Goal: Task Accomplishment & Management: Use online tool/utility

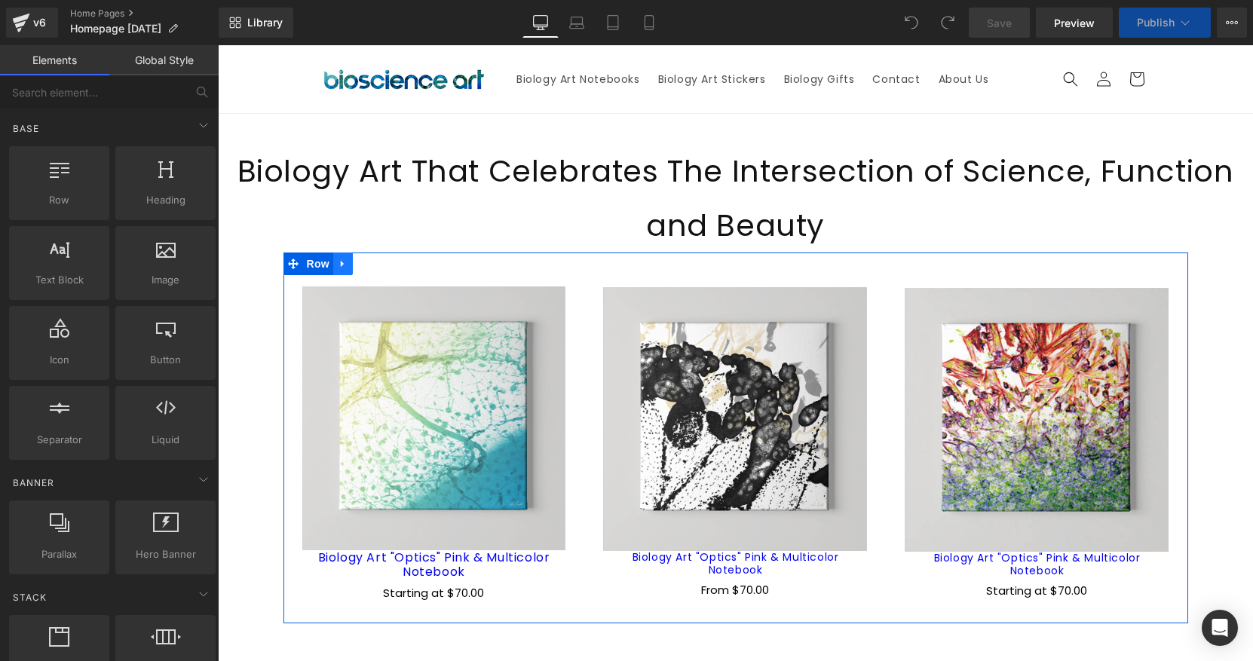
click at [345, 267] on icon at bounding box center [343, 264] width 11 height 11
click at [381, 262] on icon at bounding box center [382, 264] width 11 height 11
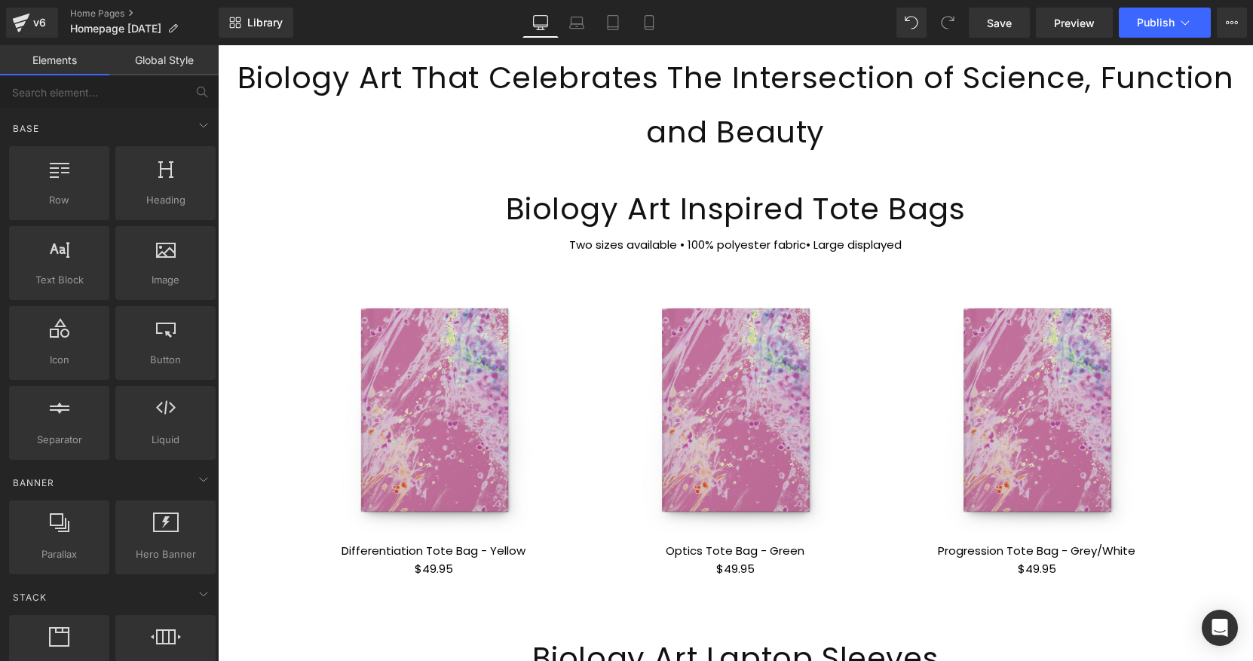
scroll to position [90, 0]
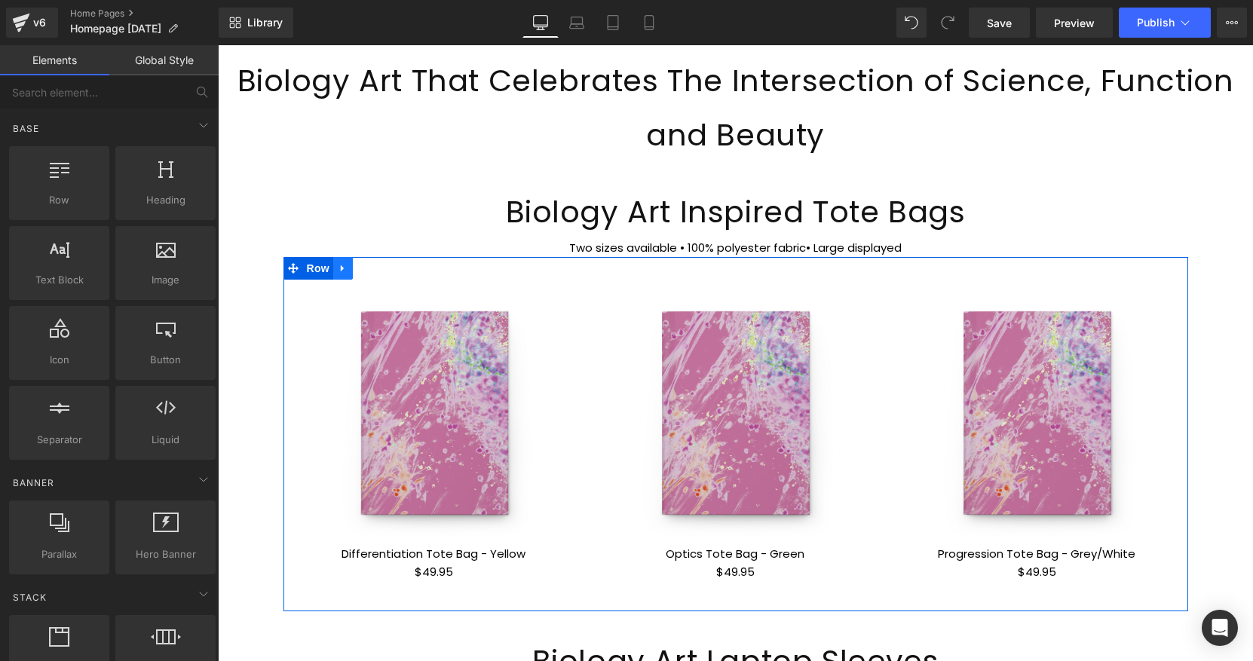
click at [342, 266] on icon at bounding box center [343, 268] width 11 height 11
click at [384, 266] on icon at bounding box center [382, 268] width 11 height 11
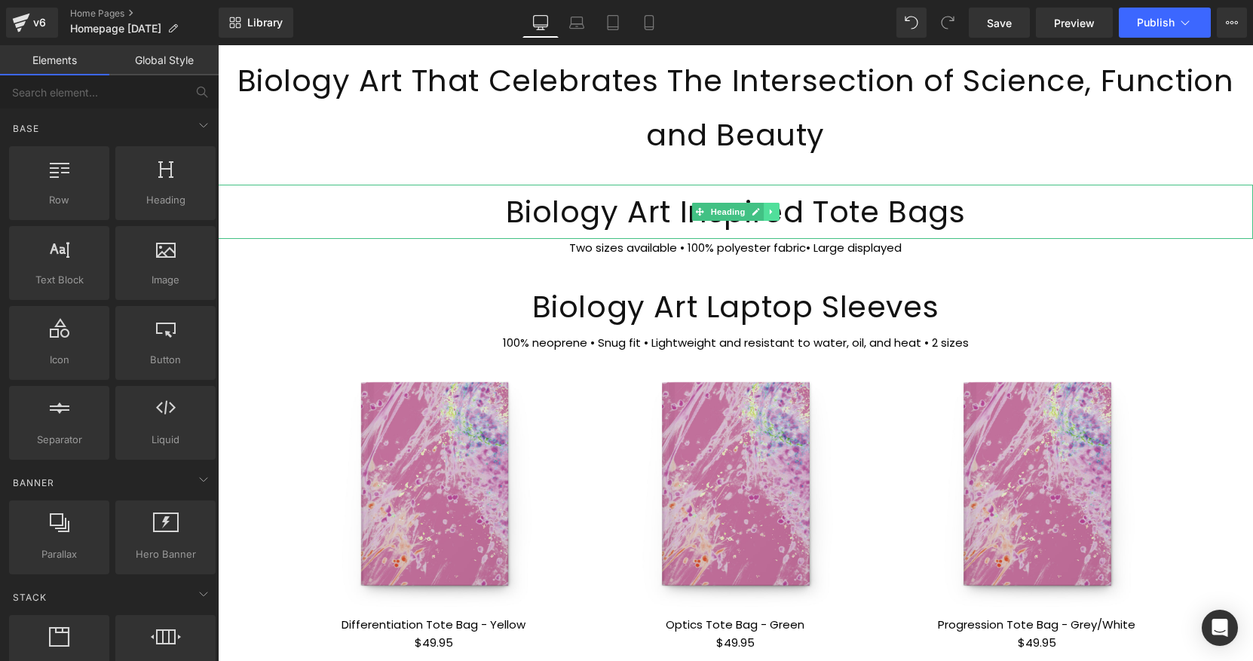
click at [773, 212] on icon at bounding box center [771, 211] width 8 height 9
click at [780, 213] on icon at bounding box center [779, 211] width 8 height 8
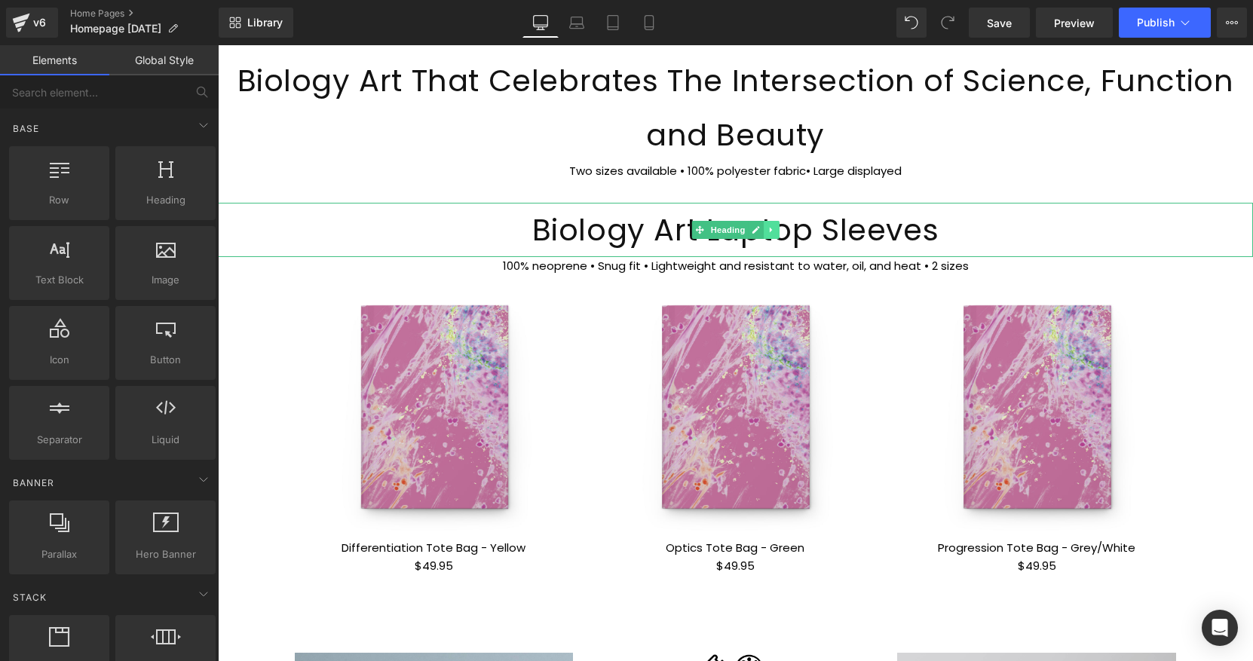
click at [773, 228] on icon at bounding box center [771, 229] width 8 height 9
click at [775, 228] on icon at bounding box center [779, 229] width 8 height 8
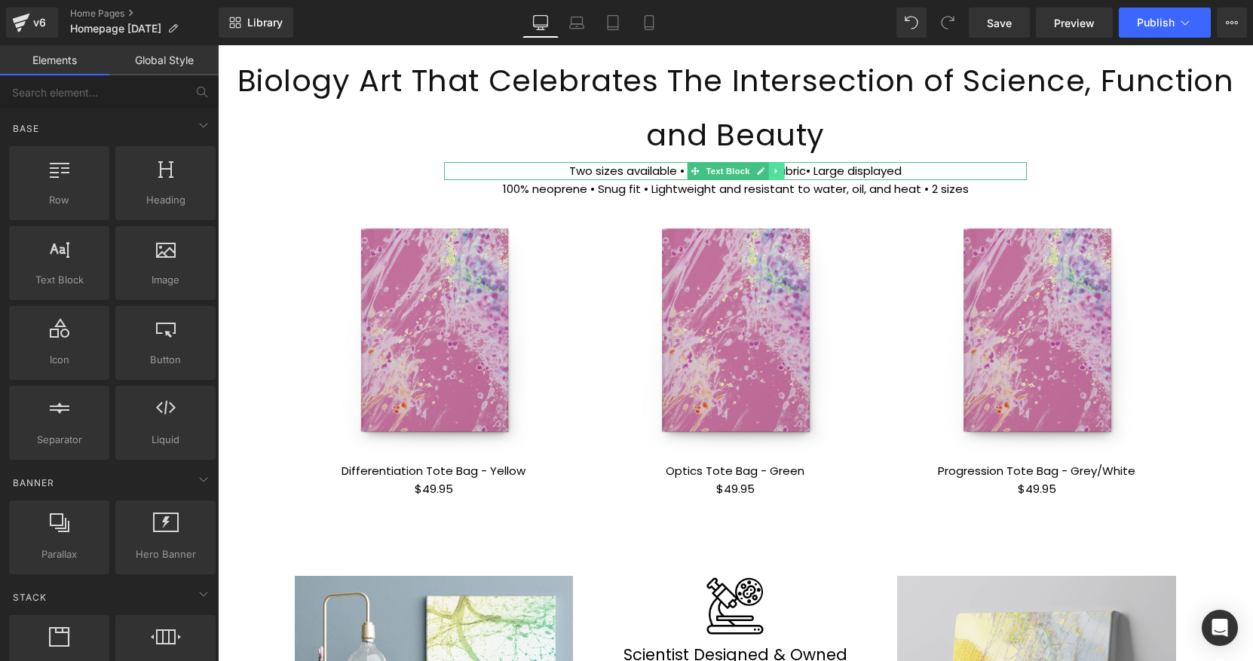
click at [773, 170] on icon at bounding box center [776, 171] width 8 height 9
click at [778, 169] on link at bounding box center [784, 171] width 16 height 18
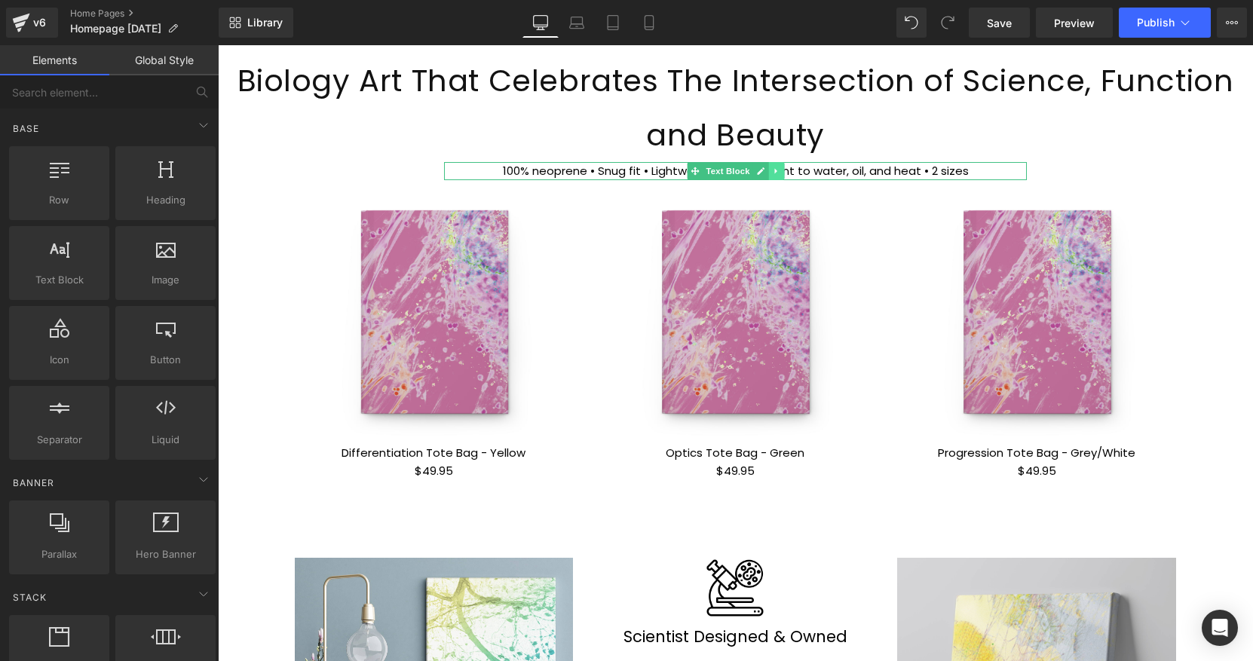
click at [772, 171] on icon at bounding box center [776, 171] width 8 height 9
click at [784, 173] on icon at bounding box center [784, 171] width 8 height 8
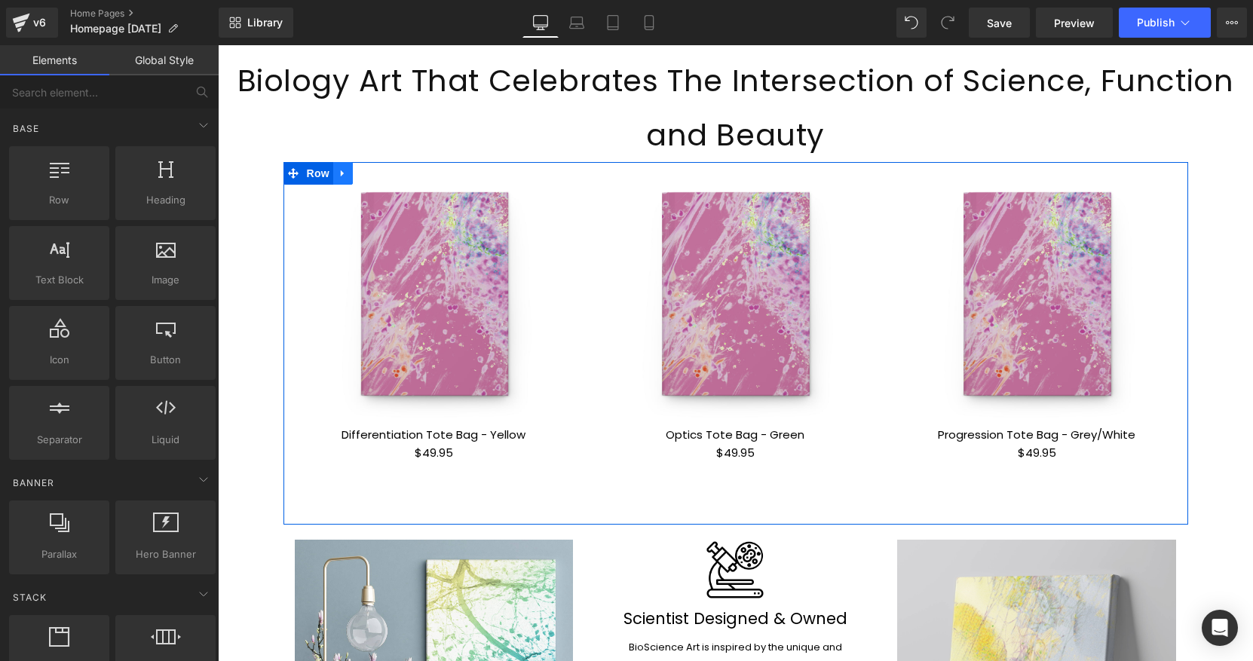
click at [348, 170] on icon at bounding box center [343, 173] width 11 height 11
click at [384, 172] on icon at bounding box center [382, 173] width 11 height 11
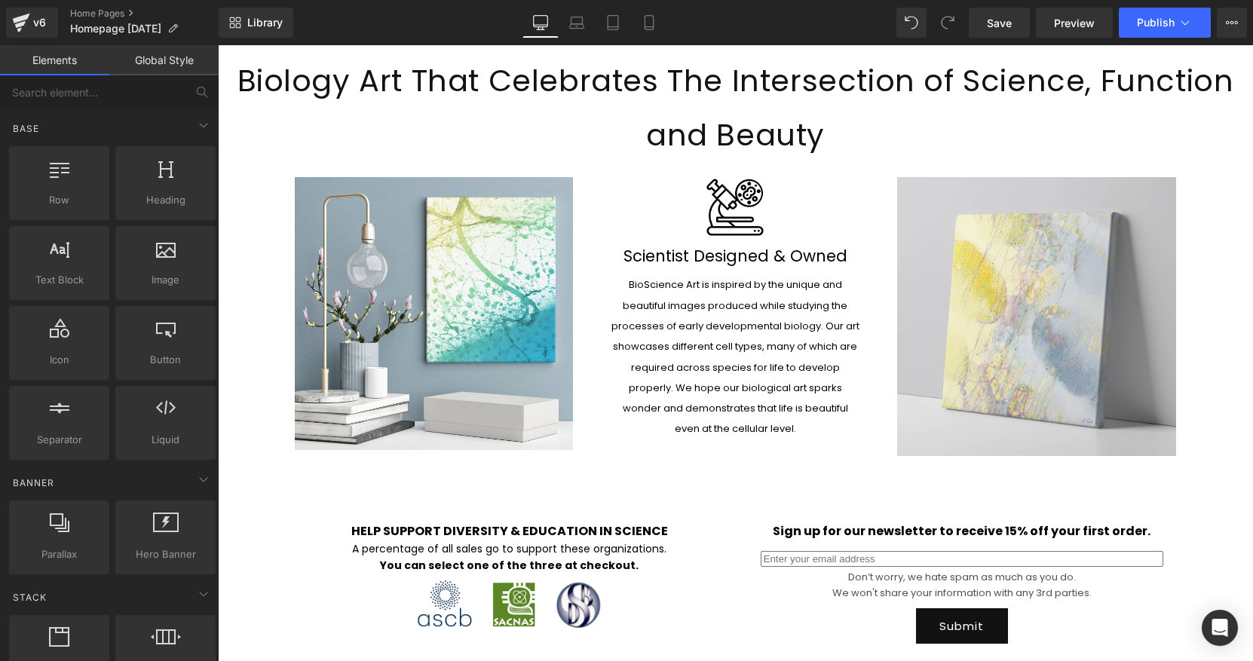
scroll to position [0, 0]
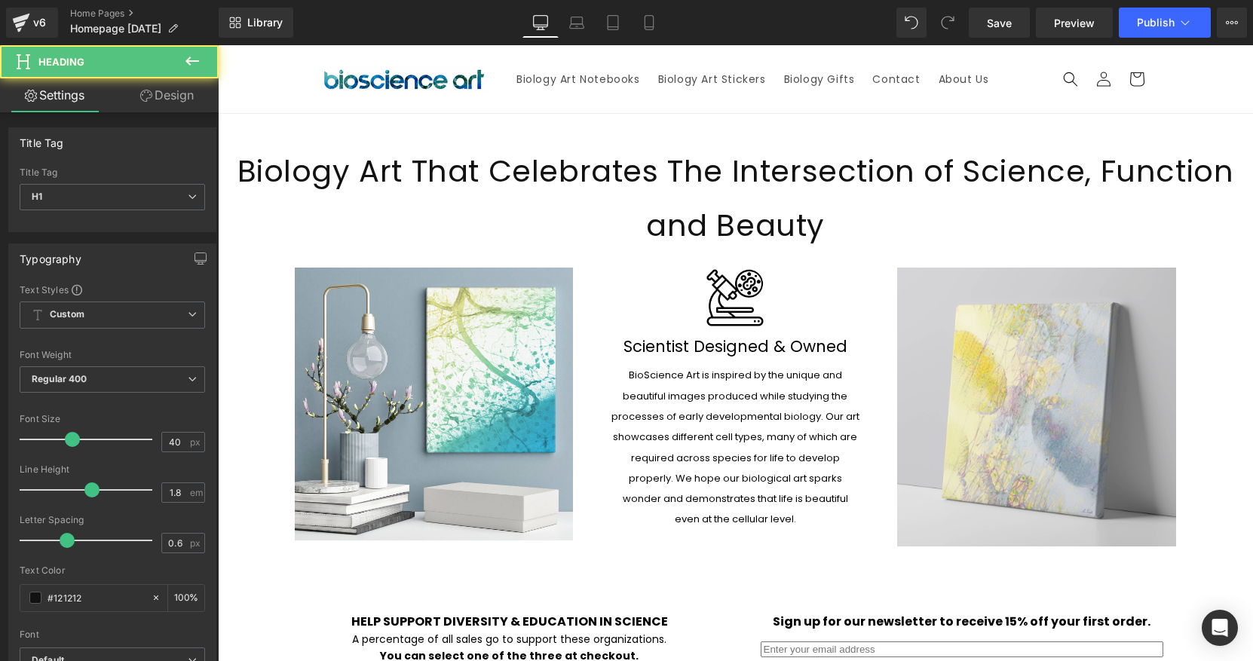
click at [689, 155] on h1 "Biology Art That Celebrates The Intersection of Science, Function and Beauty" at bounding box center [735, 198] width 1035 height 109
click at [187, 63] on icon at bounding box center [192, 61] width 18 height 18
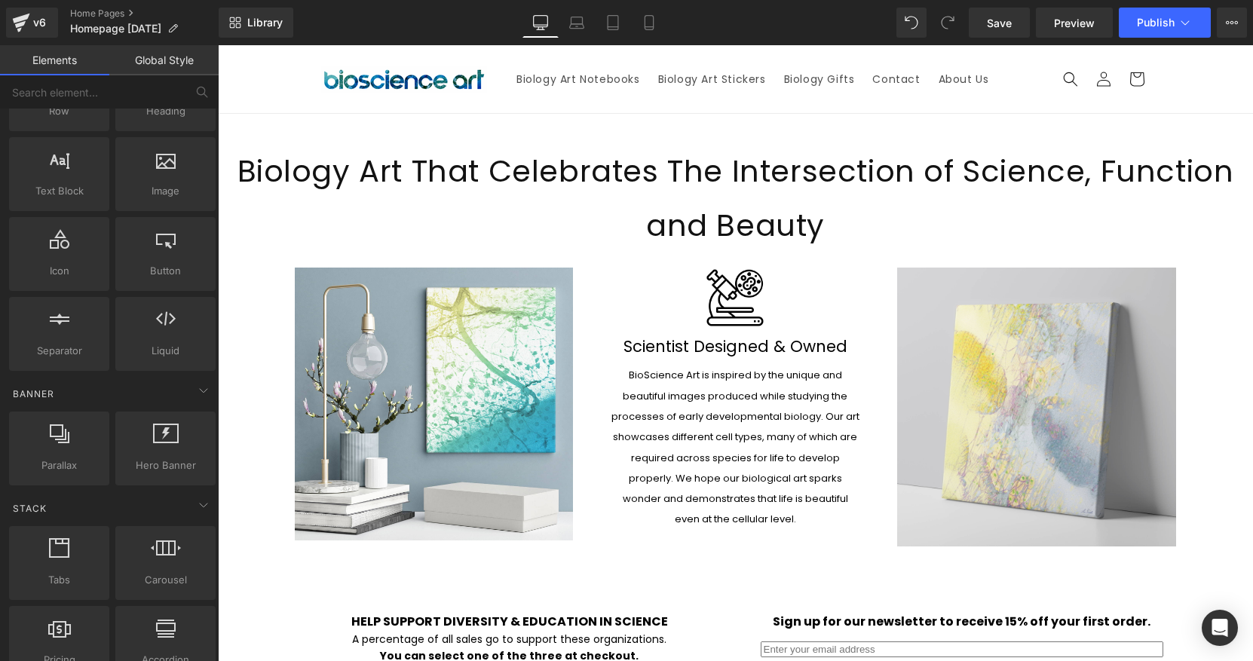
scroll to position [84, 0]
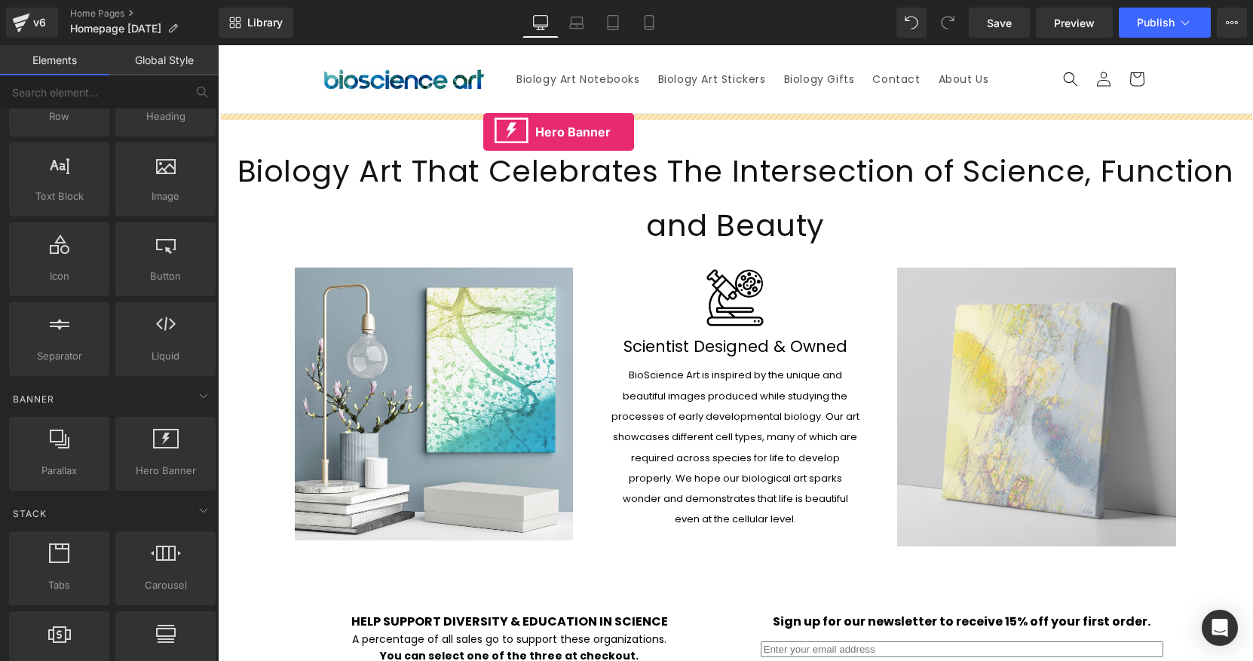
drag, startPoint x: 387, startPoint y: 484, endPoint x: 483, endPoint y: 132, distance: 365.0
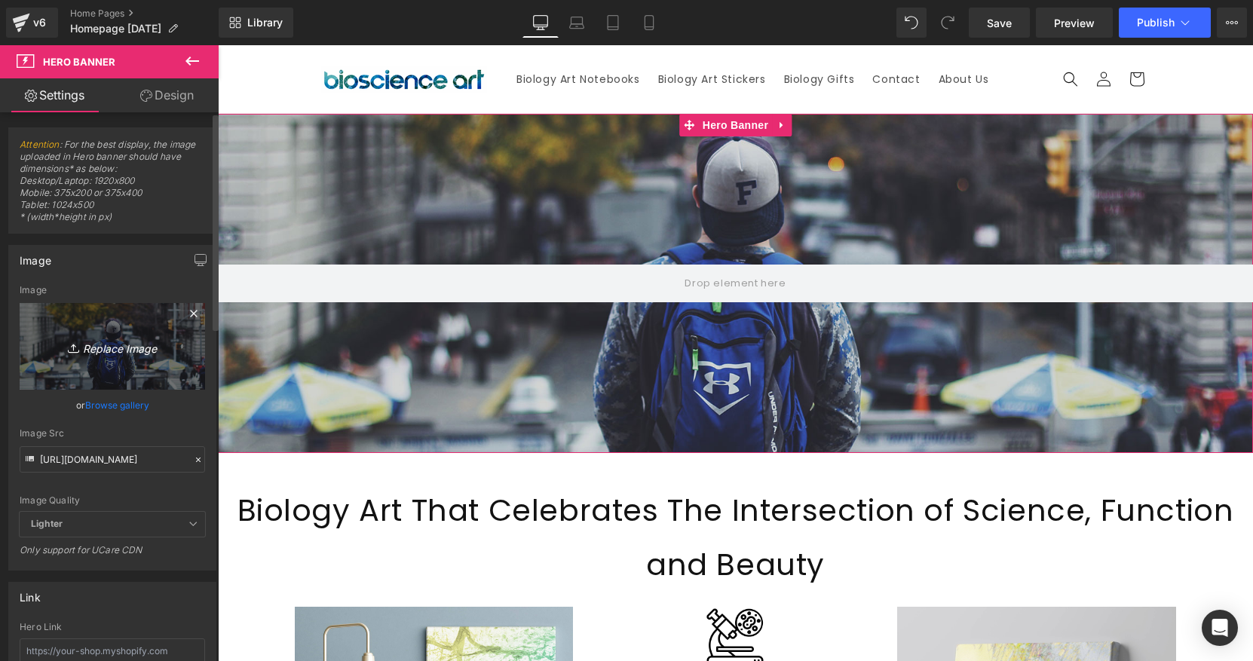
click at [129, 351] on icon "Replace Image" at bounding box center [112, 346] width 121 height 19
type input "C:\fakepath\bioscience-art-journal-hero2.jpg"
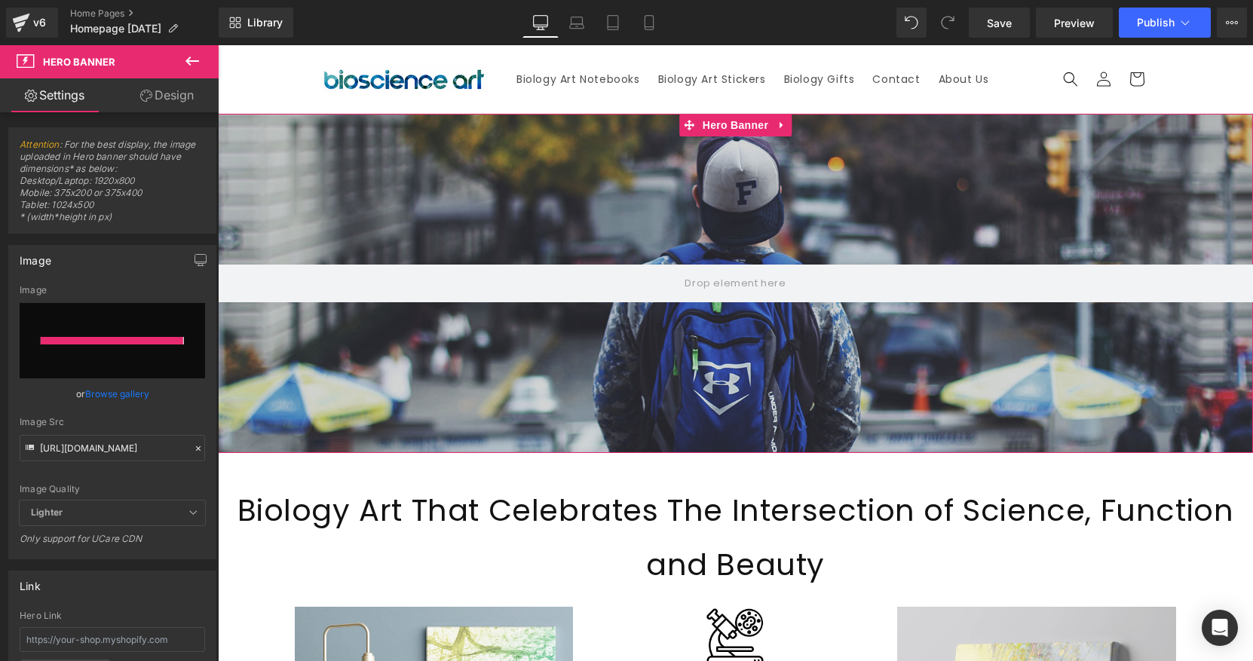
type input "https://ucarecdn.com/d85af3d2-b370-4687-a203-b91bdb8993f4/-/format/auto/-/previ…"
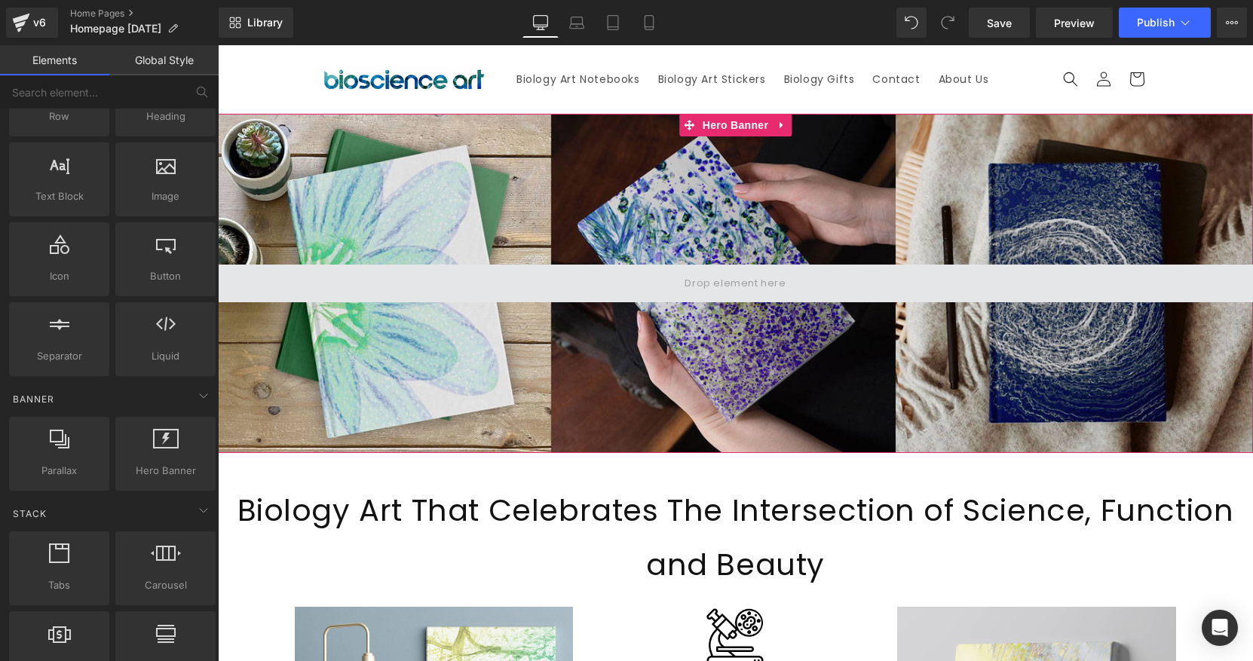
click at [760, 283] on span at bounding box center [735, 283] width 112 height 25
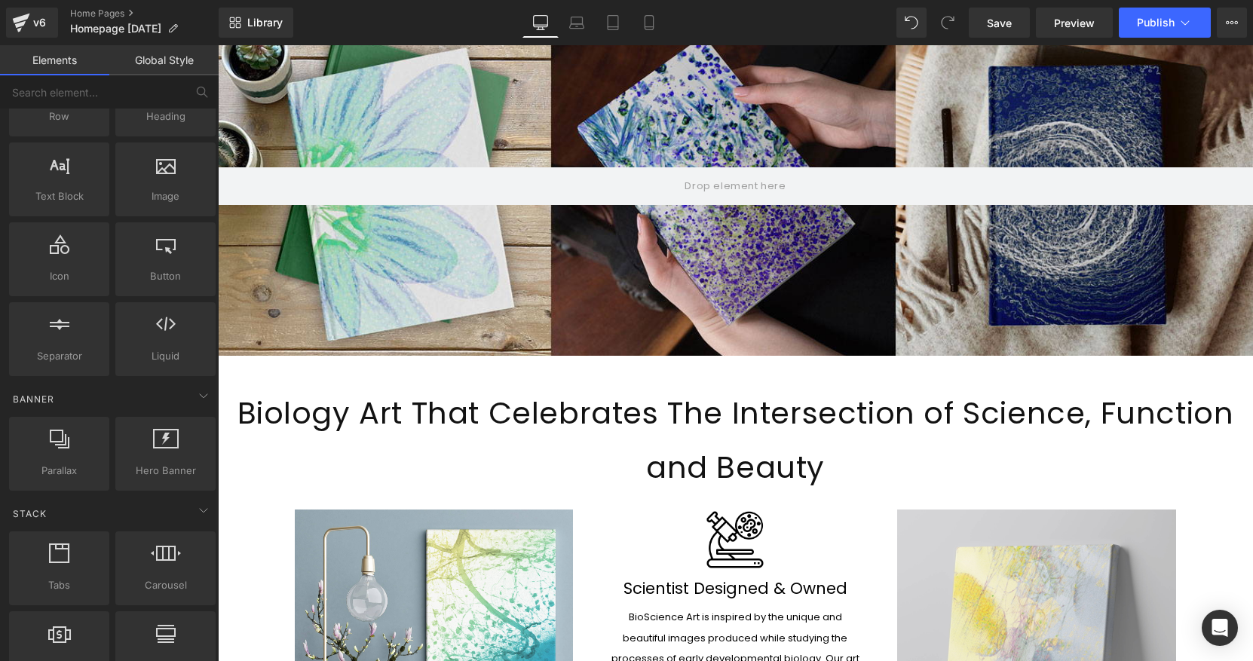
scroll to position [100, 0]
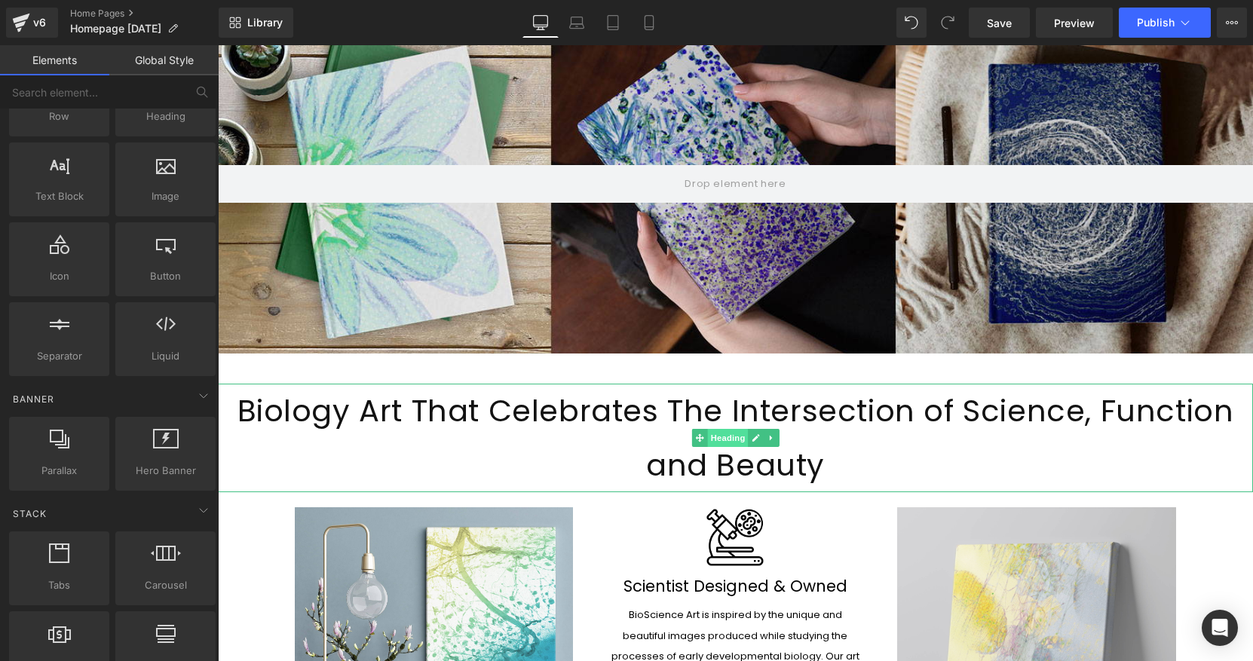
click at [727, 440] on span "Heading" at bounding box center [727, 438] width 41 height 18
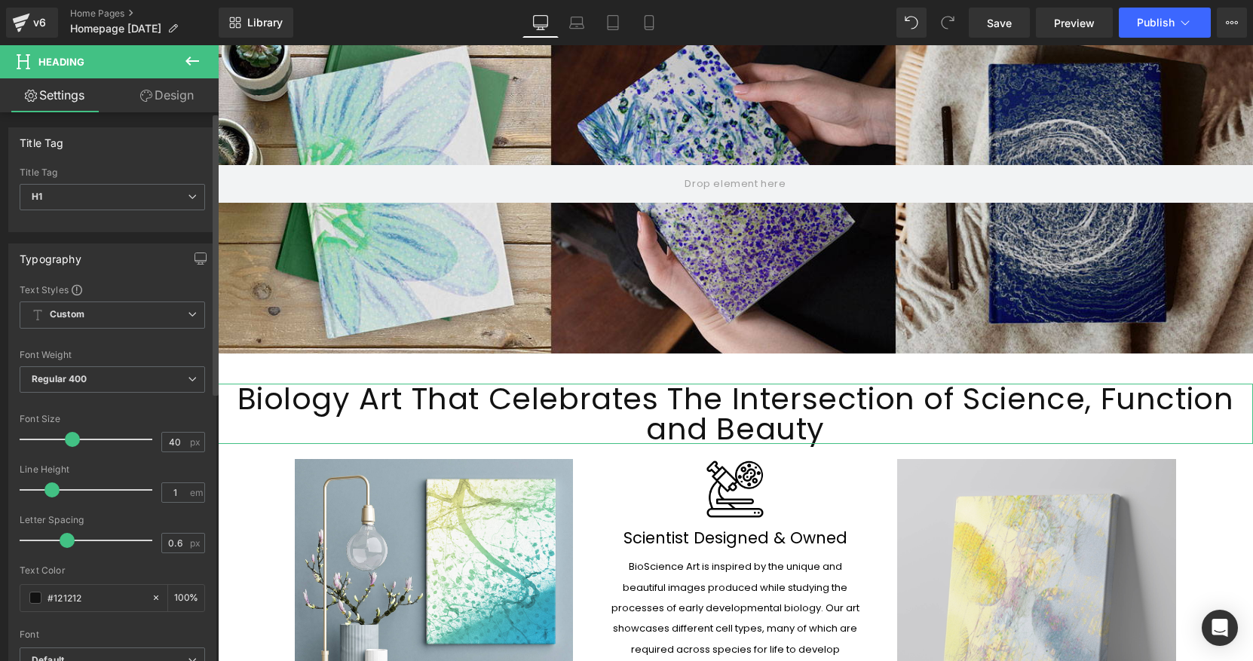
type input "1.1"
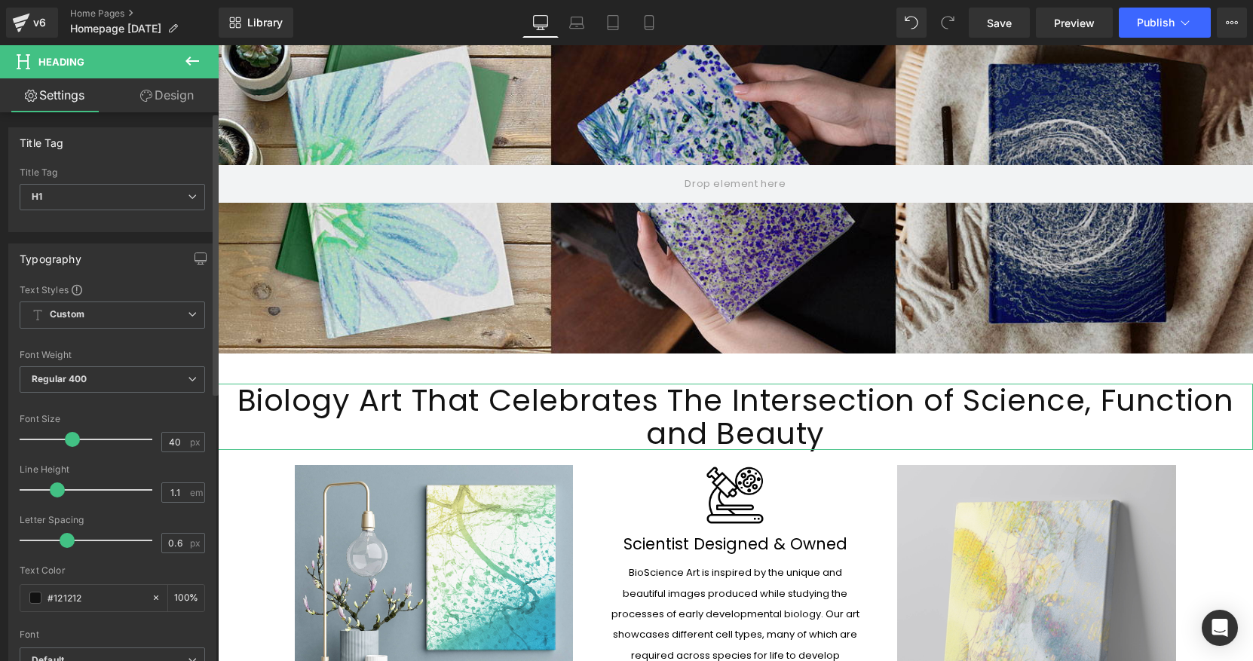
drag, startPoint x: 85, startPoint y: 488, endPoint x: 54, endPoint y: 486, distance: 31.7
click at [54, 486] on span at bounding box center [57, 489] width 15 height 15
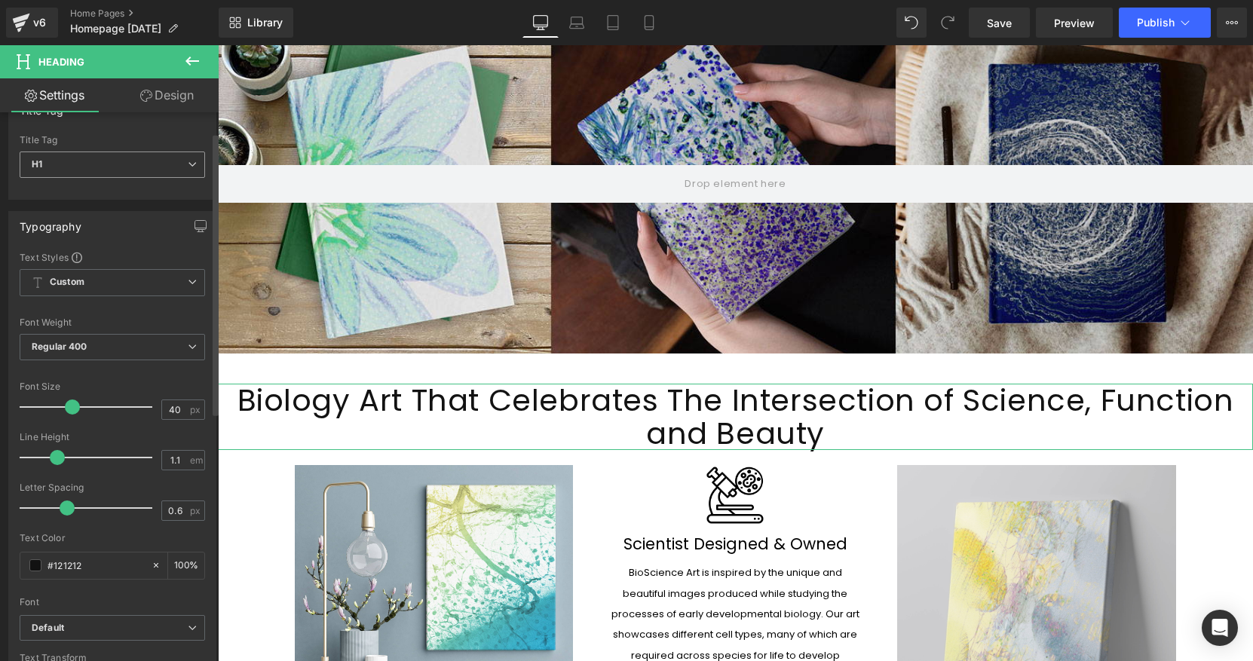
scroll to position [10, 0]
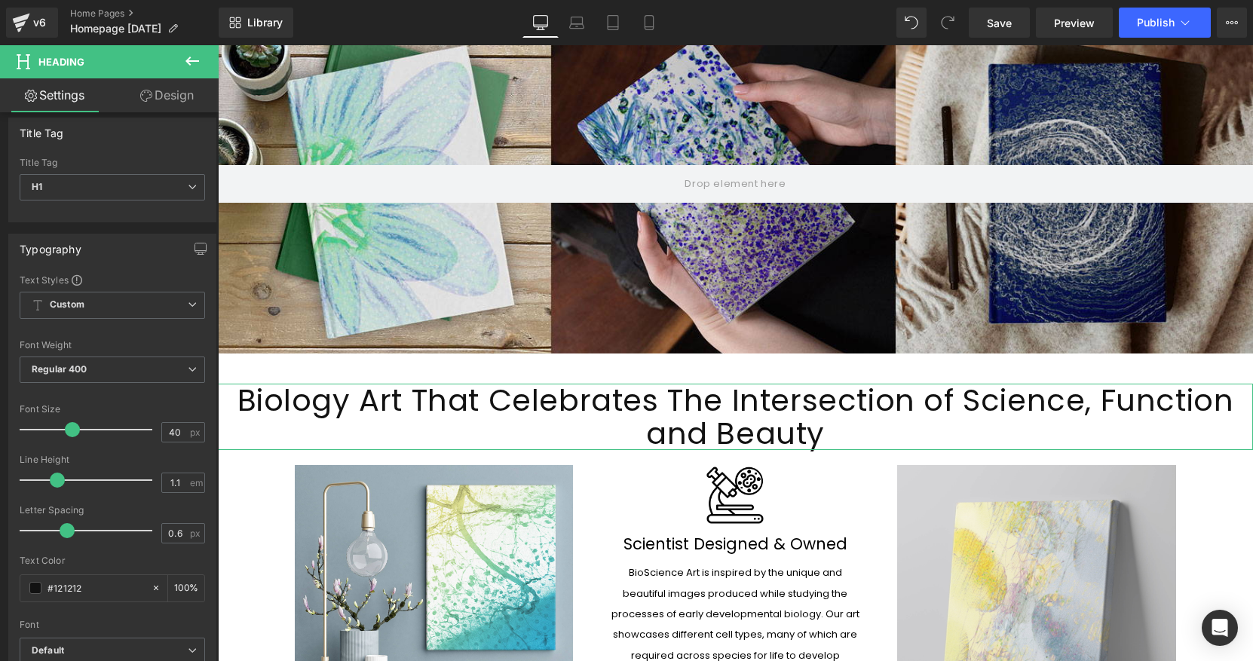
click at [167, 90] on link "Design" at bounding box center [166, 95] width 109 height 34
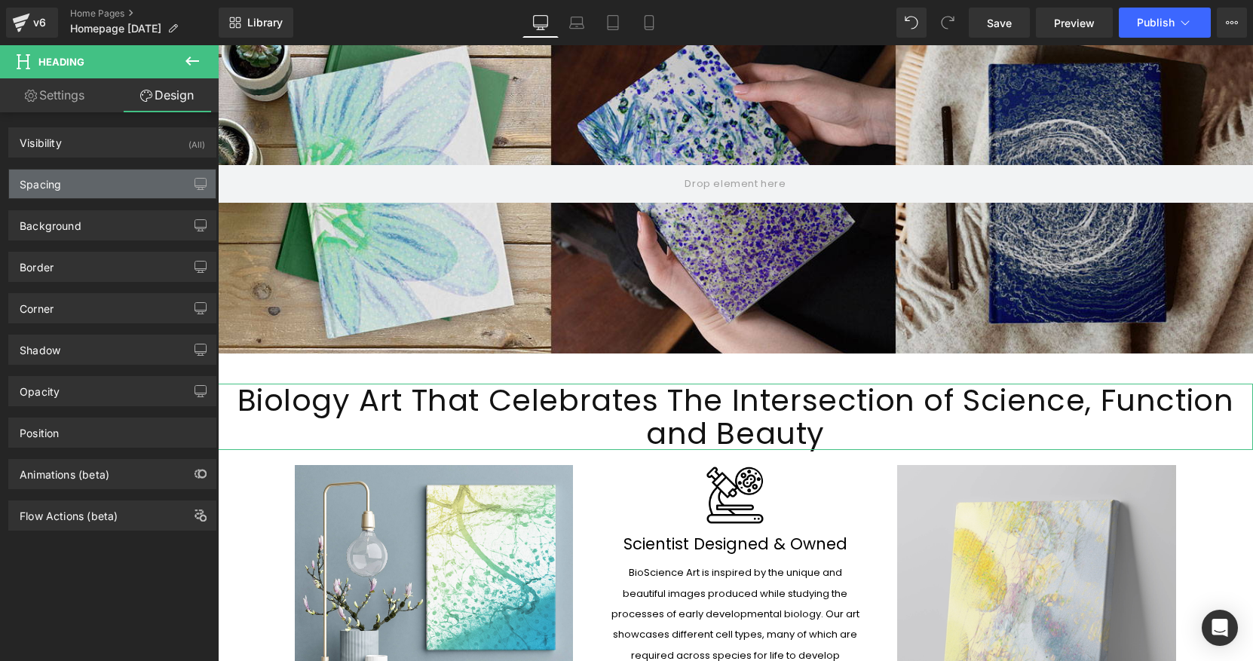
click at [131, 186] on div "Spacing" at bounding box center [112, 184] width 207 height 29
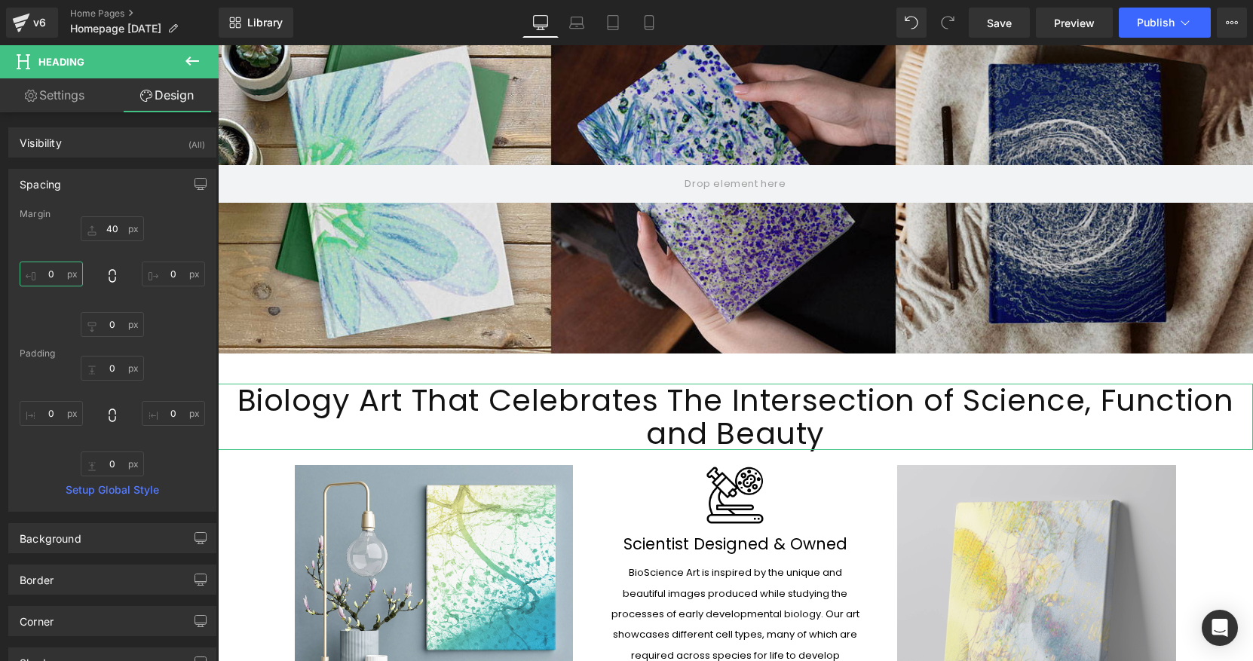
click at [50, 272] on input "0" at bounding box center [51, 274] width 63 height 25
click at [52, 277] on input "0" at bounding box center [51, 274] width 63 height 25
click at [32, 277] on input "0" at bounding box center [51, 274] width 63 height 25
drag, startPoint x: 32, startPoint y: 277, endPoint x: 17, endPoint y: 277, distance: 15.1
click at [17, 277] on div "Margin 40px 40 0px 0 0px 0 0px 0 Padding 0px 0 0px 0 0px 0 0px 0 Setup Global S…" at bounding box center [112, 360] width 207 height 302
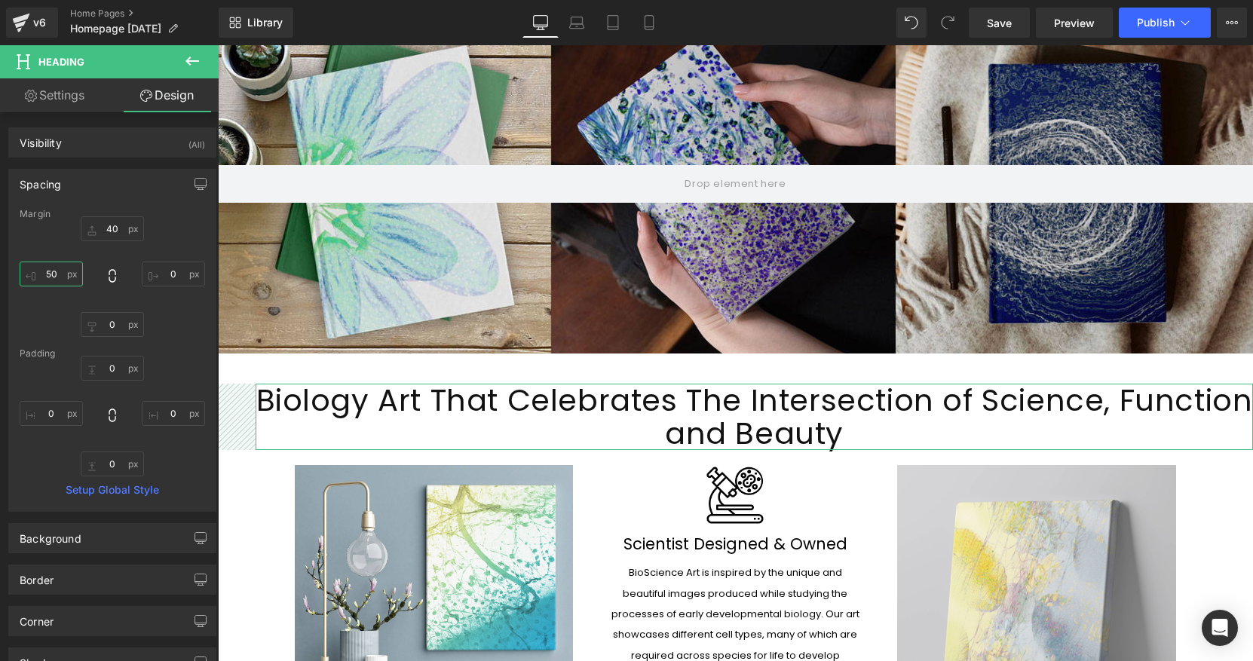
type input "50"
drag, startPoint x: 29, startPoint y: 277, endPoint x: 37, endPoint y: 240, distance: 38.6
click at [37, 240] on div "40px 40 0px 0 0px 0 50px 50" at bounding box center [112, 276] width 185 height 121
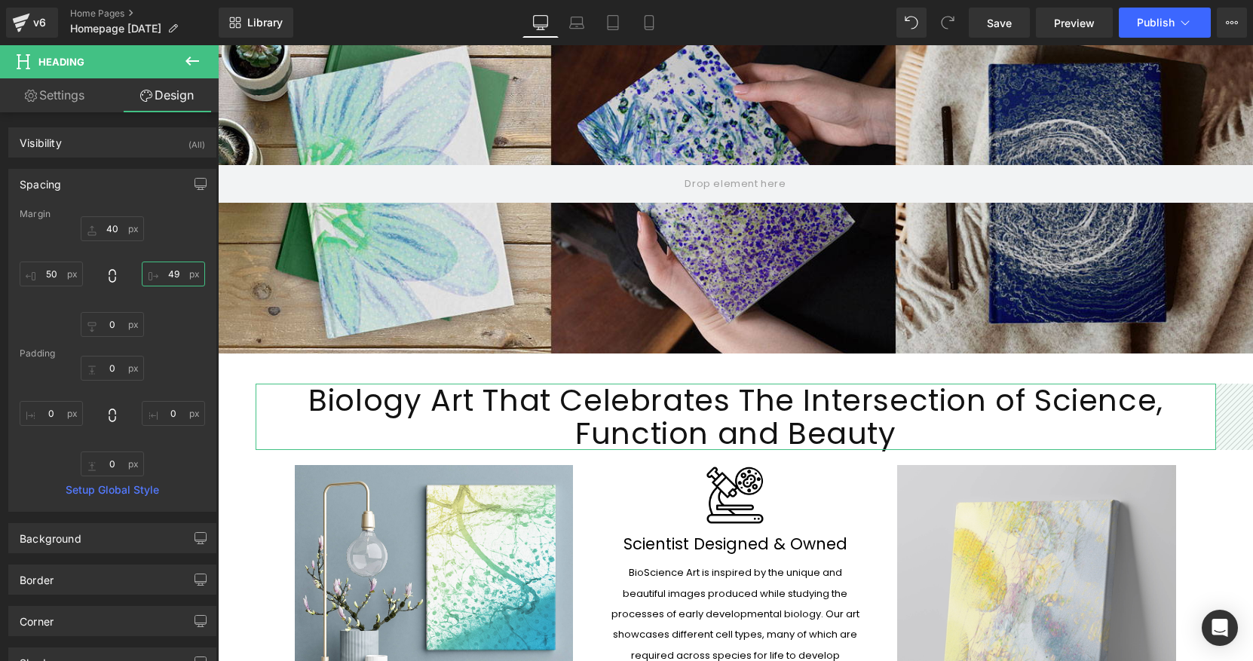
type input "50"
drag, startPoint x: 145, startPoint y: 277, endPoint x: 144, endPoint y: 239, distance: 37.7
click at [144, 239] on div "40px 40 50px 50 0px 0 50px 50" at bounding box center [112, 276] width 185 height 121
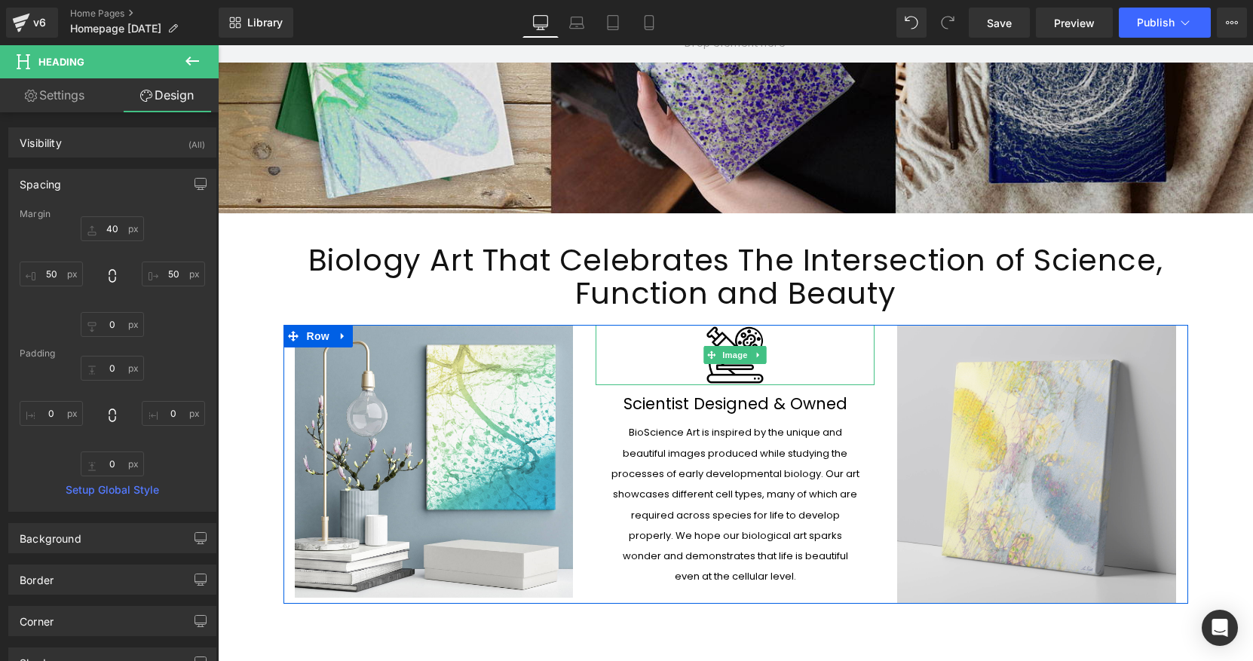
scroll to position [244, 0]
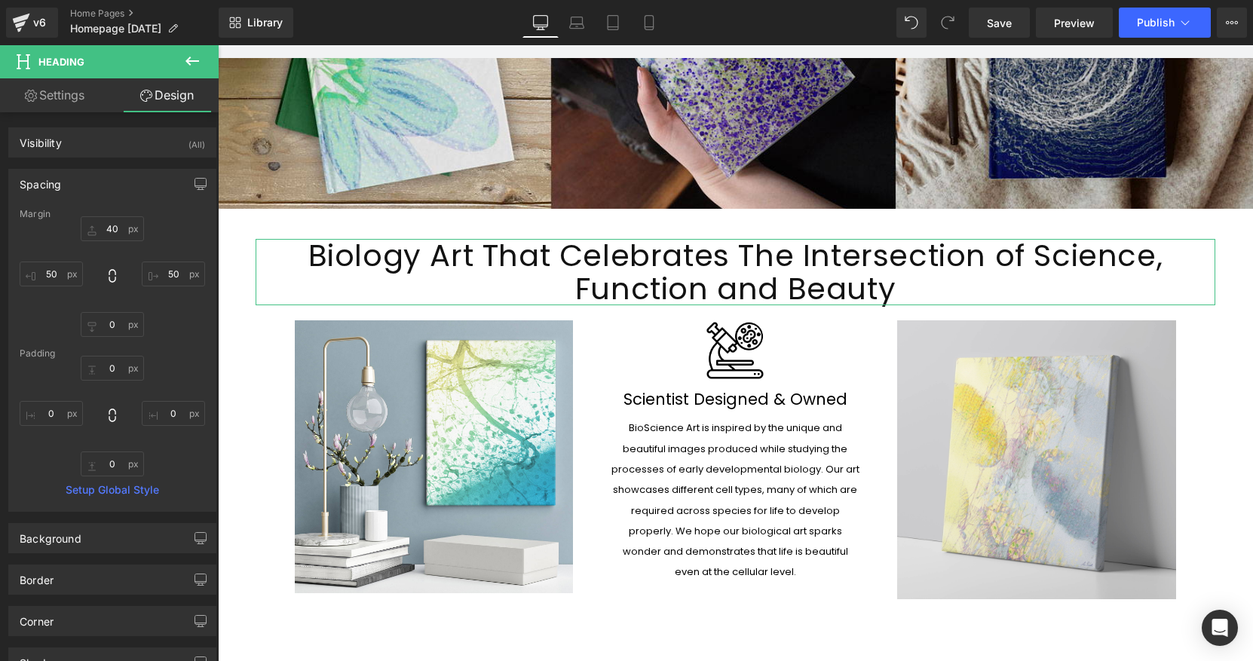
click at [87, 103] on link "Settings" at bounding box center [54, 95] width 109 height 34
type input "100"
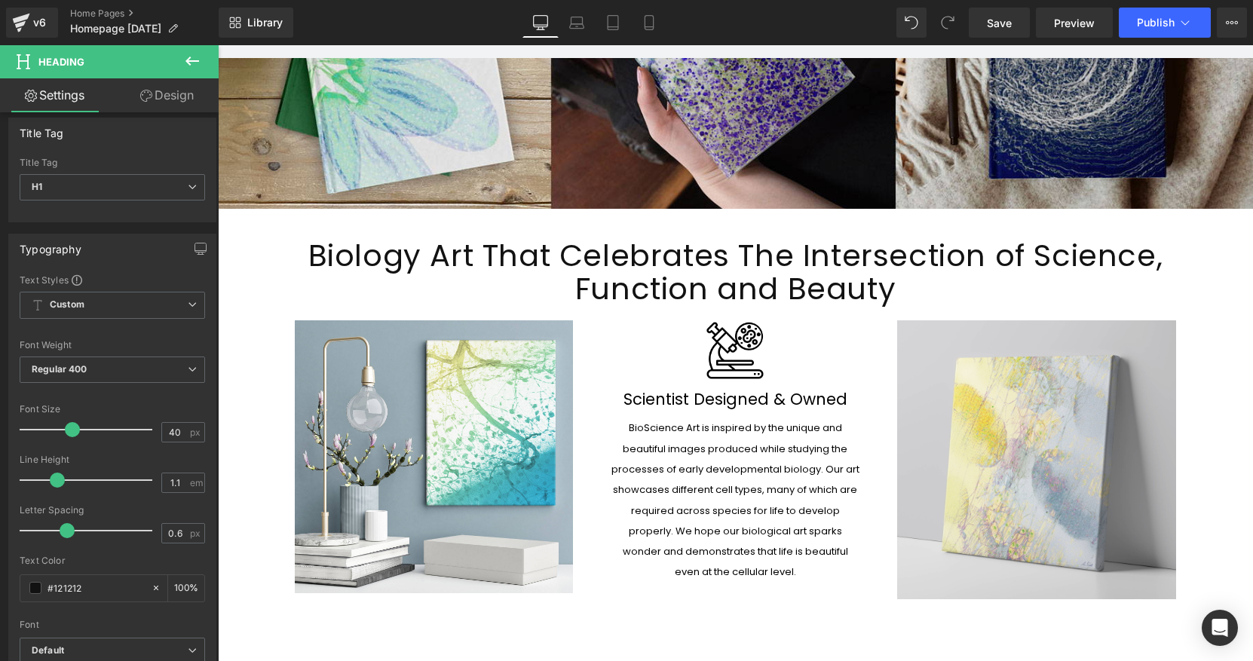
click at [188, 60] on icon at bounding box center [192, 61] width 14 height 9
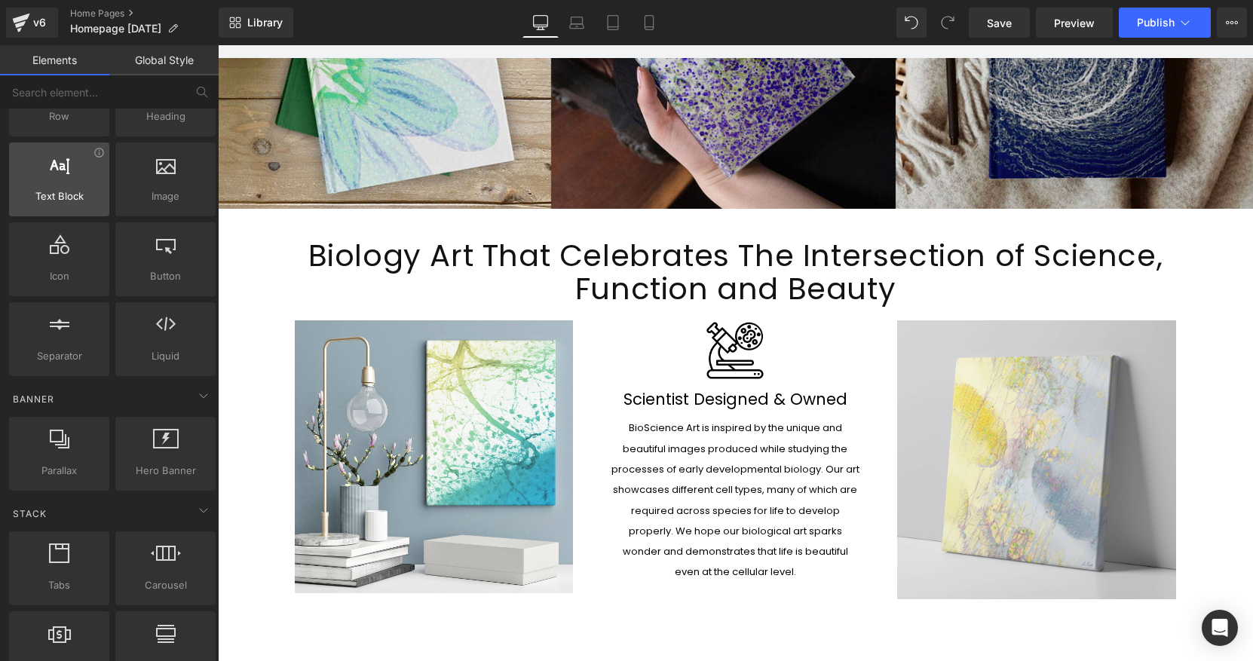
scroll to position [0, 0]
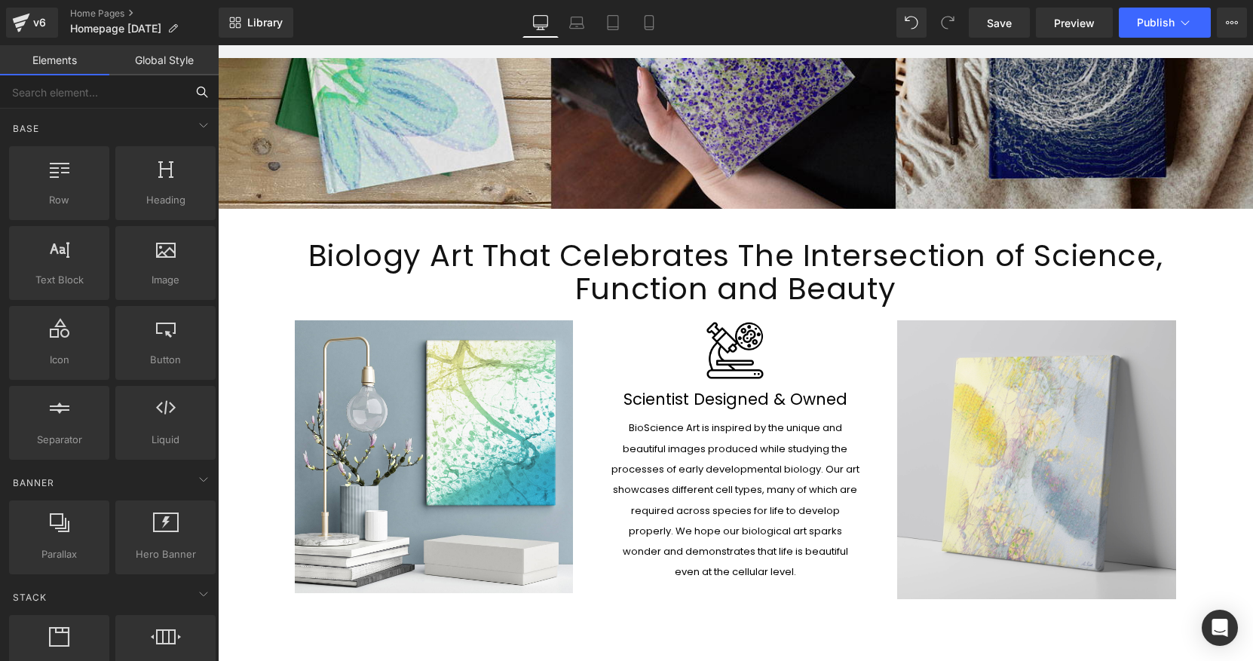
click at [72, 95] on input "text" at bounding box center [92, 91] width 185 height 33
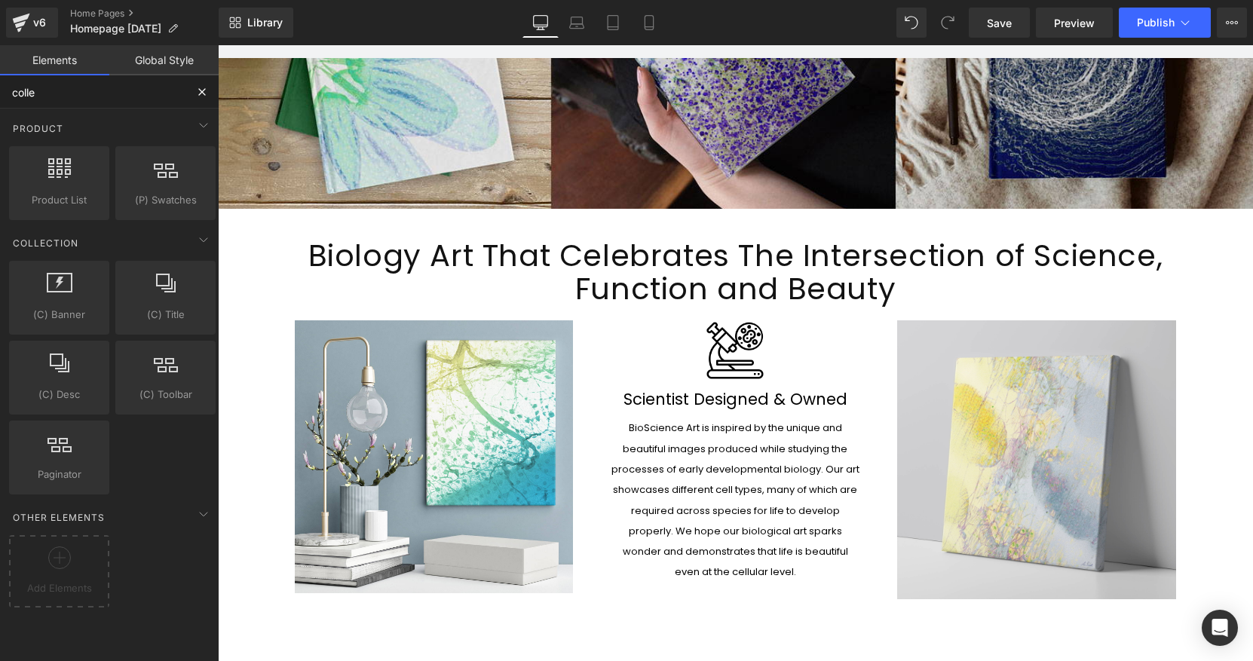
type input "collec"
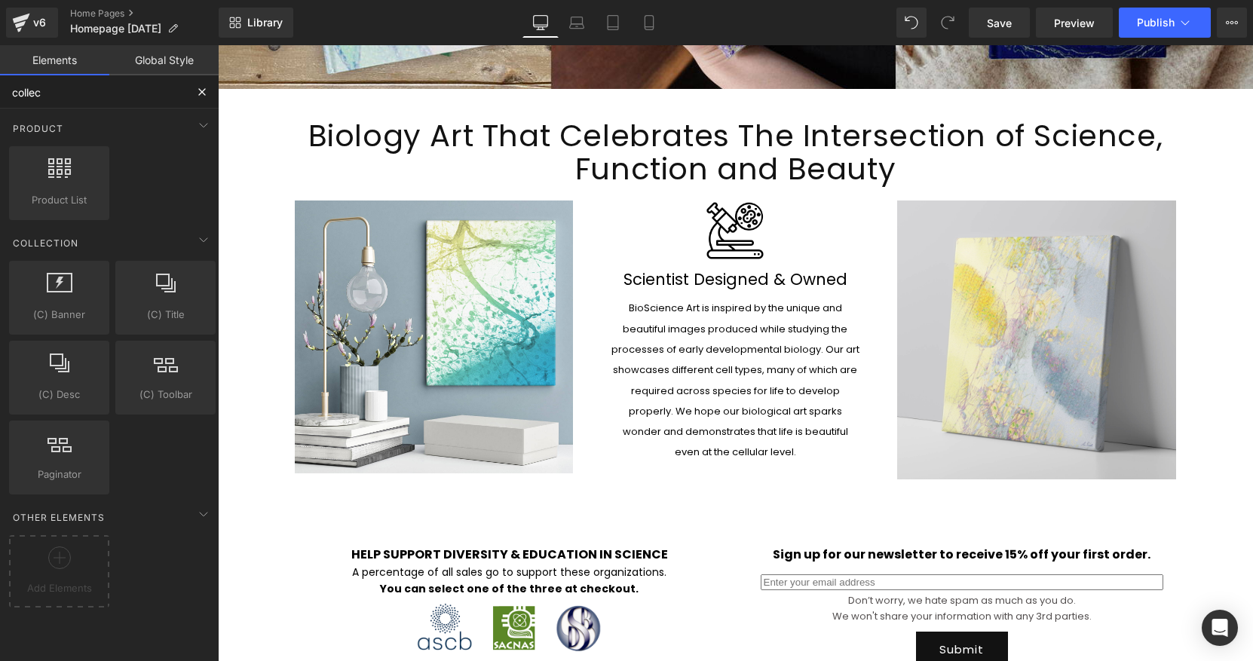
scroll to position [363, 0]
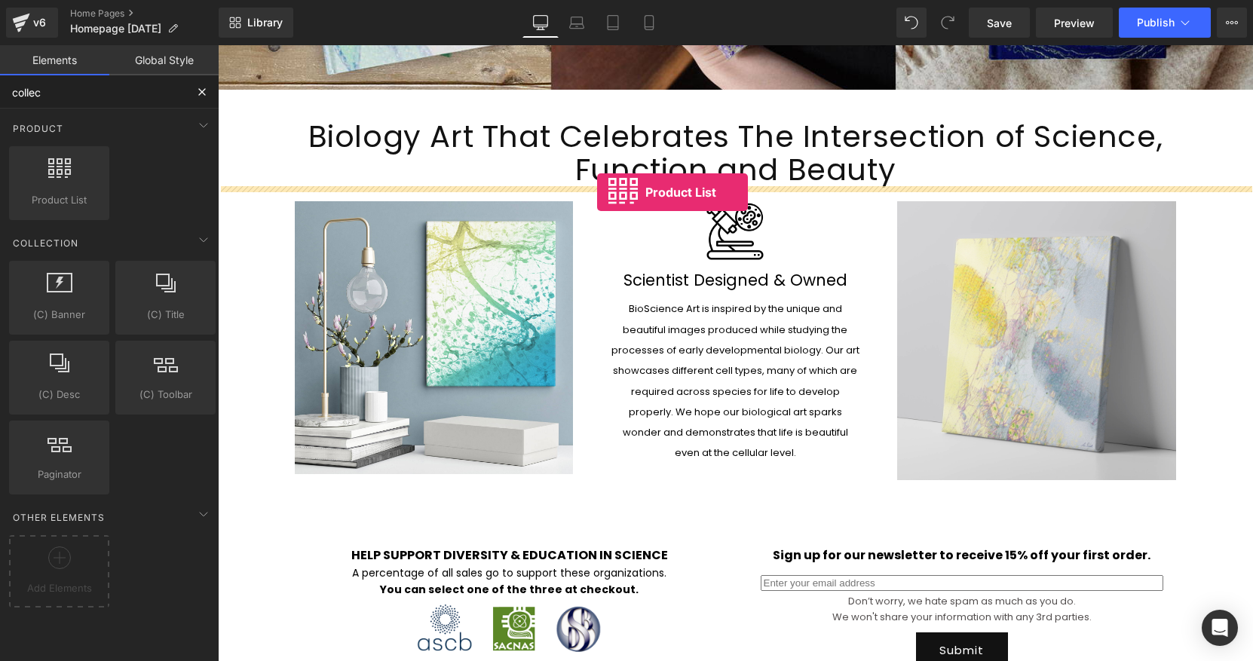
drag, startPoint x: 268, startPoint y: 229, endPoint x: 597, endPoint y: 192, distance: 330.8
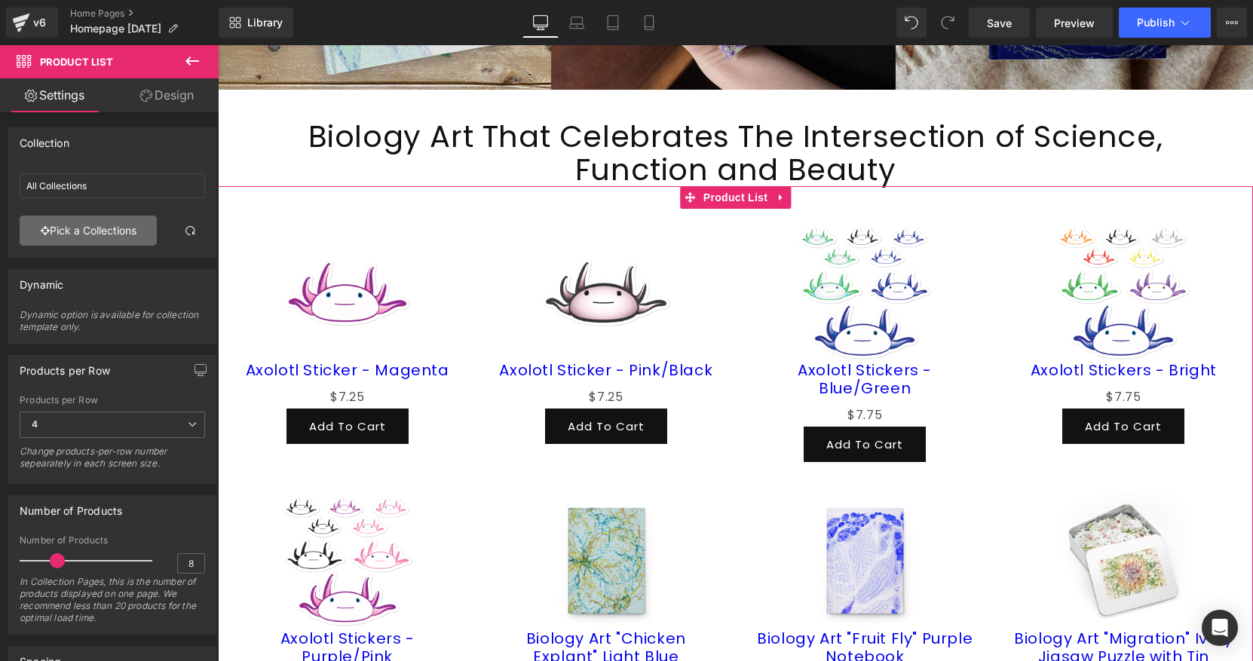
click at [118, 232] on link "Pick a Collections" at bounding box center [88, 231] width 137 height 30
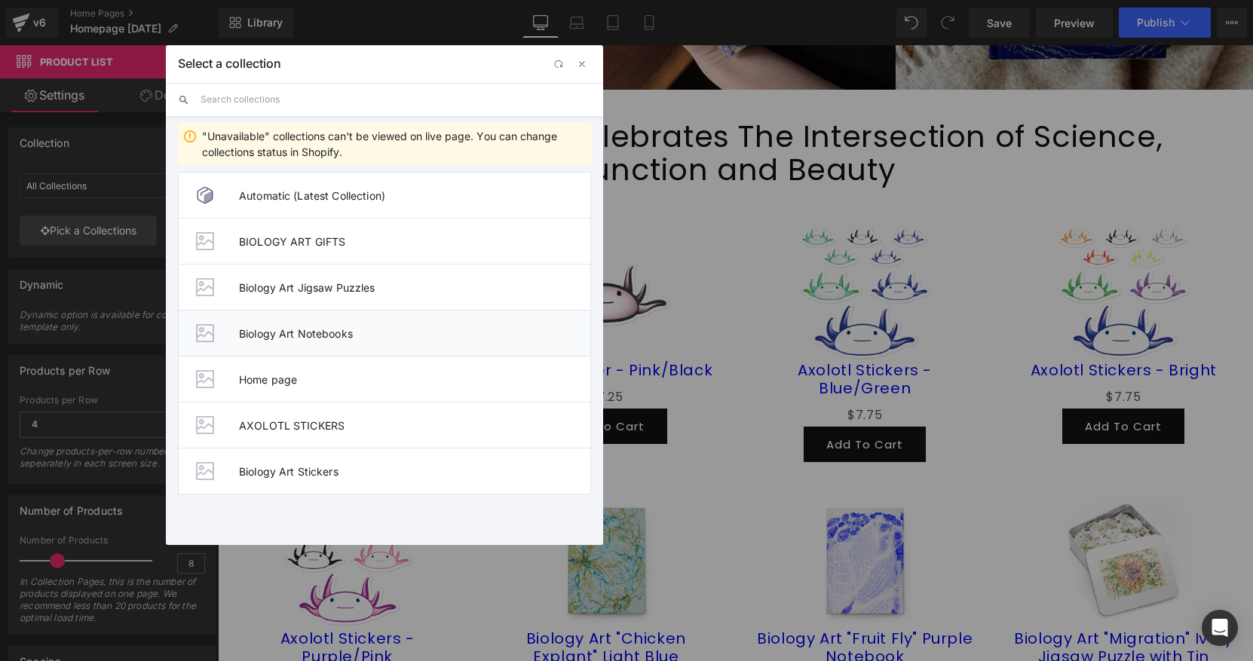
click at [288, 331] on span "Biology Art Notebooks" at bounding box center [414, 333] width 351 height 13
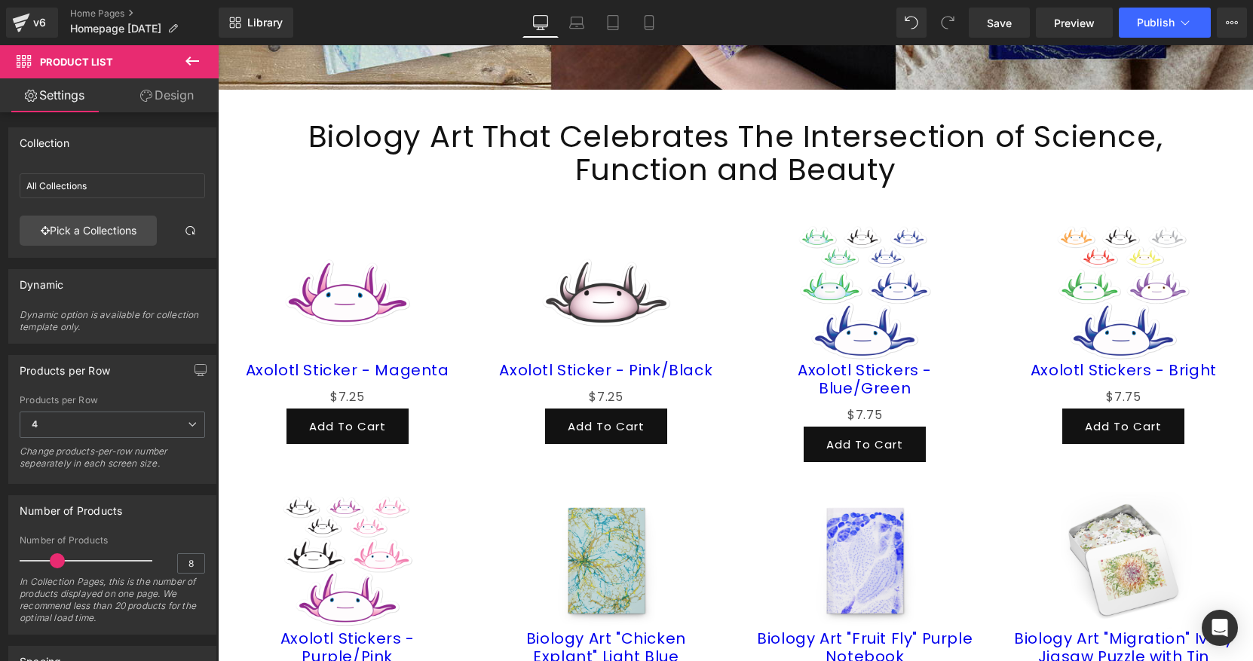
type input "Biology Art Notebooks"
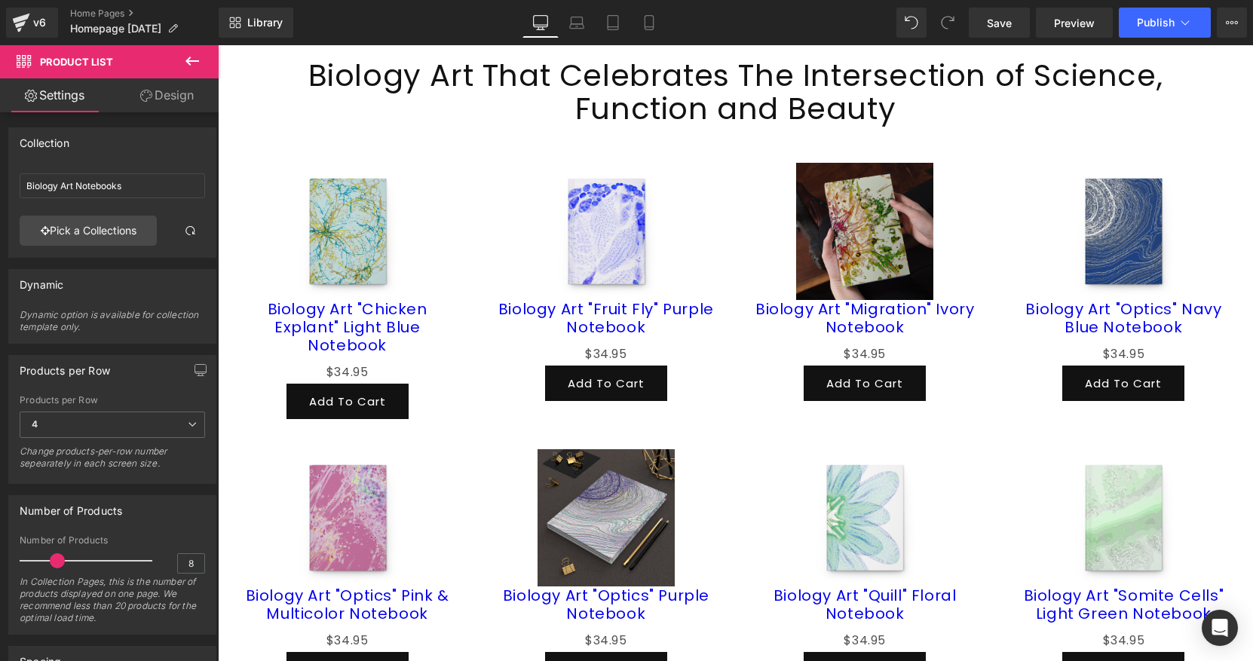
scroll to position [426, 0]
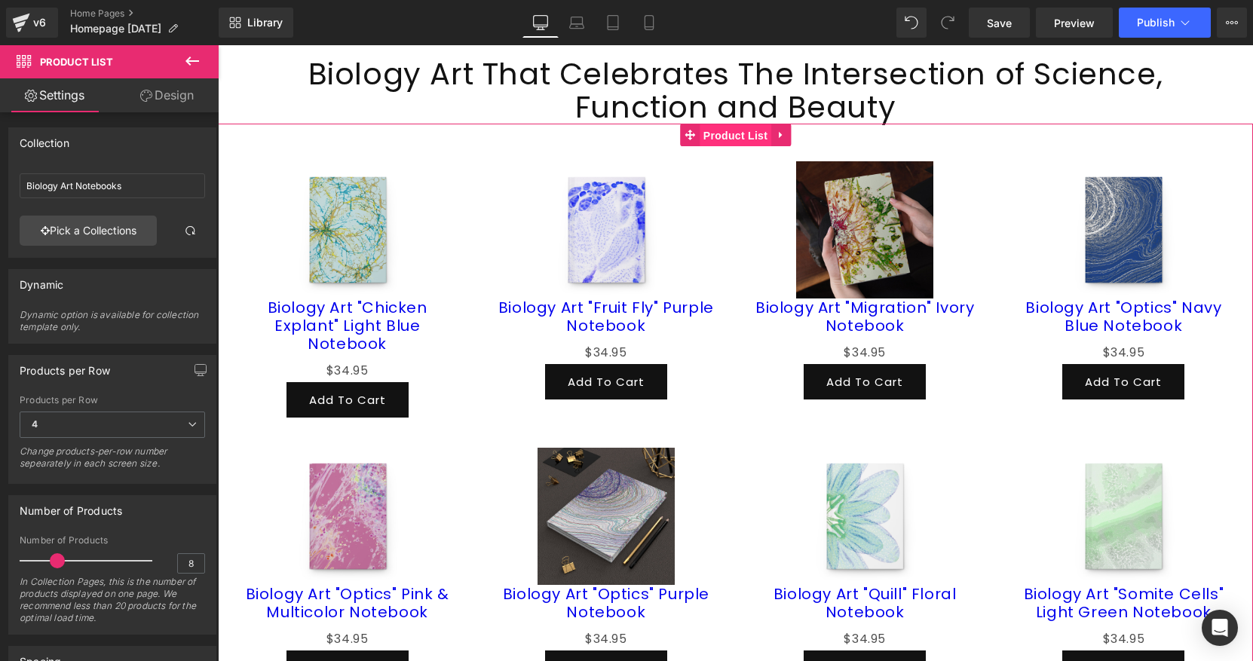
click at [723, 139] on span "Product List" at bounding box center [736, 135] width 72 height 23
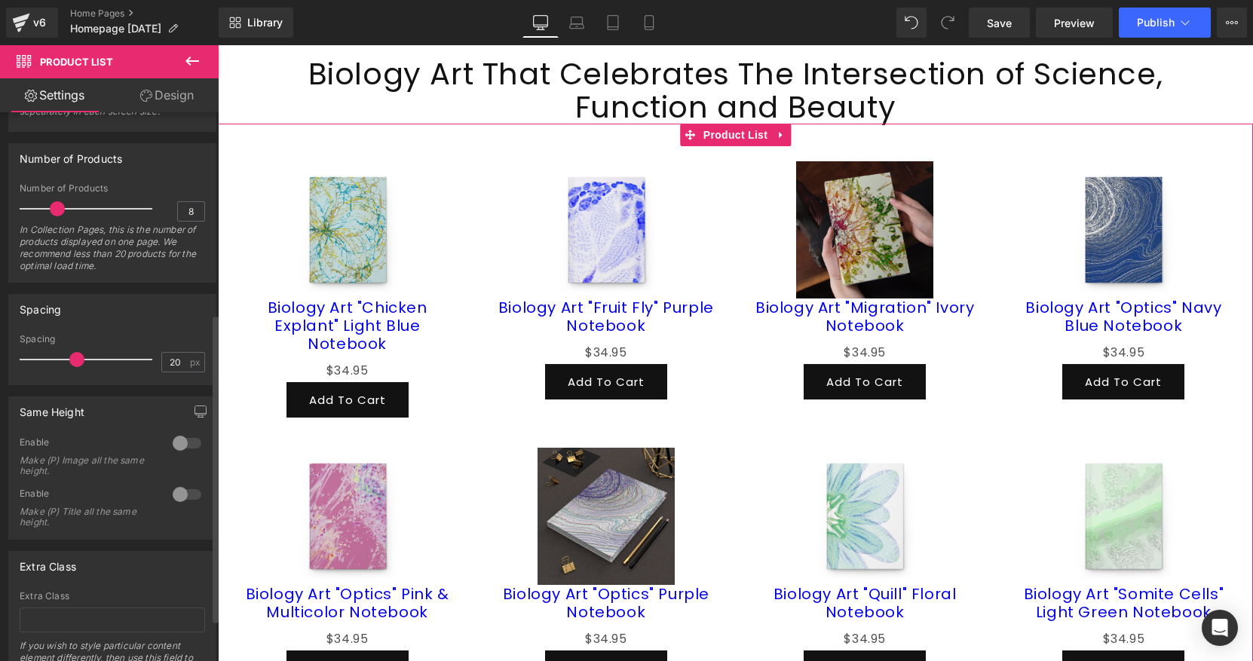
scroll to position [325, 0]
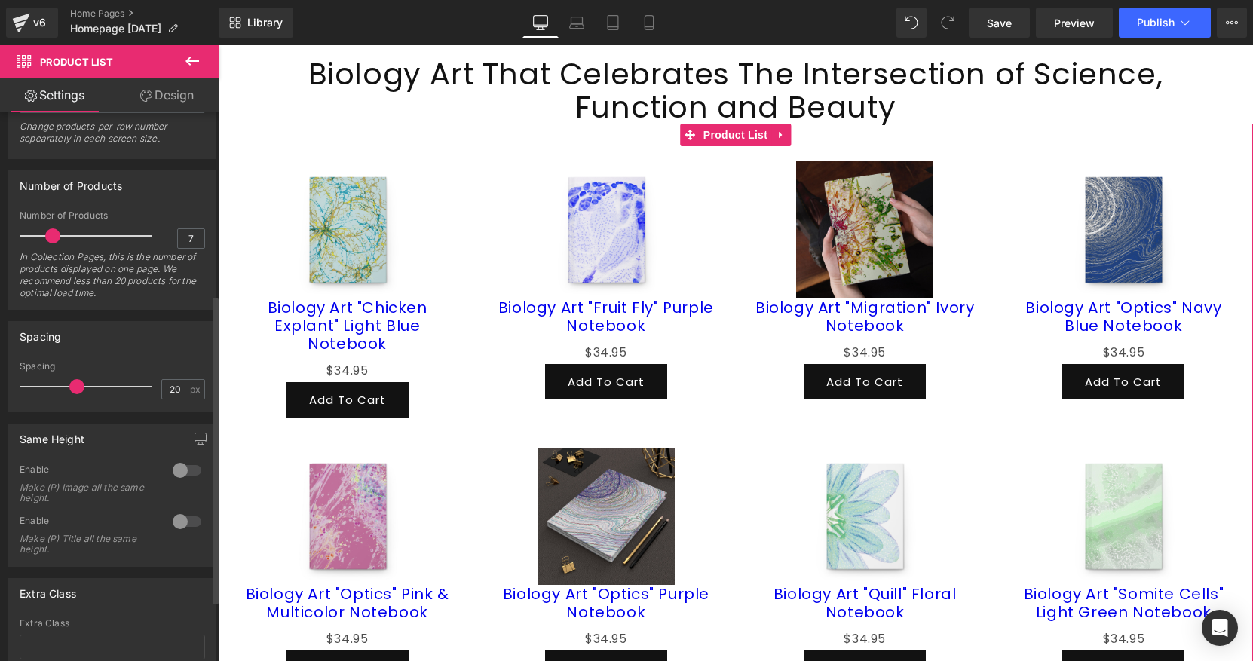
type input "6"
drag, startPoint x: 54, startPoint y: 235, endPoint x: 47, endPoint y: 233, distance: 7.9
click at [47, 233] on span at bounding box center [48, 235] width 15 height 15
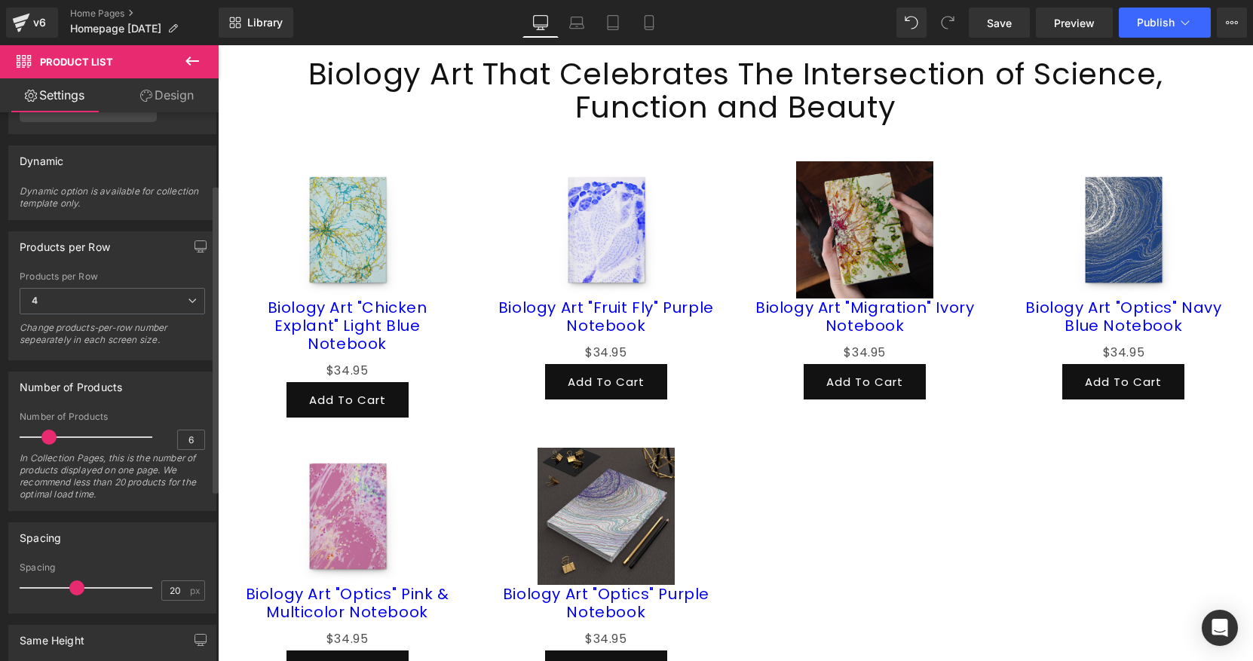
scroll to position [0, 0]
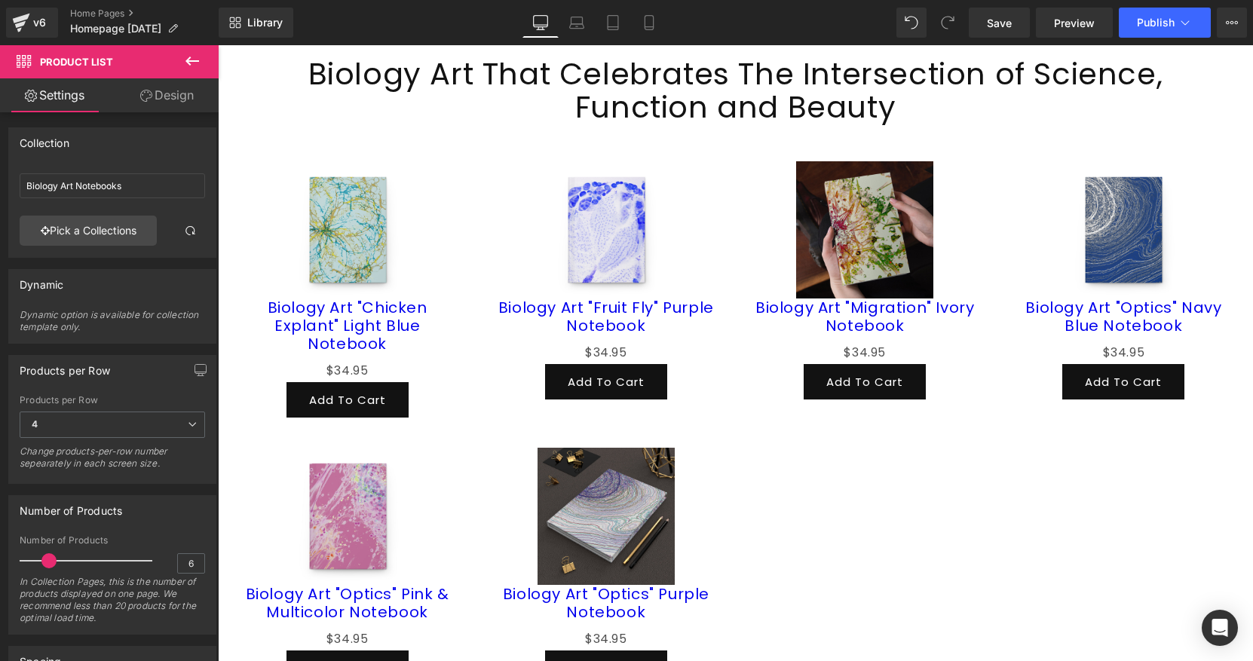
click at [172, 96] on link "Design" at bounding box center [166, 95] width 109 height 34
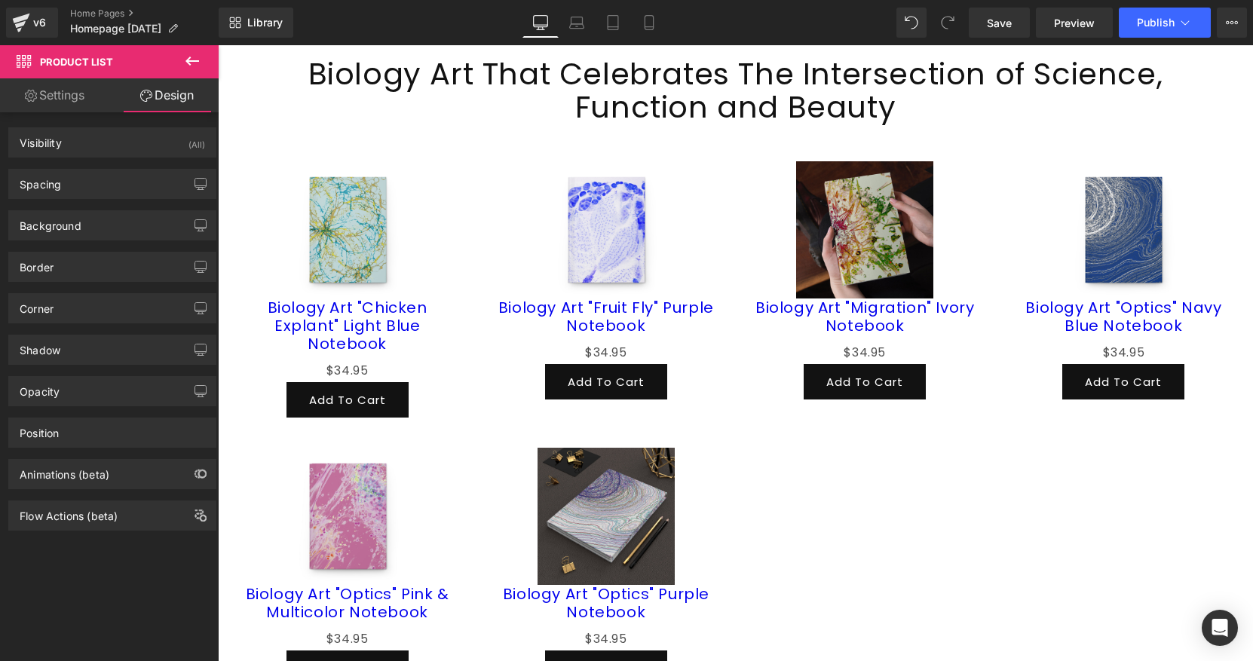
click at [57, 99] on link "Settings" at bounding box center [54, 95] width 109 height 34
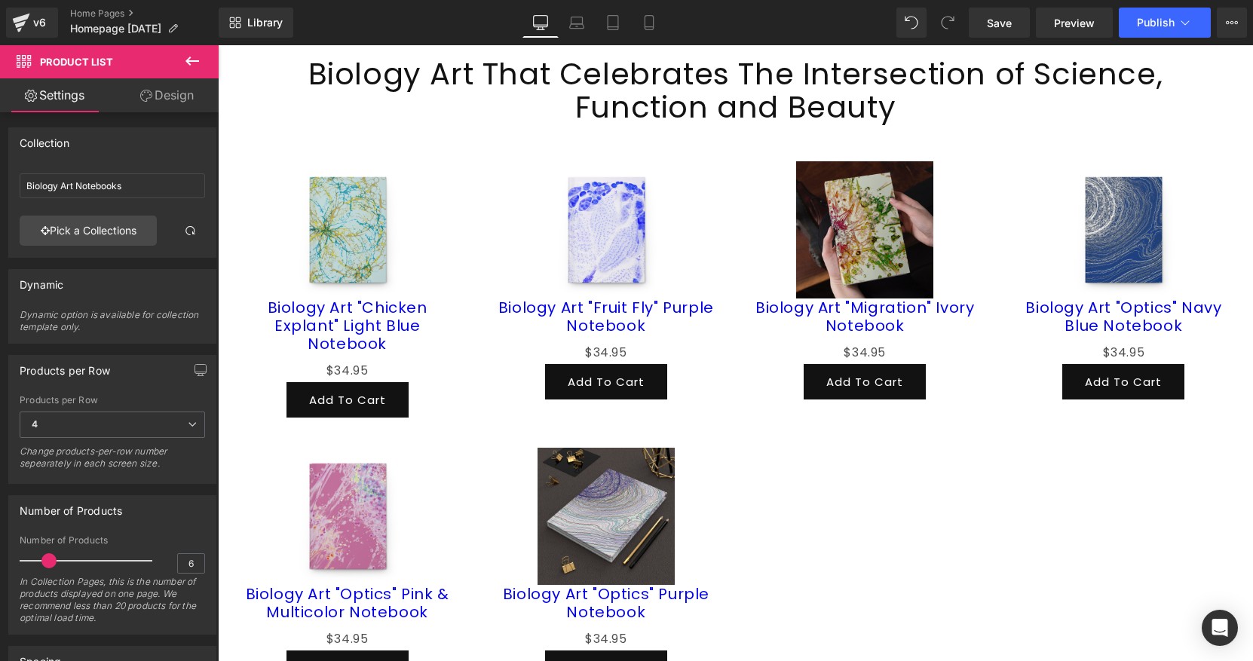
click at [147, 49] on span "Product List" at bounding box center [90, 61] width 151 height 33
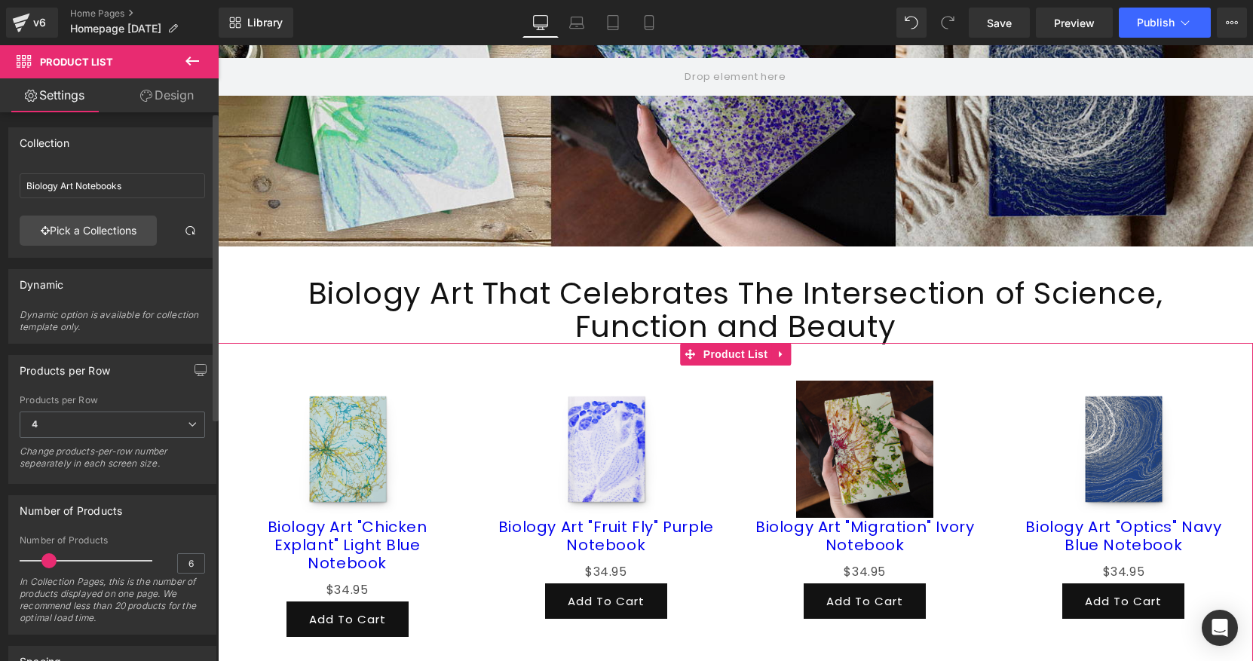
scroll to position [4, 0]
click at [155, 419] on span "4" at bounding box center [112, 421] width 185 height 26
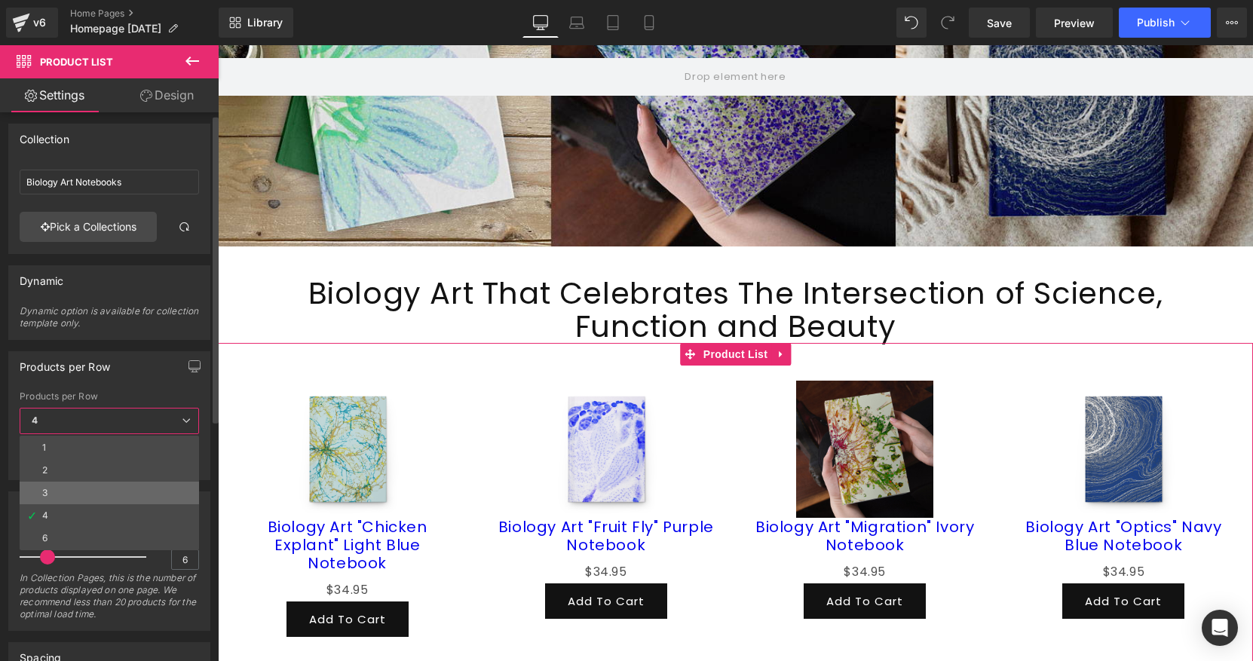
click at [110, 489] on li "3" at bounding box center [109, 493] width 179 height 23
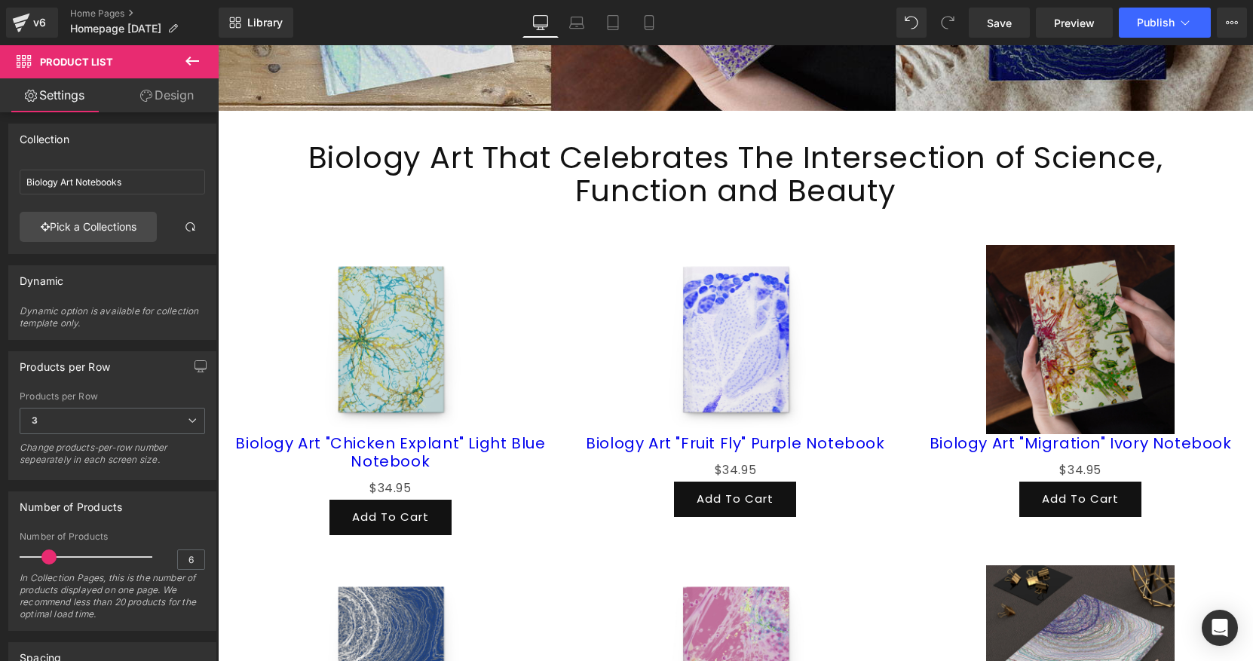
scroll to position [348, 0]
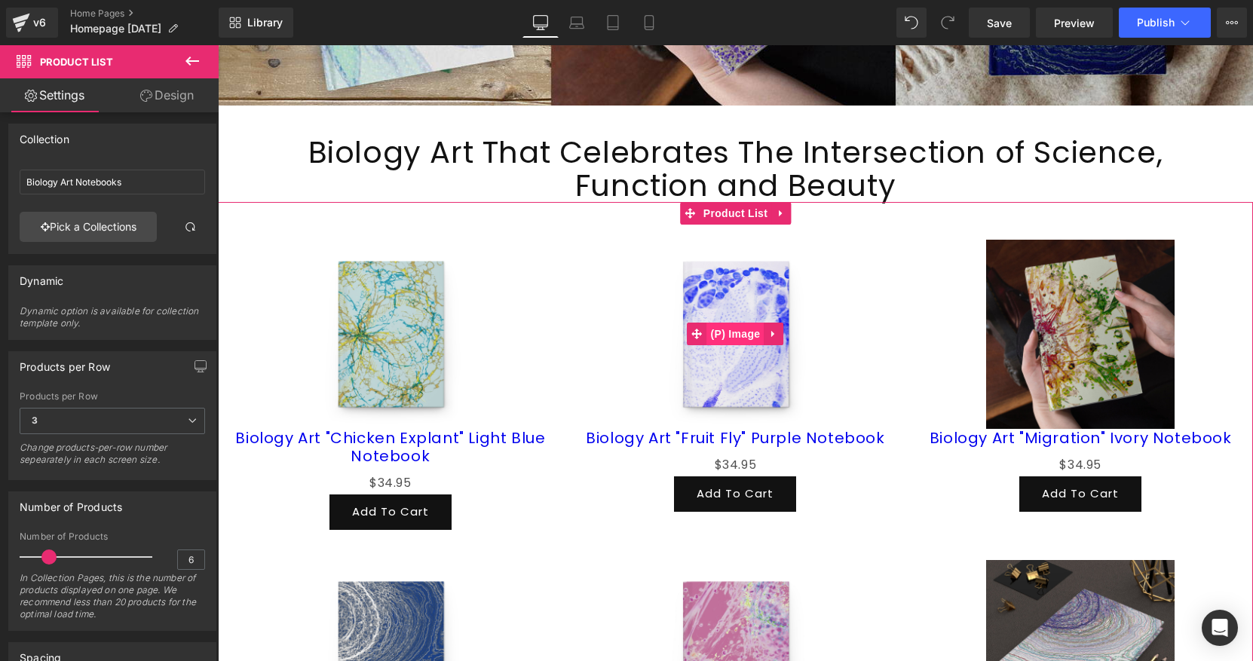
click at [724, 332] on span "(P) Image" at bounding box center [735, 334] width 57 height 23
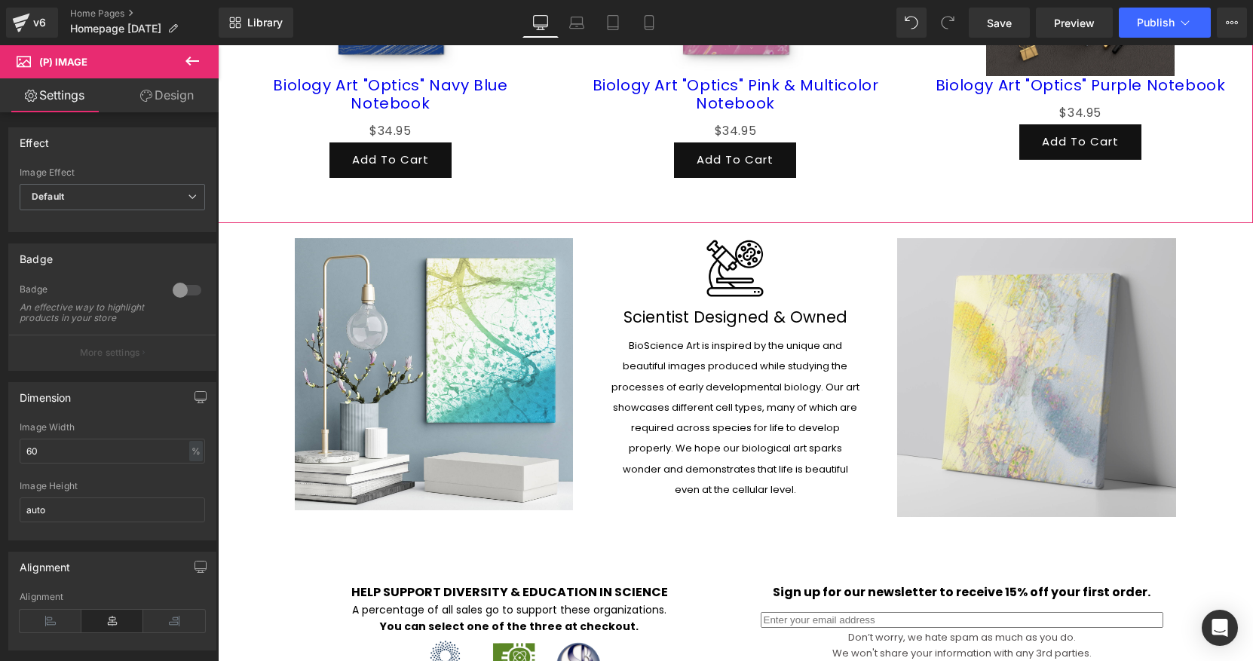
scroll to position [1450, 0]
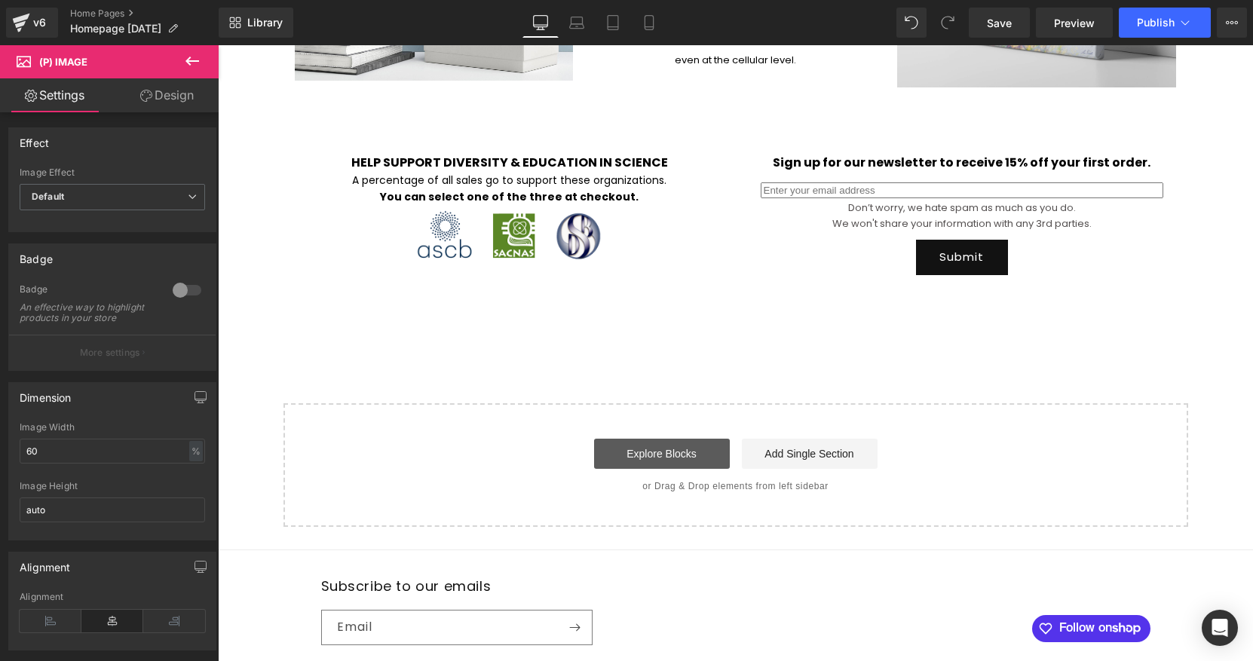
click at [703, 453] on link "Explore Blocks" at bounding box center [662, 454] width 136 height 30
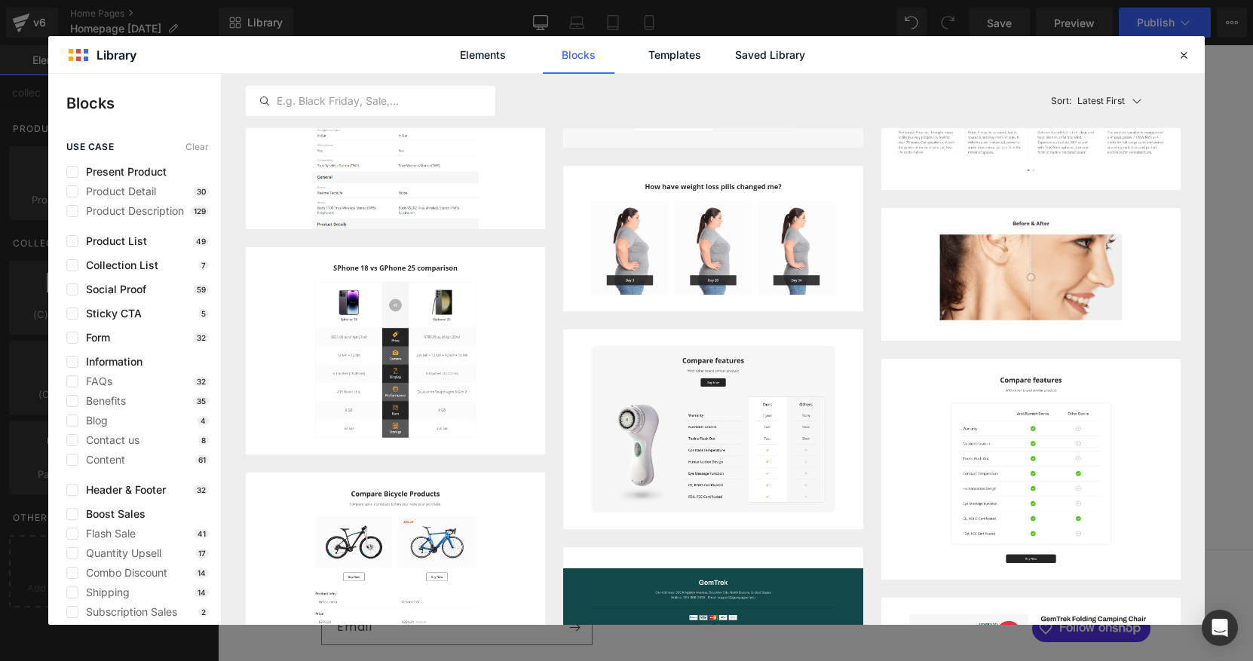
scroll to position [0, 0]
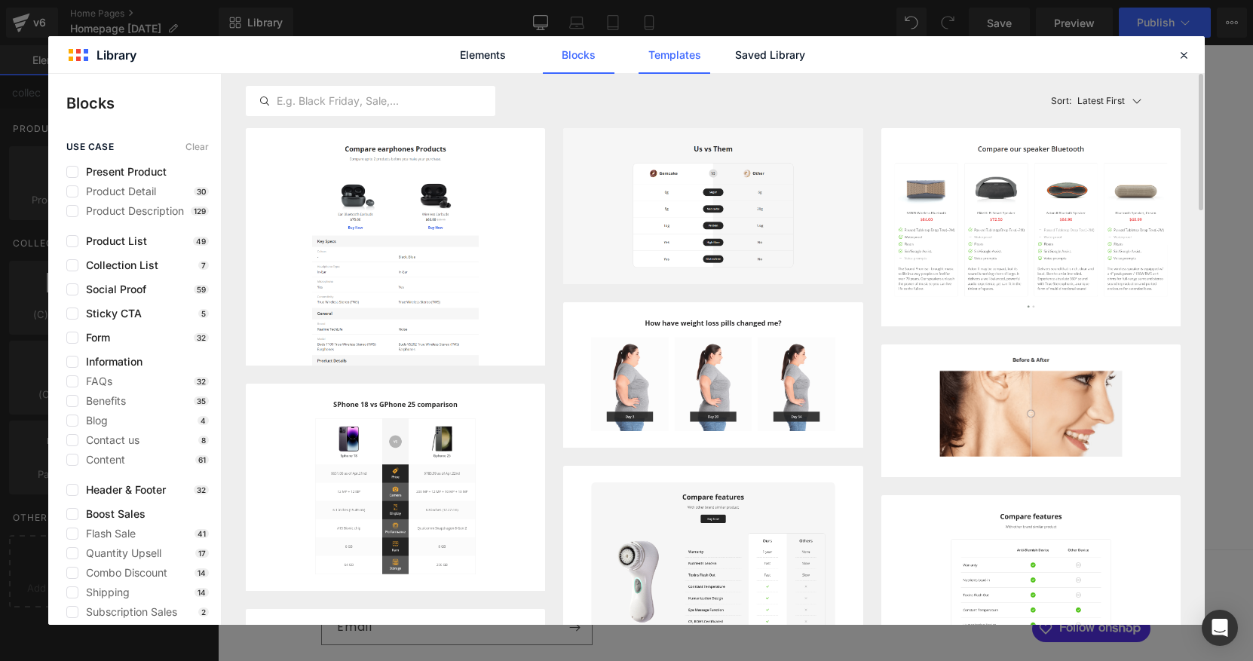
click at [688, 36] on link "Templates" at bounding box center [675, 55] width 72 height 38
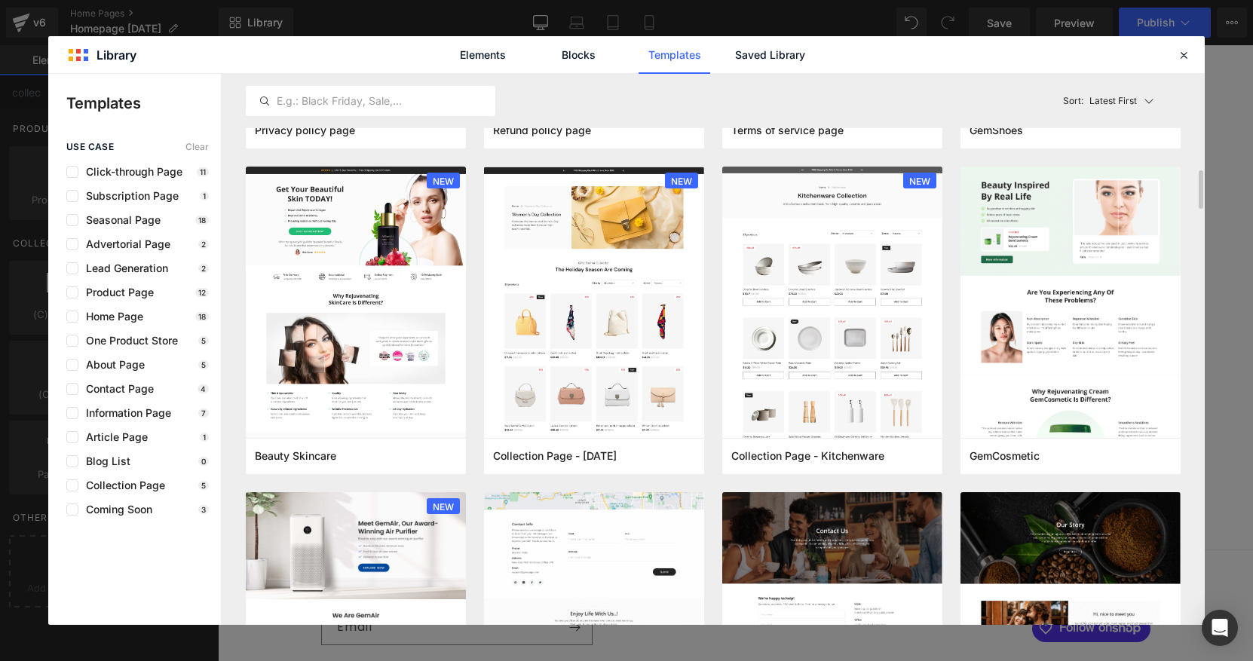
scroll to position [933, 0]
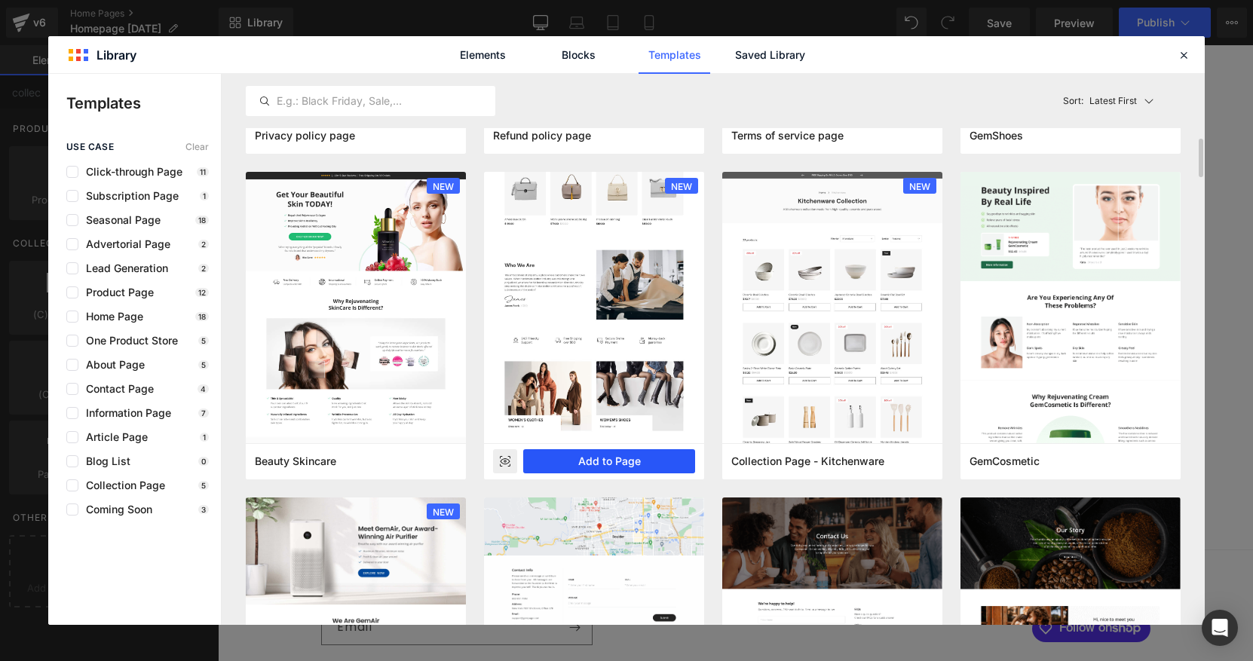
click at [595, 462] on button "Add to Page" at bounding box center [609, 461] width 172 height 24
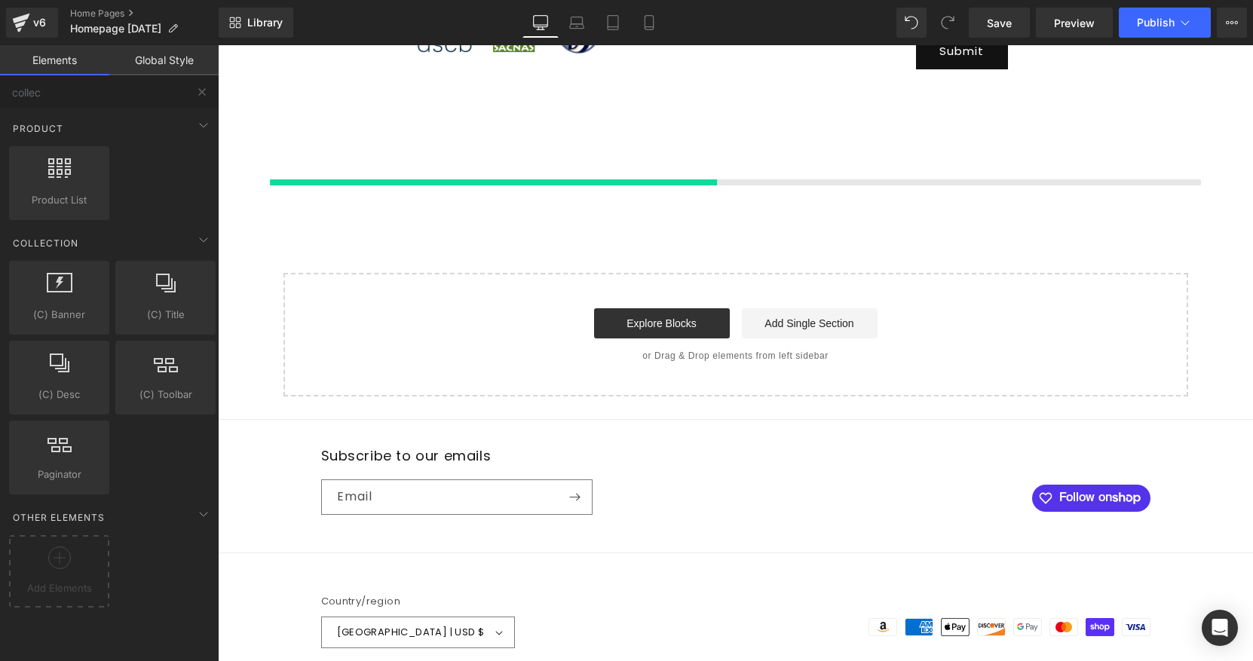
scroll to position [1657, 0]
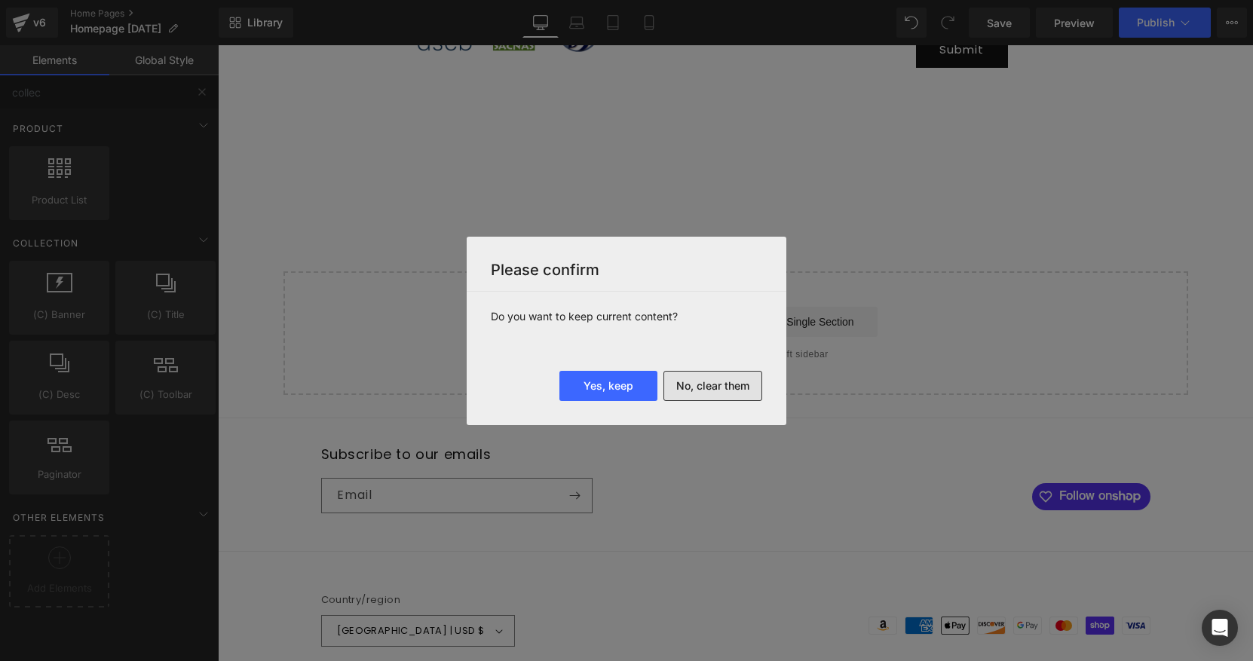
click at [706, 386] on button "No, clear them" at bounding box center [712, 386] width 99 height 30
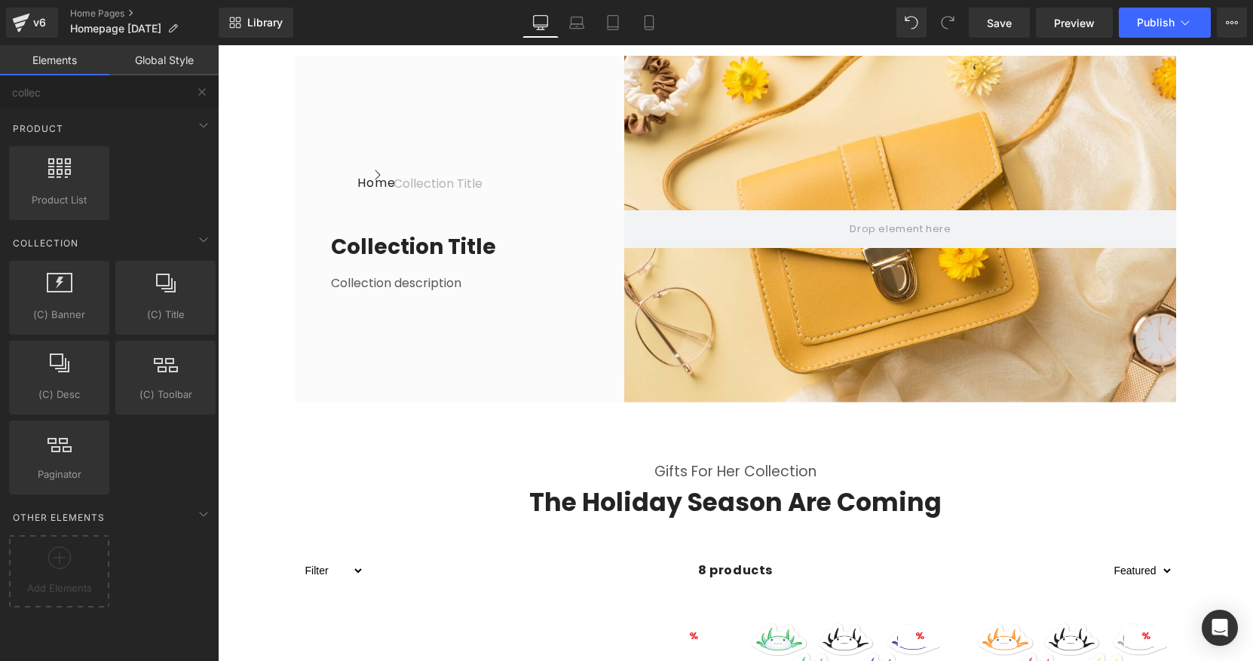
scroll to position [0, 0]
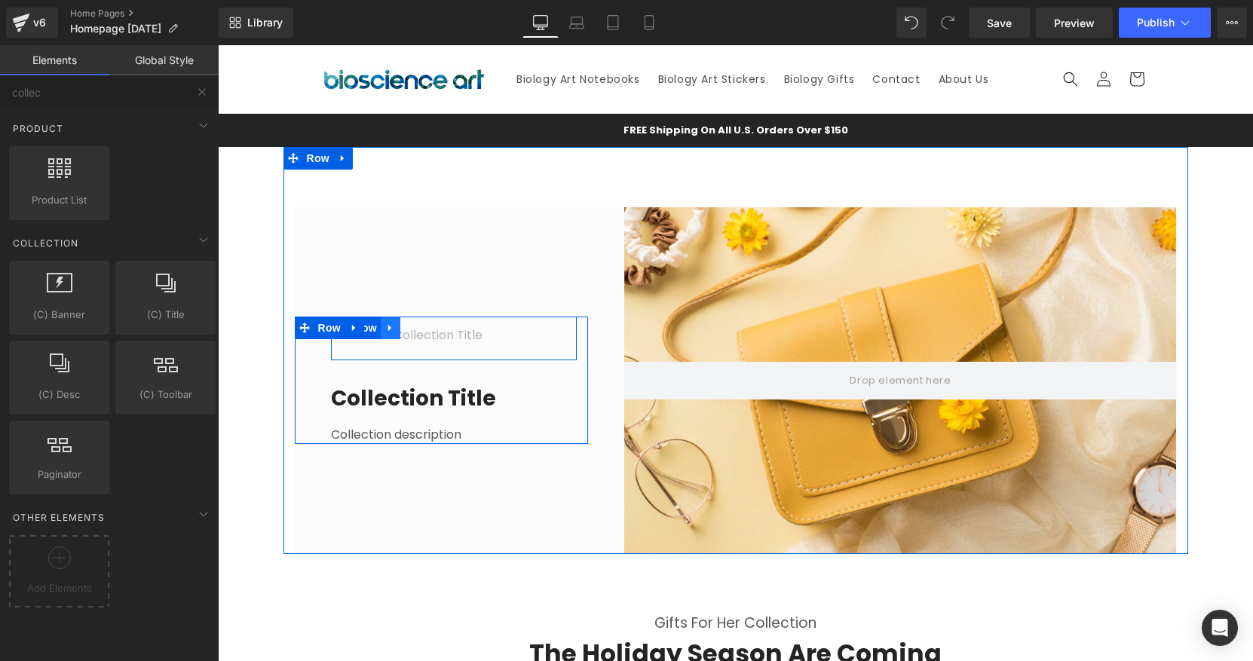
click at [388, 329] on icon at bounding box center [389, 327] width 3 height 7
click at [427, 329] on icon at bounding box center [429, 328] width 11 height 11
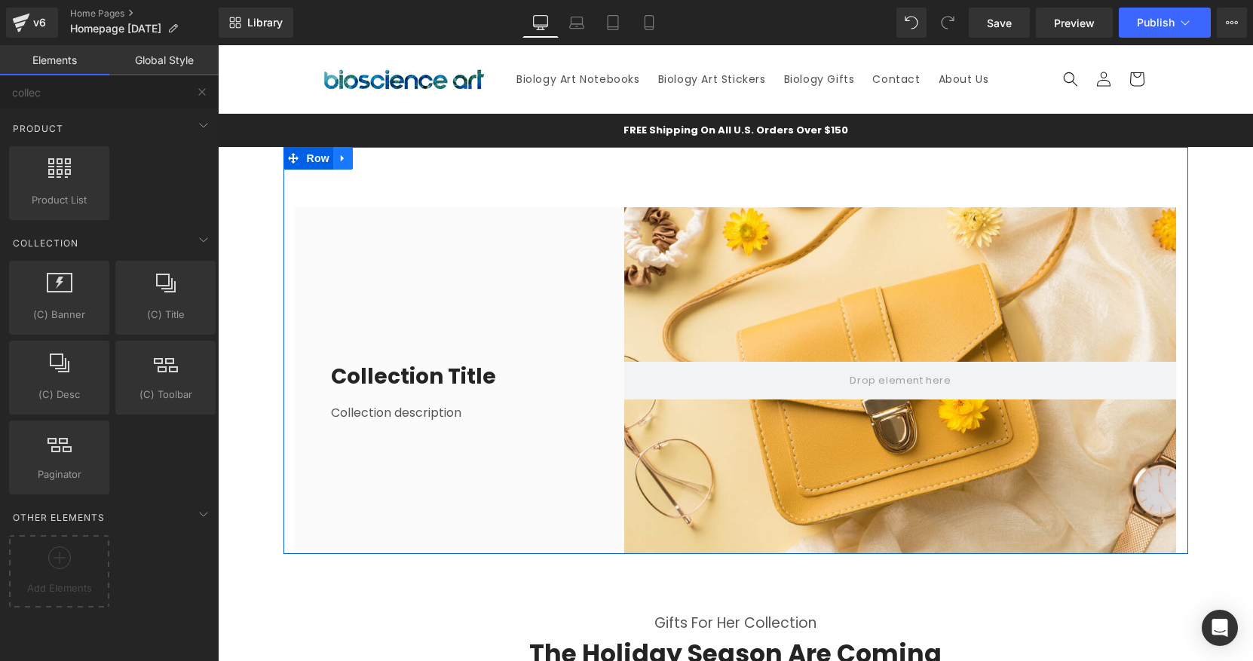
click at [342, 161] on icon at bounding box center [343, 157] width 11 height 11
click at [385, 161] on icon at bounding box center [382, 158] width 11 height 11
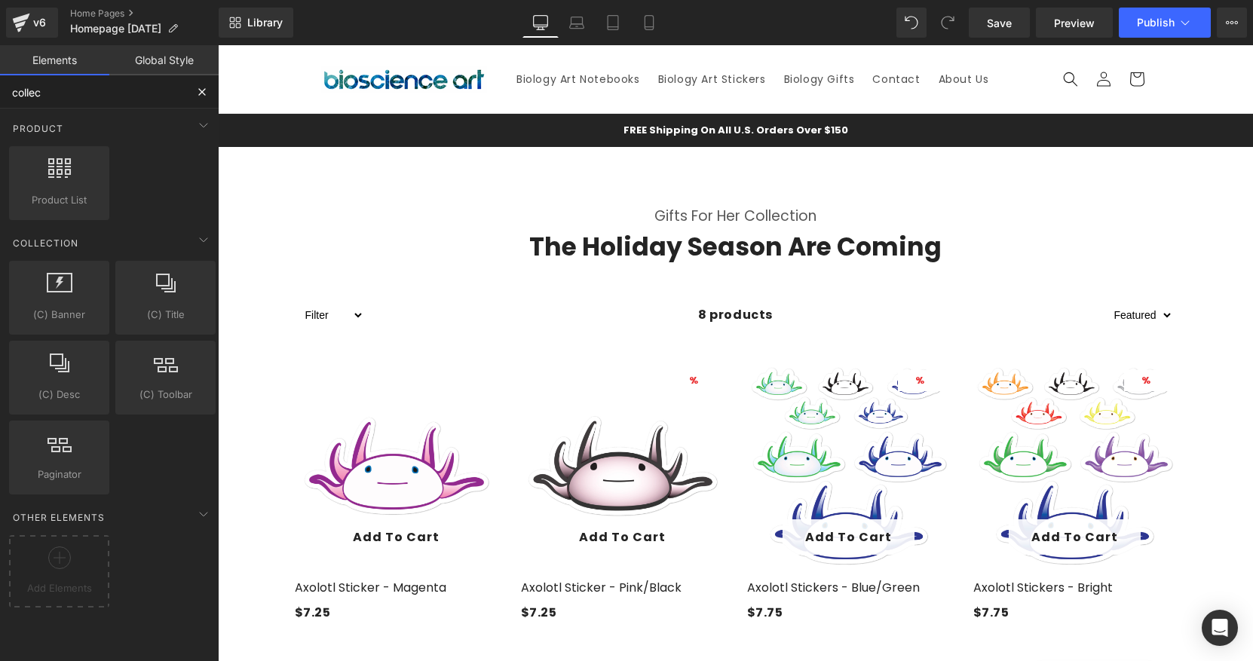
click at [75, 97] on input "collec" at bounding box center [92, 91] width 185 height 33
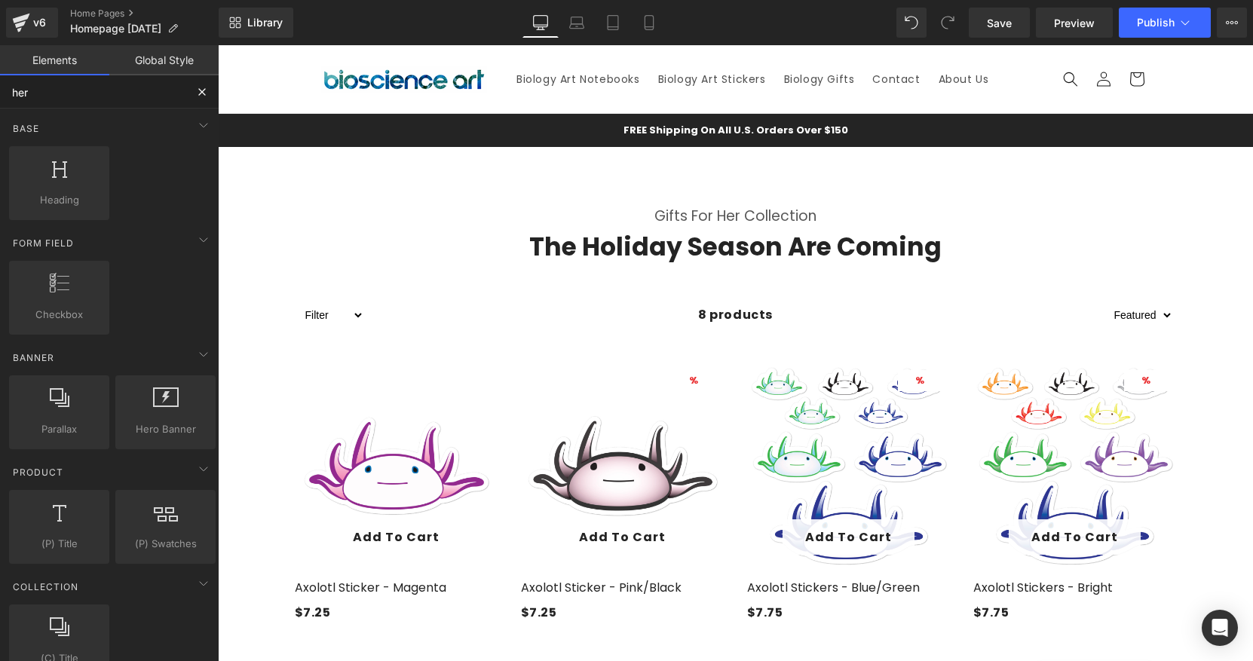
type input "hero"
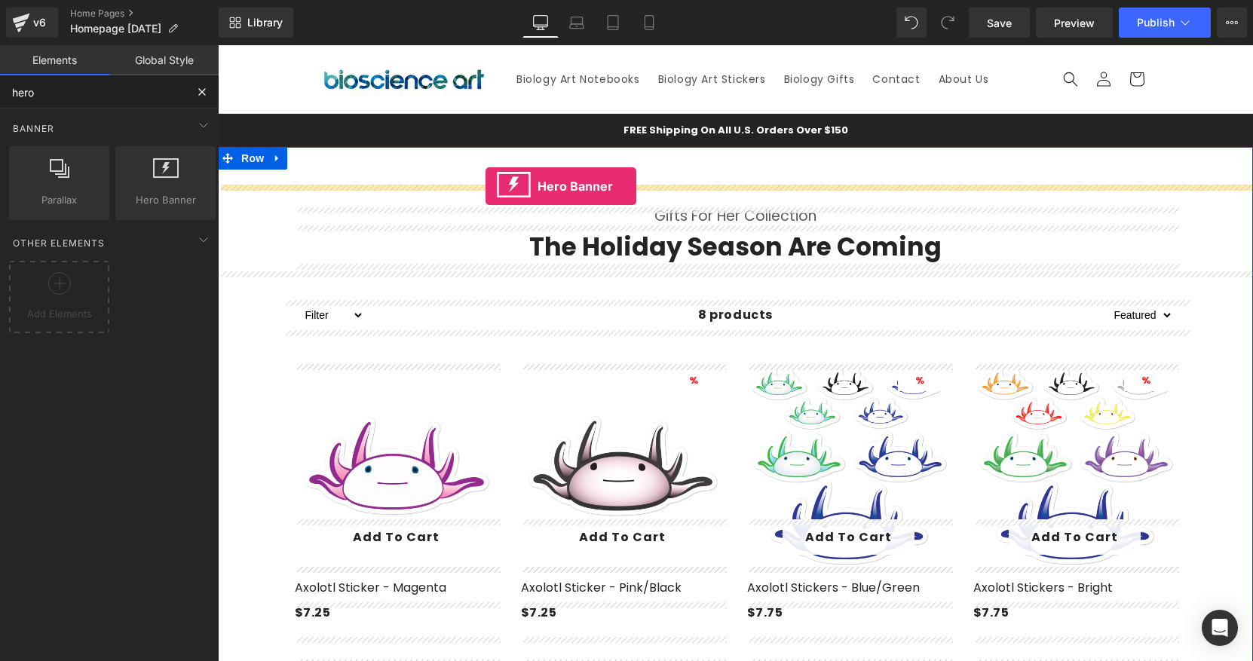
drag, startPoint x: 364, startPoint y: 233, endPoint x: 485, endPoint y: 186, distance: 130.1
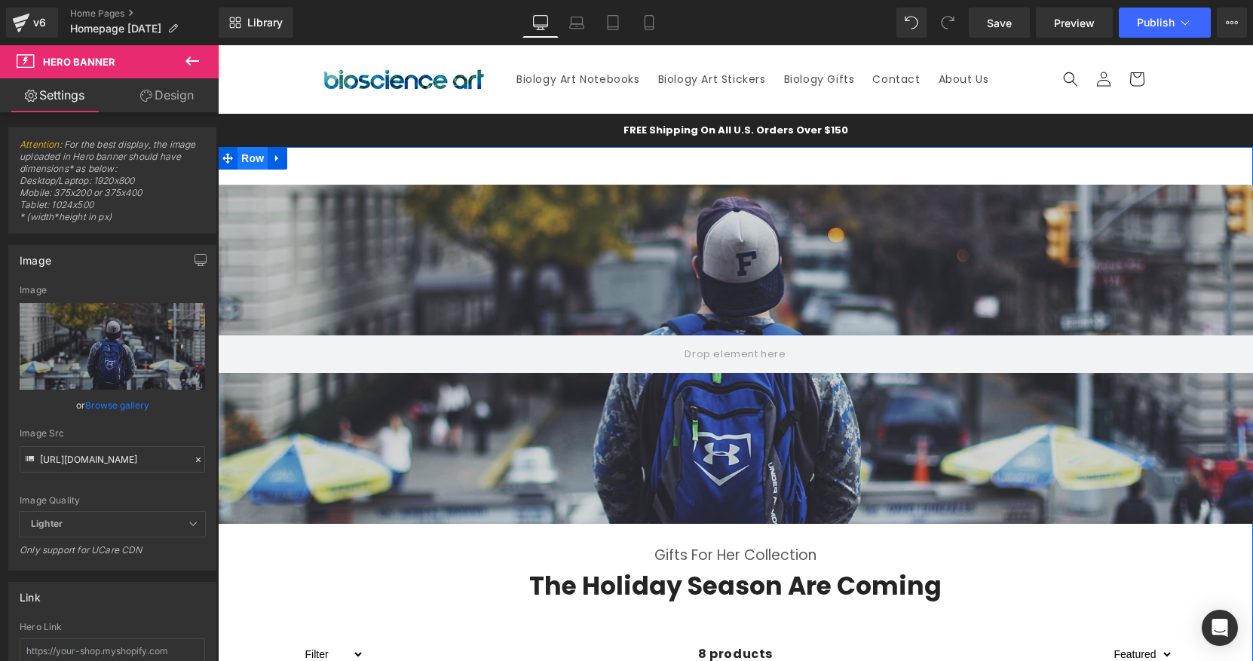
click at [243, 157] on span "Row" at bounding box center [252, 158] width 30 height 23
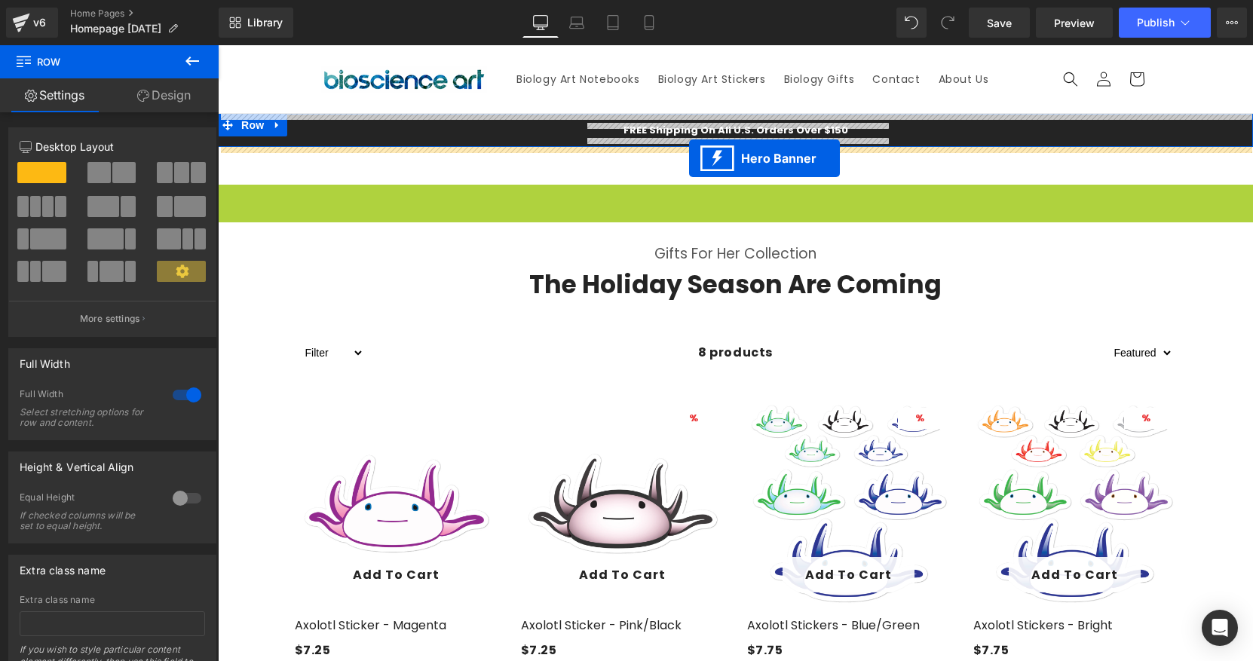
drag, startPoint x: 688, startPoint y: 200, endPoint x: 689, endPoint y: 158, distance: 41.5
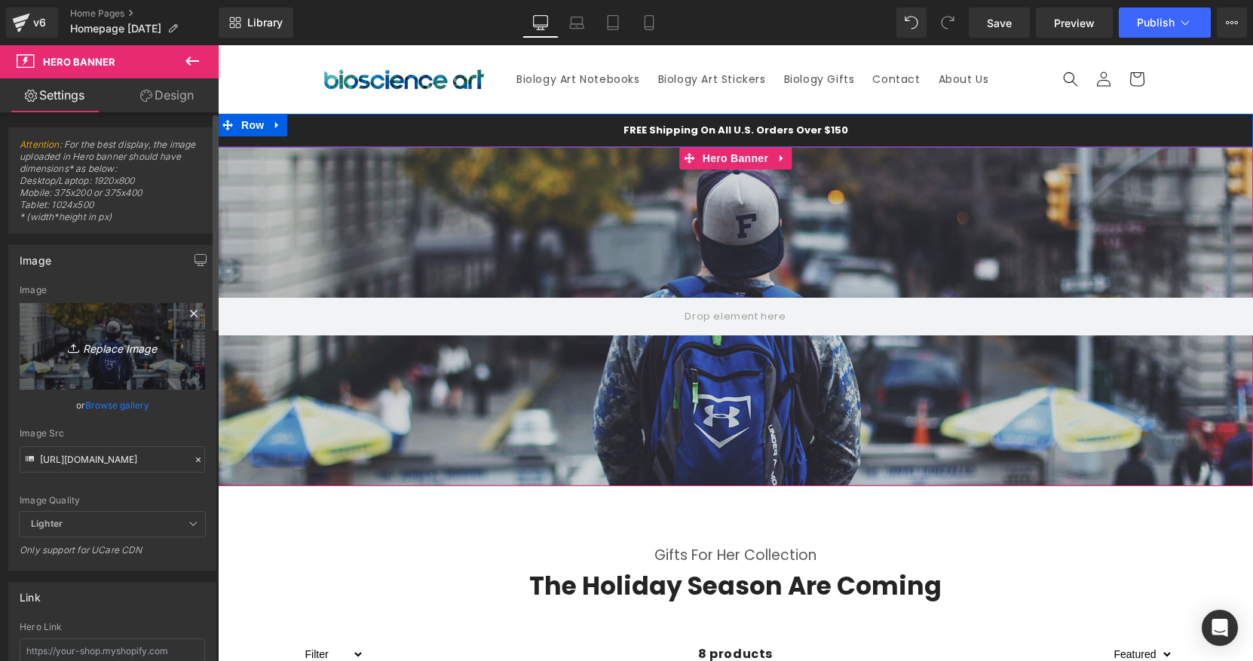
click at [75, 372] on link "Replace Image" at bounding box center [112, 346] width 185 height 87
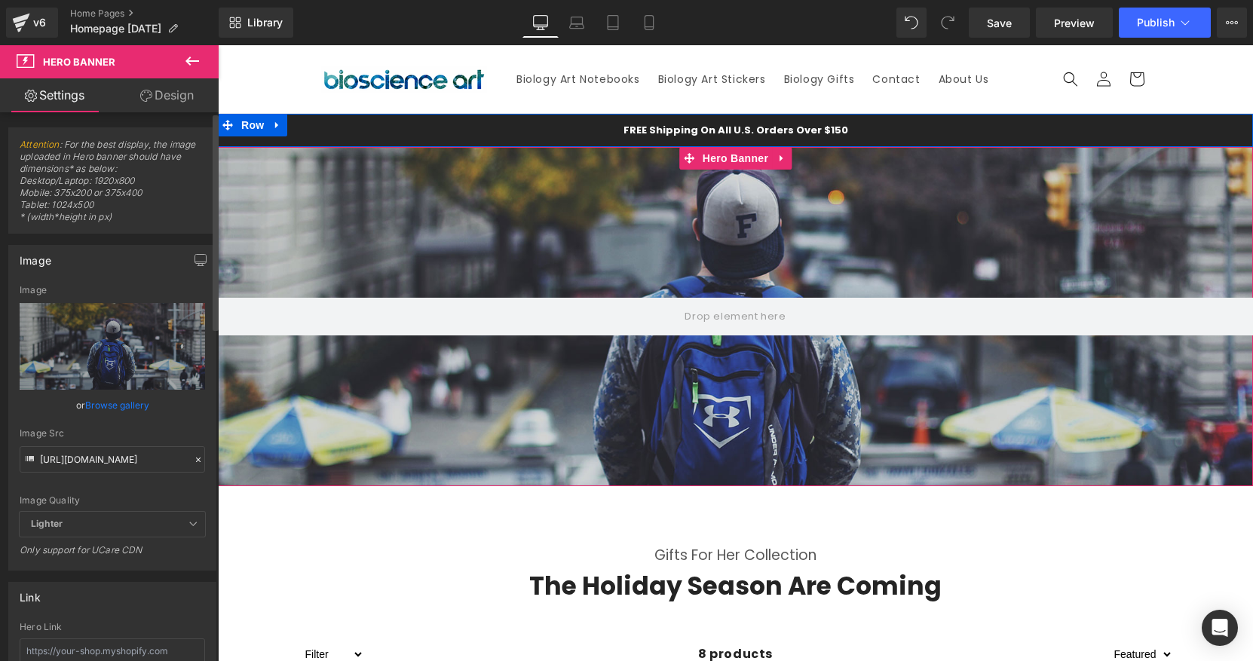
click at [121, 407] on link "Browse gallery" at bounding box center [117, 405] width 64 height 26
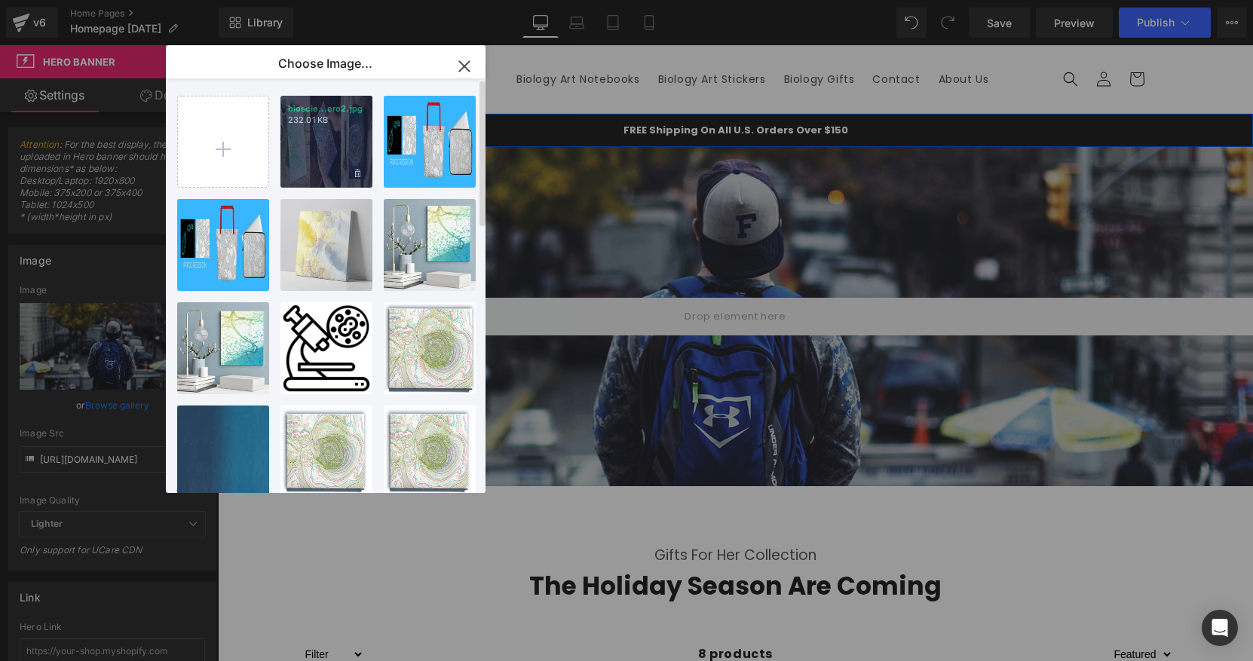
click at [327, 154] on div "bioscie...ero2.jpg 232.01 KB" at bounding box center [326, 142] width 92 height 92
type input "https://ucarecdn.com/d85af3d2-b370-4687-a203-b91bdb8993f4/-/format/auto/-/previ…"
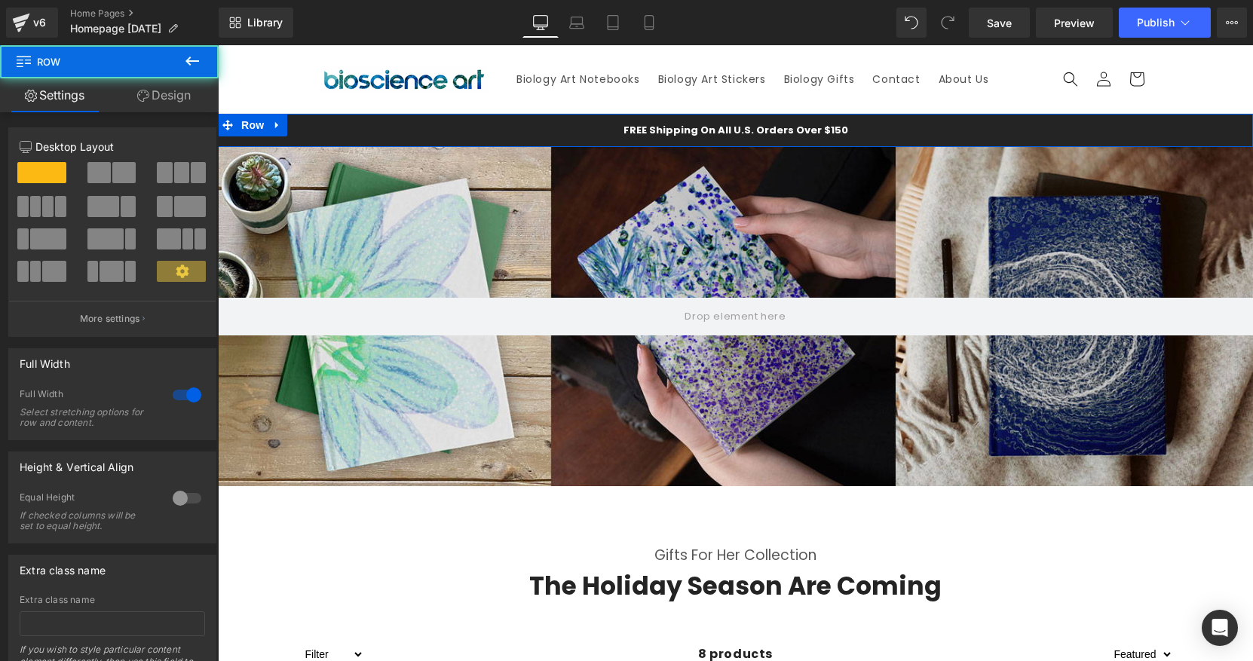
click at [519, 132] on div "FREE Shipping On All U.S. Orders Over $150 Text Block Row" at bounding box center [735, 130] width 1035 height 33
click at [145, 93] on icon at bounding box center [143, 96] width 12 height 12
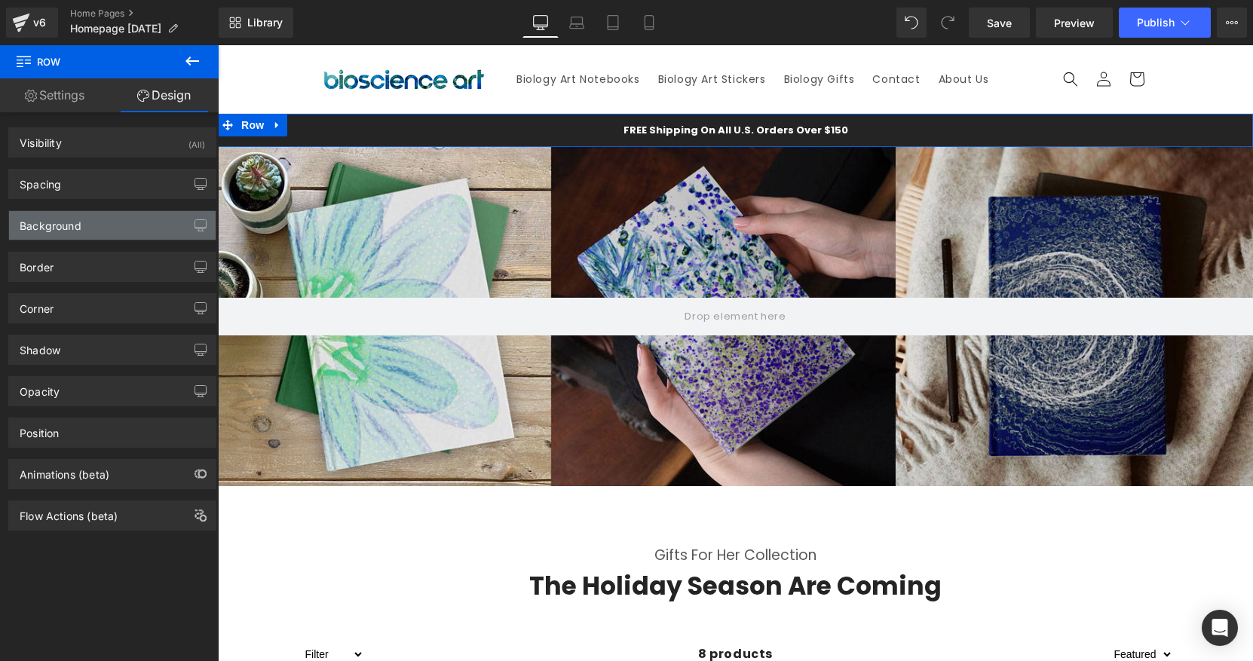
click at [69, 229] on div "Background" at bounding box center [51, 221] width 62 height 21
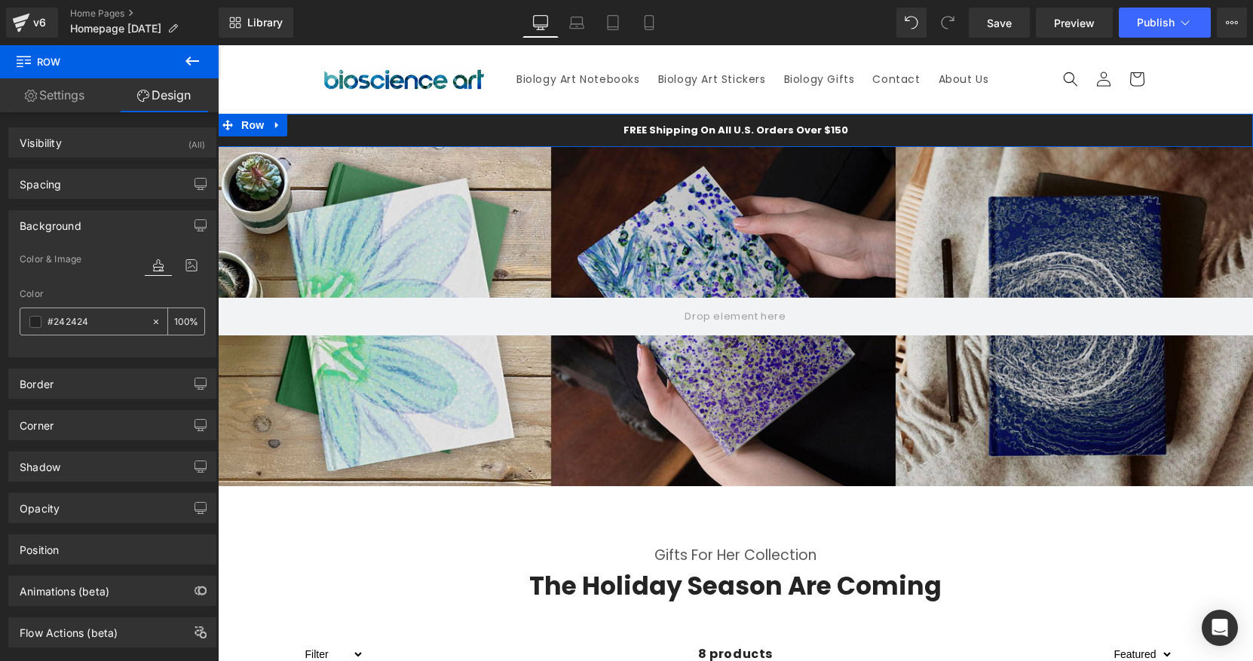
click at [32, 316] on span at bounding box center [35, 322] width 12 height 12
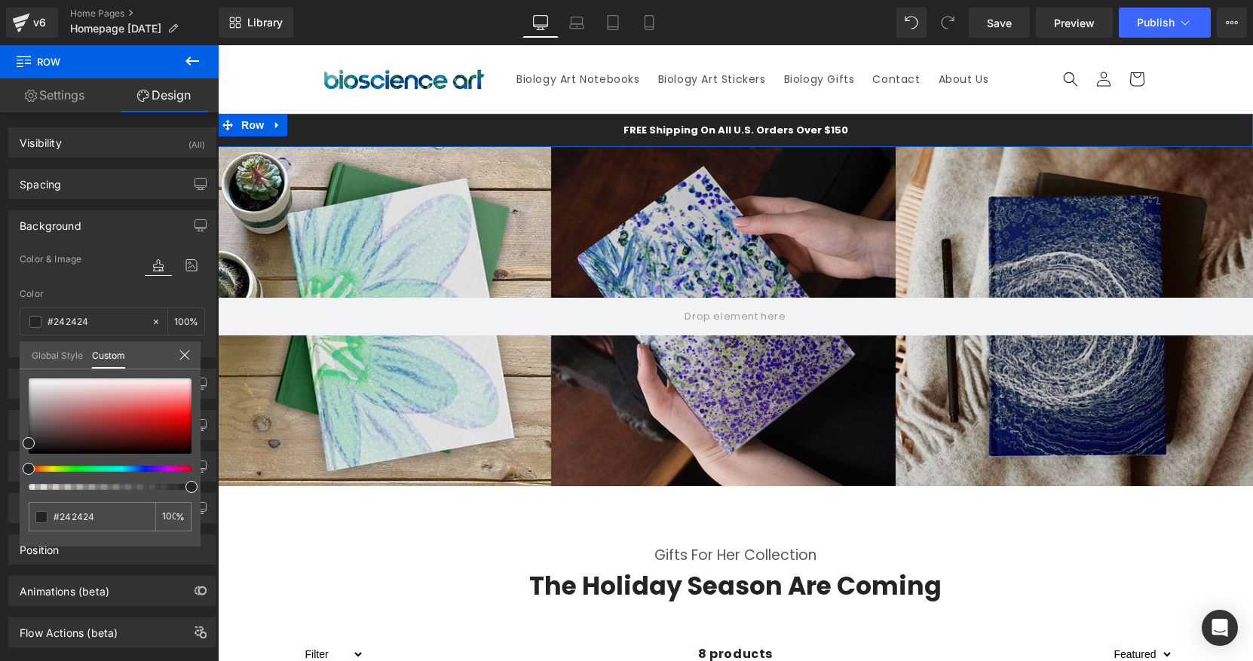
type input "#232323"
drag, startPoint x: 28, startPoint y: 470, endPoint x: 133, endPoint y: 469, distance: 105.5
click at [133, 469] on span at bounding box center [139, 469] width 12 height 12
click at [135, 470] on div at bounding box center [104, 469] width 163 height 6
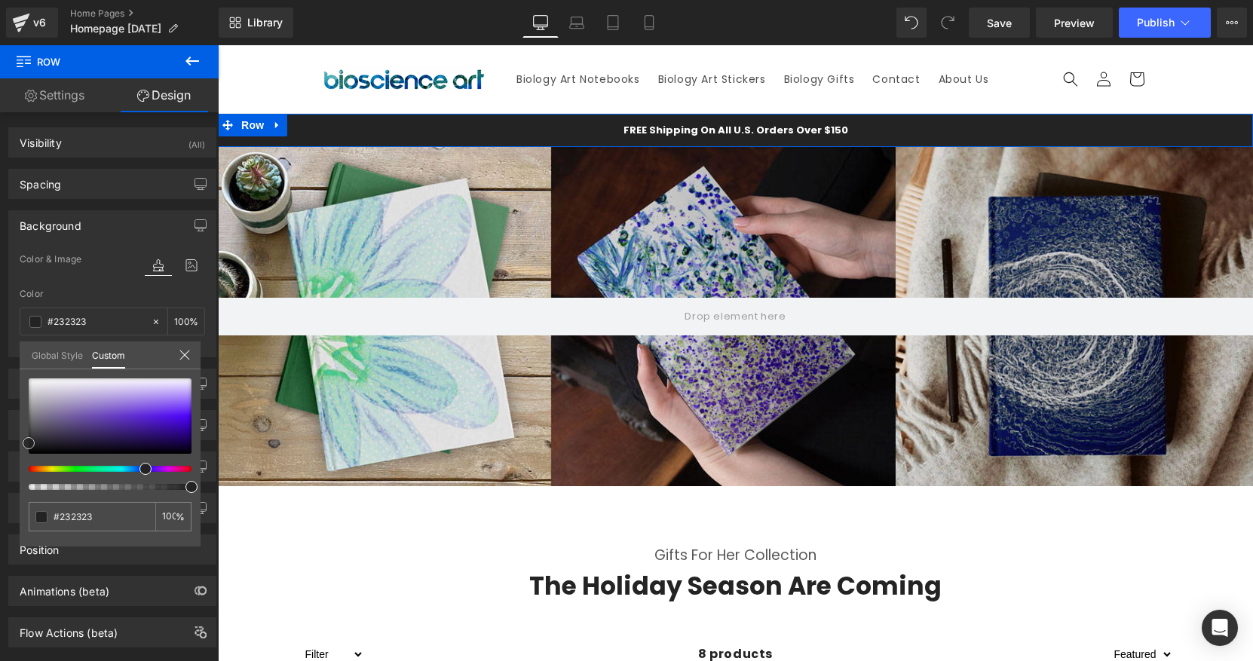
type input "#490fd0"
click at [165, 421] on div at bounding box center [110, 415] width 163 height 75
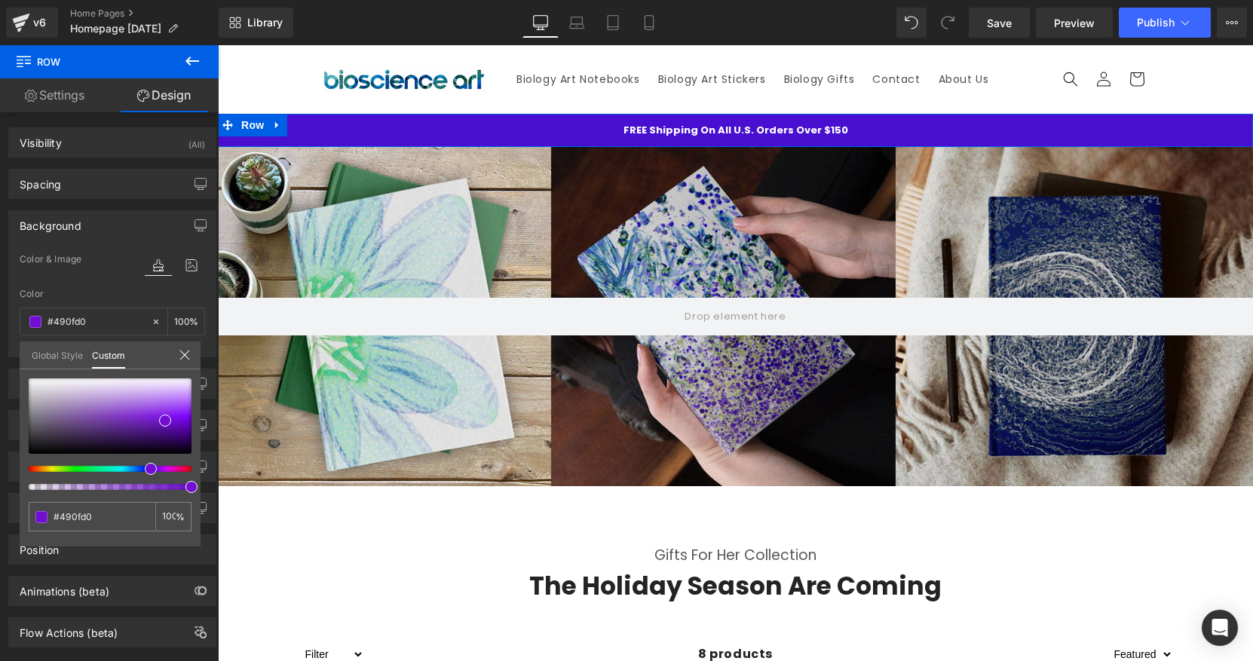
type input "#700ed1"
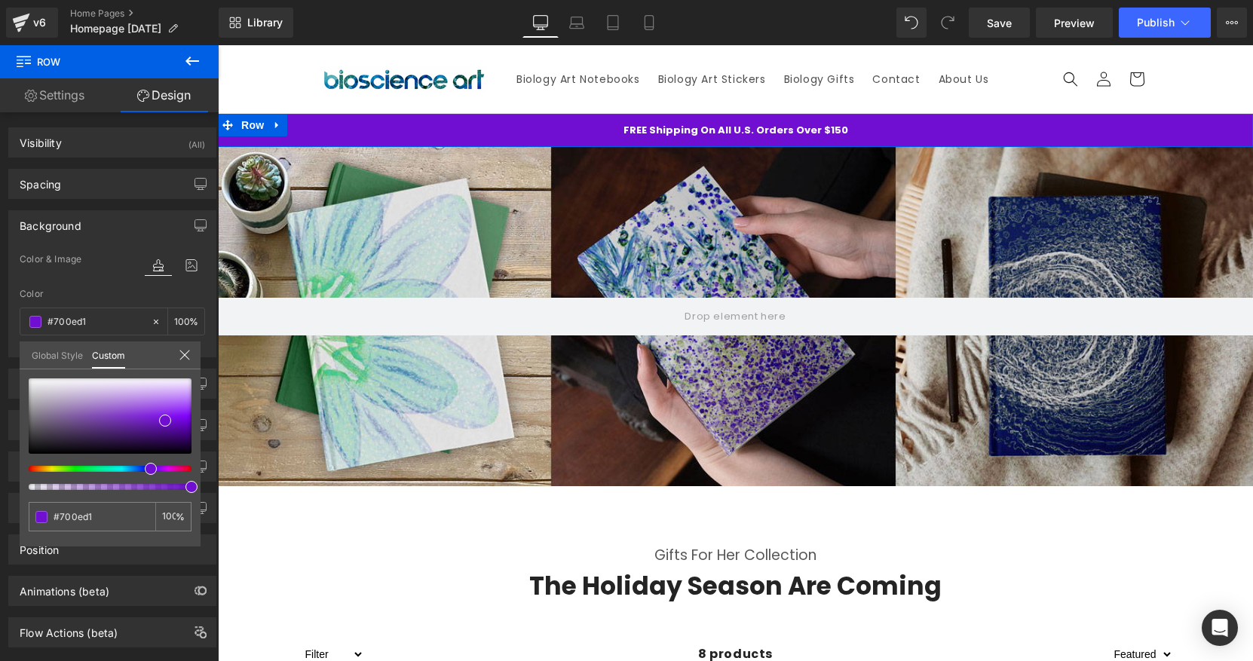
type input "#690ed1"
type input "#630ed1"
type input "#590ed1"
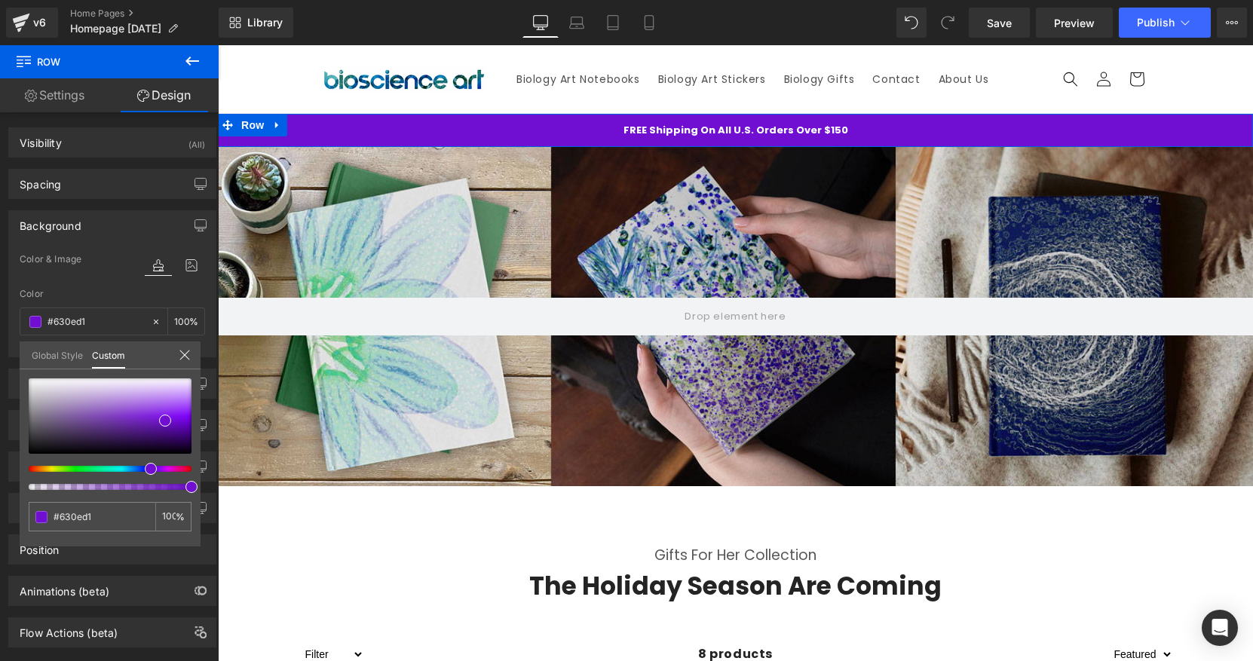
type input "#590ed1"
type input "#520ed1"
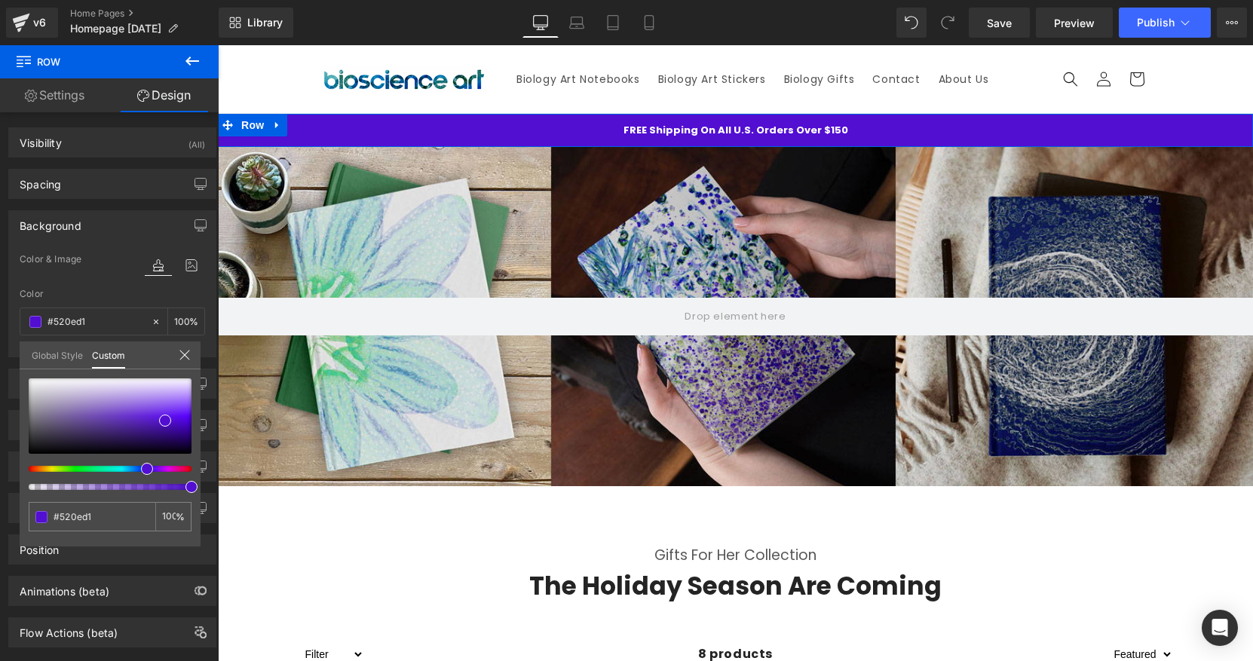
type input "#4f0ed1"
type input "#490ed1"
type input "#420ed1"
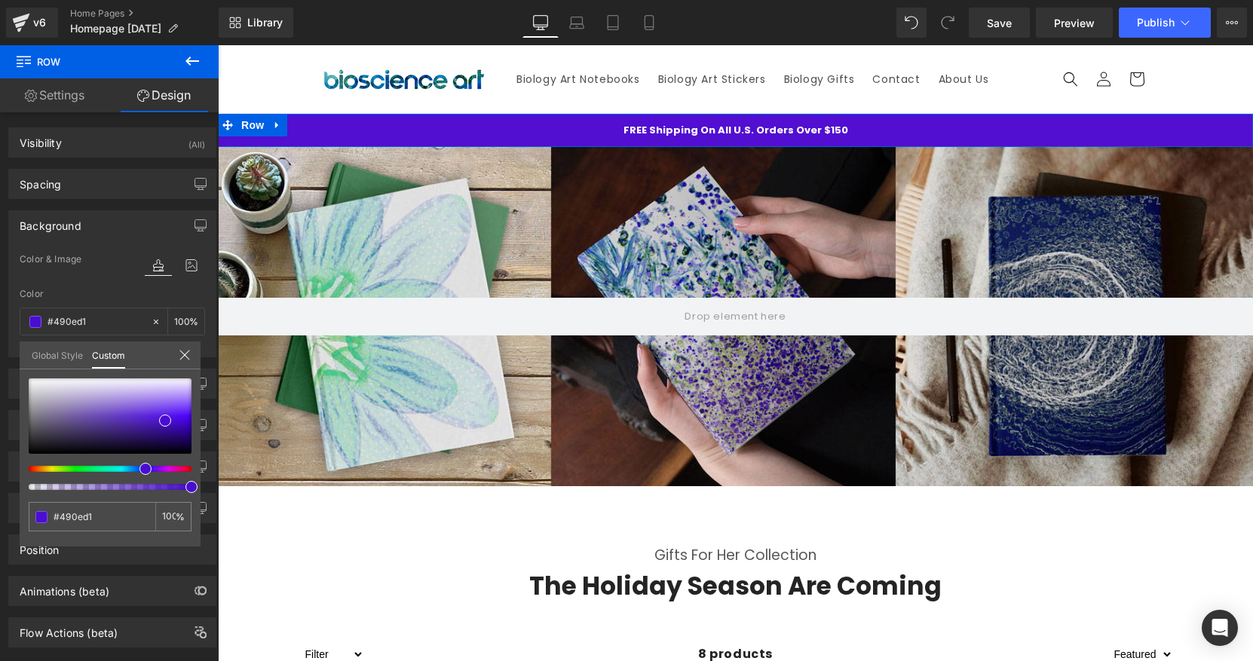
type input "#420ed1"
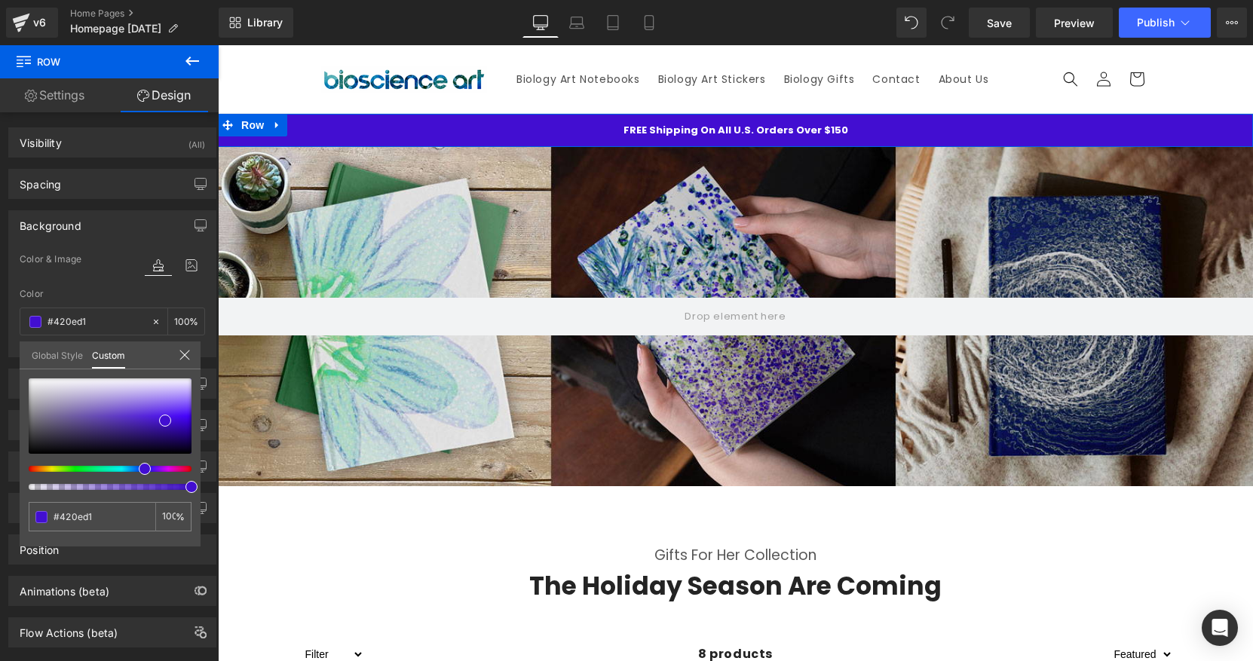
click at [138, 473] on div at bounding box center [110, 434] width 163 height 112
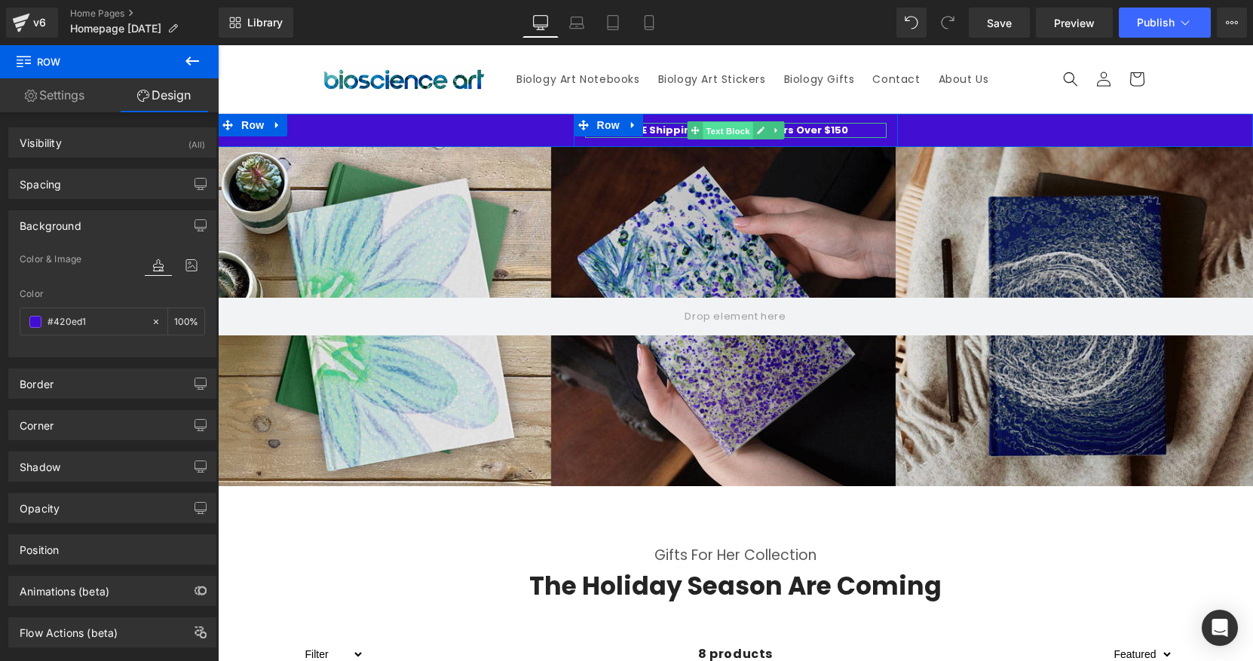
click at [723, 132] on span "Text Block" at bounding box center [728, 131] width 50 height 18
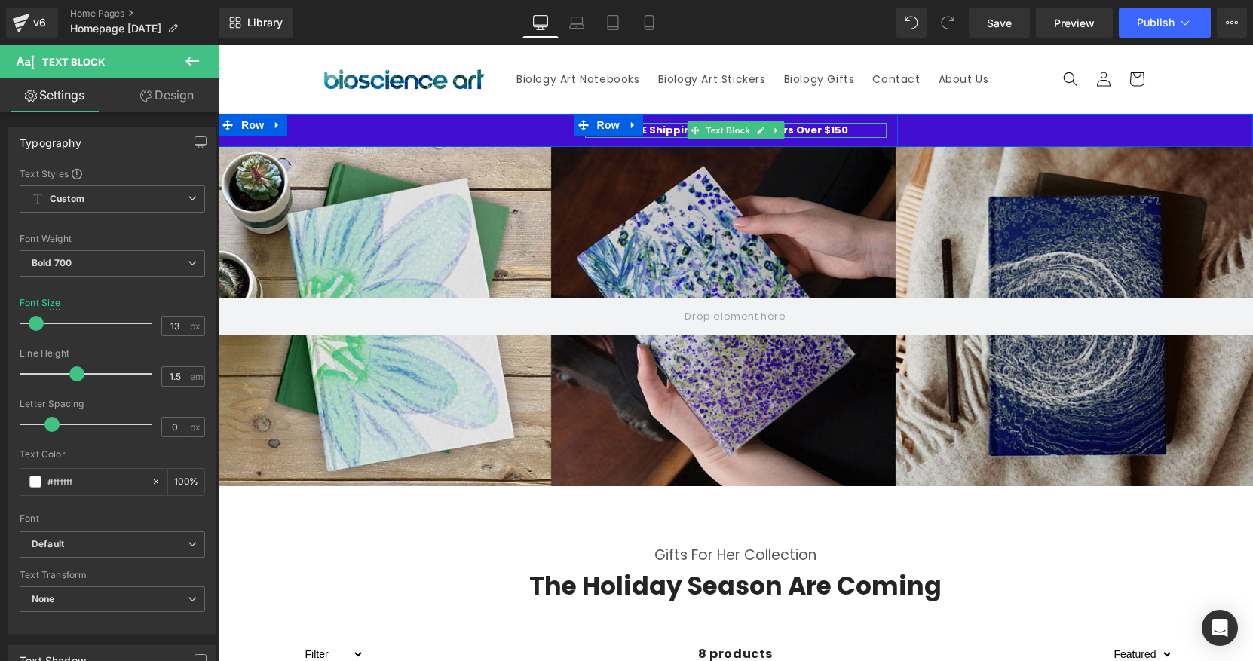
click at [668, 130] on p "FREE Shipping On All U.S. Orders Over $150" at bounding box center [736, 130] width 302 height 15
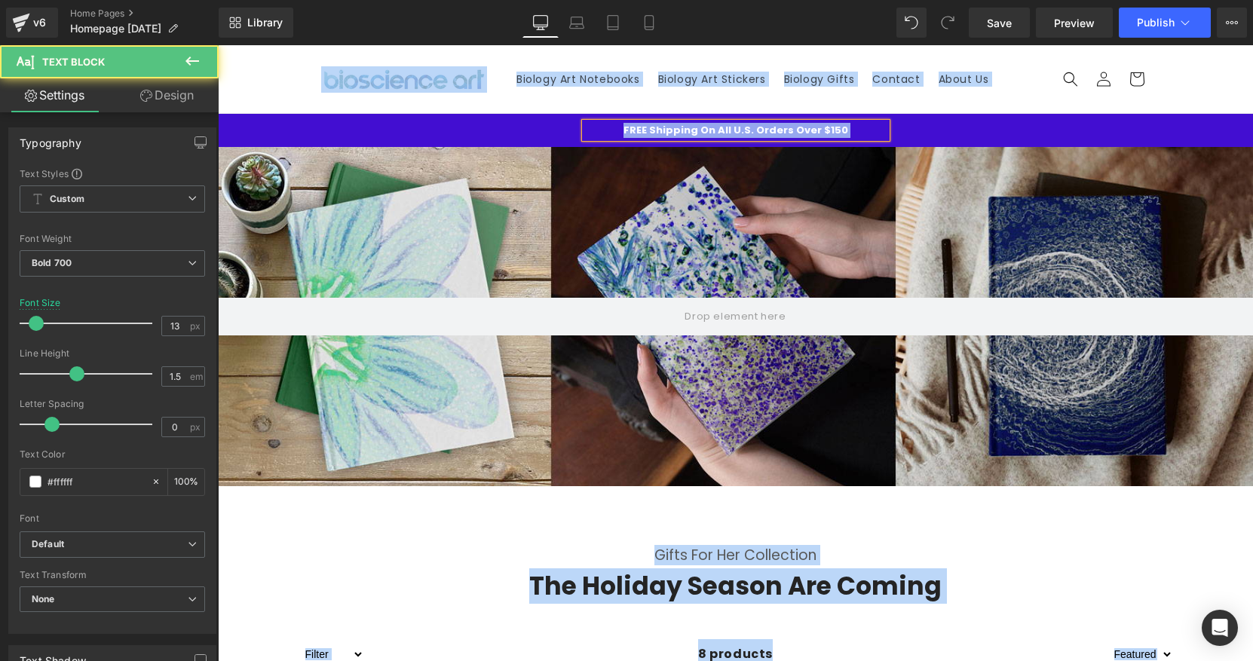
click at [668, 130] on p "FREE Shipping On All U.S. Orders Over $150" at bounding box center [736, 130] width 302 height 15
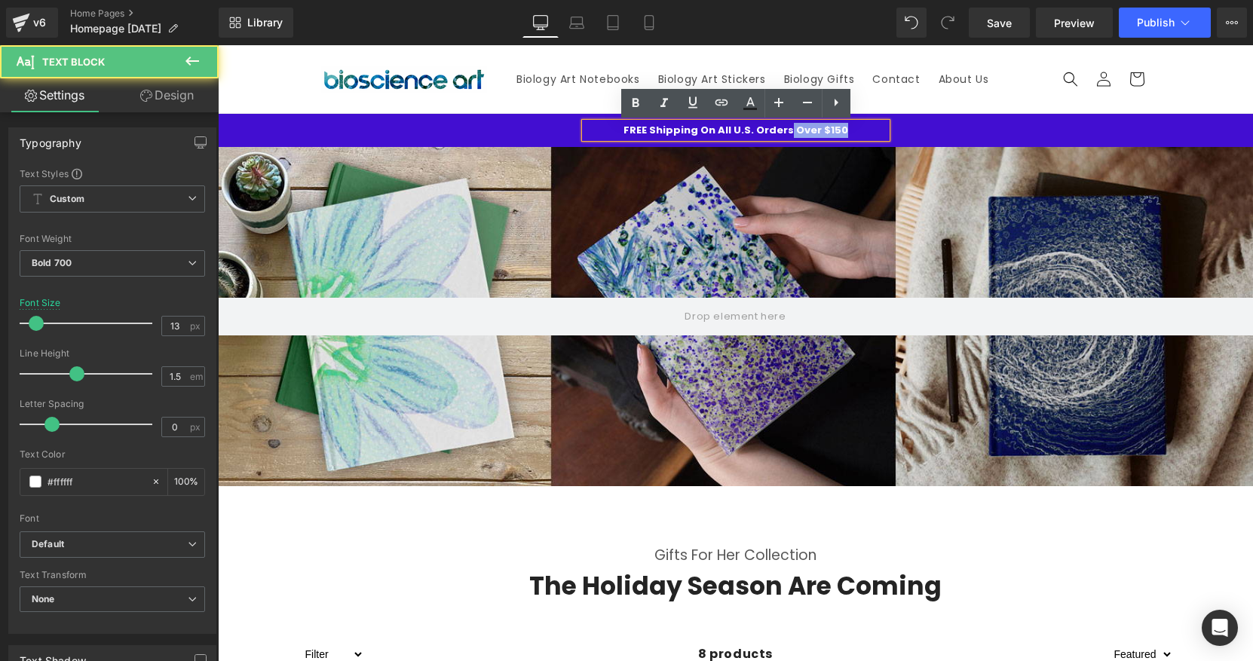
drag, startPoint x: 786, startPoint y: 127, endPoint x: 846, endPoint y: 124, distance: 59.6
click at [846, 124] on p "FREE Shipping On All U.S. Orders Over $150" at bounding box center [736, 130] width 302 height 15
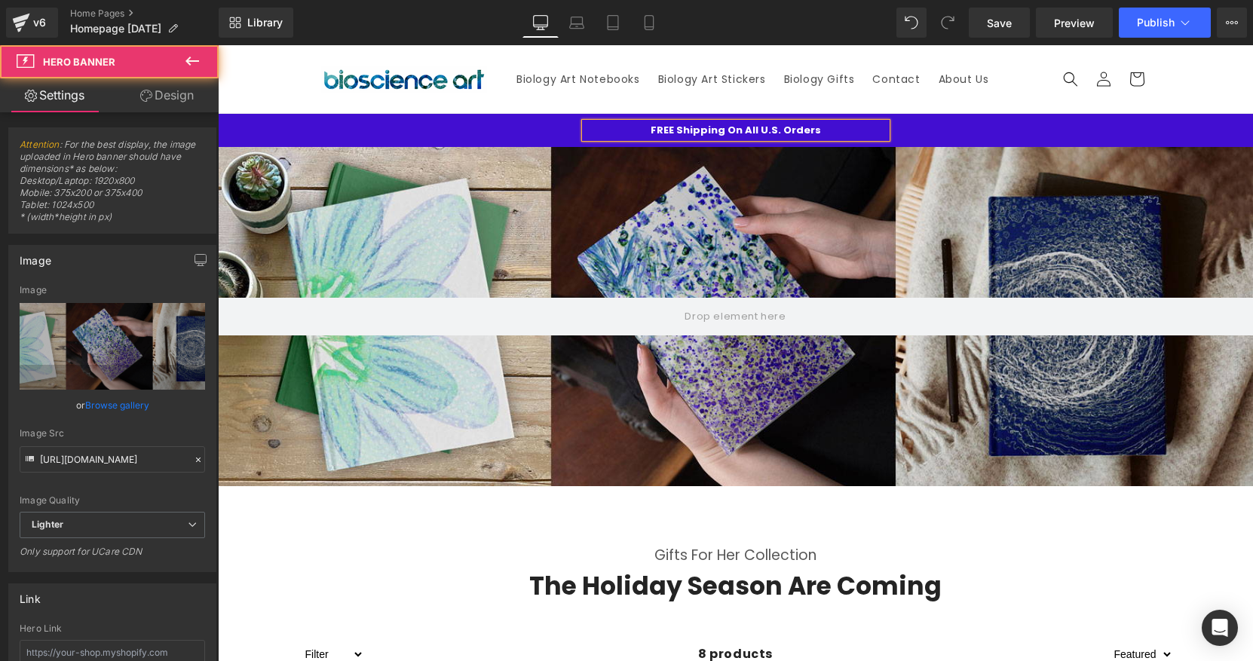
click at [218, 45] on div "200px" at bounding box center [218, 45] width 0 height 0
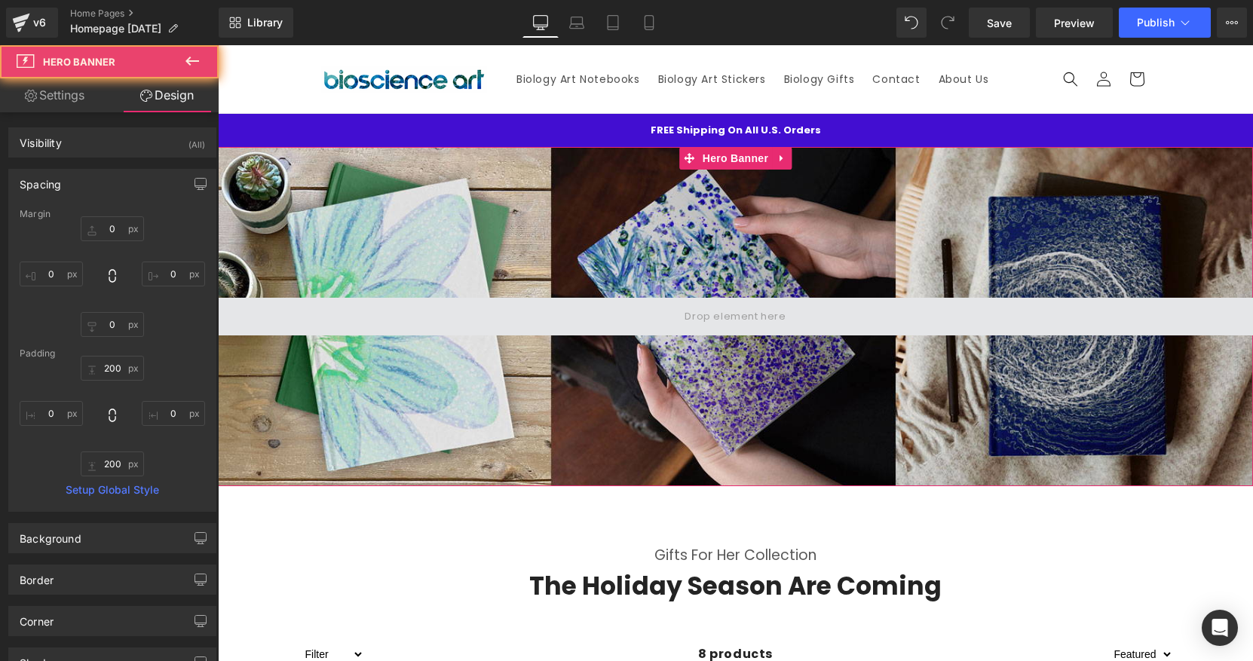
click at [769, 326] on span at bounding box center [735, 316] width 112 height 25
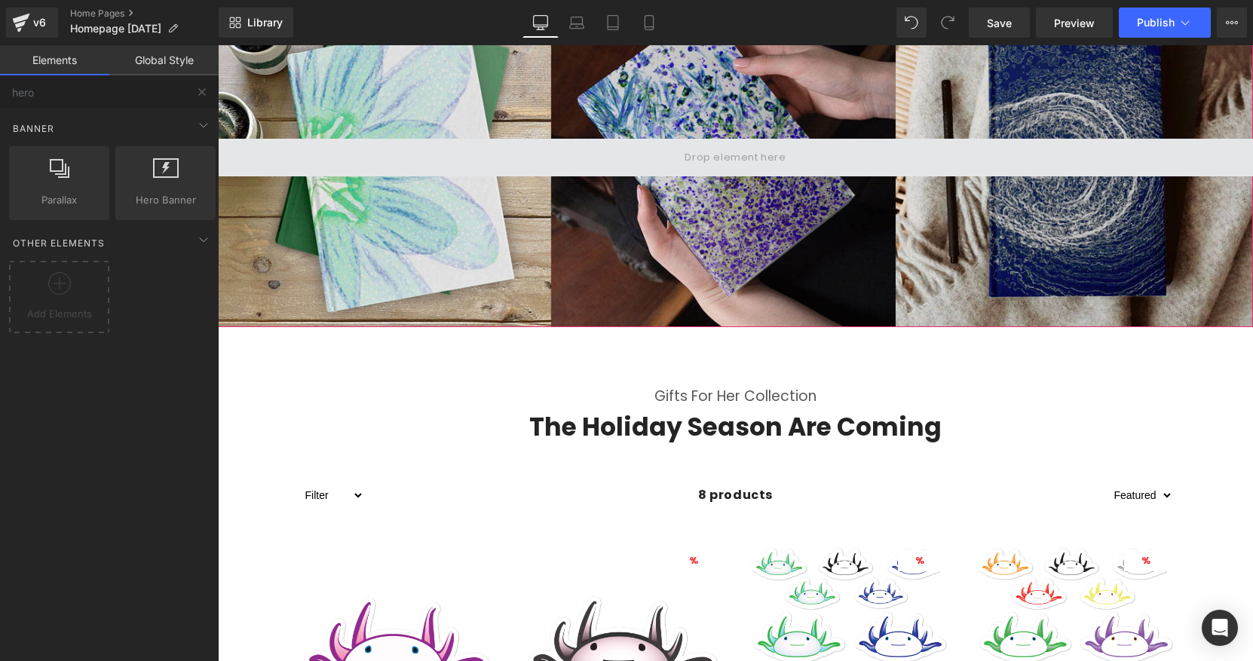
scroll to position [173, 0]
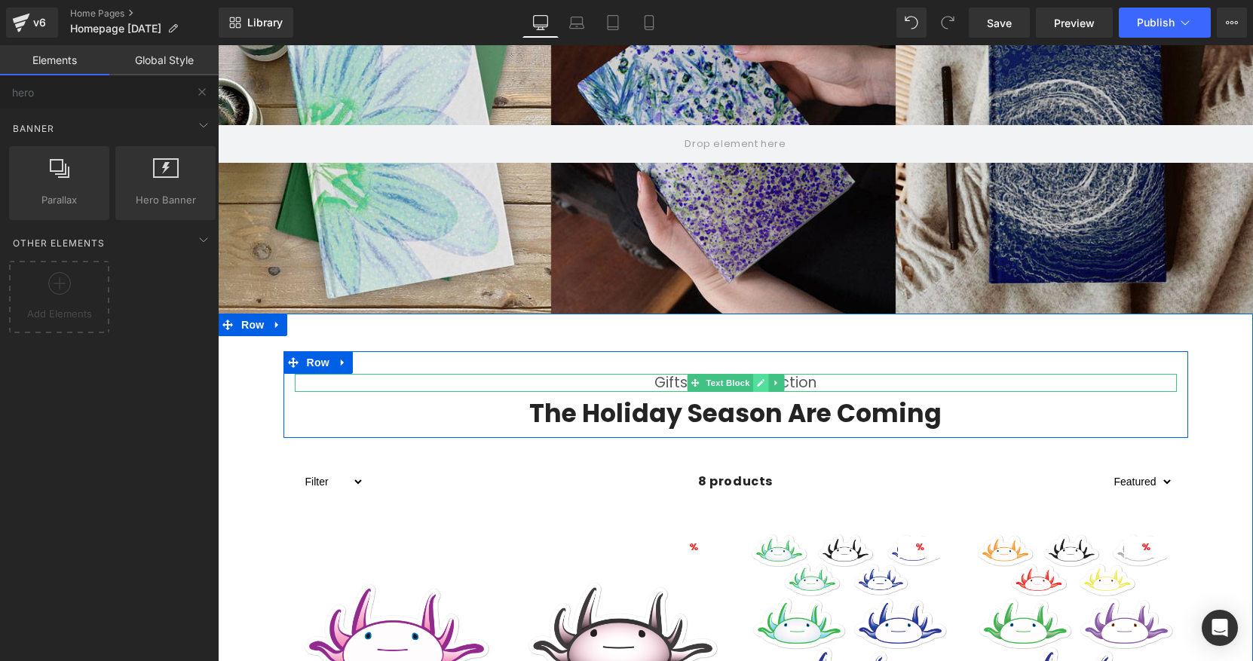
click at [760, 390] on div "Gifts For Her Collection Text Block" at bounding box center [736, 383] width 882 height 19
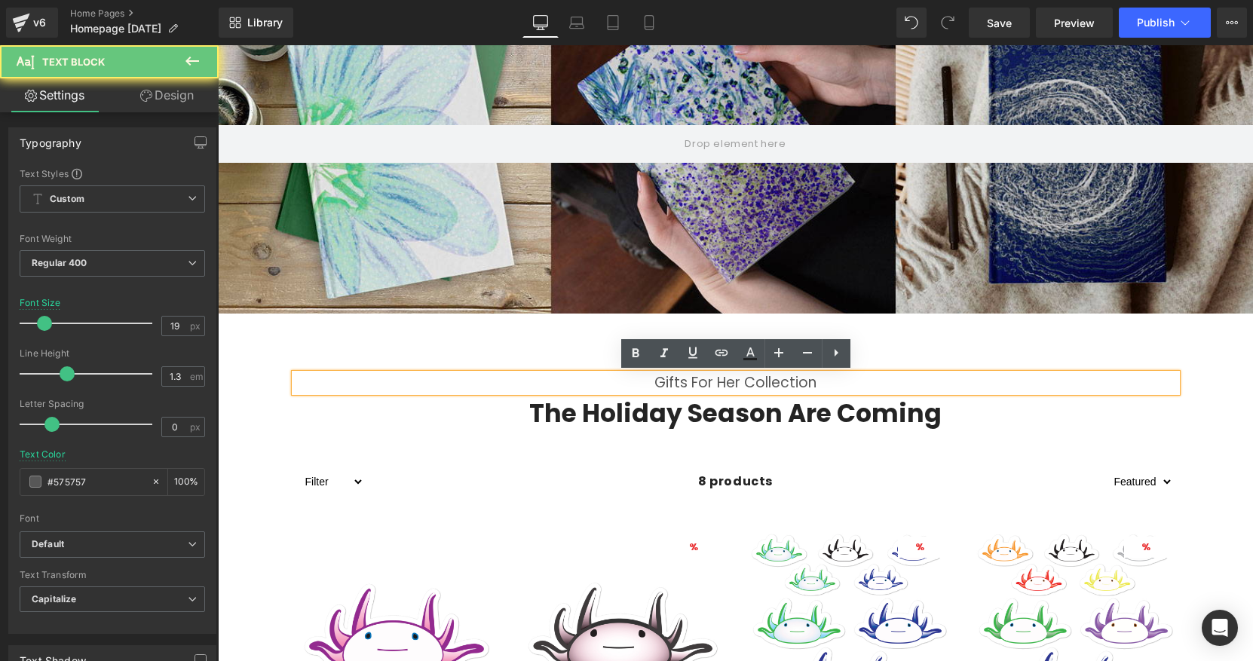
click at [785, 383] on p "Gifts For Her Collection" at bounding box center [736, 383] width 882 height 19
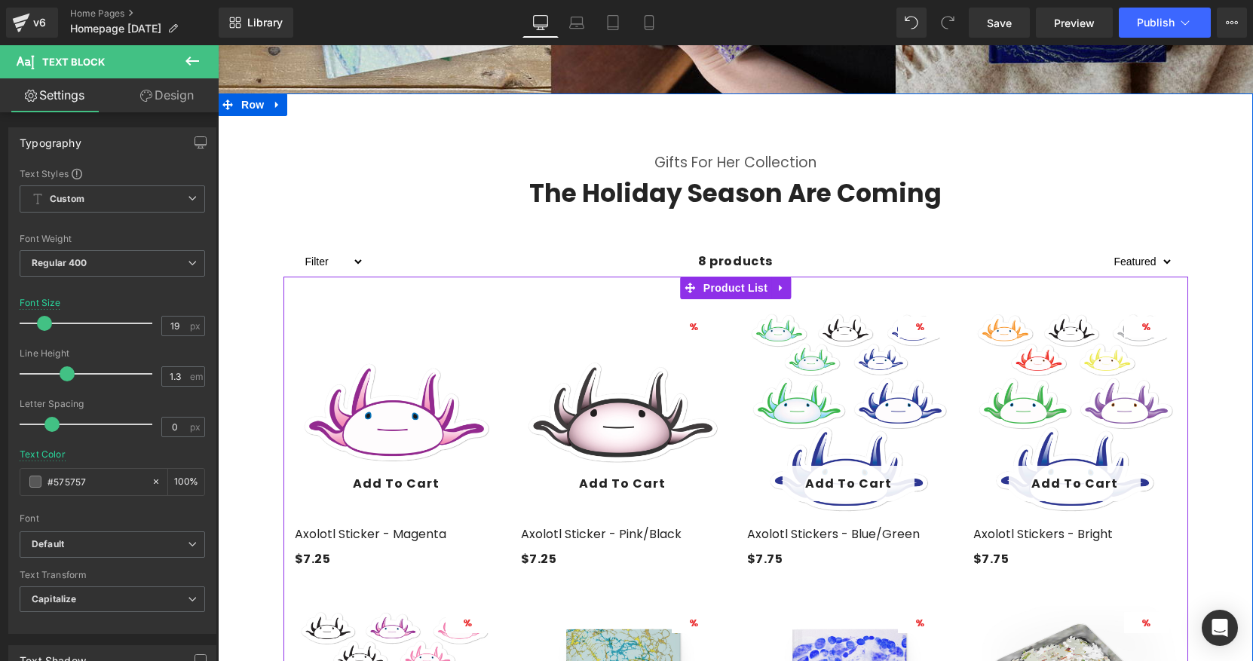
scroll to position [232, 0]
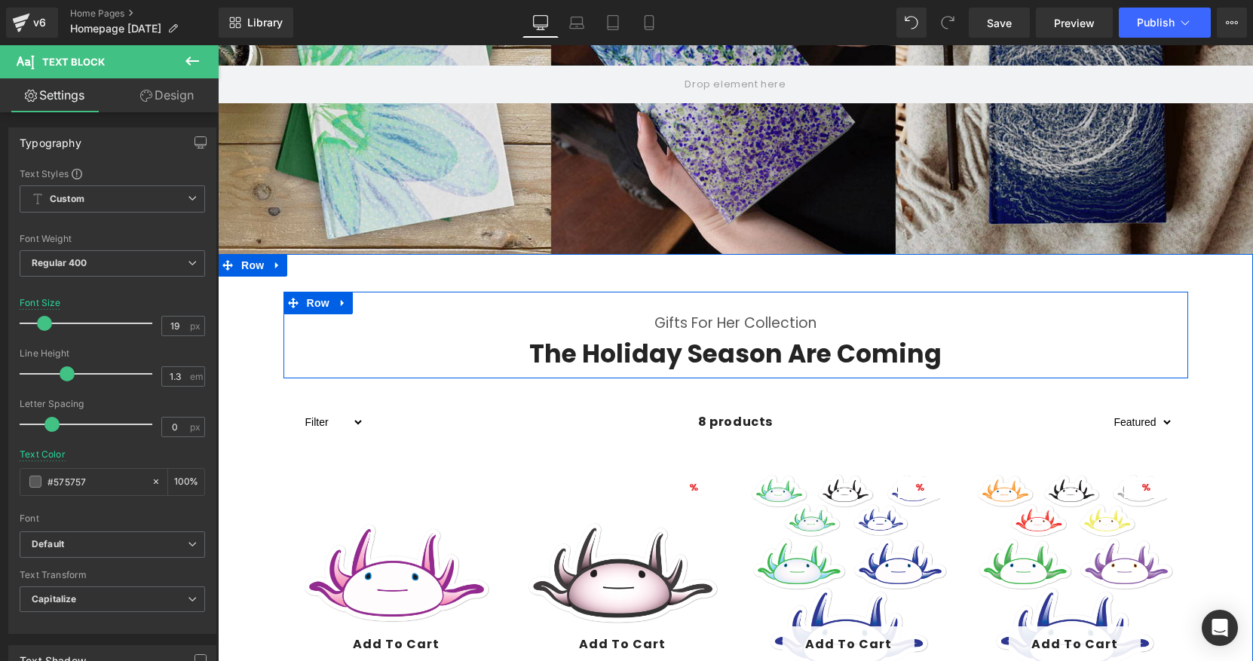
click at [874, 361] on h2 "The Holiday Season Are Coming" at bounding box center [736, 354] width 882 height 32
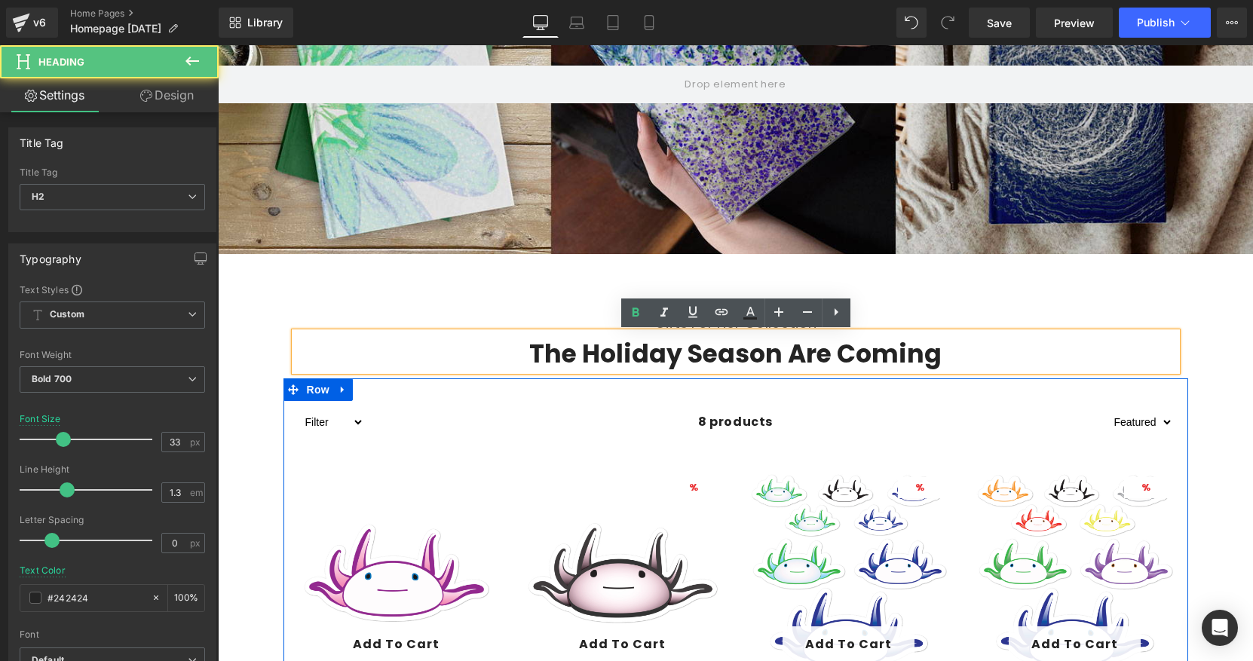
click at [878, 416] on div "8 products" at bounding box center [735, 422] width 743 height 30
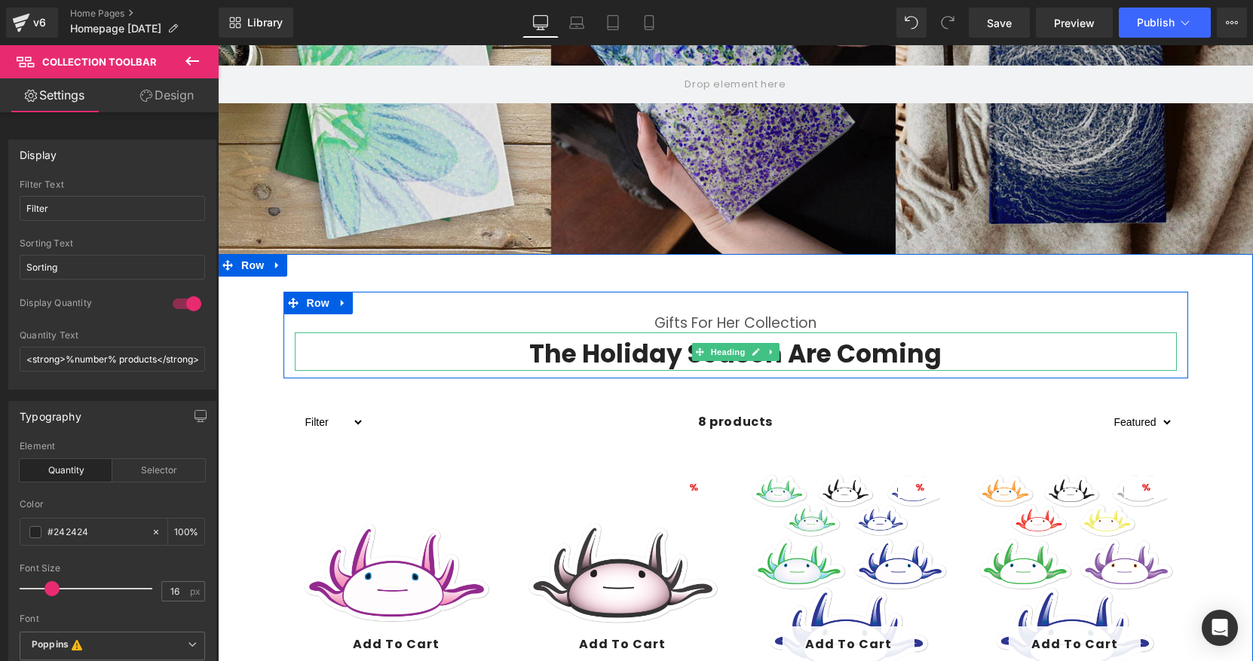
click at [844, 350] on h2 "The Holiday Season Are Coming" at bounding box center [736, 354] width 882 height 32
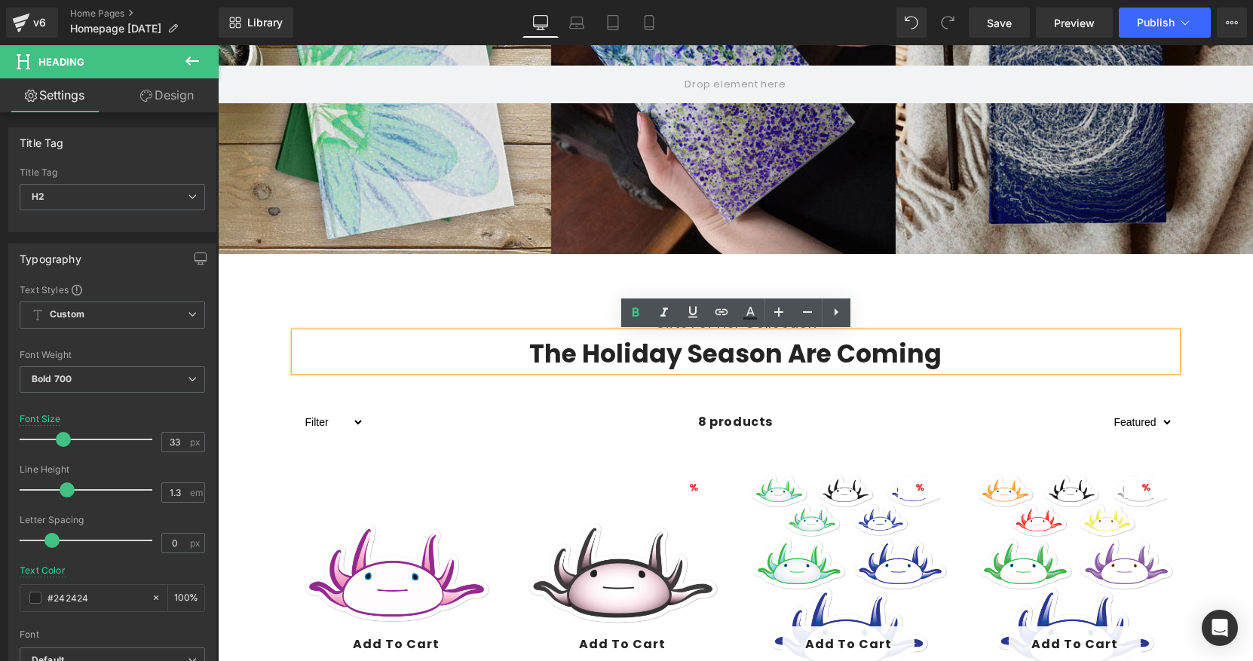
click at [844, 351] on h2 "The Holiday Season Are Coming" at bounding box center [736, 354] width 882 height 32
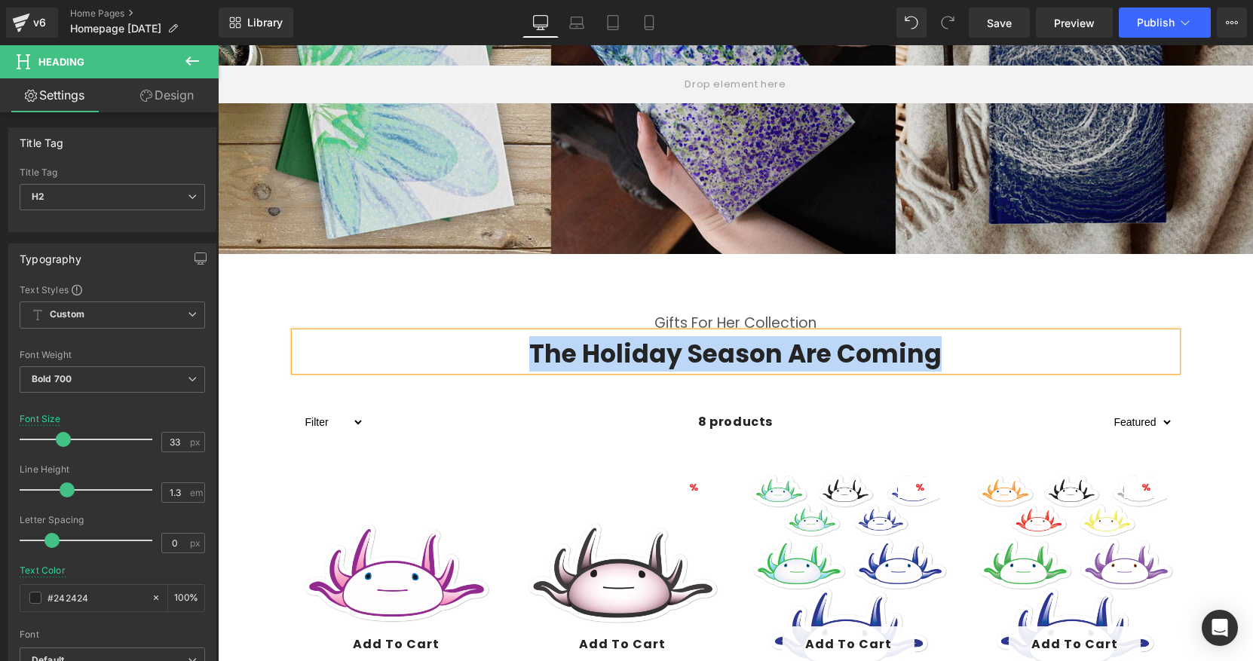
paste div
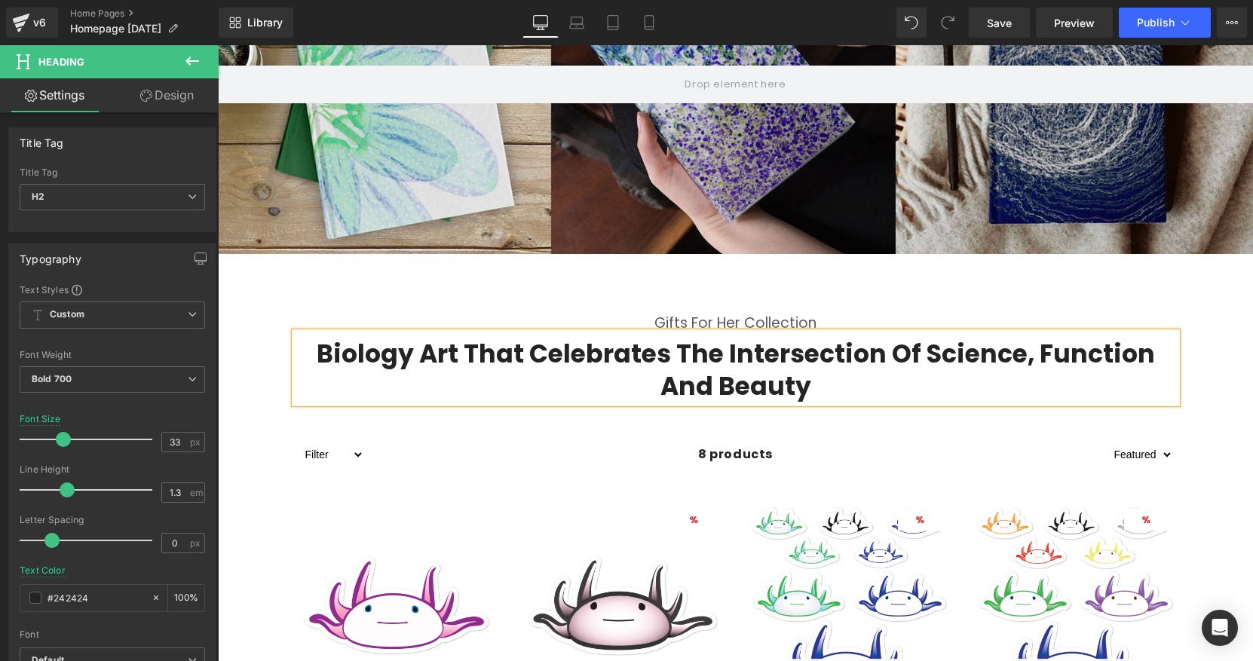
click at [775, 311] on div "Gifts For Her Collection Text Block Biology Art That Celebrates The Intersectio…" at bounding box center [735, 352] width 905 height 120
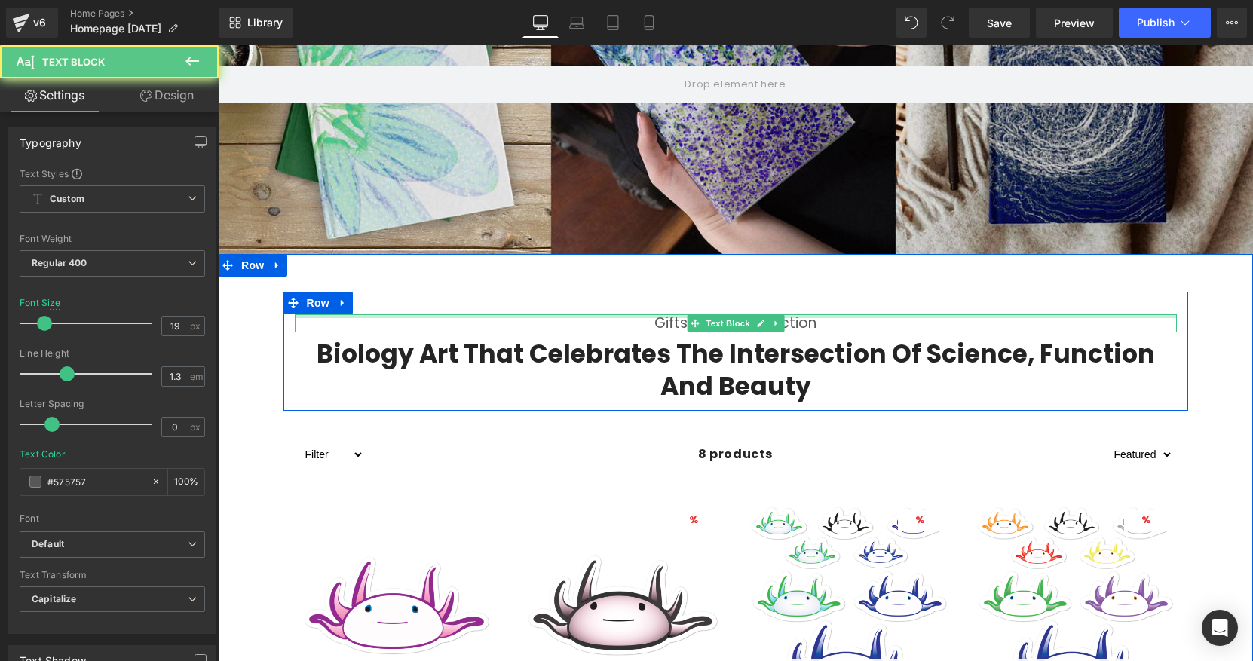
click at [792, 317] on div at bounding box center [736, 316] width 882 height 4
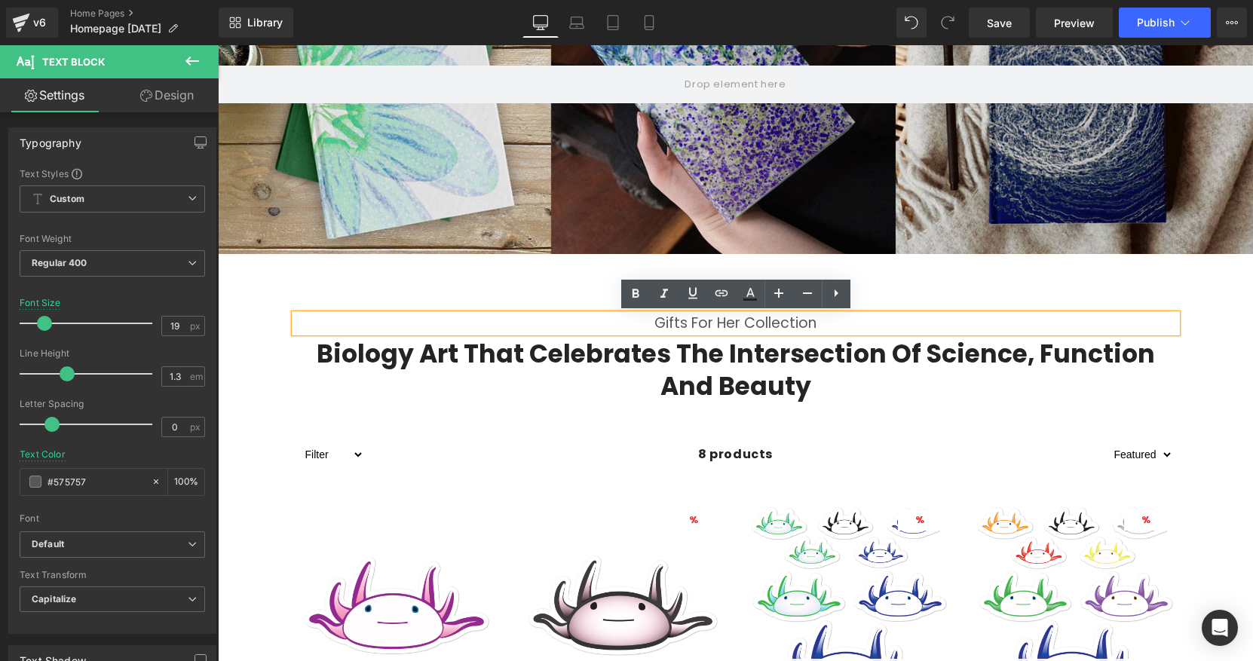
click at [825, 325] on p "Gifts For Her Collection" at bounding box center [736, 323] width 882 height 19
click at [777, 460] on span "Collection Toolbar" at bounding box center [735, 451] width 83 height 18
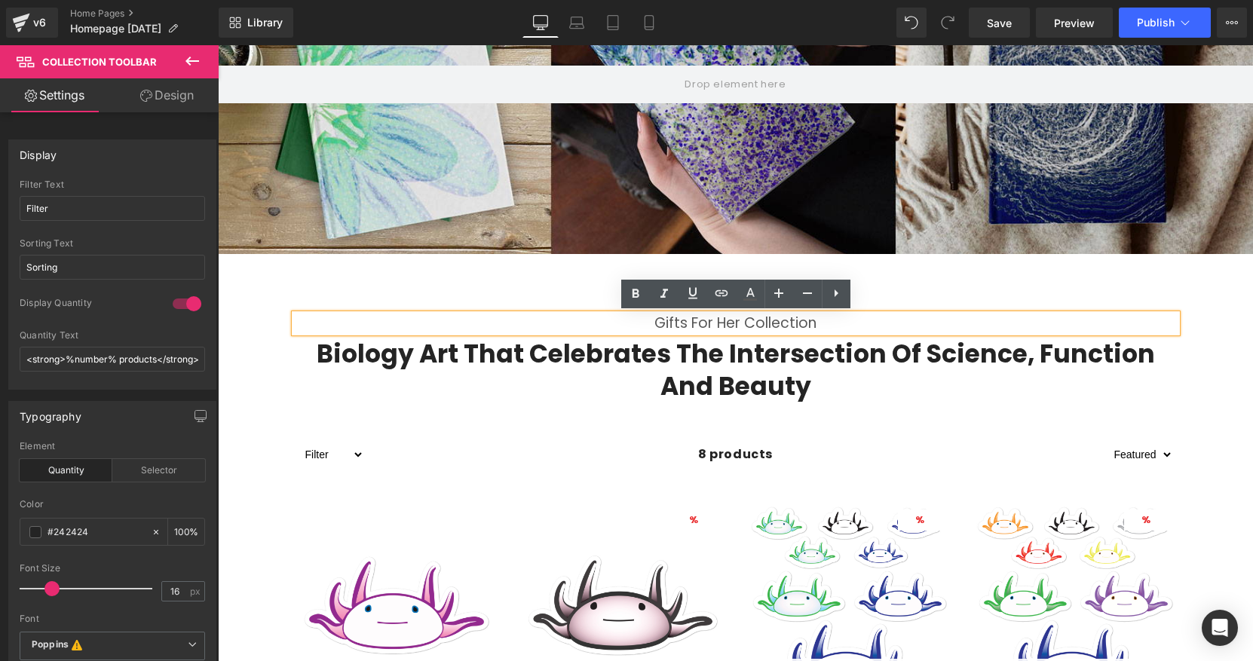
click at [851, 334] on div "Biology Art That Celebrates The Intersection of Science, Function and Beauty He…" at bounding box center [736, 367] width 882 height 71
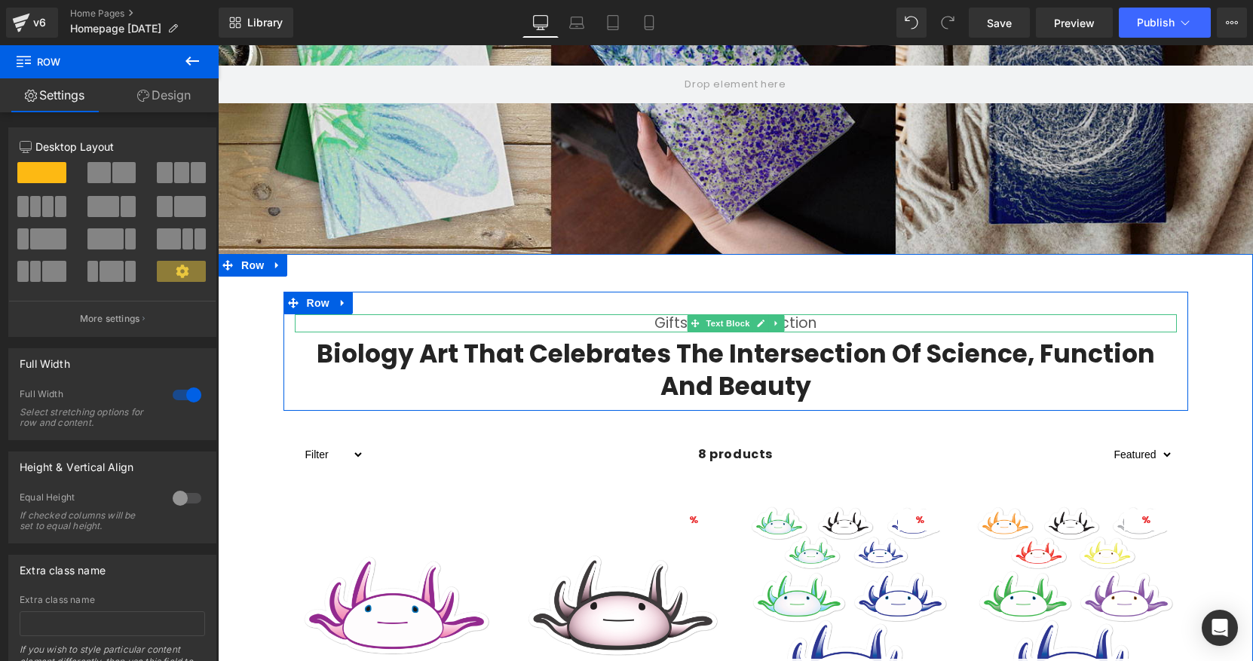
click at [858, 321] on p "Gifts For Her Collection" at bounding box center [736, 323] width 882 height 19
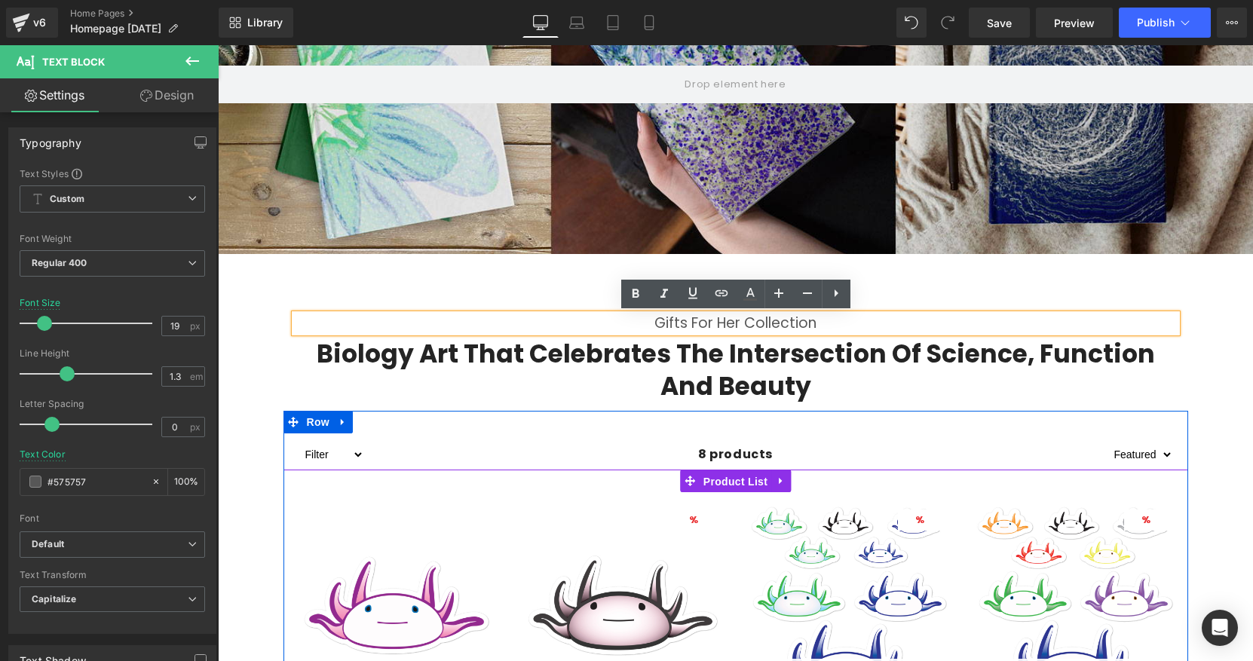
click at [737, 479] on span "Product List" at bounding box center [736, 481] width 72 height 23
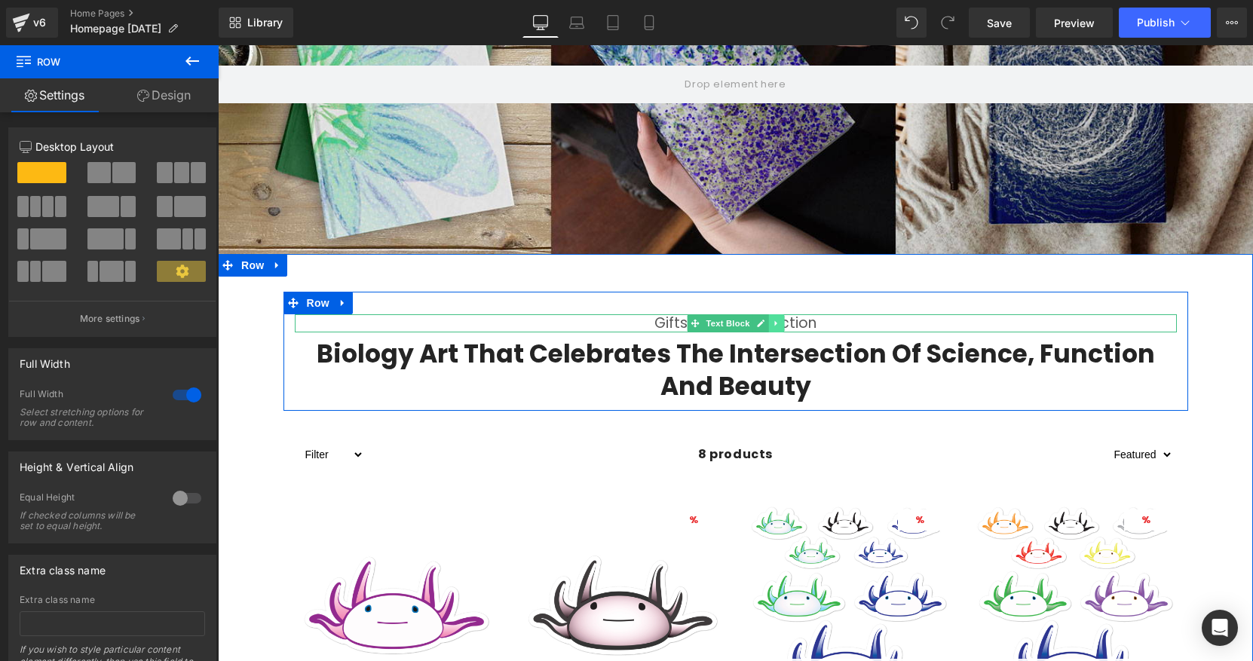
click at [772, 319] on icon at bounding box center [776, 323] width 8 height 9
click at [783, 325] on icon at bounding box center [784, 323] width 8 height 8
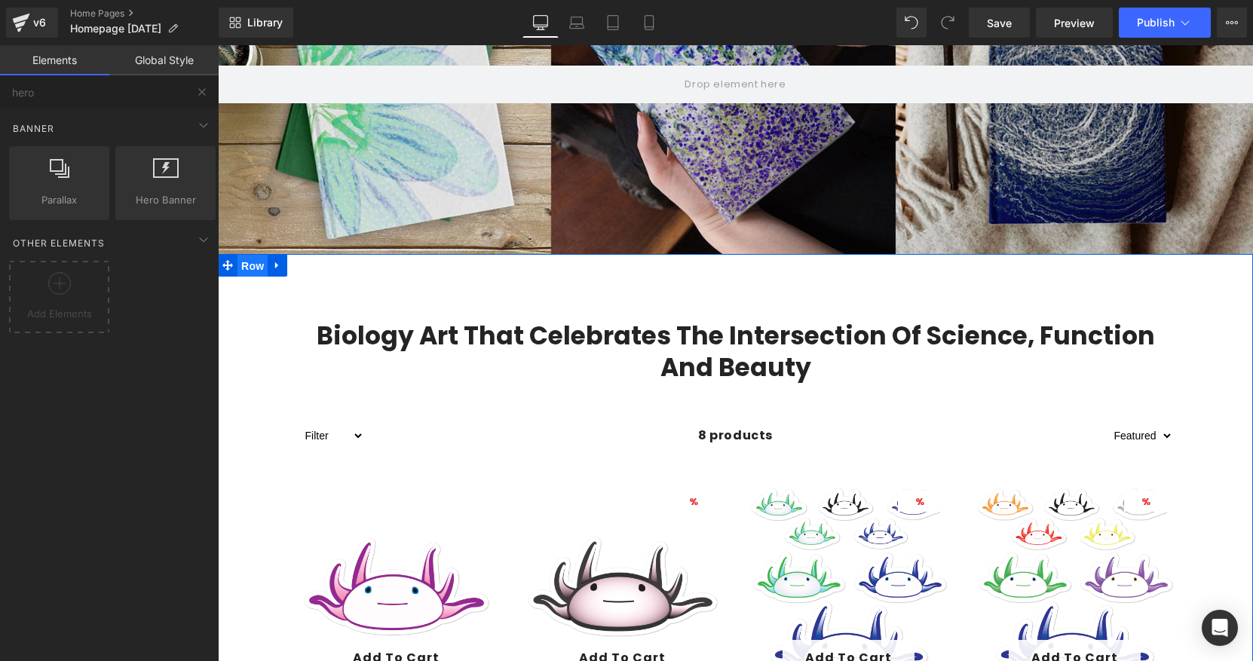
click at [256, 266] on span "Row" at bounding box center [252, 266] width 30 height 23
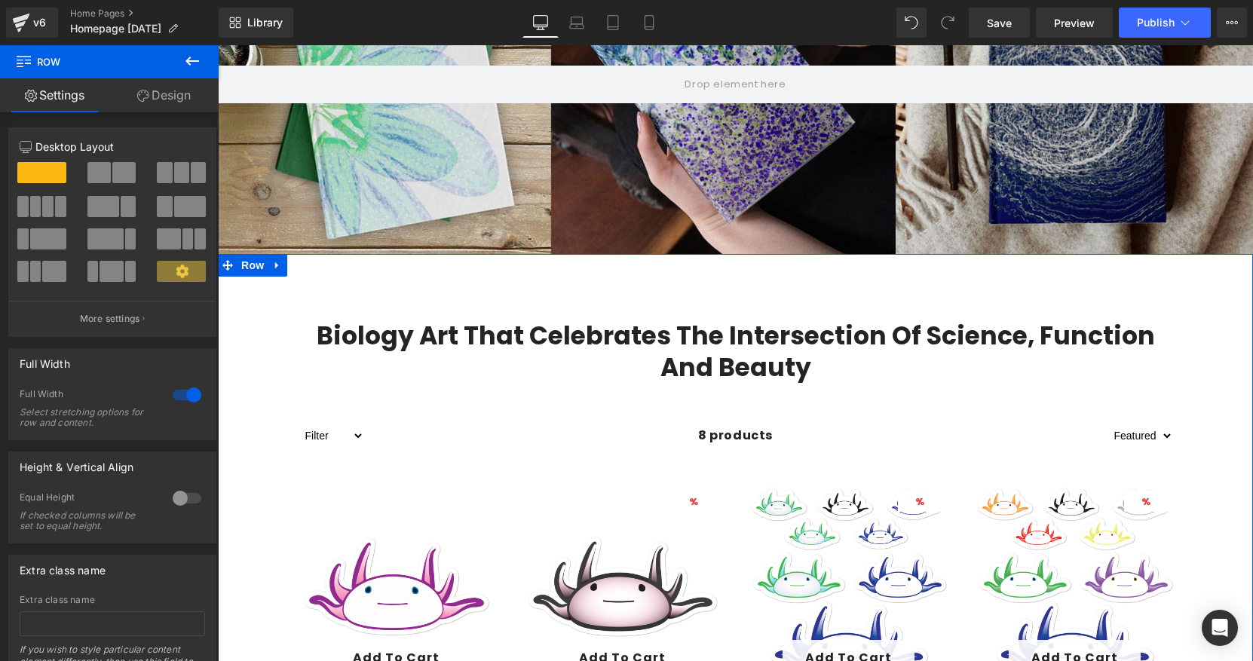
click at [166, 92] on link "Design" at bounding box center [163, 95] width 109 height 34
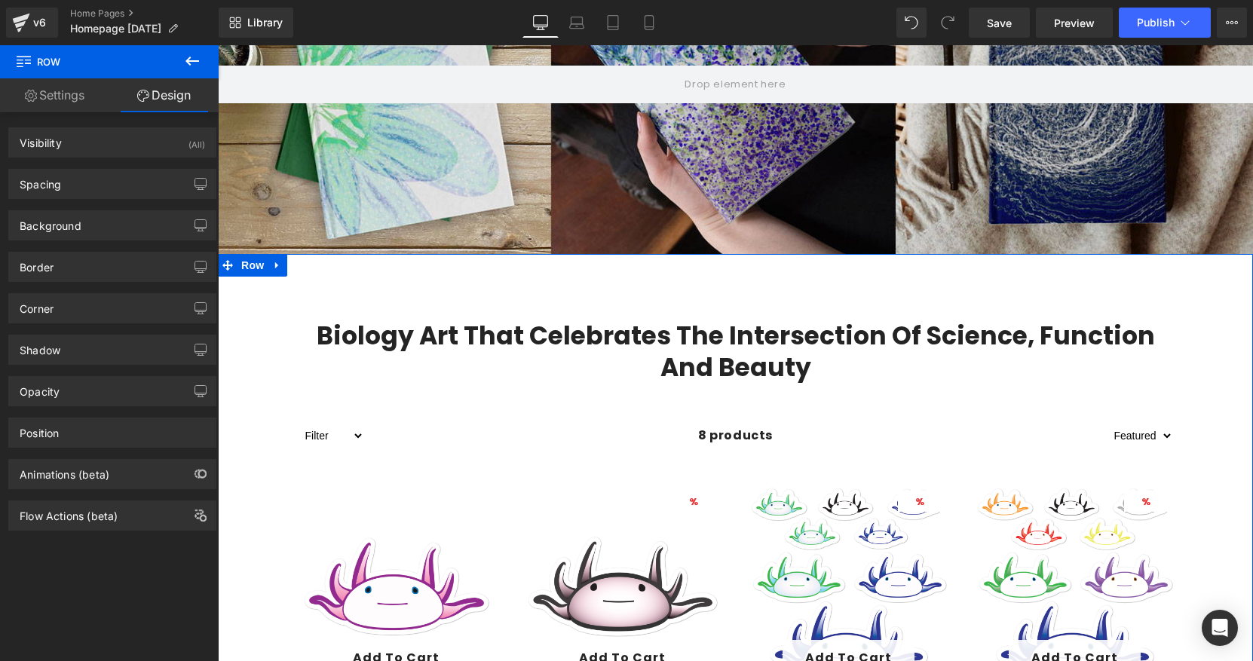
type input "0"
type input "50"
type input "0"
type input "70"
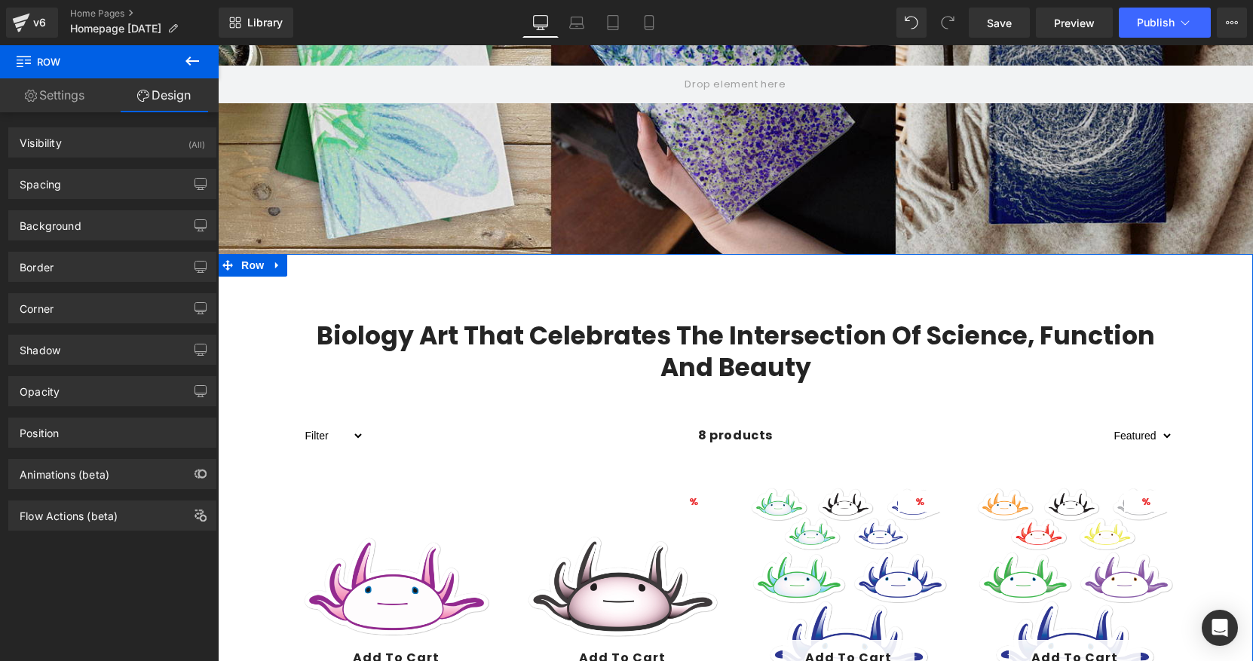
type input "0"
click at [99, 187] on div "Spacing" at bounding box center [112, 184] width 207 height 29
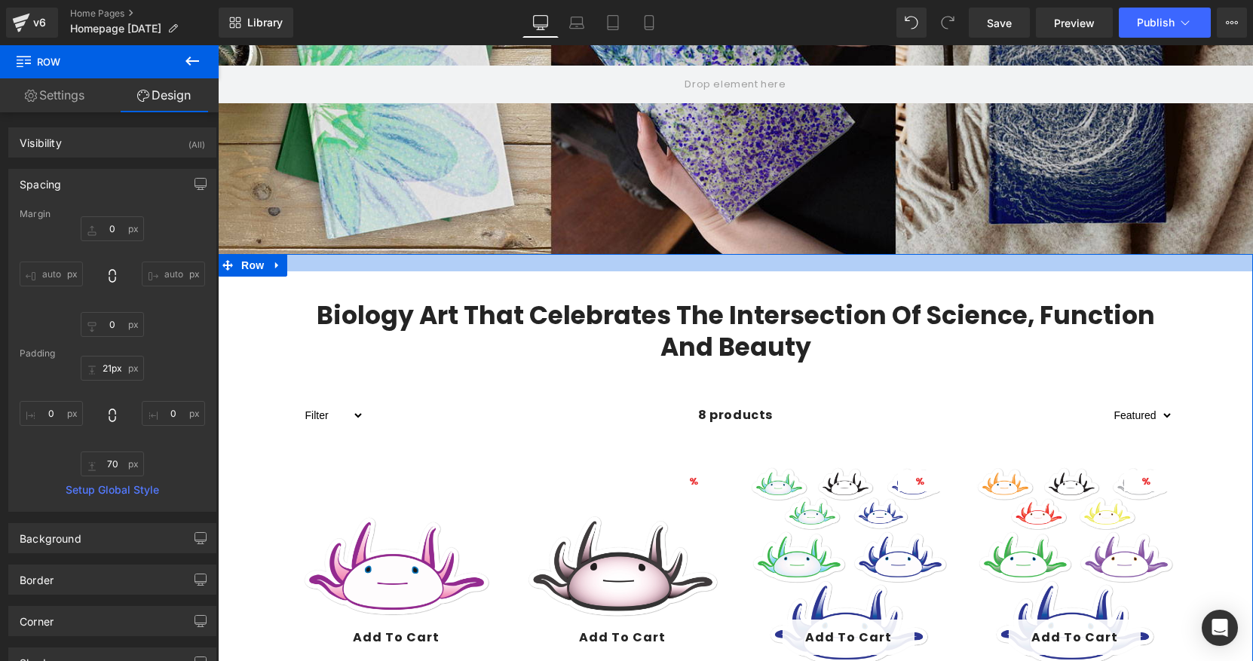
type input "20px"
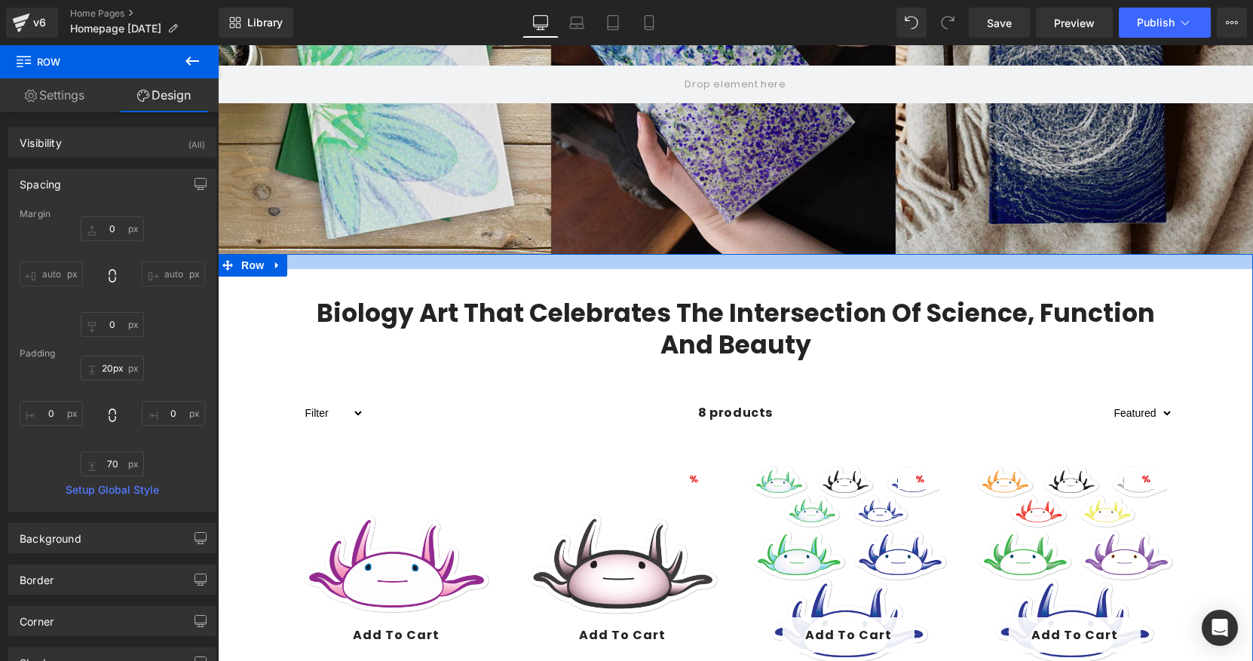
drag, startPoint x: 382, startPoint y: 284, endPoint x: 382, endPoint y: 262, distance: 22.6
click at [382, 262] on div at bounding box center [735, 261] width 1035 height 15
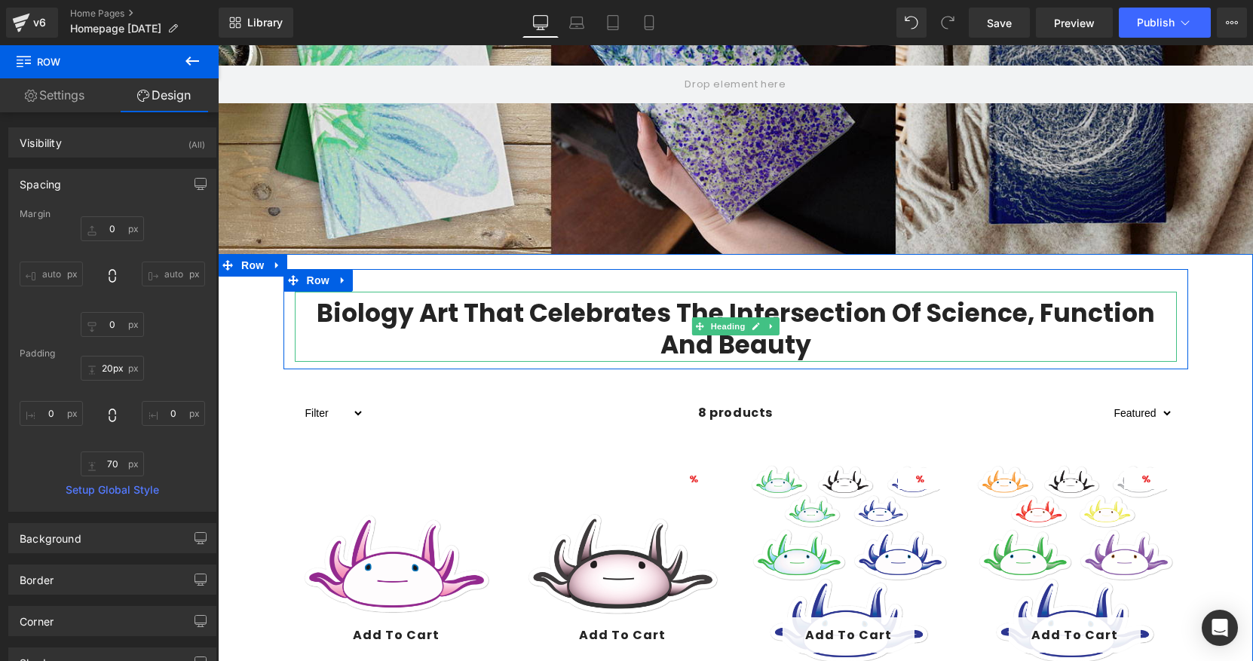
click at [694, 348] on h2 "Biology Art That Celebrates The Intersection of Science, Function and Beauty" at bounding box center [736, 330] width 882 height 65
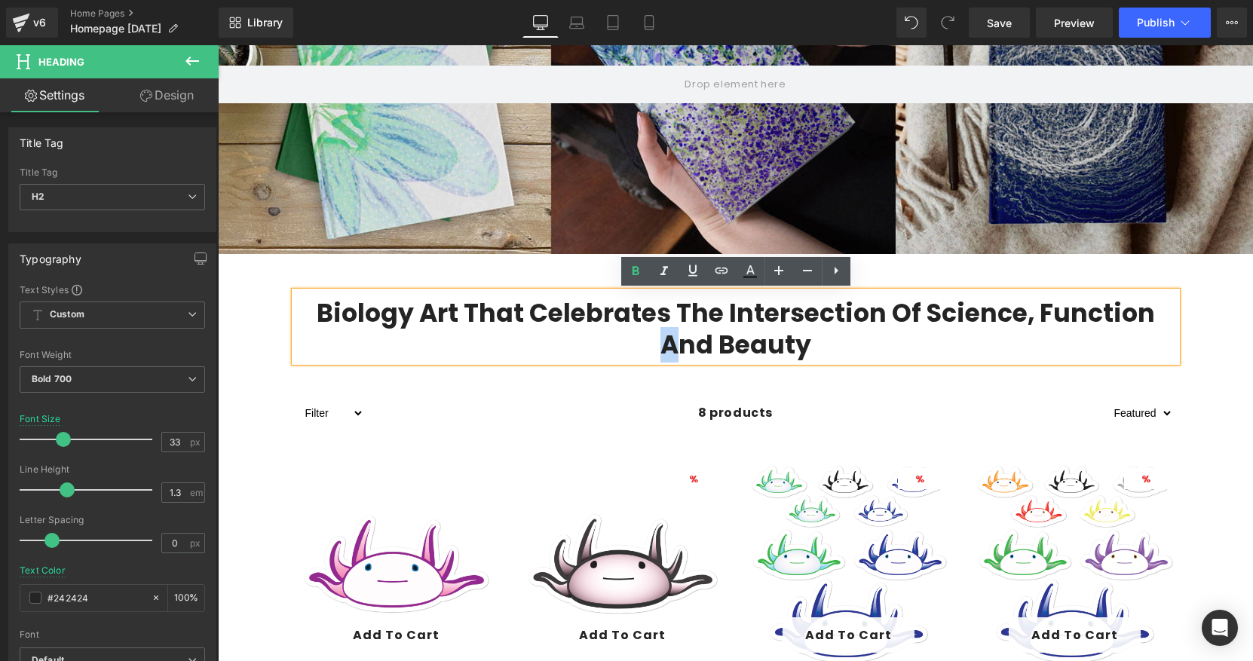
drag, startPoint x: 675, startPoint y: 356, endPoint x: 654, endPoint y: 355, distance: 20.4
click at [654, 355] on h2 "Biology Art That Celebrates The Intersection of Science, Function and Beauty" at bounding box center [736, 330] width 882 height 65
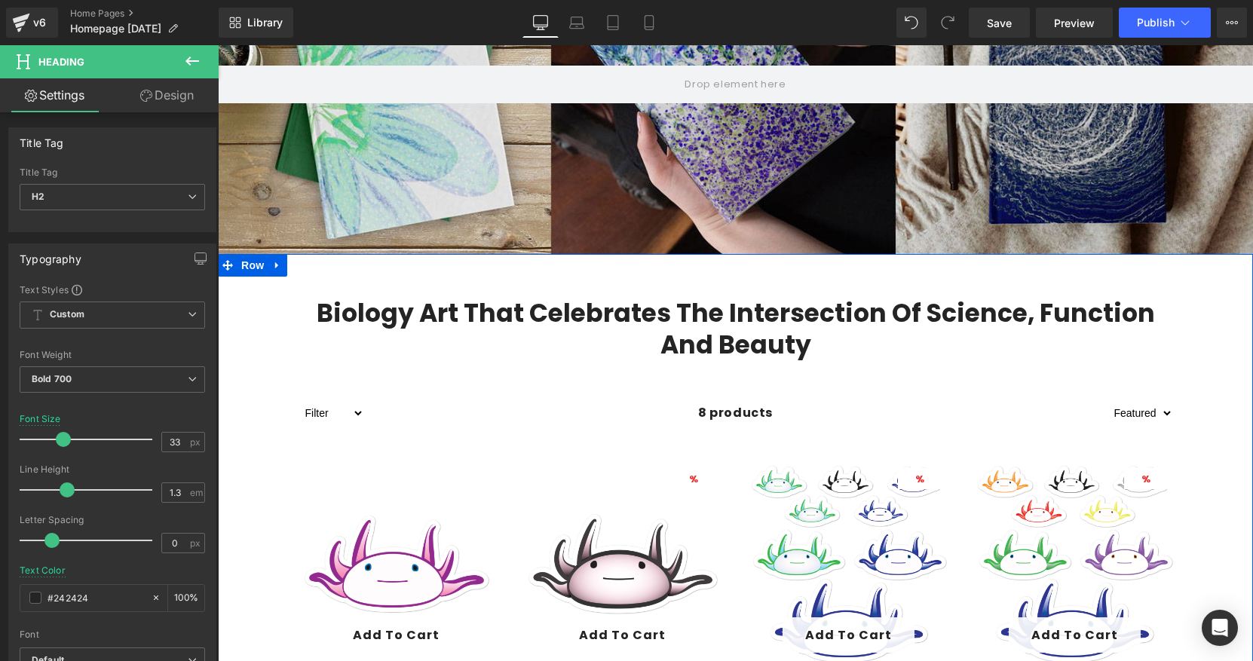
click at [575, 411] on div "8 products" at bounding box center [735, 413] width 743 height 30
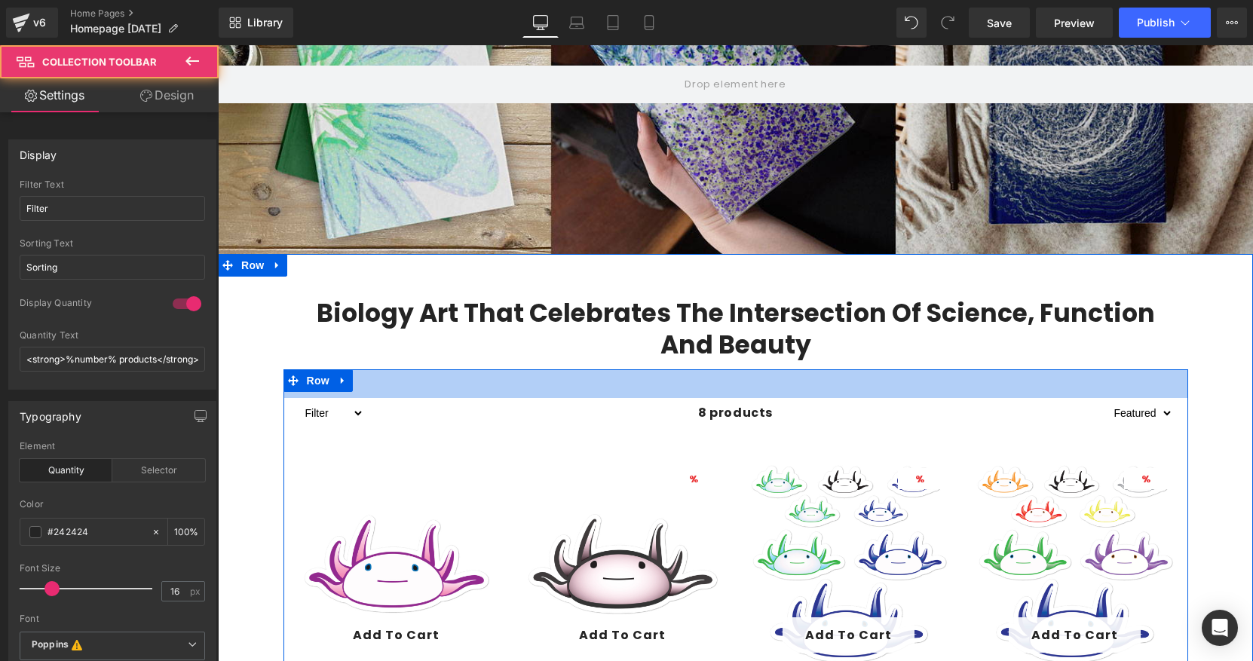
click at [678, 348] on h2 "Biology Art That Celebrates The Intersection of Science, Function and Beauty" at bounding box center [736, 330] width 882 height 65
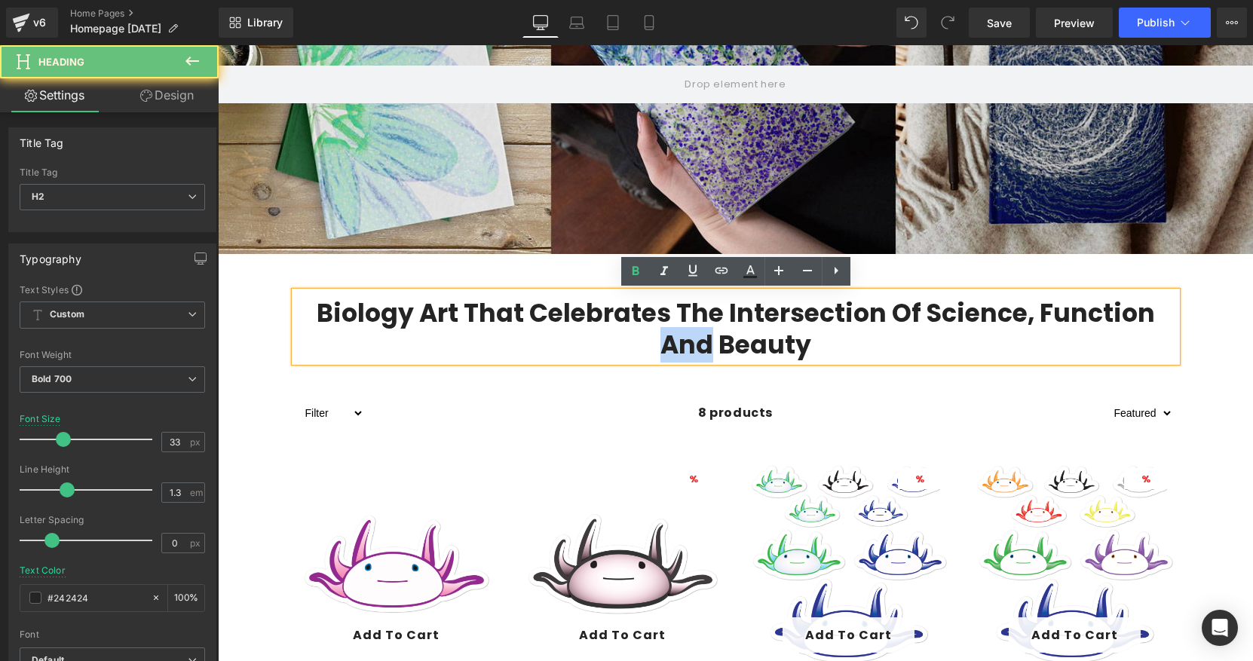
click at [678, 348] on h2 "Biology Art That Celebrates The Intersection of Science, Function and Beauty" at bounding box center [736, 330] width 882 height 65
click at [682, 348] on h2 "Biology Art That Celebrates The Intersection of Science, Function and Beauty" at bounding box center [736, 330] width 882 height 65
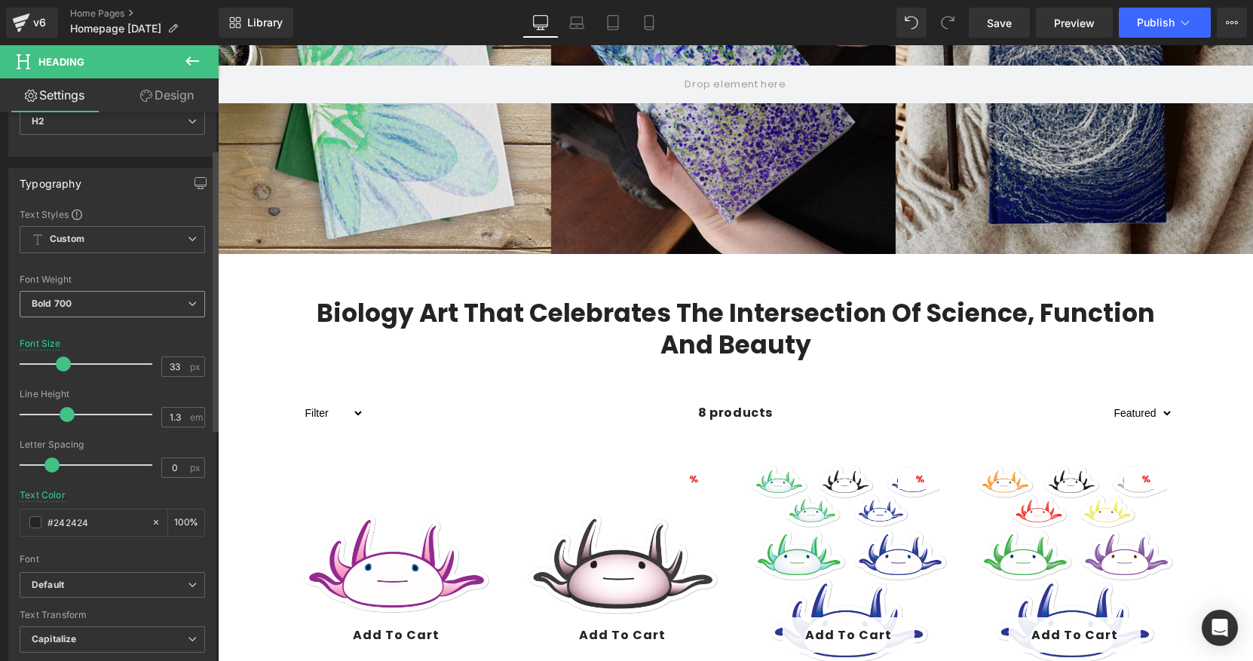
scroll to position [0, 0]
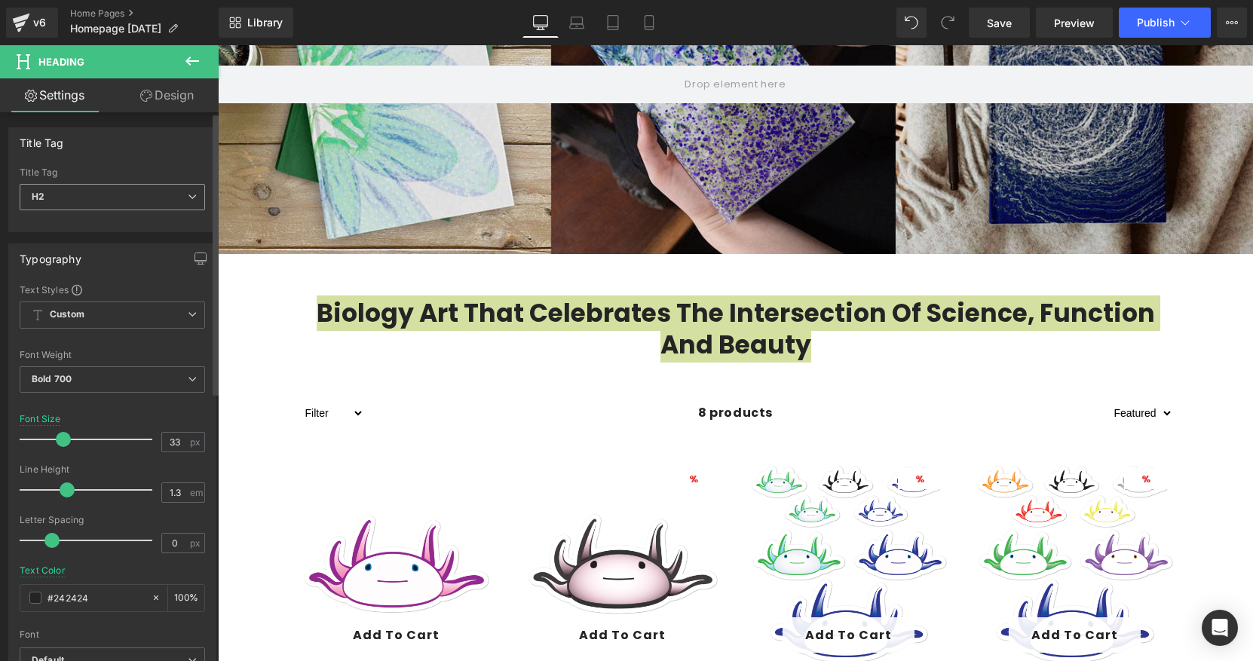
click at [93, 191] on span "H2" at bounding box center [112, 197] width 185 height 26
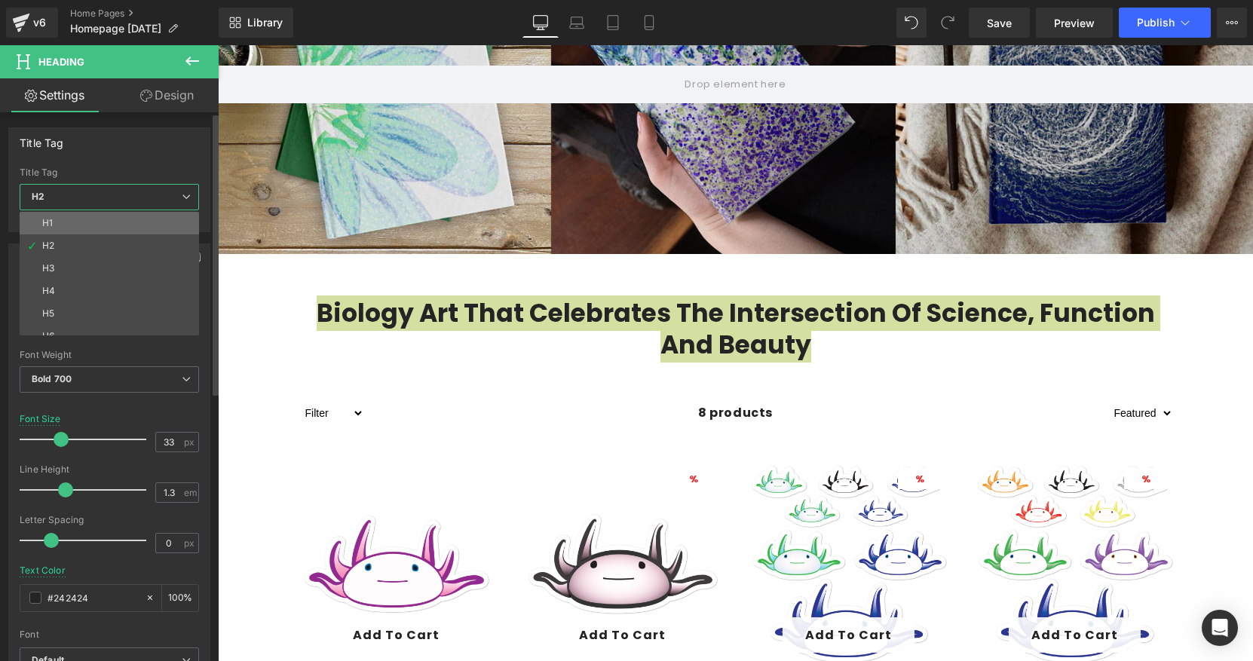
click at [85, 222] on li "H1" at bounding box center [113, 223] width 186 height 23
type input "24"
type input "1.4"
type input "2.4"
type input "#1b100e"
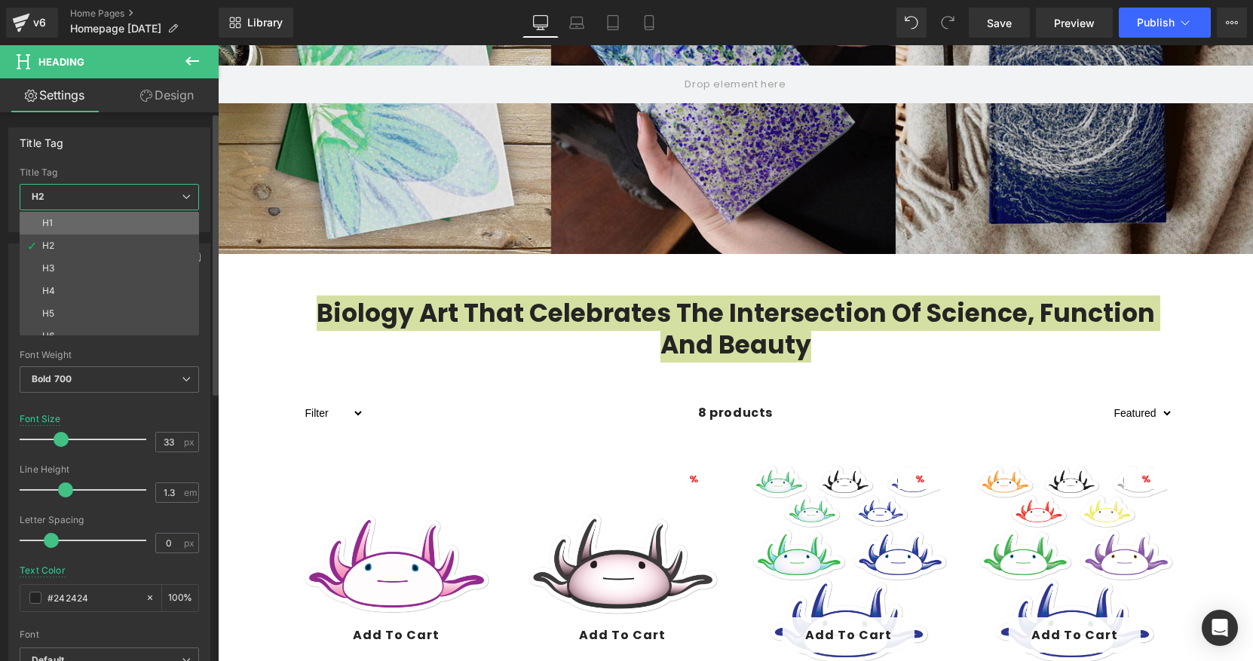
type input "100"
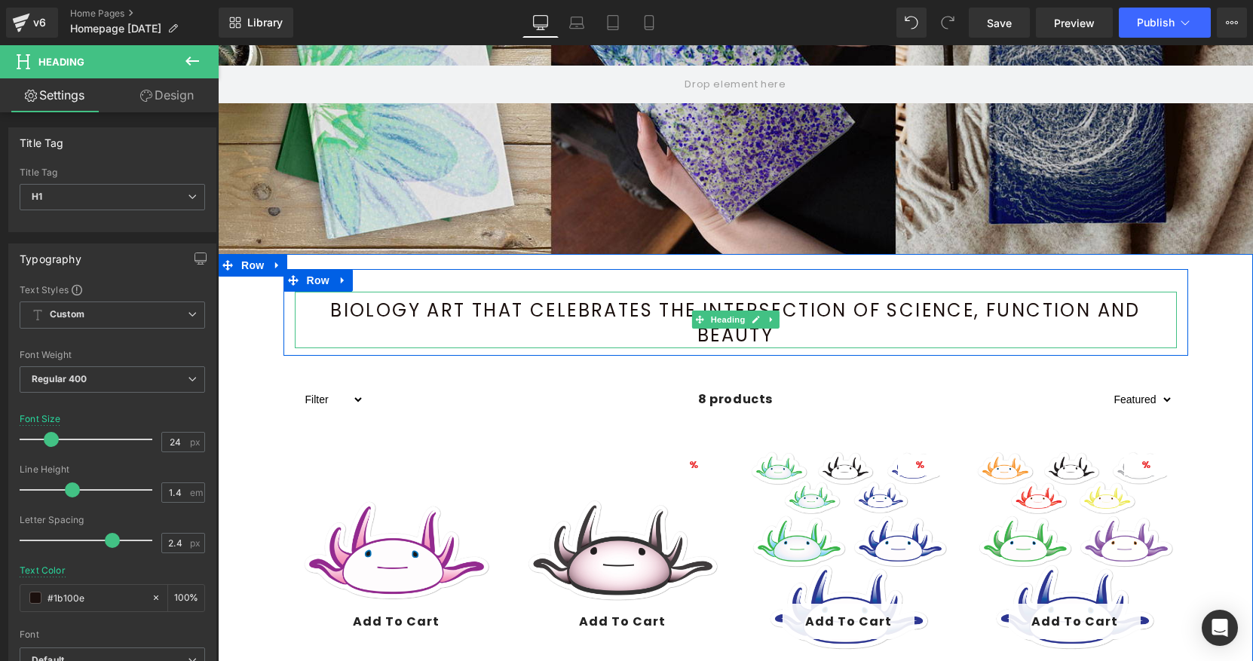
click at [789, 343] on h1 "Biology Art That Celebrates The Intersection of Science, Function and Beauty" at bounding box center [736, 323] width 882 height 51
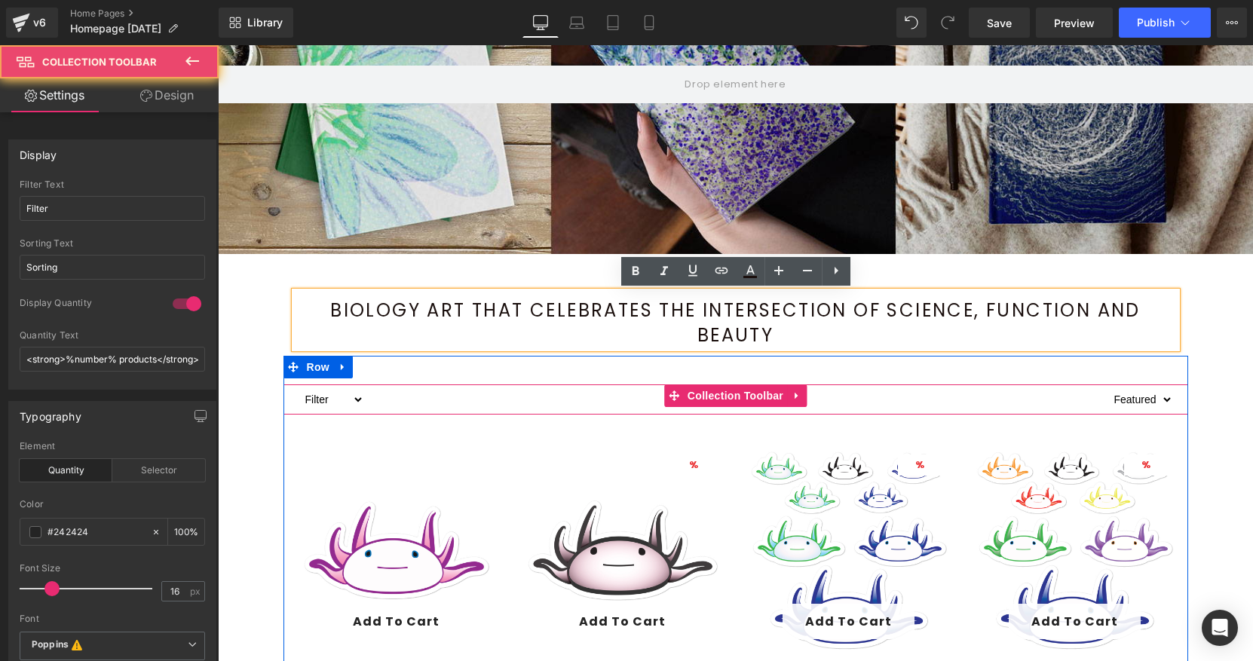
click at [838, 393] on div "8 products" at bounding box center [735, 399] width 743 height 30
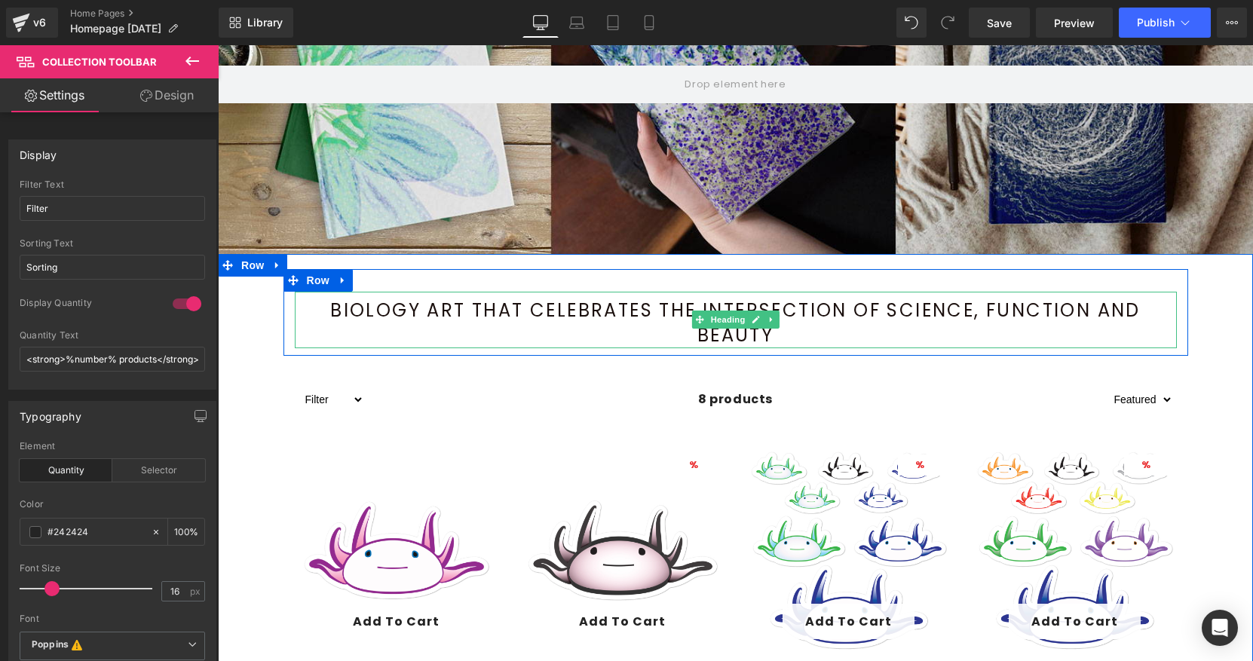
click at [798, 337] on h1 "Biology Art That Celebrates The Intersection of Science, Function and Beauty" at bounding box center [736, 323] width 882 height 51
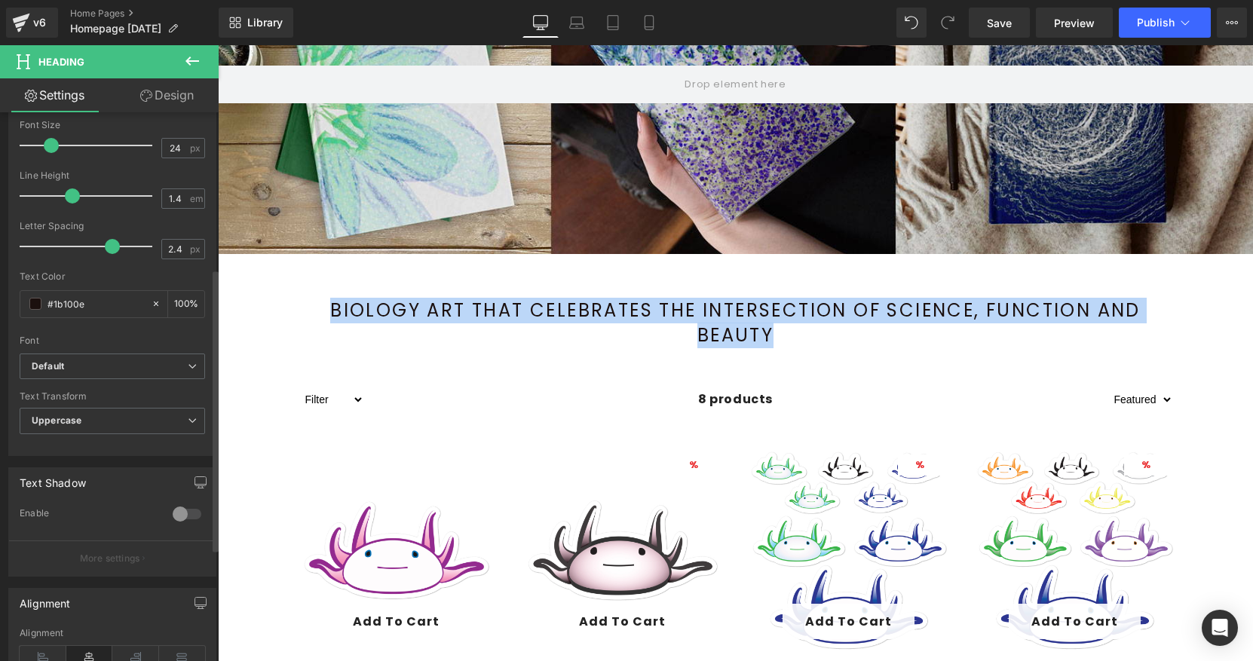
scroll to position [305, 0]
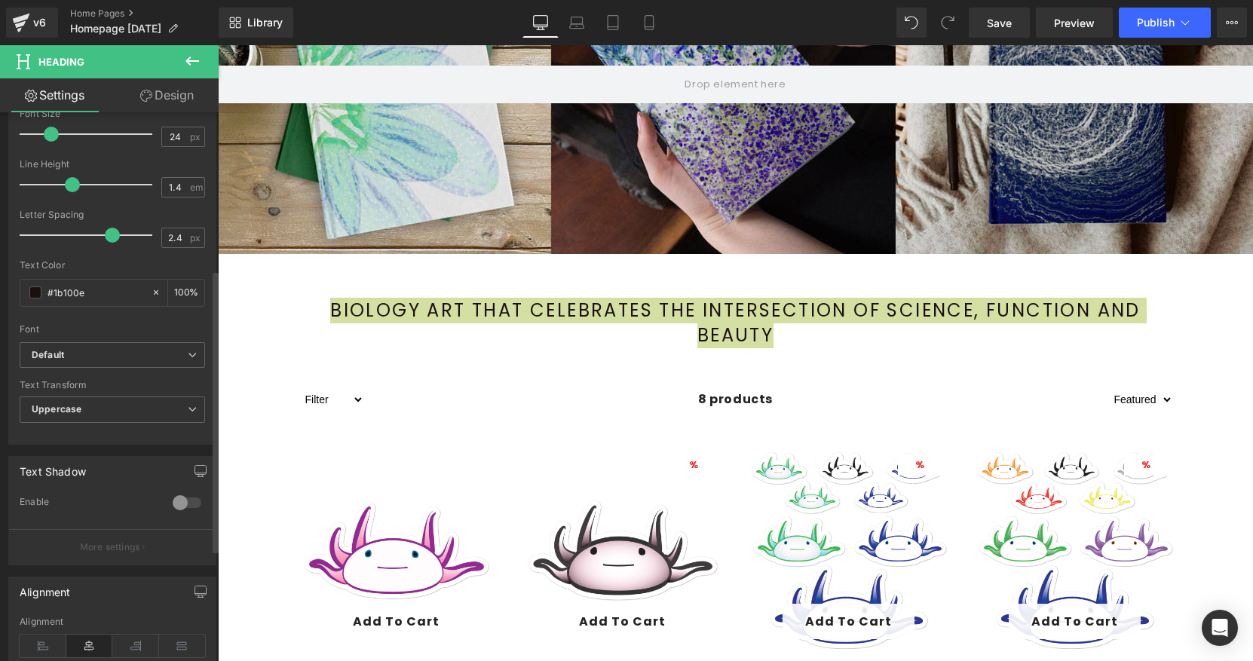
click at [93, 408] on span "Uppercase" at bounding box center [112, 410] width 185 height 26
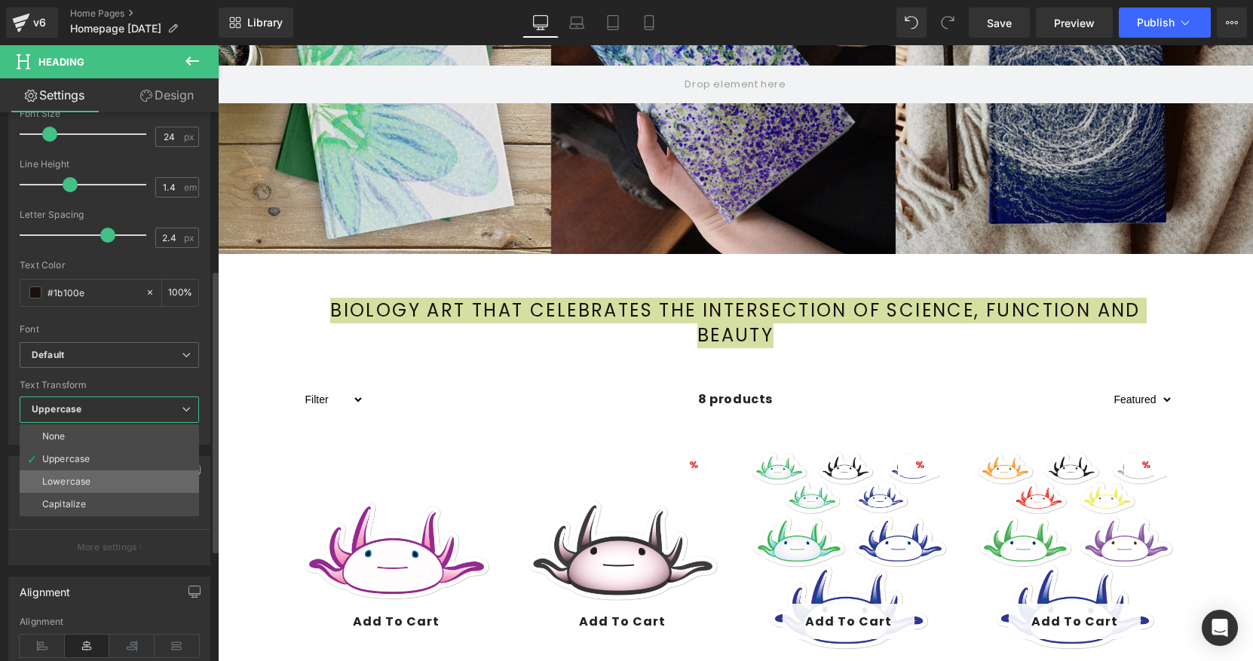
click at [83, 476] on div "Lowercase" at bounding box center [66, 481] width 48 height 11
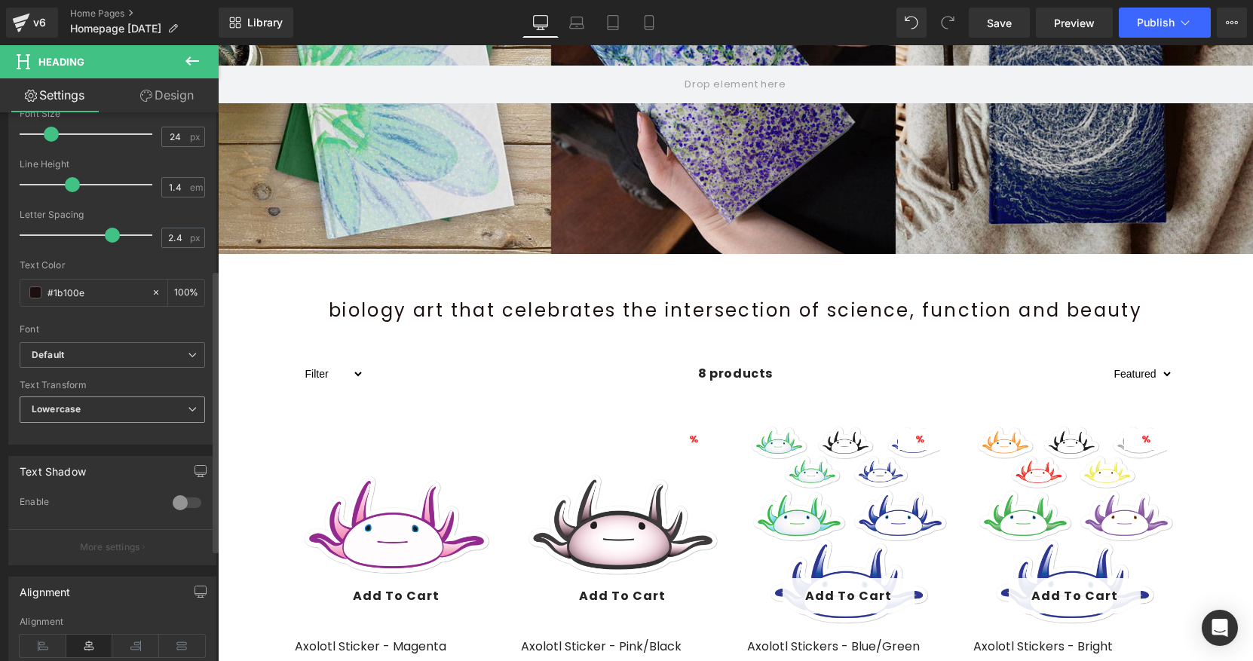
click at [74, 415] on b "Lowercase" at bounding box center [56, 408] width 49 height 11
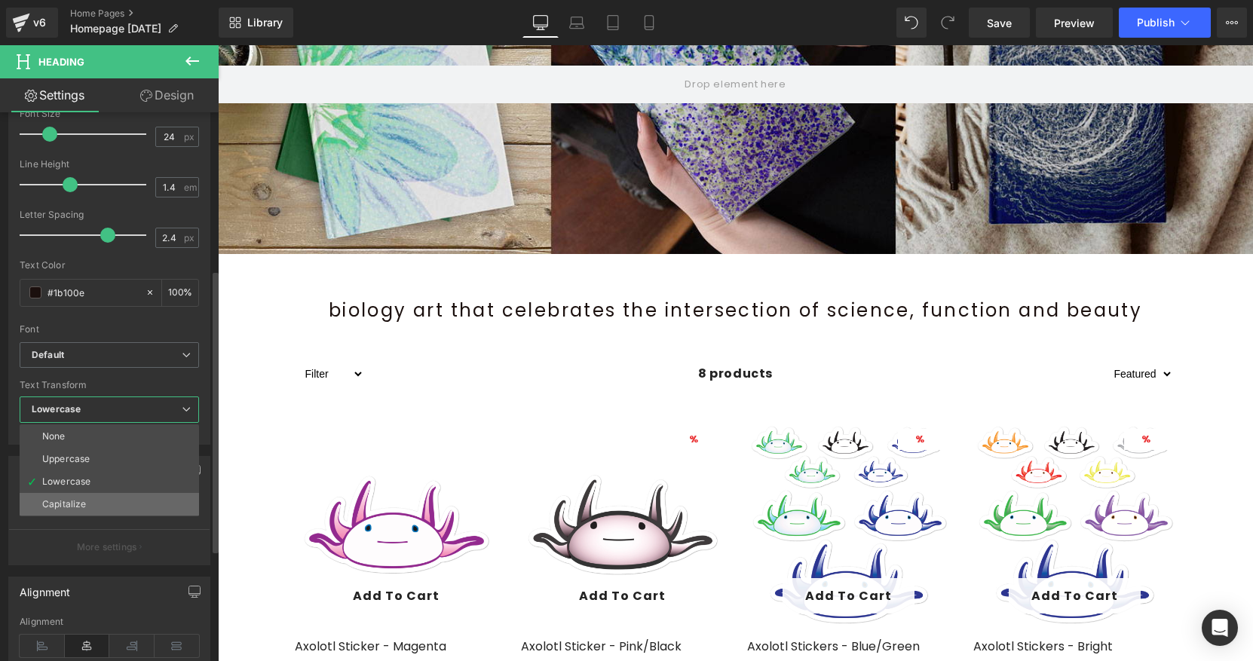
click at [68, 495] on li "Capitalize" at bounding box center [109, 504] width 179 height 23
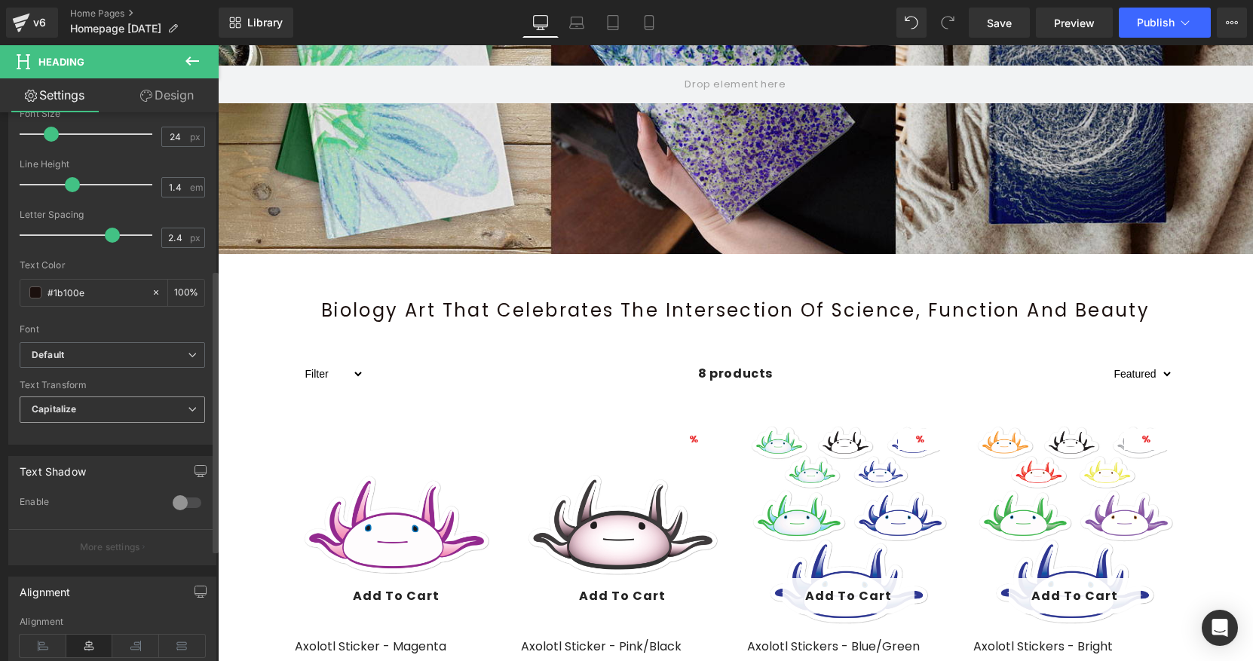
click at [77, 412] on span "Capitalize" at bounding box center [112, 410] width 185 height 26
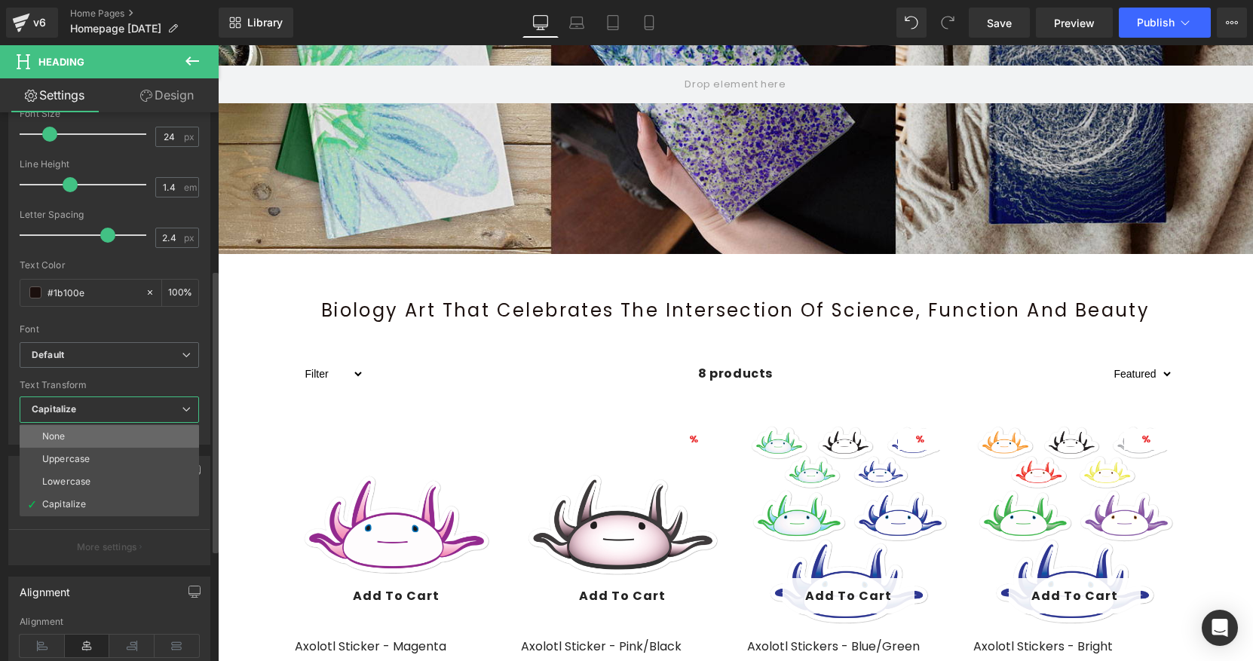
click at [79, 436] on li "None" at bounding box center [109, 436] width 179 height 23
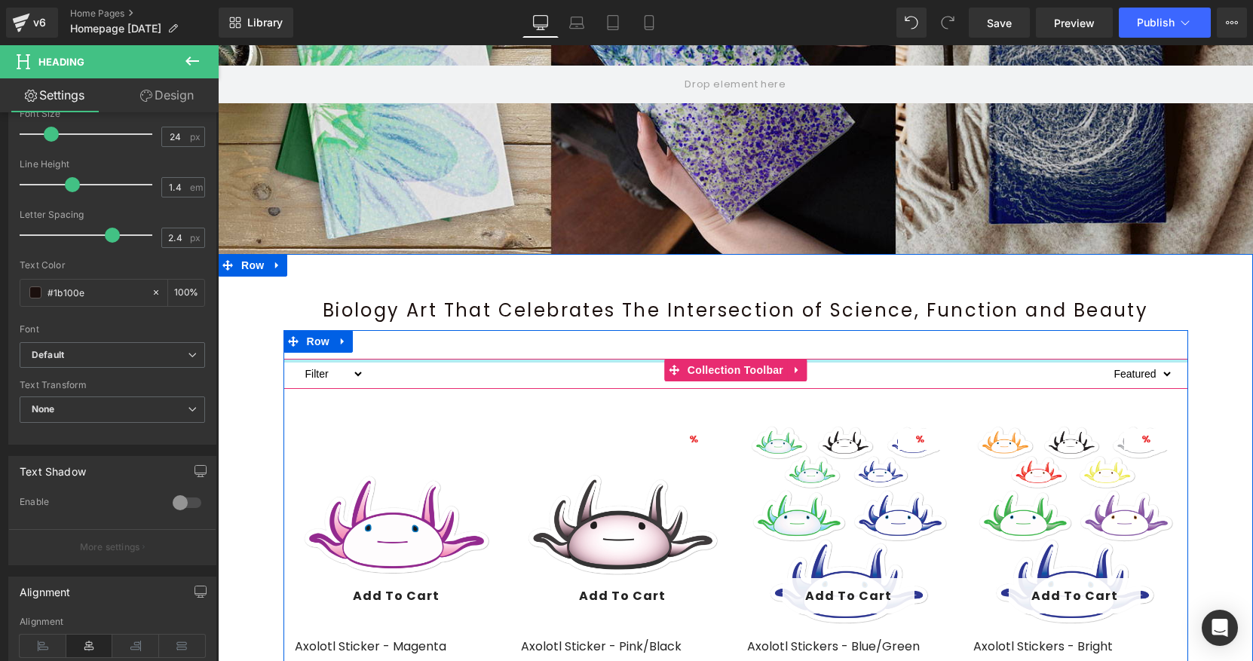
click at [568, 363] on div at bounding box center [735, 361] width 905 height 4
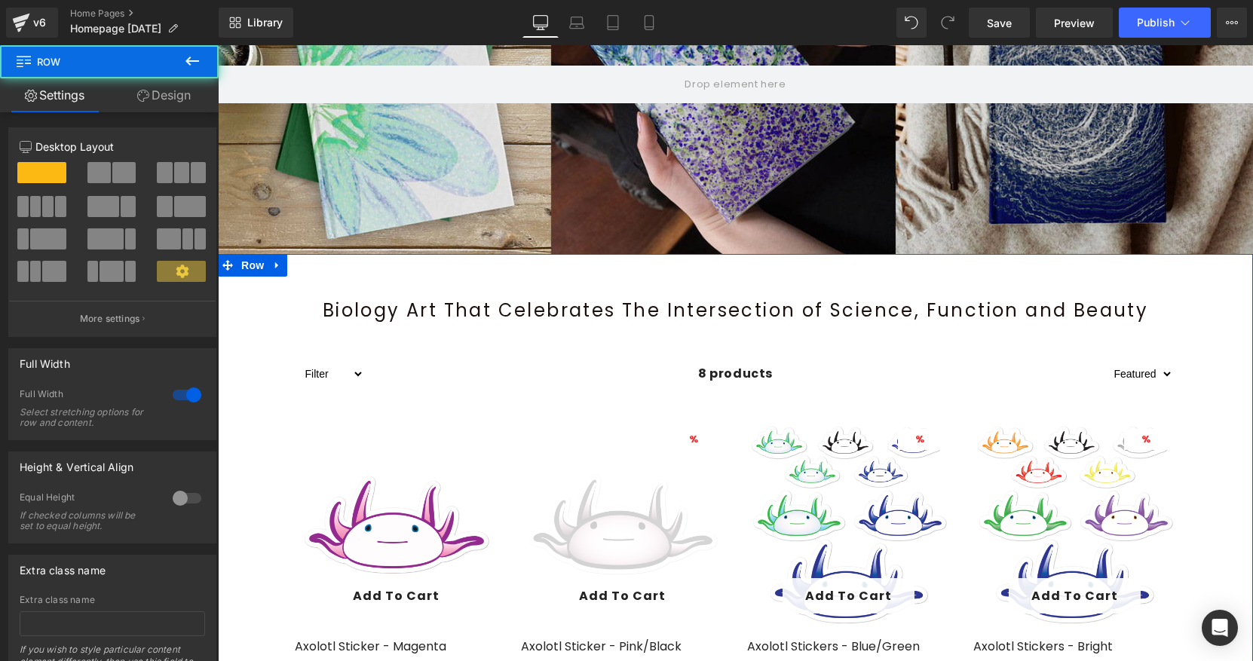
click at [749, 266] on div at bounding box center [735, 261] width 1035 height 15
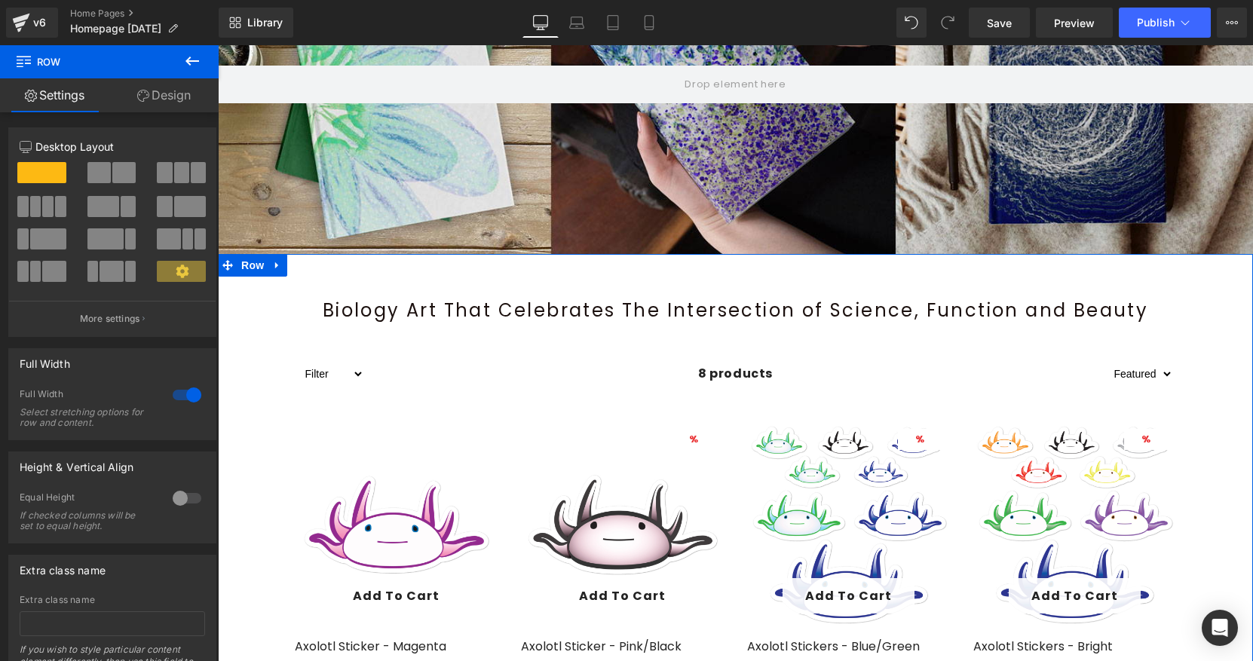
click at [756, 301] on div "Biology Art That Celebrates The Intersection of Science, Function and Beauty He…" at bounding box center [736, 308] width 882 height 32
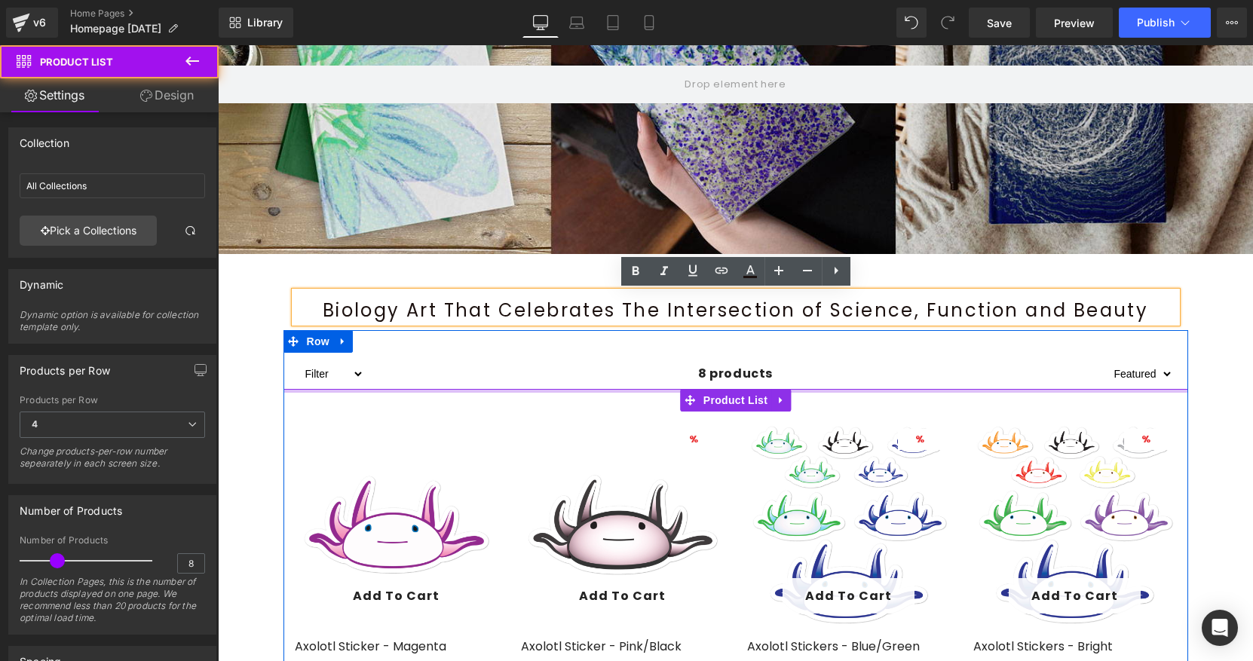
click at [842, 389] on div at bounding box center [735, 391] width 905 height 4
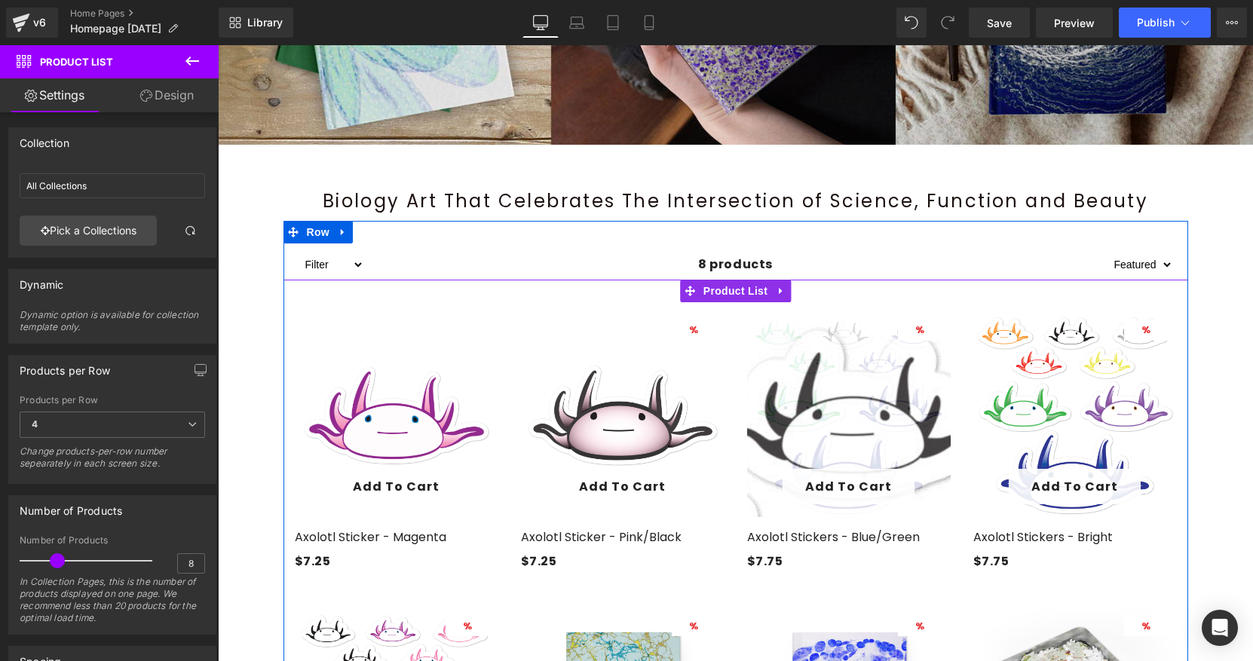
scroll to position [342, 0]
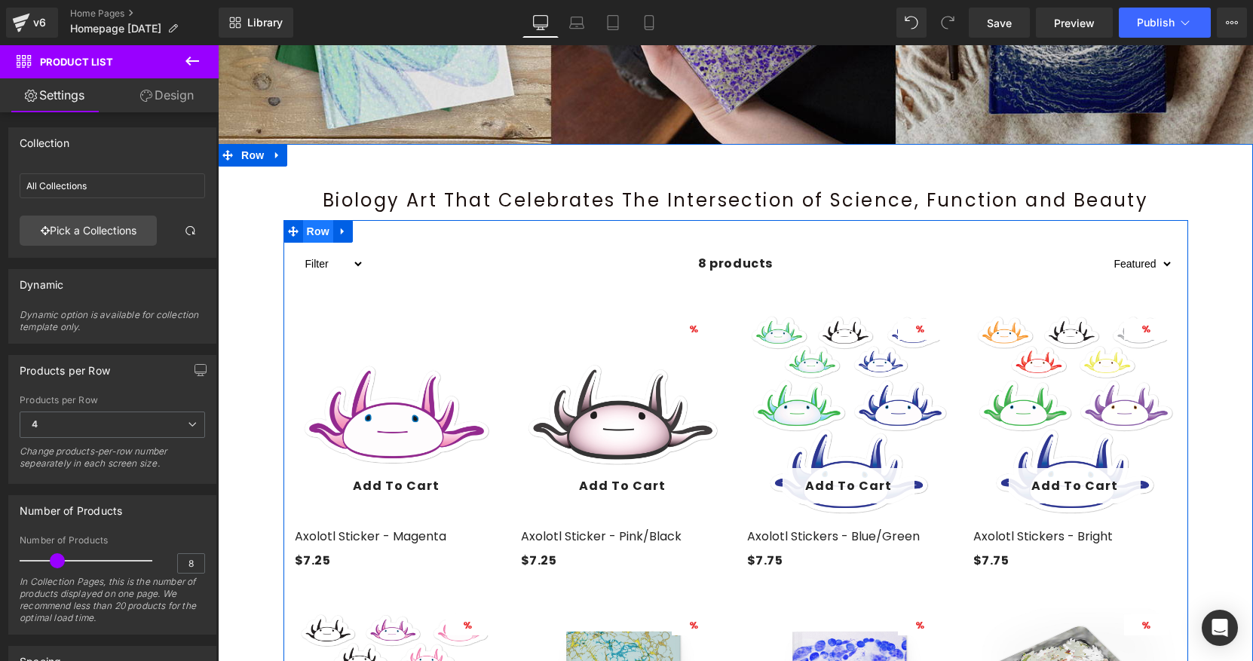
click at [321, 231] on span "Row" at bounding box center [318, 231] width 30 height 23
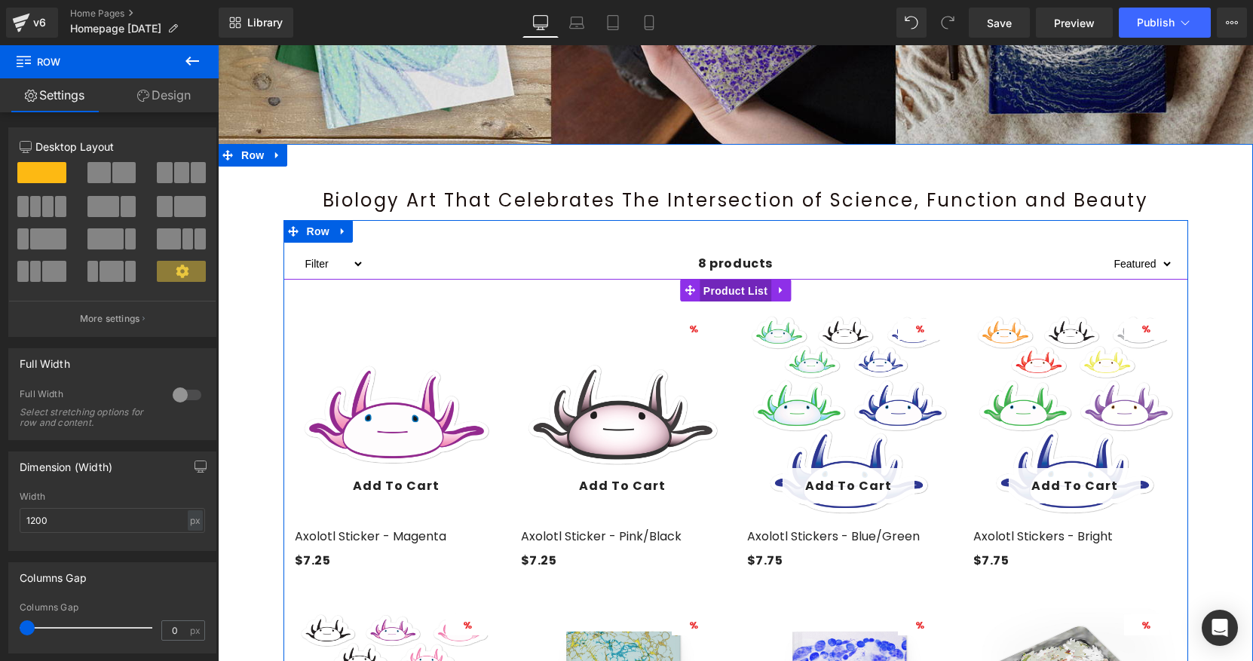
click at [713, 291] on span "Product List" at bounding box center [736, 291] width 72 height 23
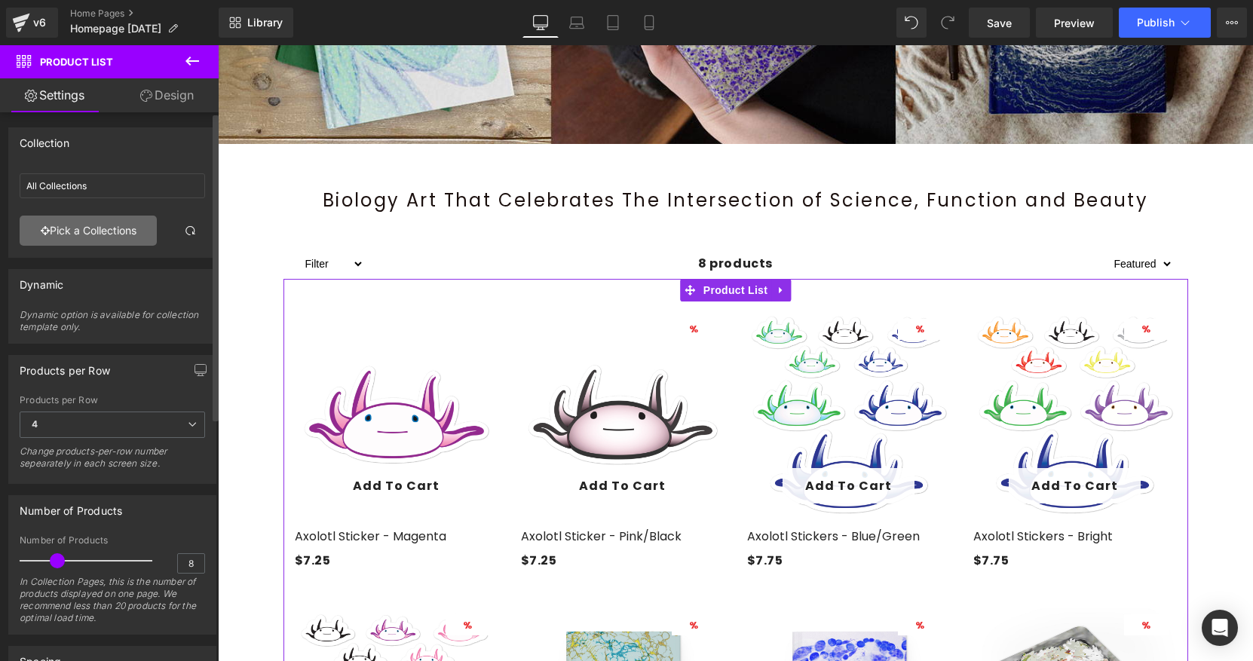
click at [88, 227] on link "Pick a Collections" at bounding box center [88, 231] width 137 height 30
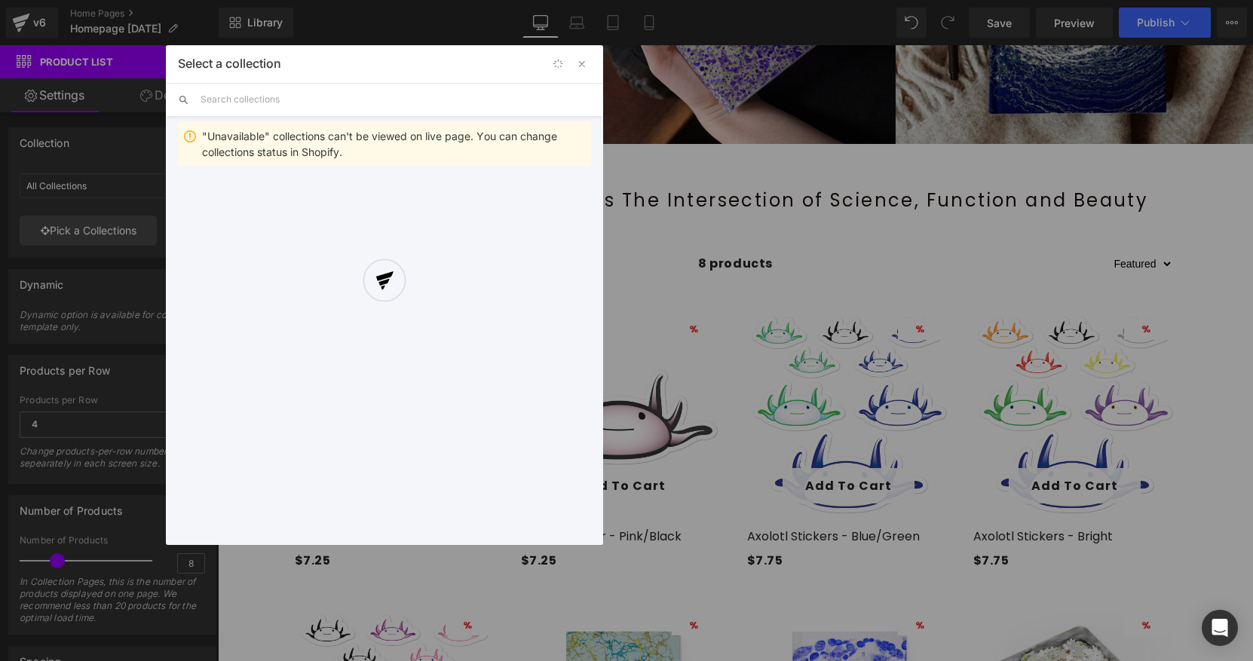
click at [274, 103] on input "text" at bounding box center [396, 99] width 391 height 33
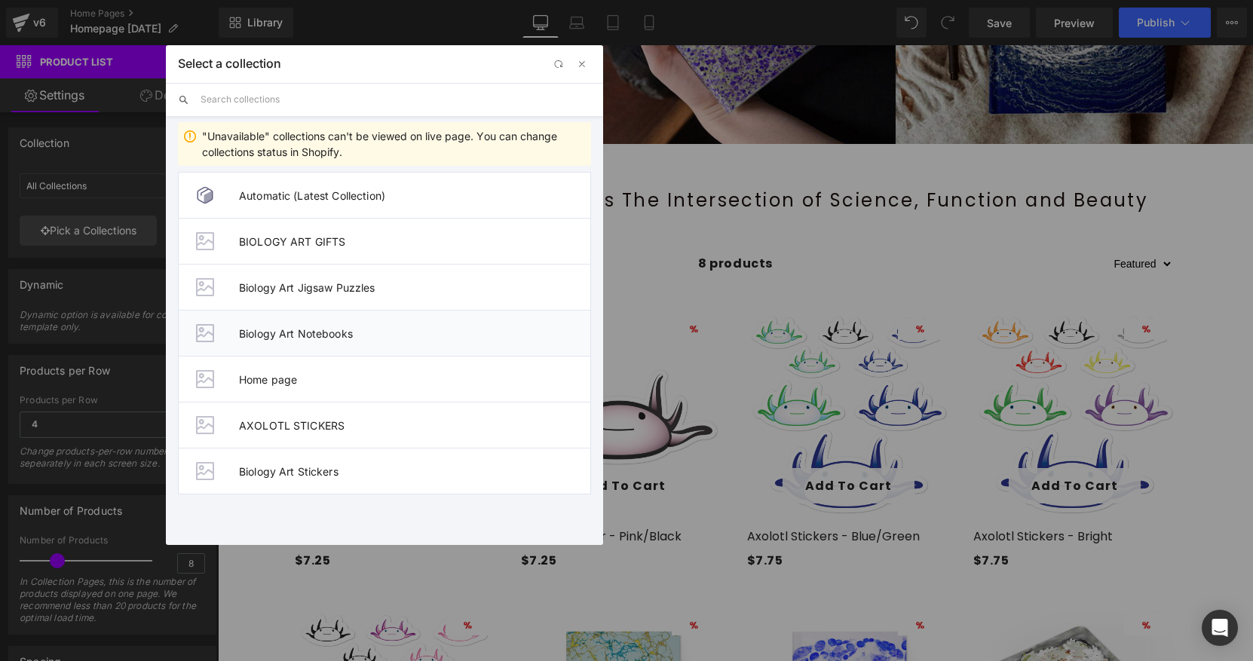
click at [206, 335] on div at bounding box center [205, 333] width 30 height 30
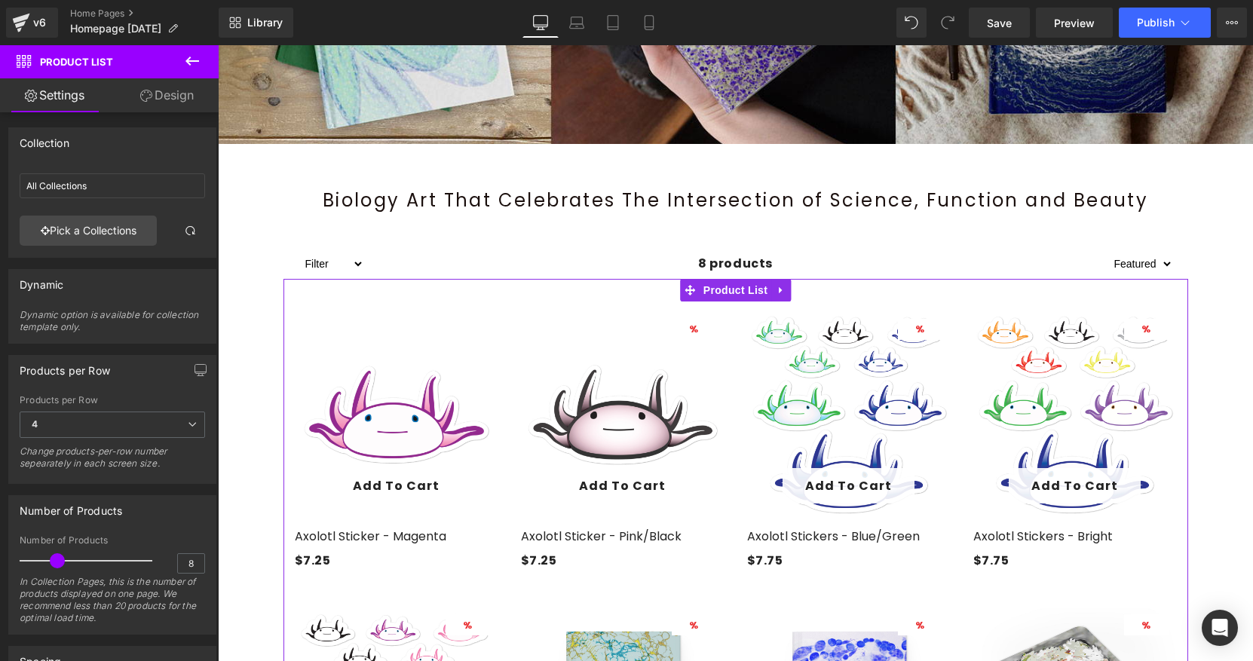
type input "Biology Art Notebooks"
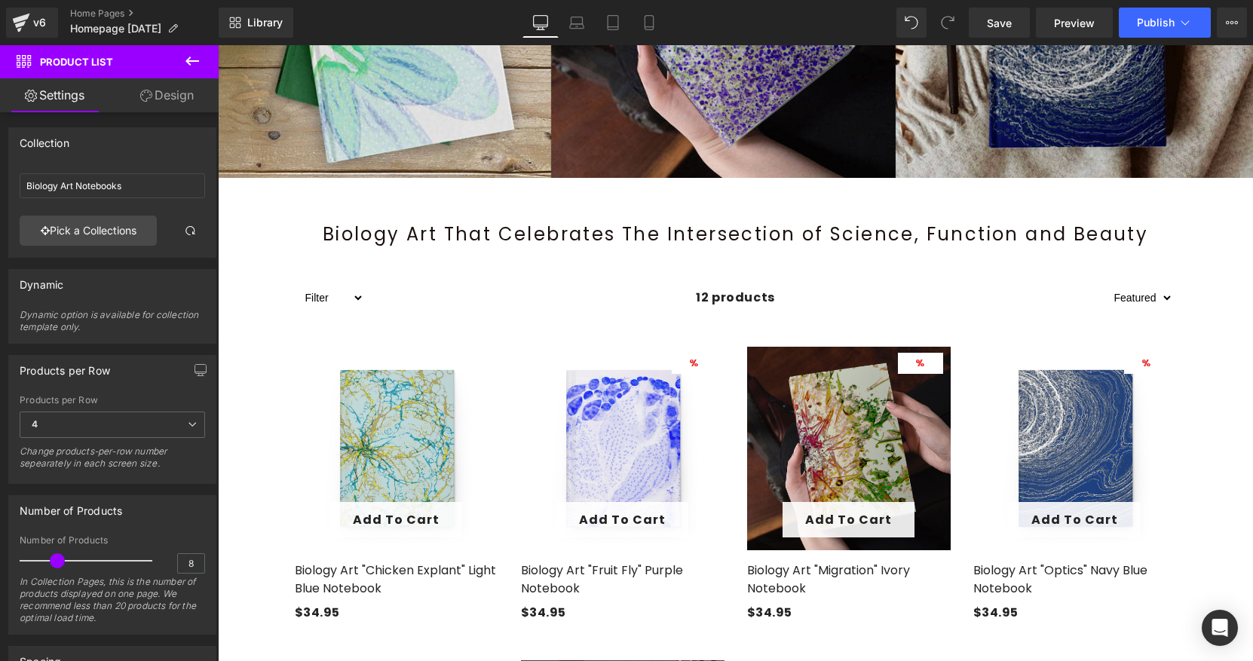
scroll to position [336, 0]
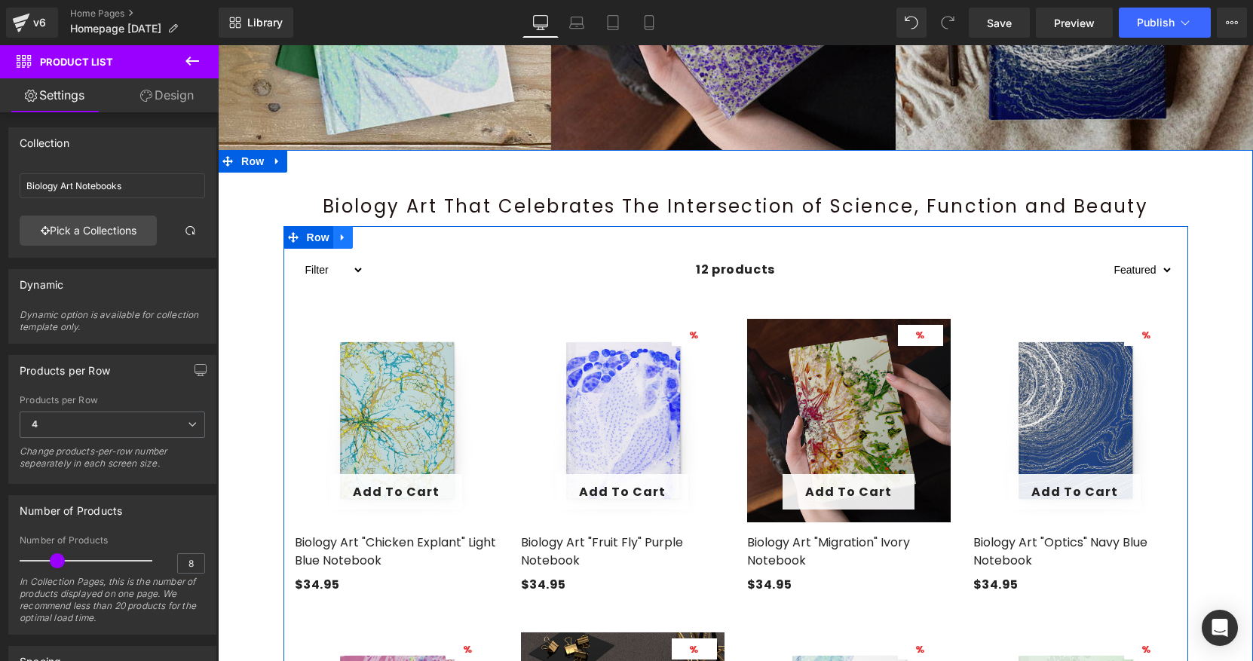
click at [350, 244] on link at bounding box center [343, 237] width 20 height 23
click at [386, 240] on icon at bounding box center [382, 237] width 11 height 11
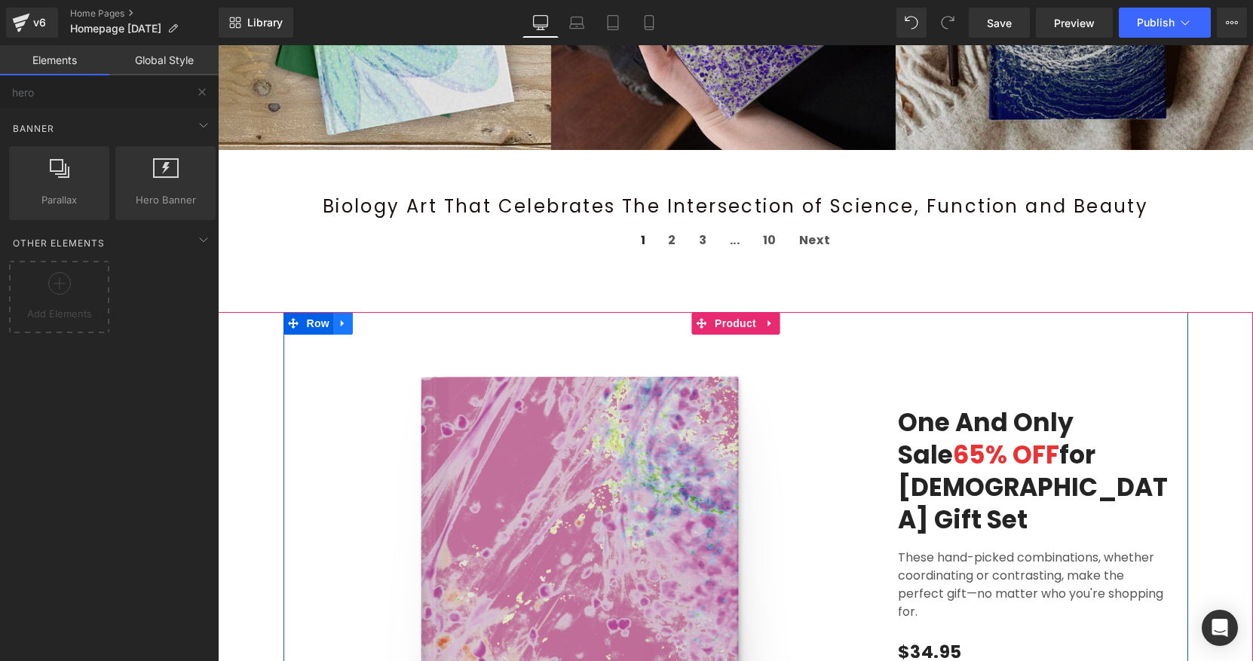
click at [344, 323] on icon at bounding box center [342, 323] width 3 height 7
click at [384, 323] on icon at bounding box center [382, 323] width 11 height 11
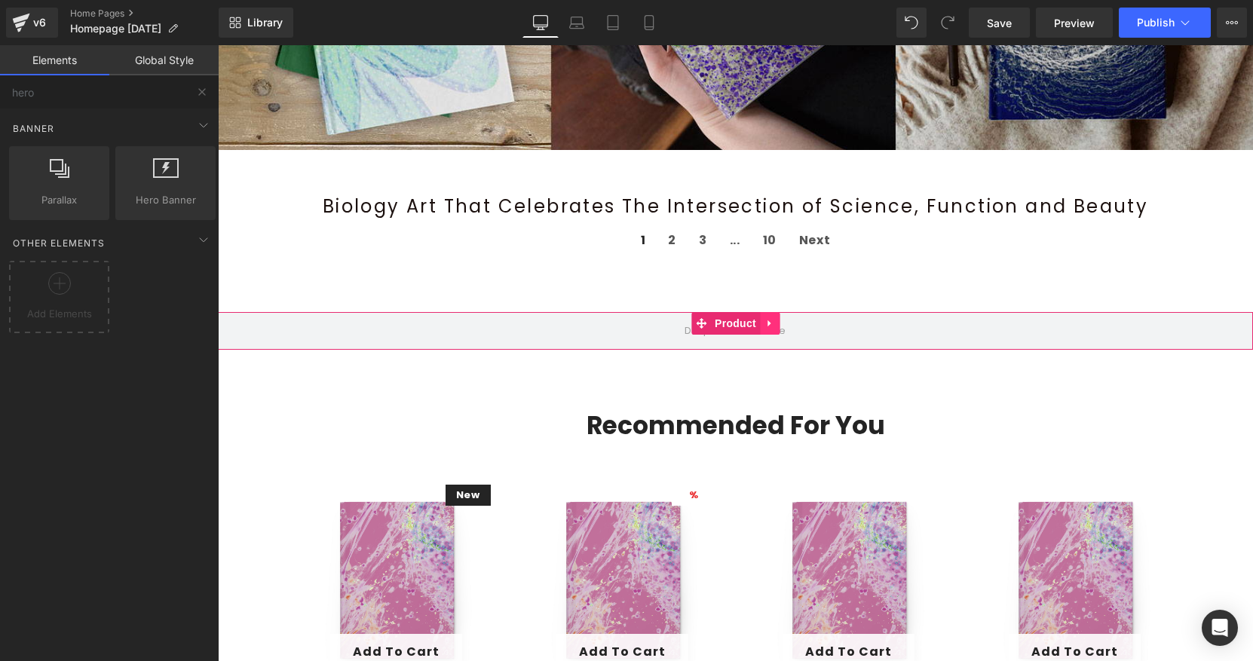
click at [768, 324] on icon at bounding box center [768, 323] width 3 height 7
click at [785, 322] on link at bounding box center [780, 323] width 20 height 23
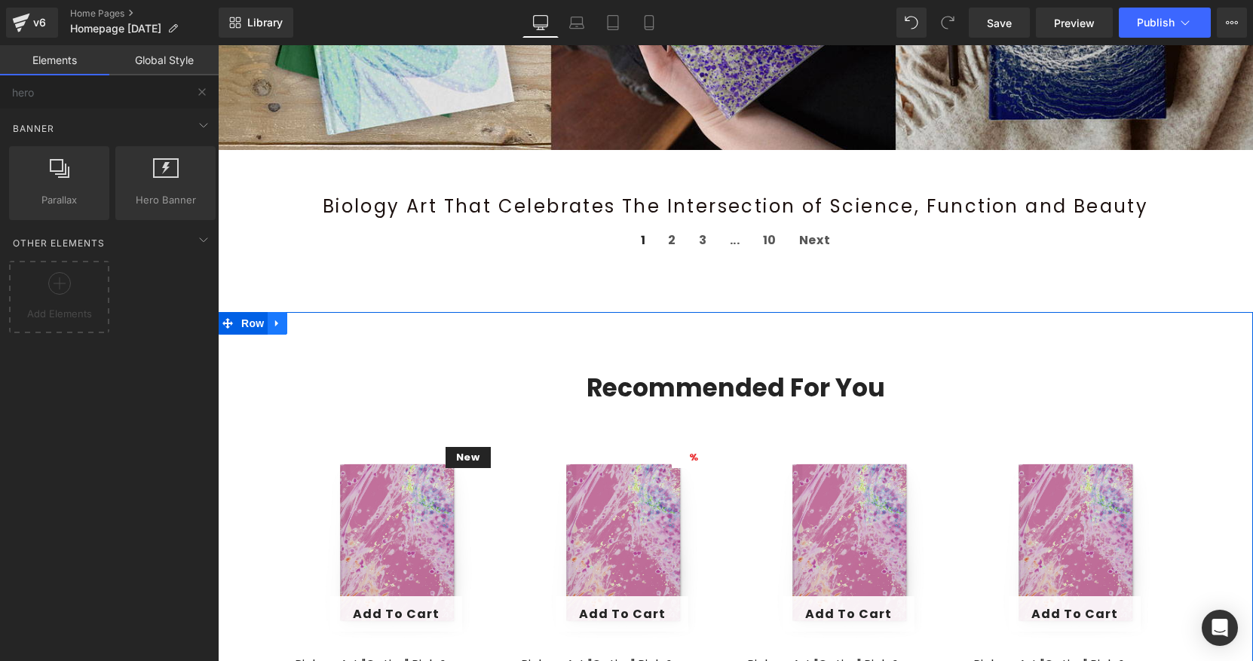
click at [280, 329] on link at bounding box center [278, 323] width 20 height 23
click at [315, 330] on link at bounding box center [317, 323] width 20 height 23
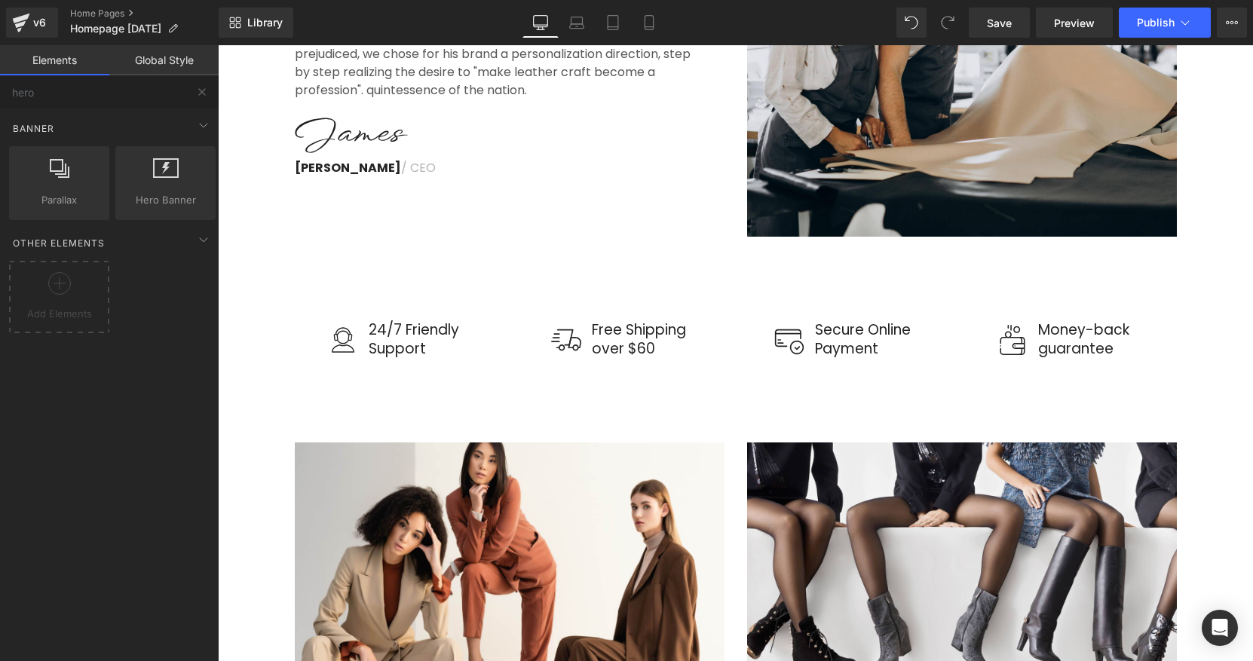
scroll to position [832, 0]
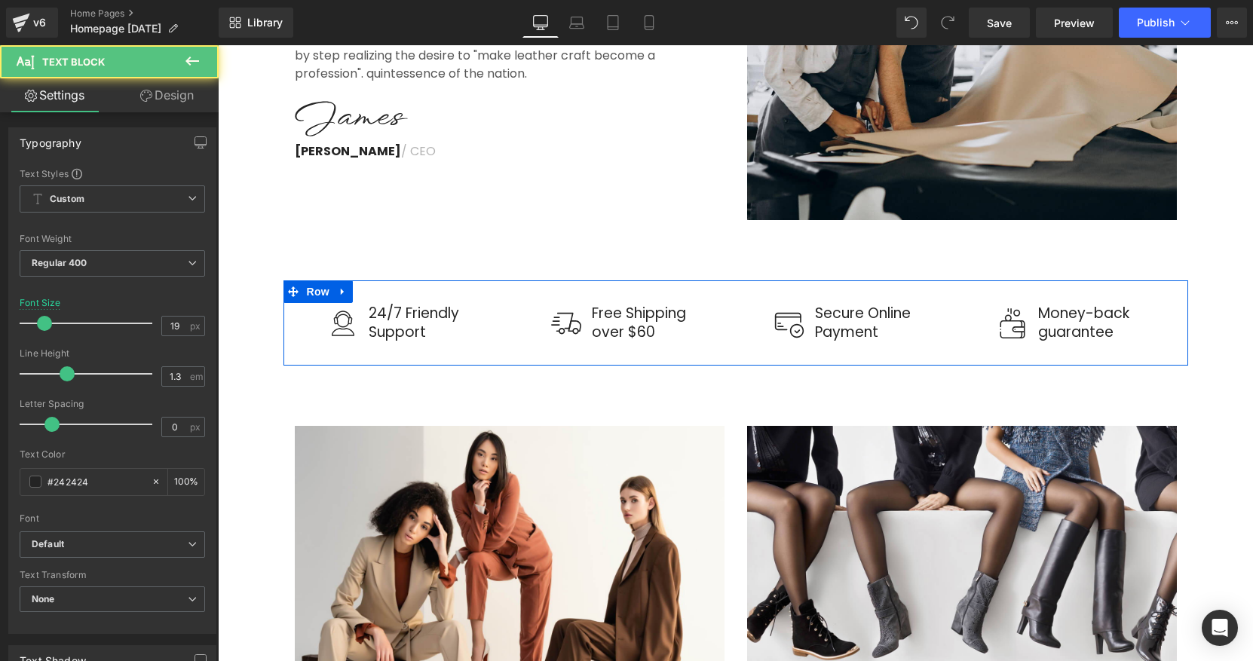
click at [629, 335] on p "over $60" at bounding box center [661, 332] width 138 height 19
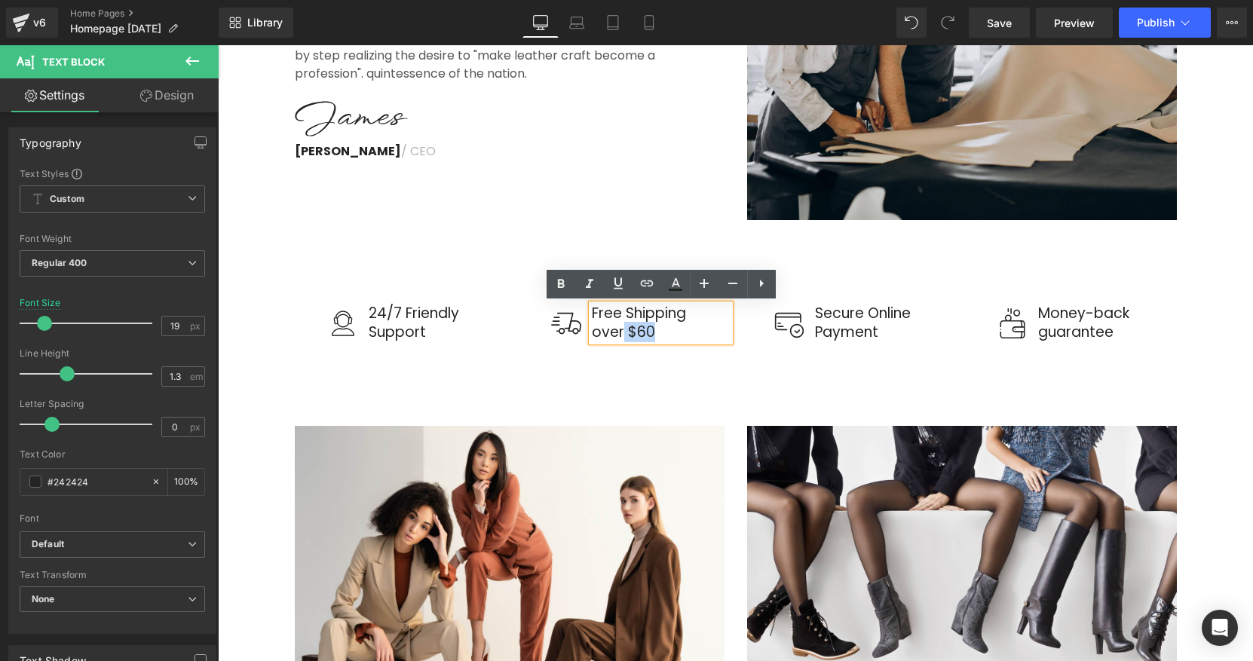
drag, startPoint x: 655, startPoint y: 333, endPoint x: 624, endPoint y: 333, distance: 30.9
click at [624, 333] on p "over $60" at bounding box center [661, 332] width 138 height 19
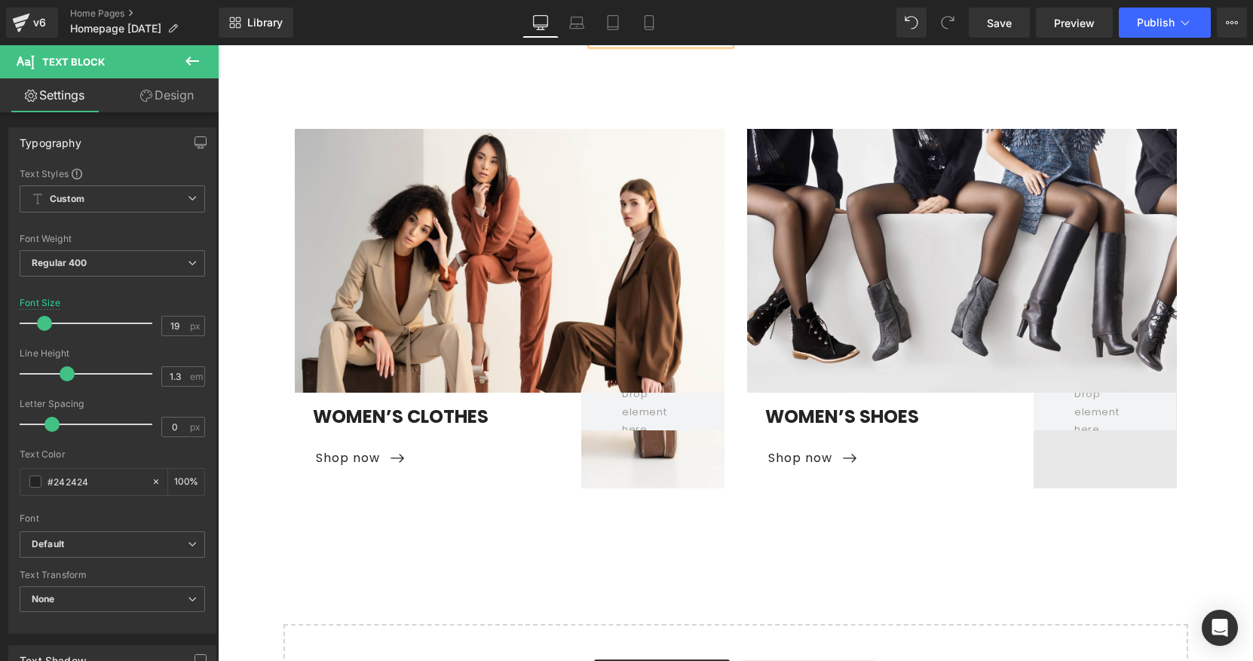
scroll to position [1112, 0]
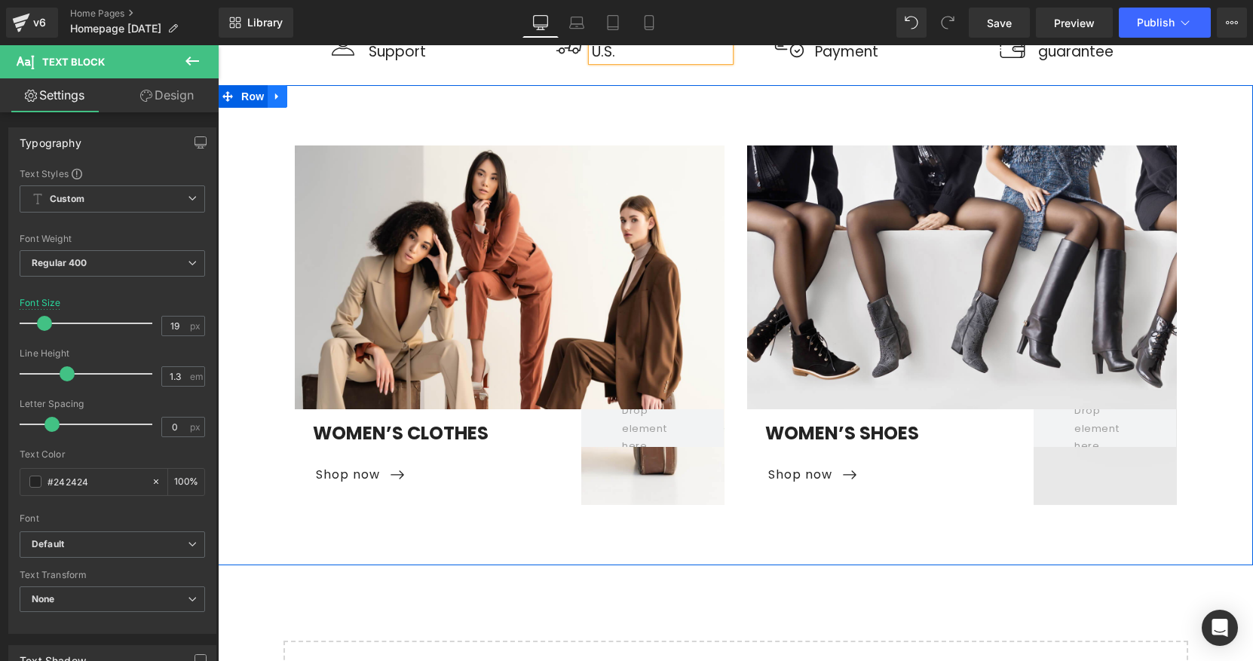
click at [276, 96] on icon at bounding box center [276, 96] width 3 height 7
click at [314, 96] on icon at bounding box center [316, 96] width 11 height 11
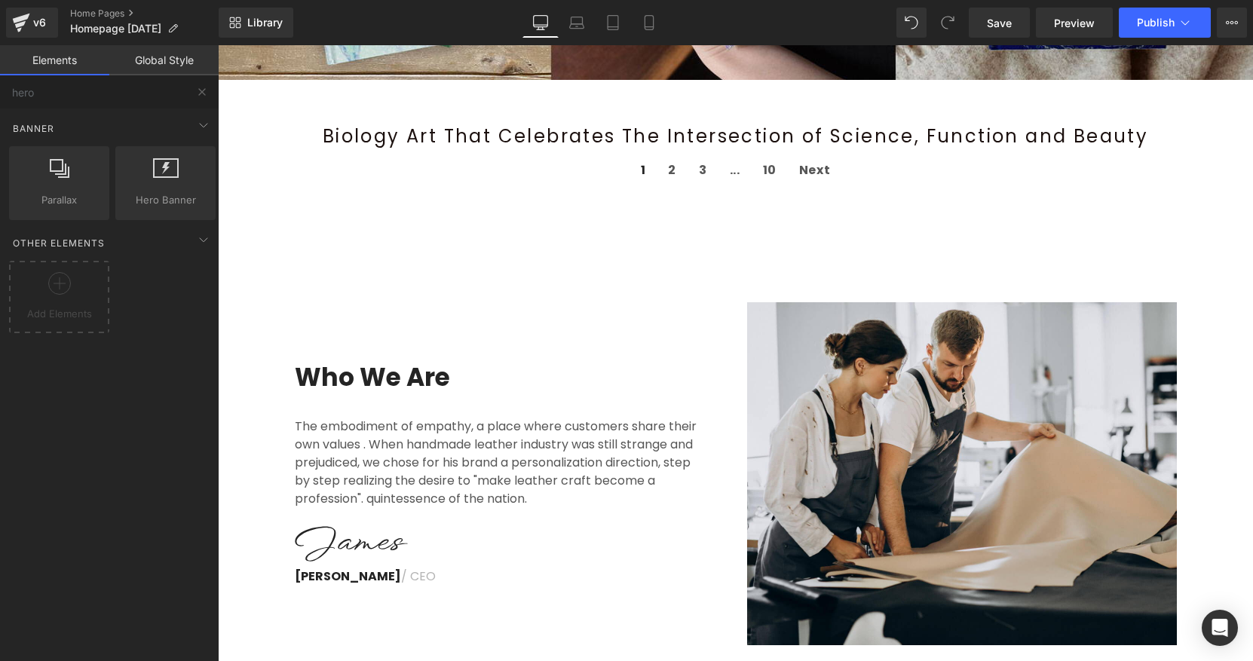
scroll to position [418, 0]
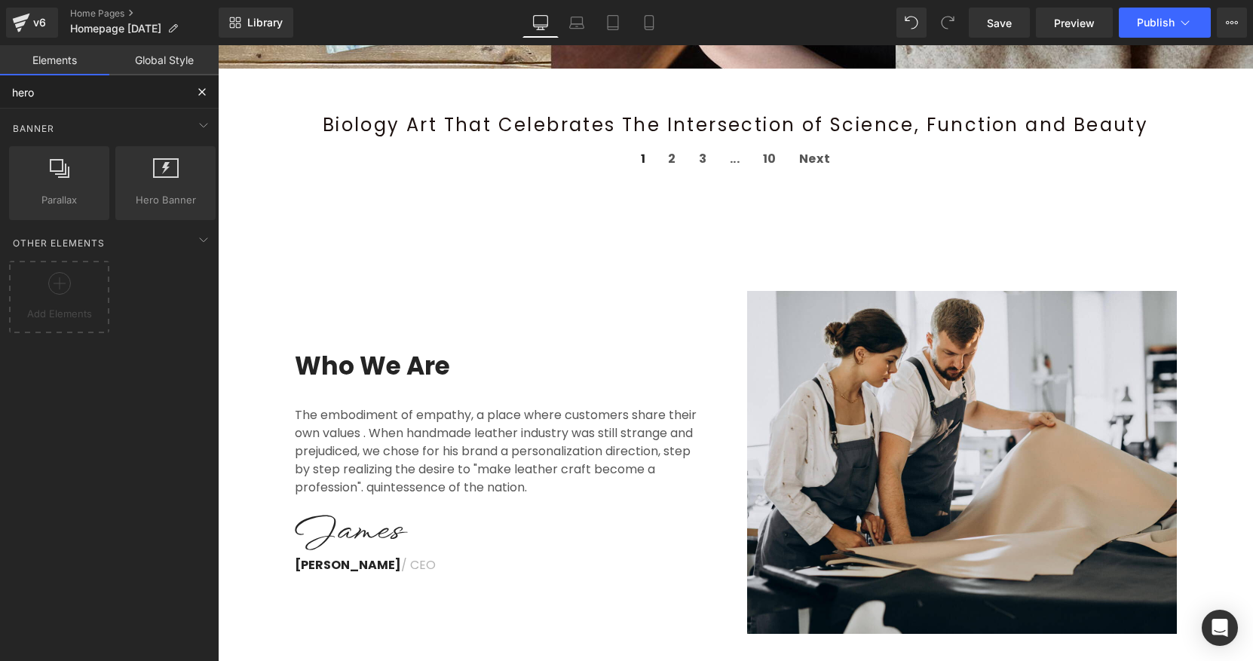
drag, startPoint x: 47, startPoint y: 95, endPoint x: 17, endPoint y: 93, distance: 29.5
click at [17, 93] on input "hero" at bounding box center [92, 91] width 185 height 33
type input "h"
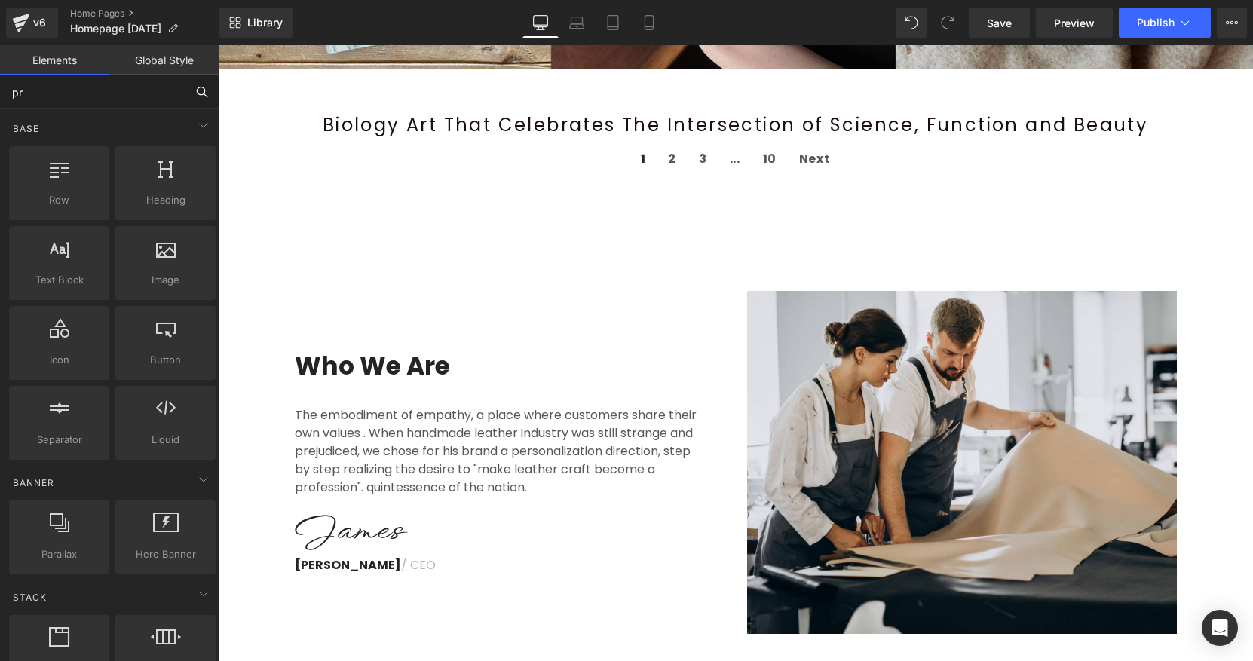
type input "pro"
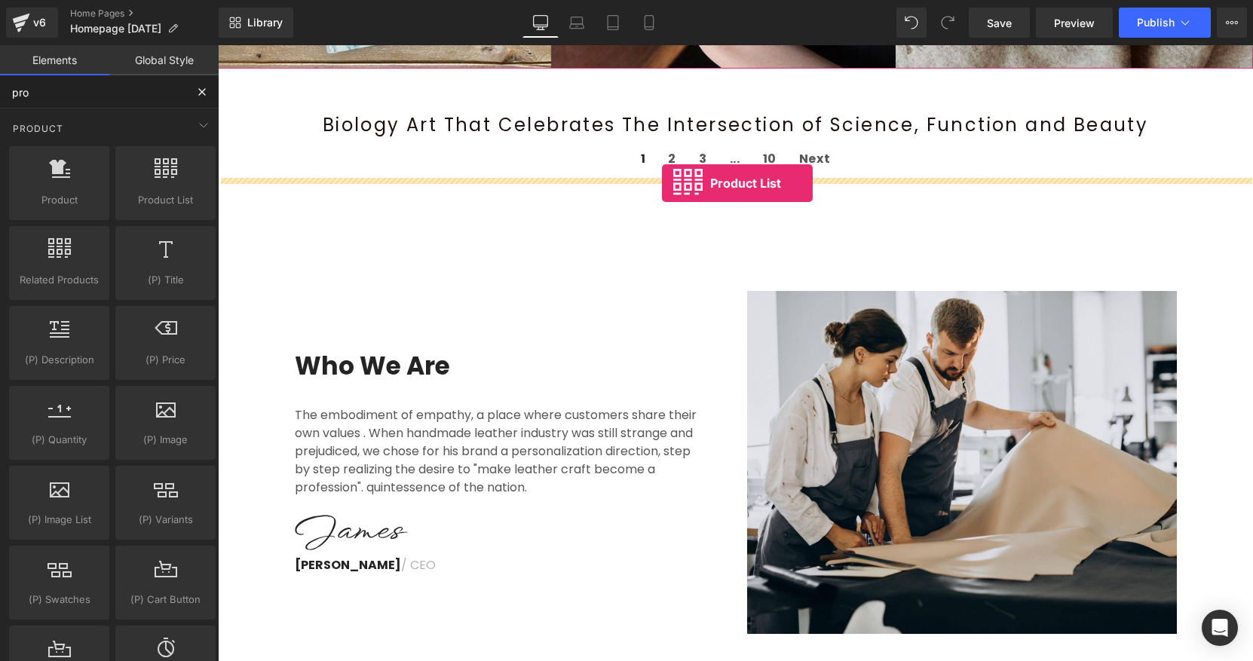
drag, startPoint x: 360, startPoint y: 230, endPoint x: 662, endPoint y: 183, distance: 305.9
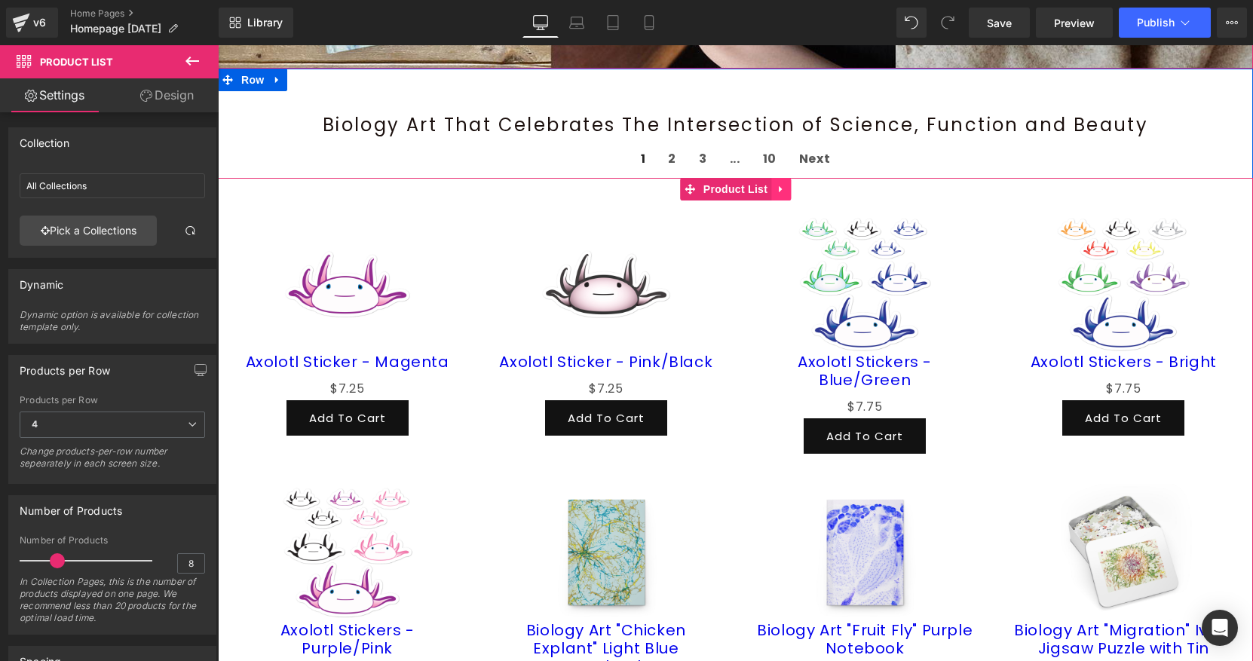
click at [775, 186] on link at bounding box center [781, 189] width 20 height 23
click at [790, 192] on icon at bounding box center [791, 189] width 11 height 11
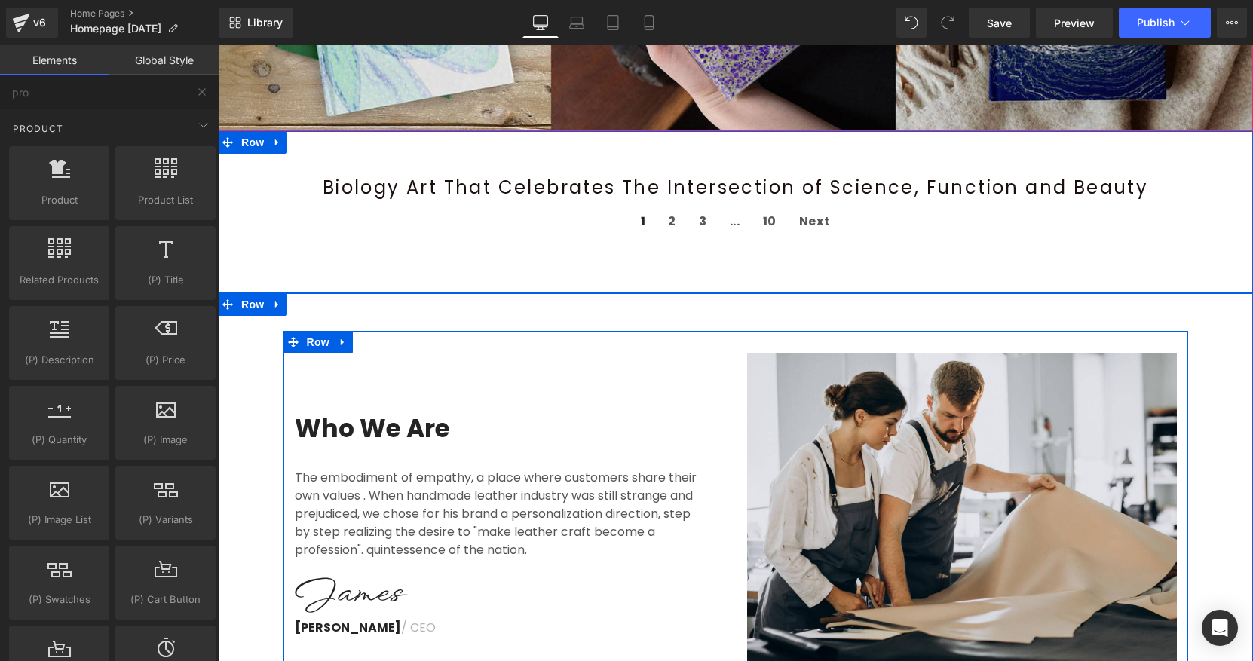
scroll to position [345, 0]
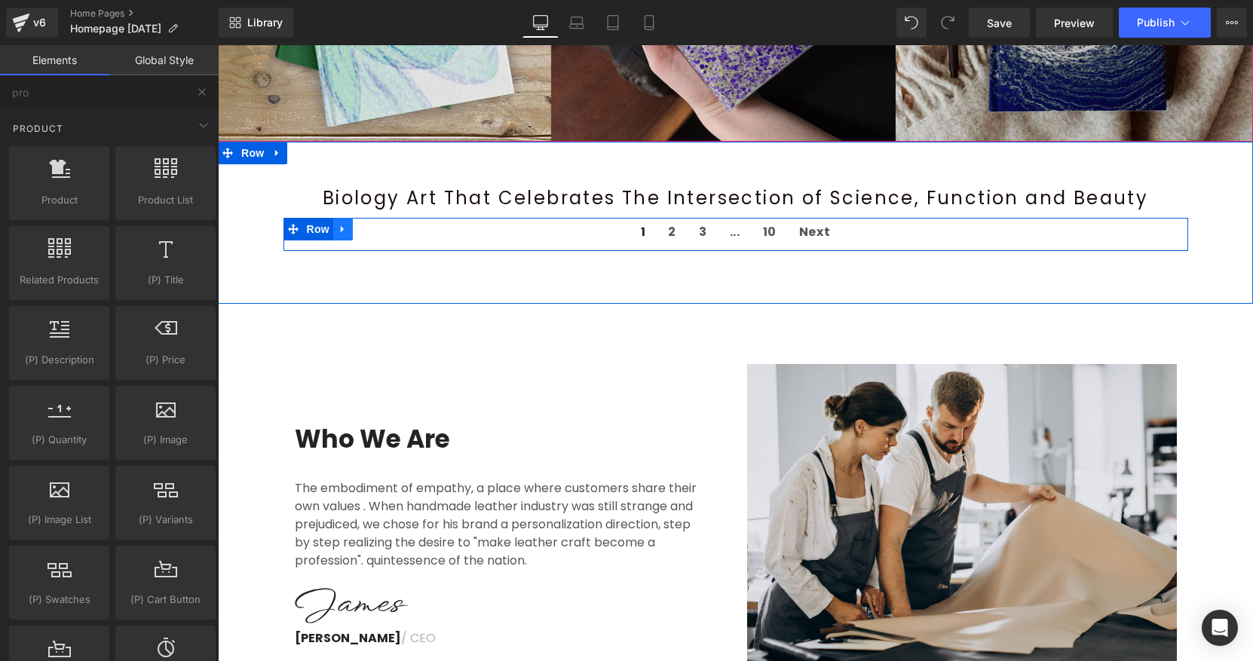
click at [345, 225] on icon at bounding box center [343, 229] width 11 height 11
click at [388, 228] on link at bounding box center [382, 229] width 20 height 23
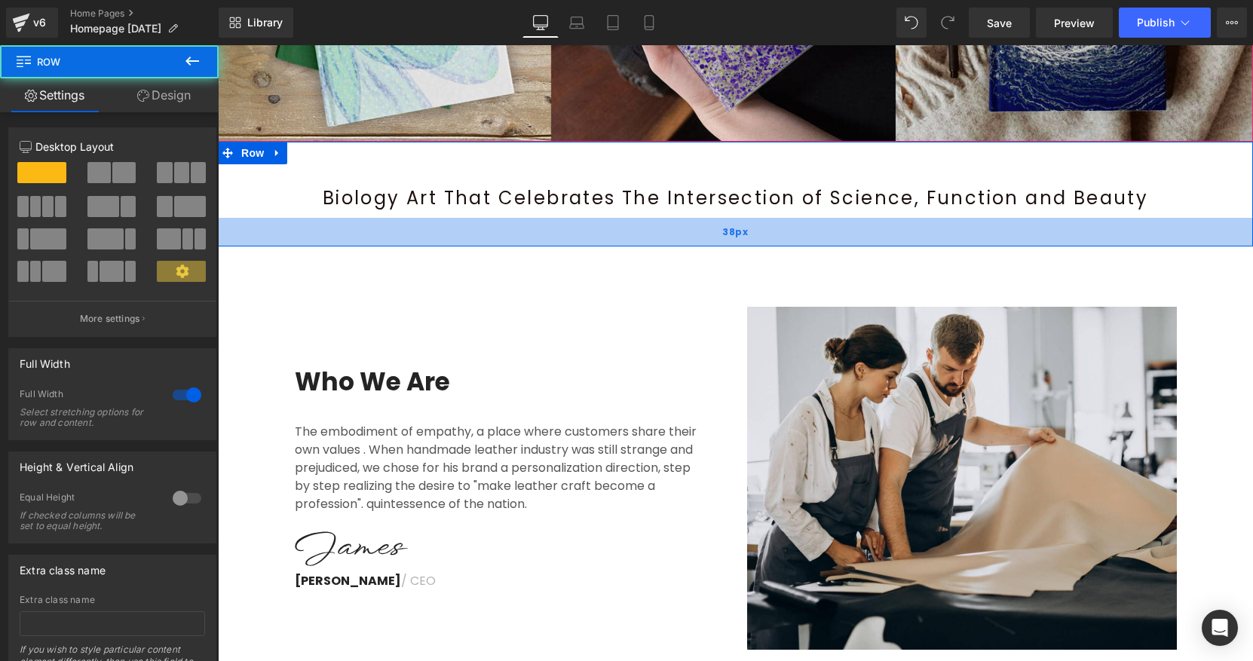
drag, startPoint x: 499, startPoint y: 256, endPoint x: 500, endPoint y: 231, distance: 24.1
click at [500, 231] on div "38px" at bounding box center [735, 232] width 1035 height 29
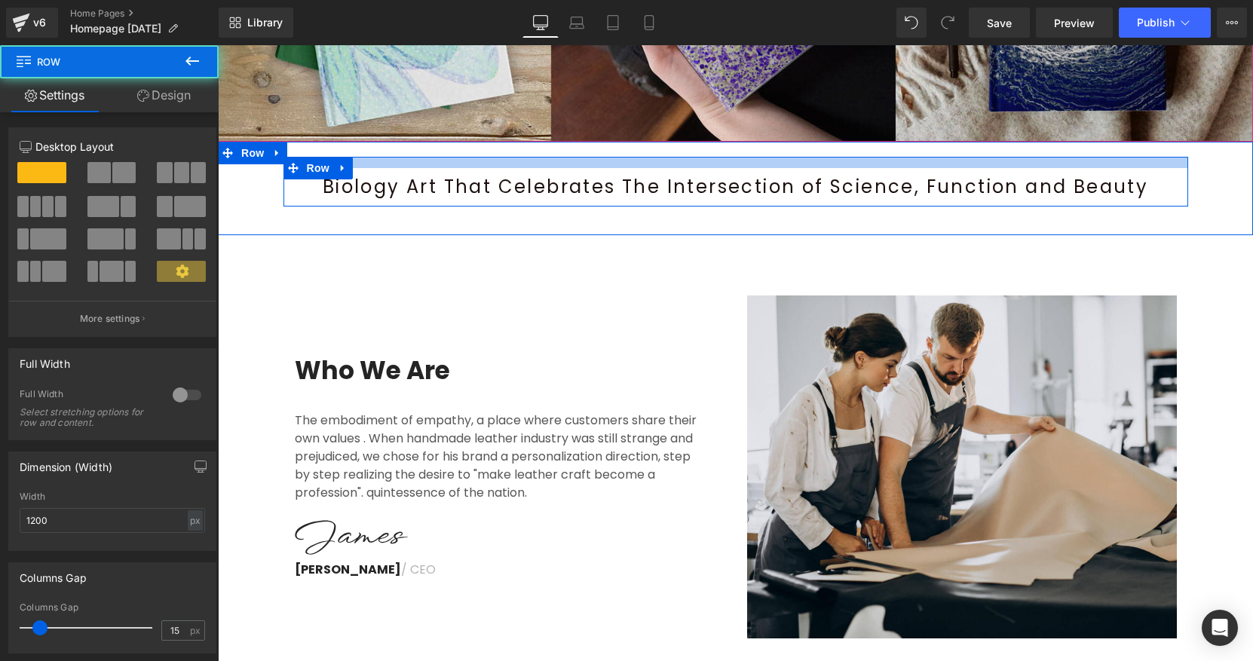
drag, startPoint x: 492, startPoint y: 170, endPoint x: 492, endPoint y: 158, distance: 11.3
click at [492, 158] on div at bounding box center [735, 162] width 905 height 11
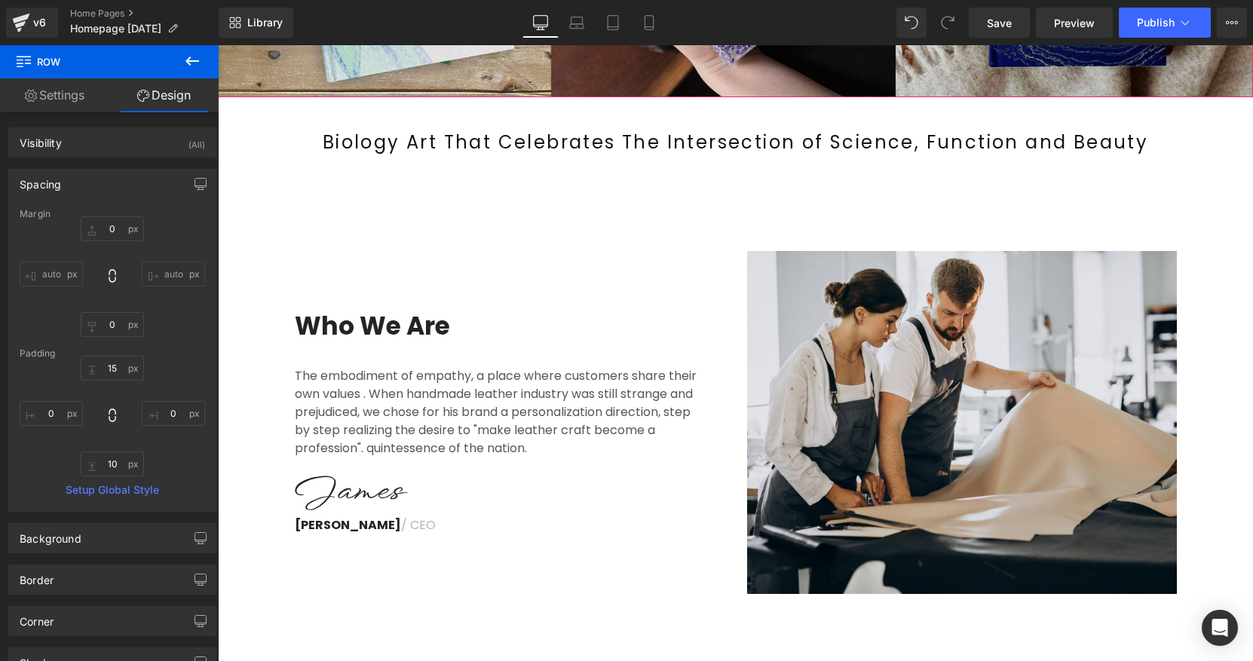
scroll to position [370, 0]
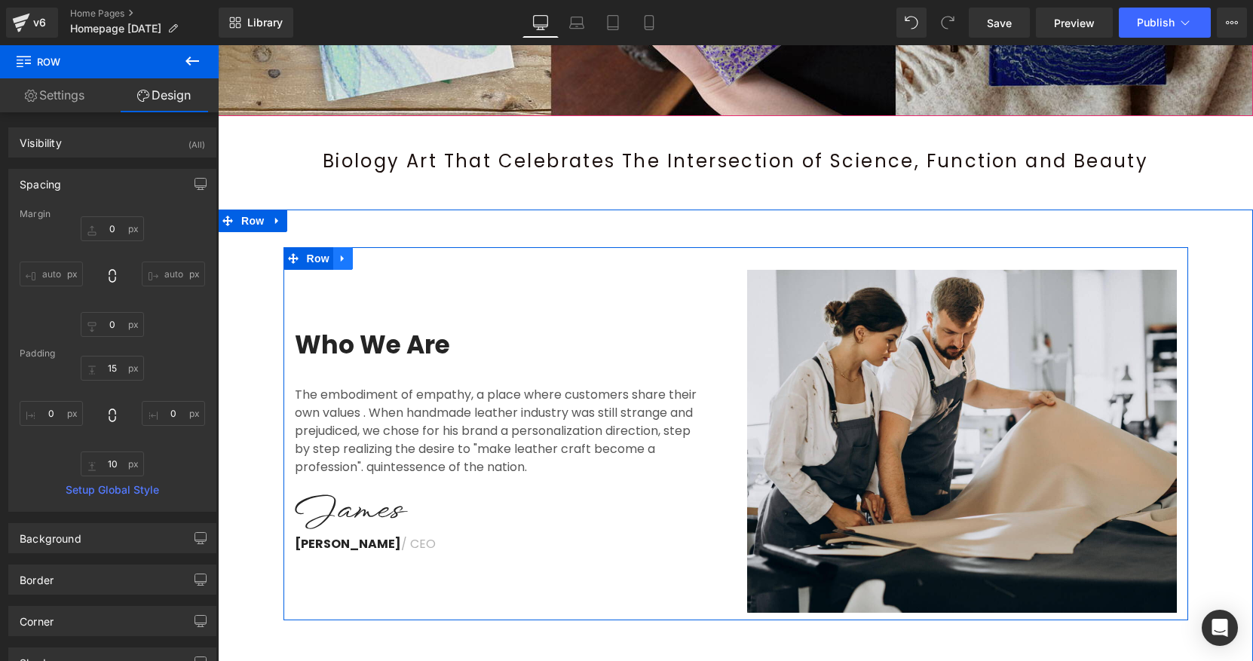
click at [343, 262] on icon at bounding box center [343, 258] width 11 height 11
click at [384, 259] on icon at bounding box center [382, 258] width 11 height 11
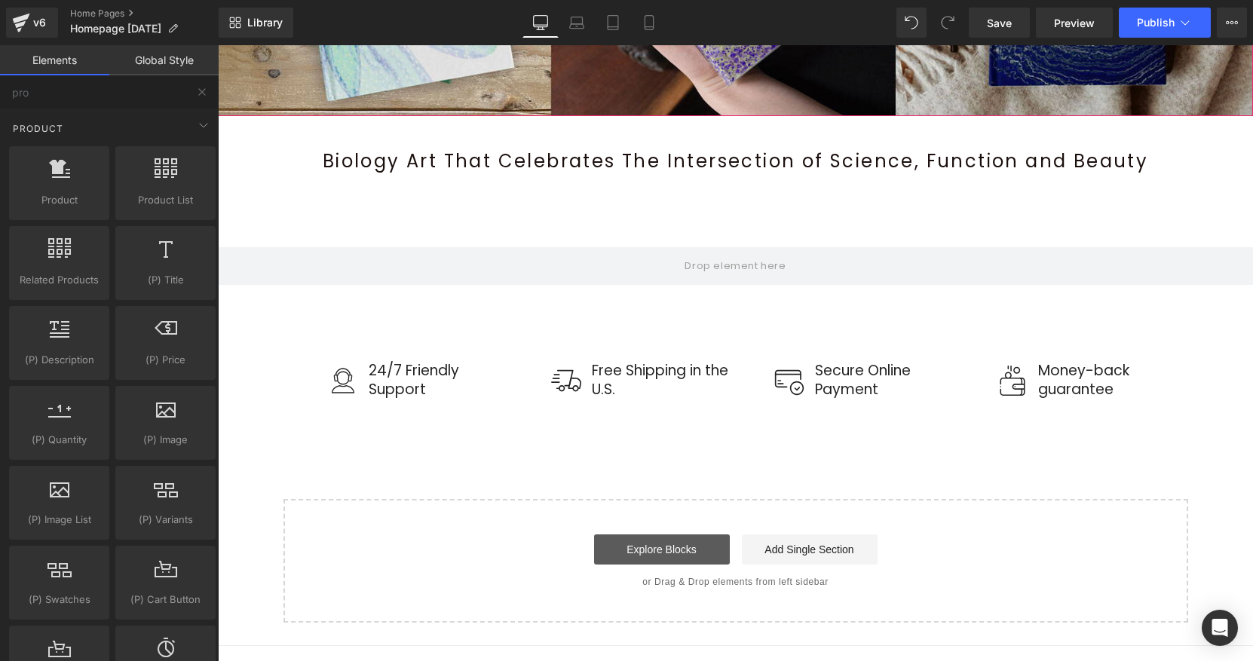
click at [661, 541] on link "Explore Blocks" at bounding box center [662, 549] width 136 height 30
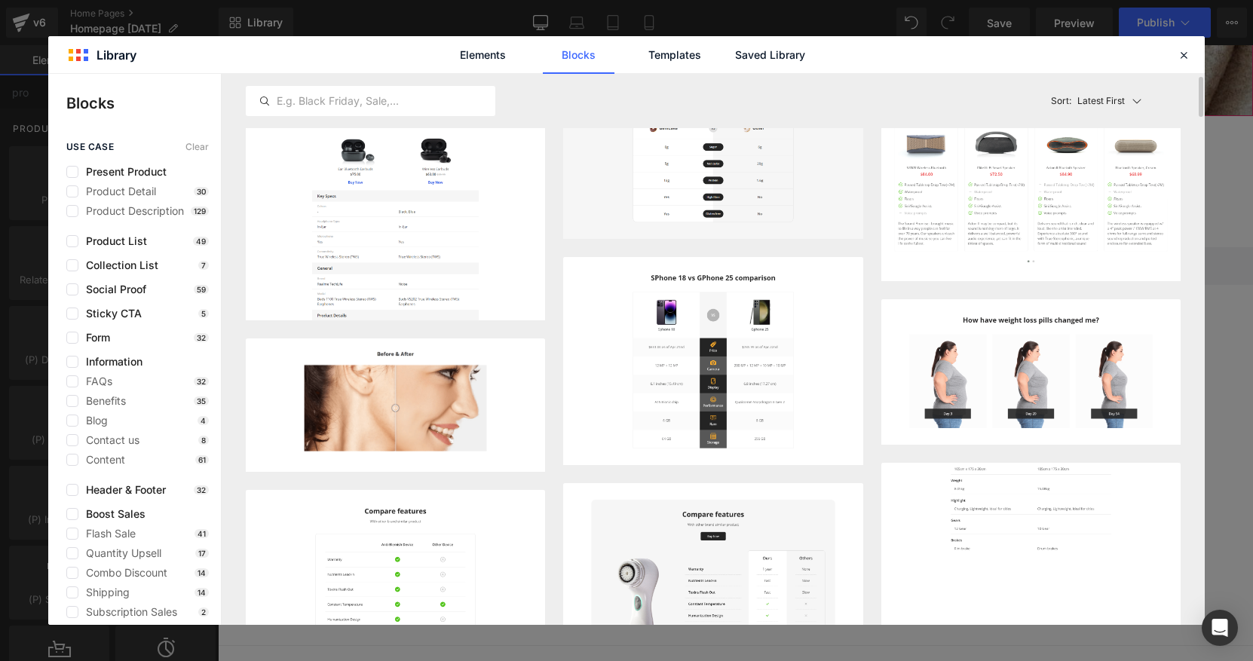
scroll to position [0, 0]
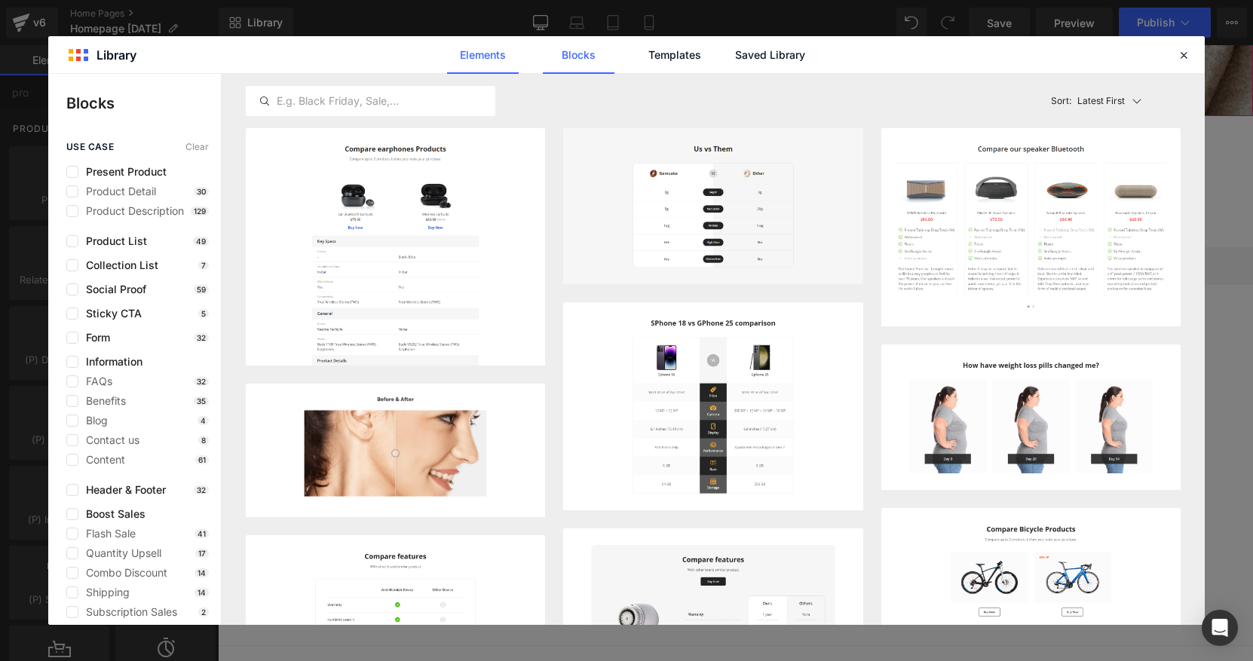
click at [495, 60] on link "Elements" at bounding box center [483, 55] width 72 height 38
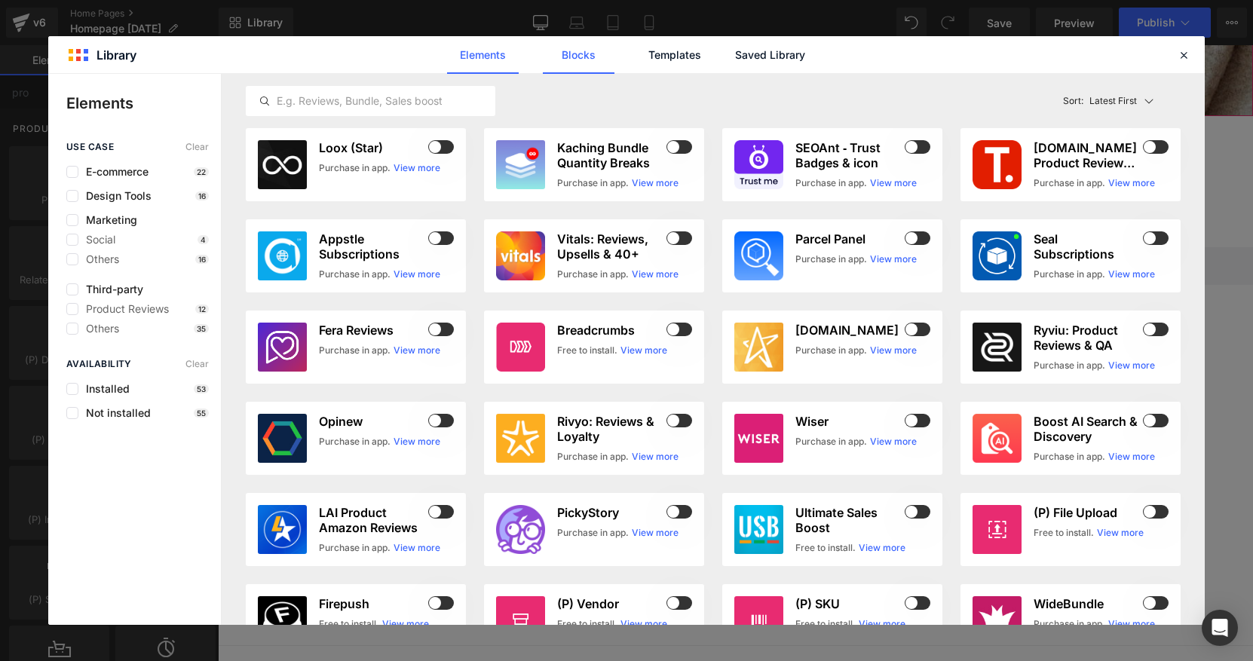
click at [590, 63] on link "Blocks" at bounding box center [579, 55] width 72 height 38
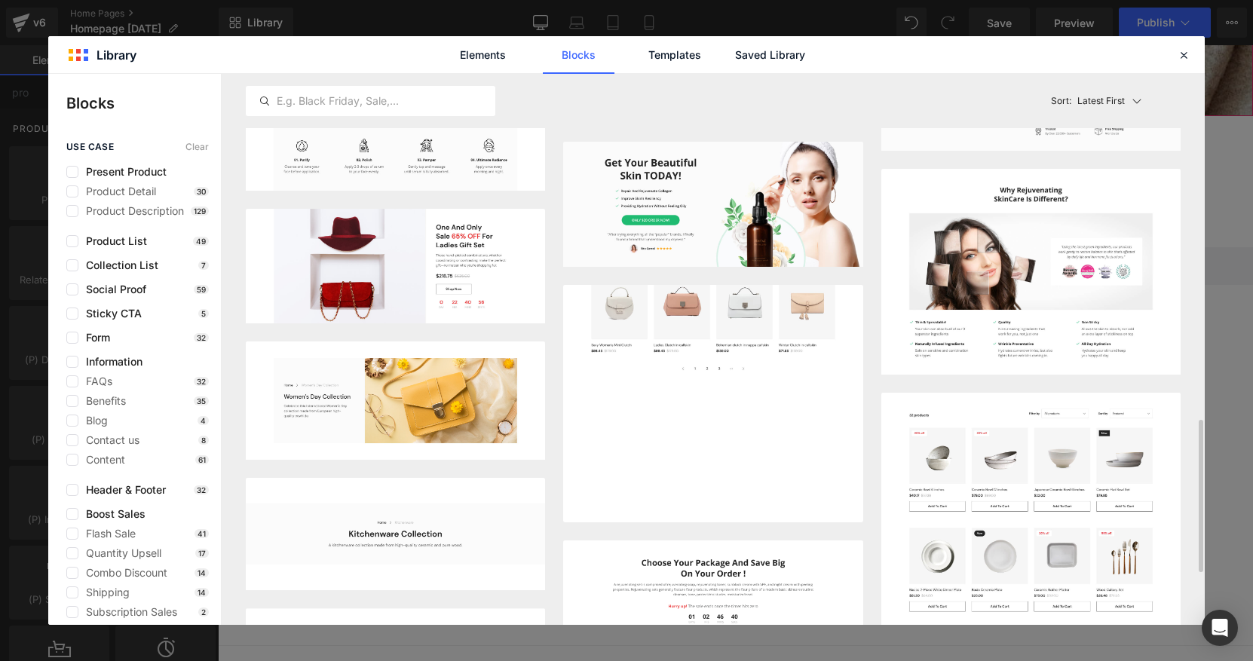
scroll to position [1255, 0]
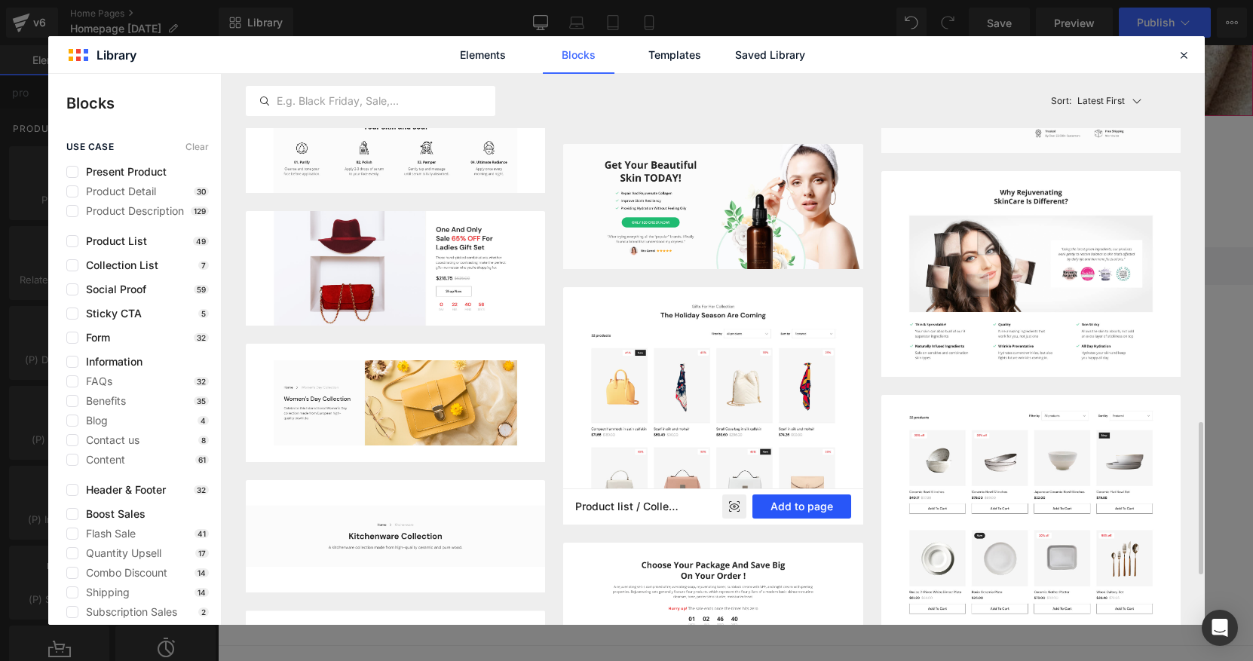
click at [801, 504] on button "Add to page" at bounding box center [801, 507] width 99 height 24
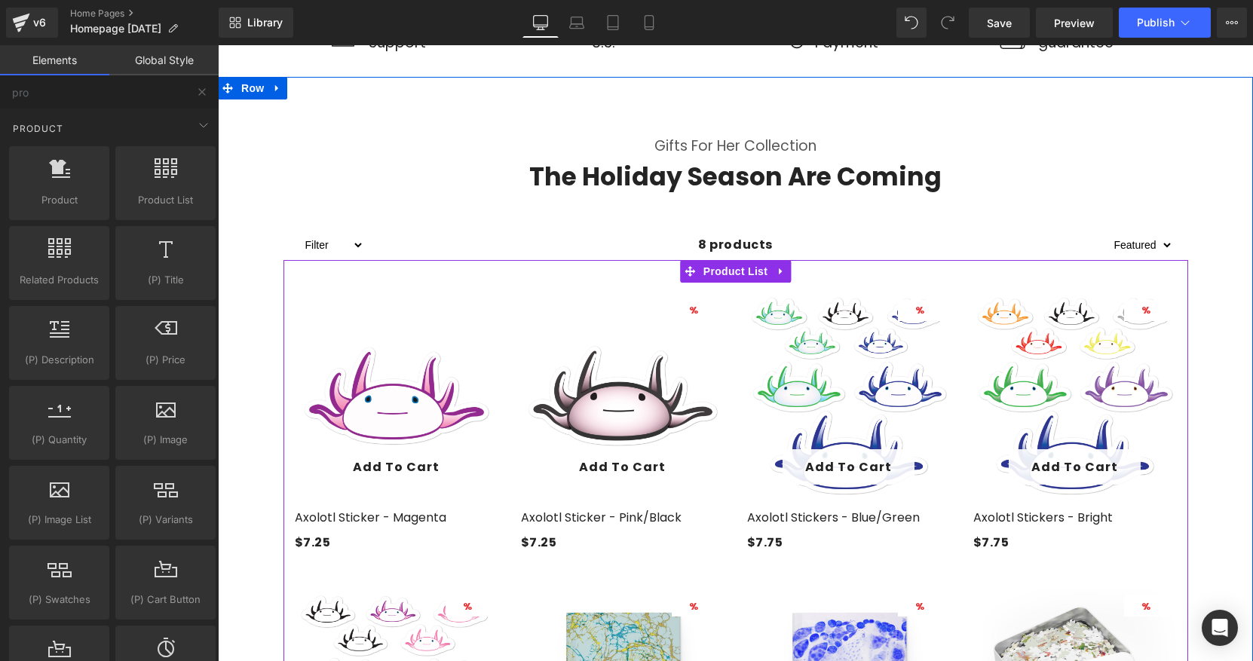
scroll to position [692, 0]
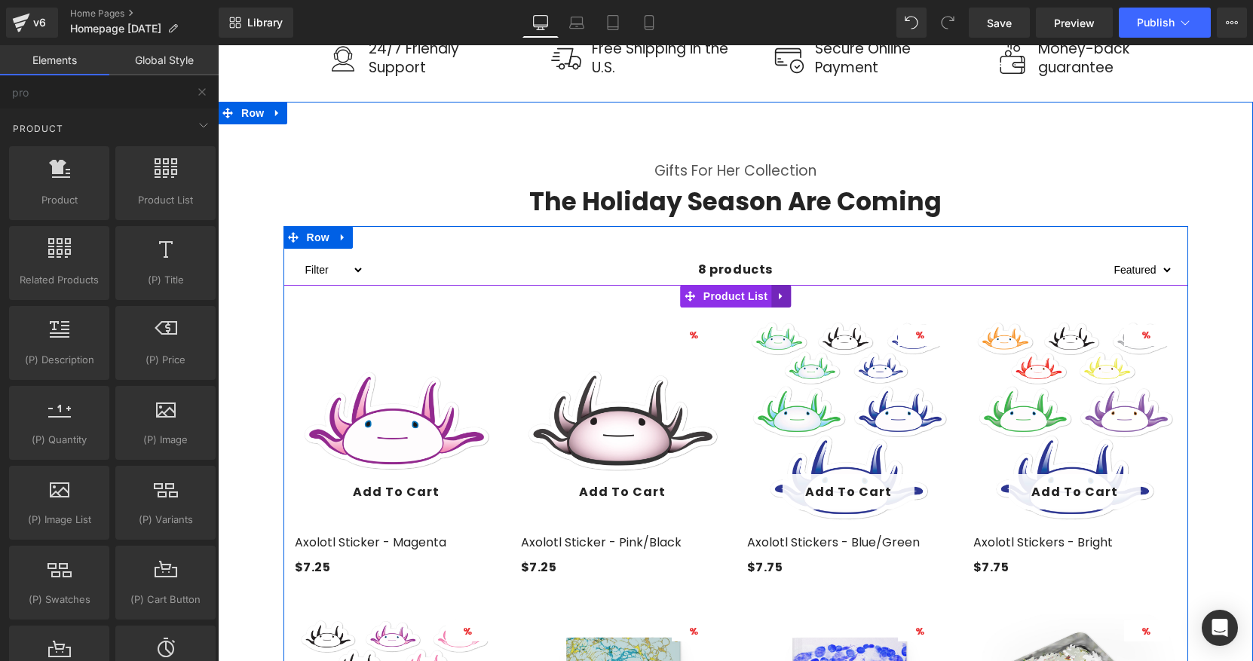
click at [779, 292] on icon at bounding box center [781, 296] width 11 height 11
click at [791, 296] on icon at bounding box center [791, 296] width 11 height 11
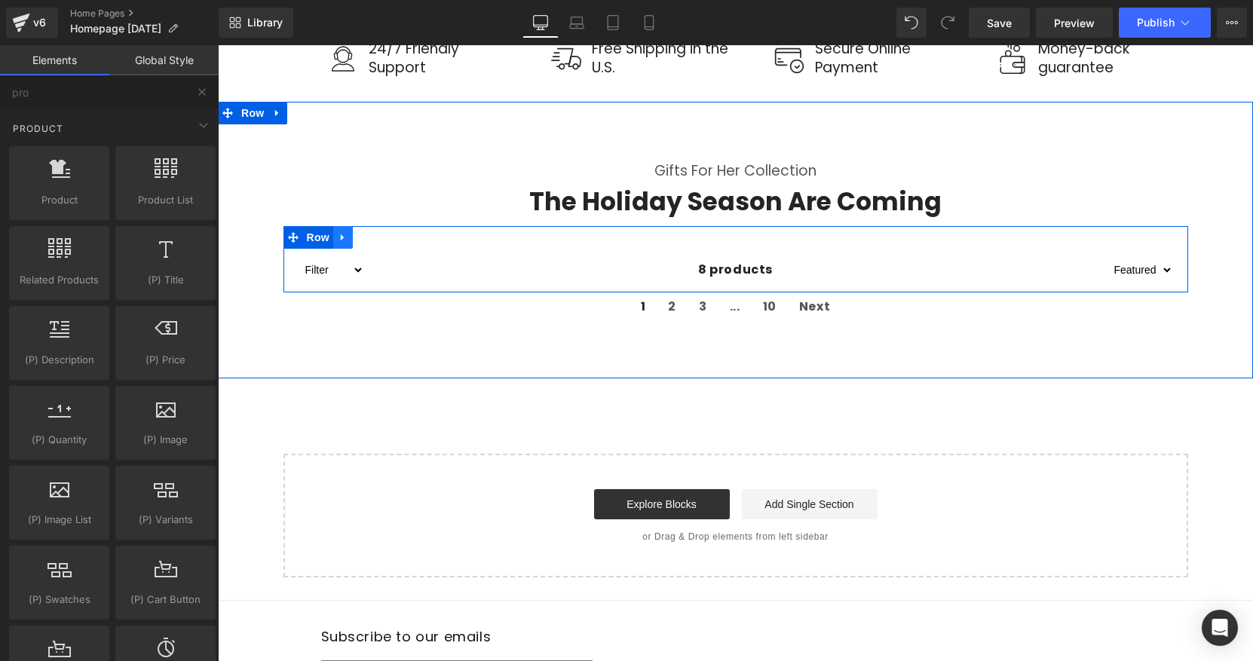
click at [344, 239] on icon at bounding box center [343, 237] width 11 height 11
click at [380, 231] on link at bounding box center [382, 237] width 20 height 23
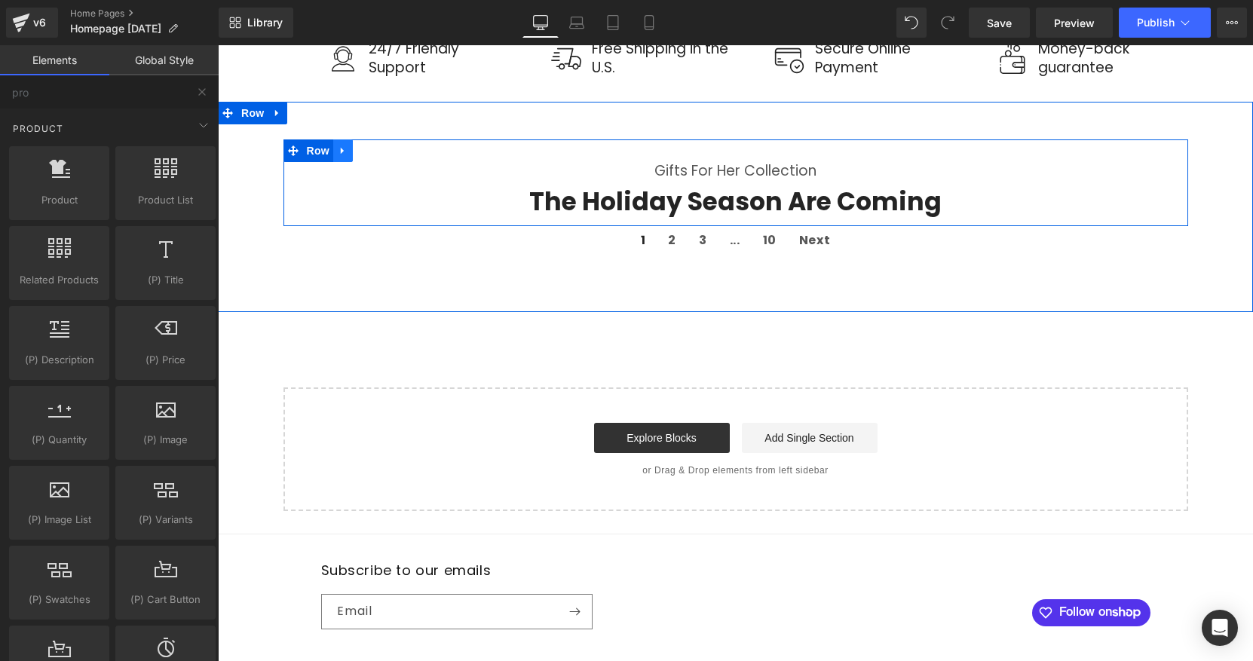
click at [348, 154] on link at bounding box center [343, 150] width 20 height 23
click at [382, 153] on icon at bounding box center [382, 150] width 11 height 11
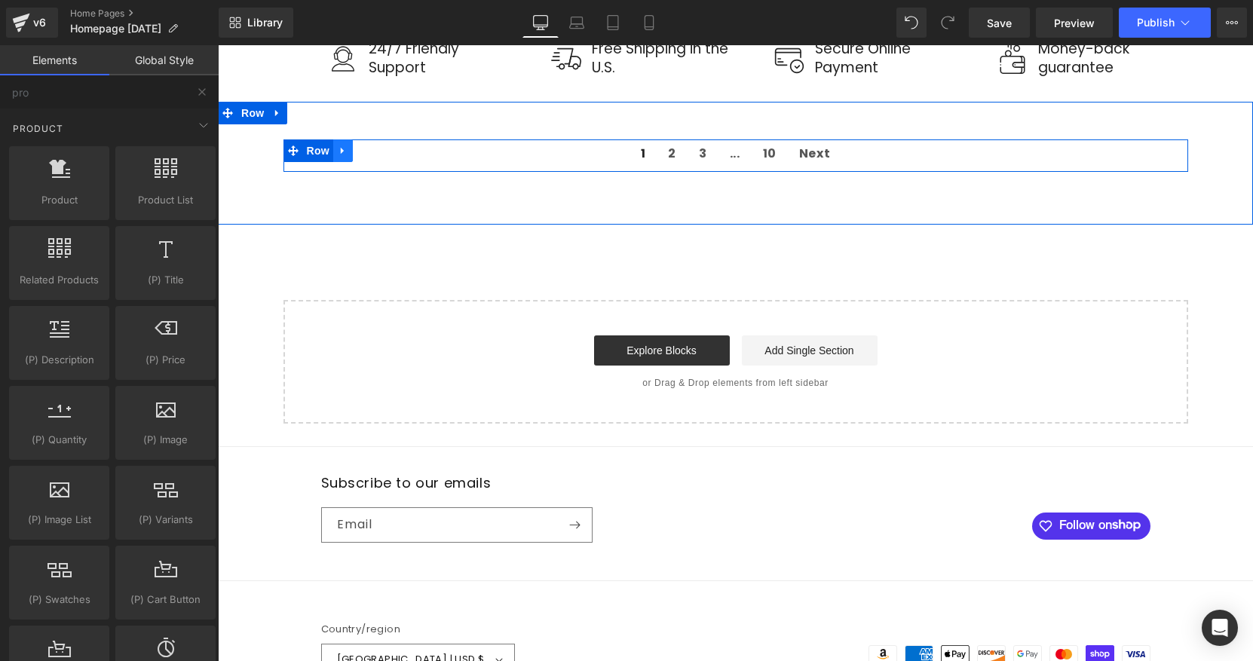
click at [342, 152] on icon at bounding box center [342, 150] width 3 height 7
click at [378, 153] on icon at bounding box center [382, 150] width 11 height 11
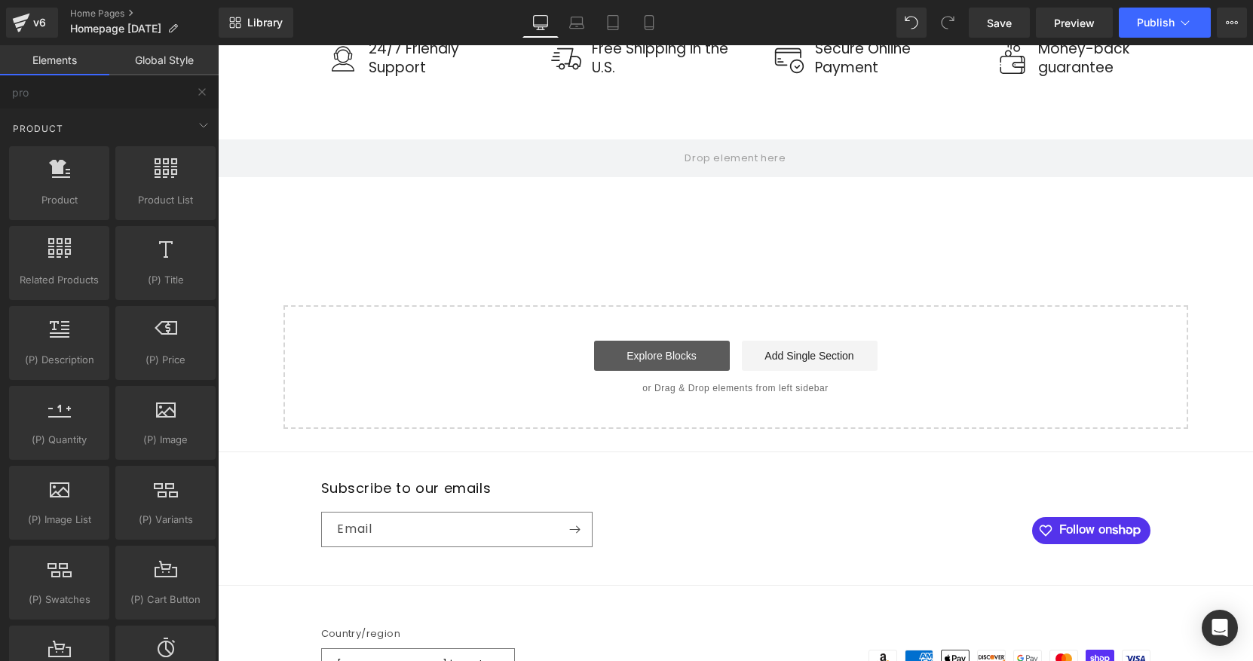
click at [651, 351] on link "Explore Blocks" at bounding box center [662, 356] width 136 height 30
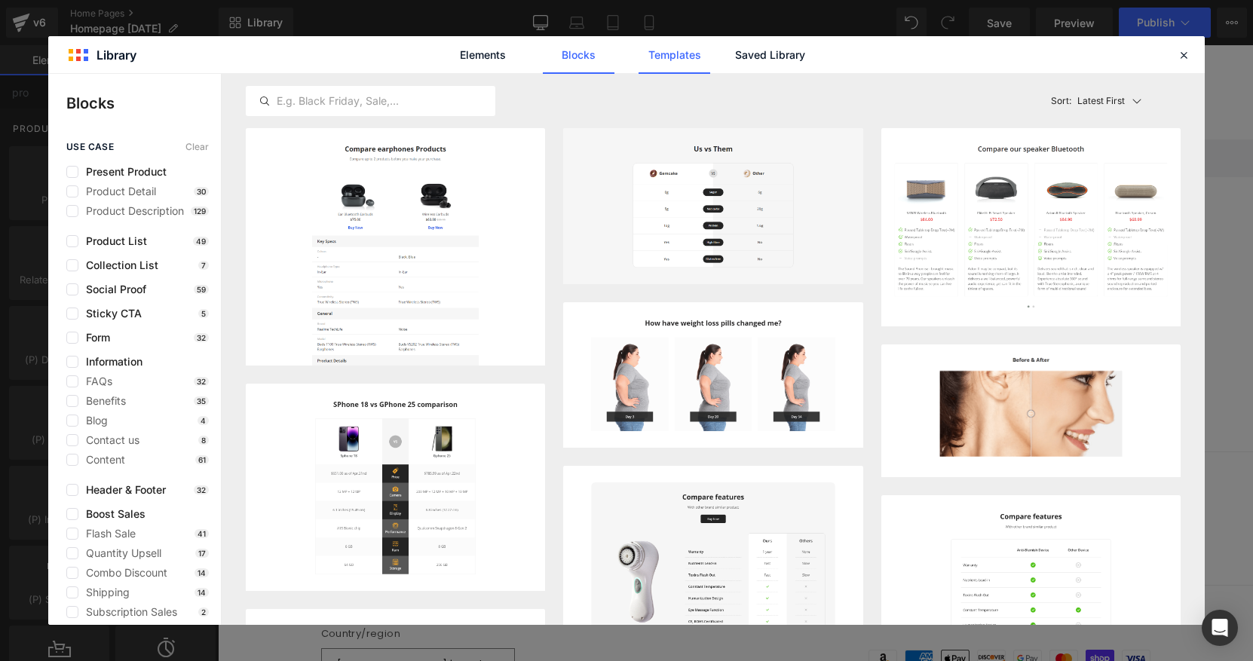
click at [669, 63] on link "Templates" at bounding box center [675, 55] width 72 height 38
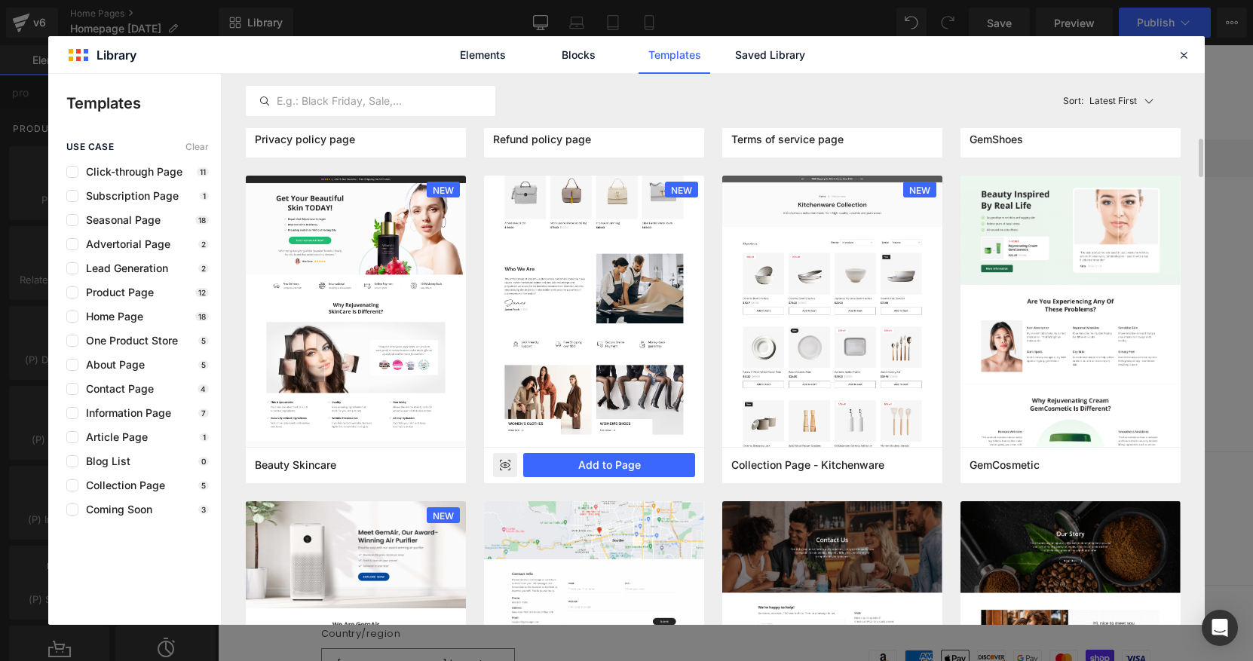
scroll to position [908, 0]
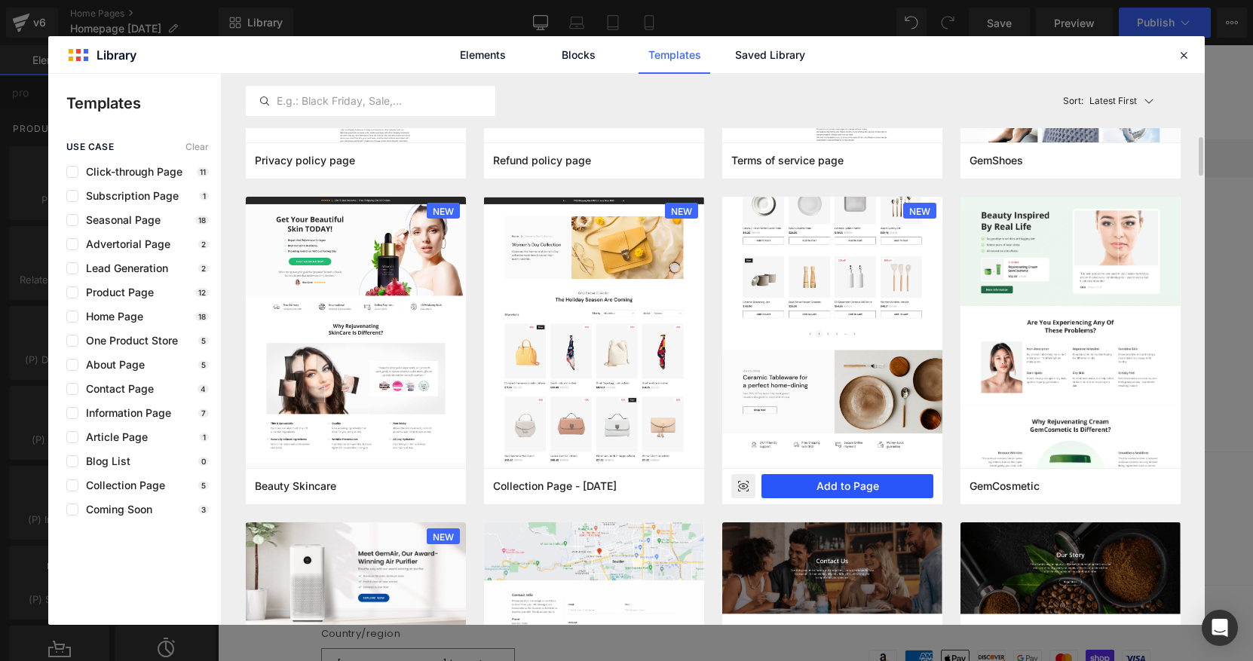
click at [856, 486] on button "Add to Page" at bounding box center [847, 486] width 172 height 24
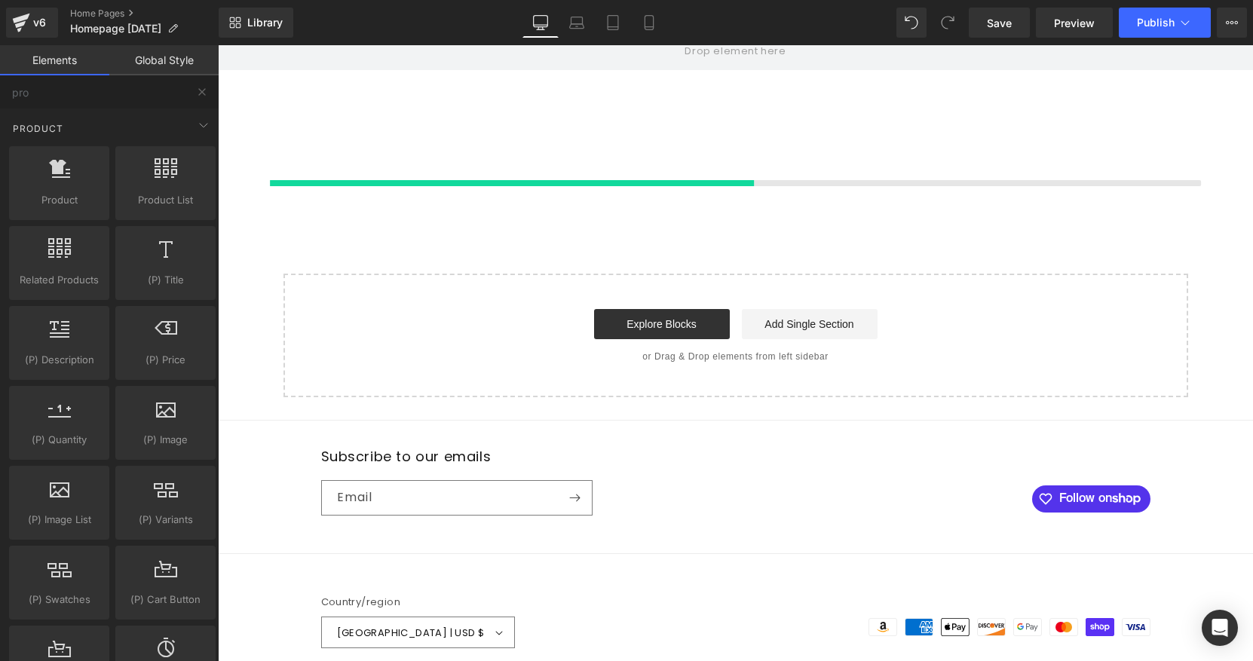
scroll to position [801, 0]
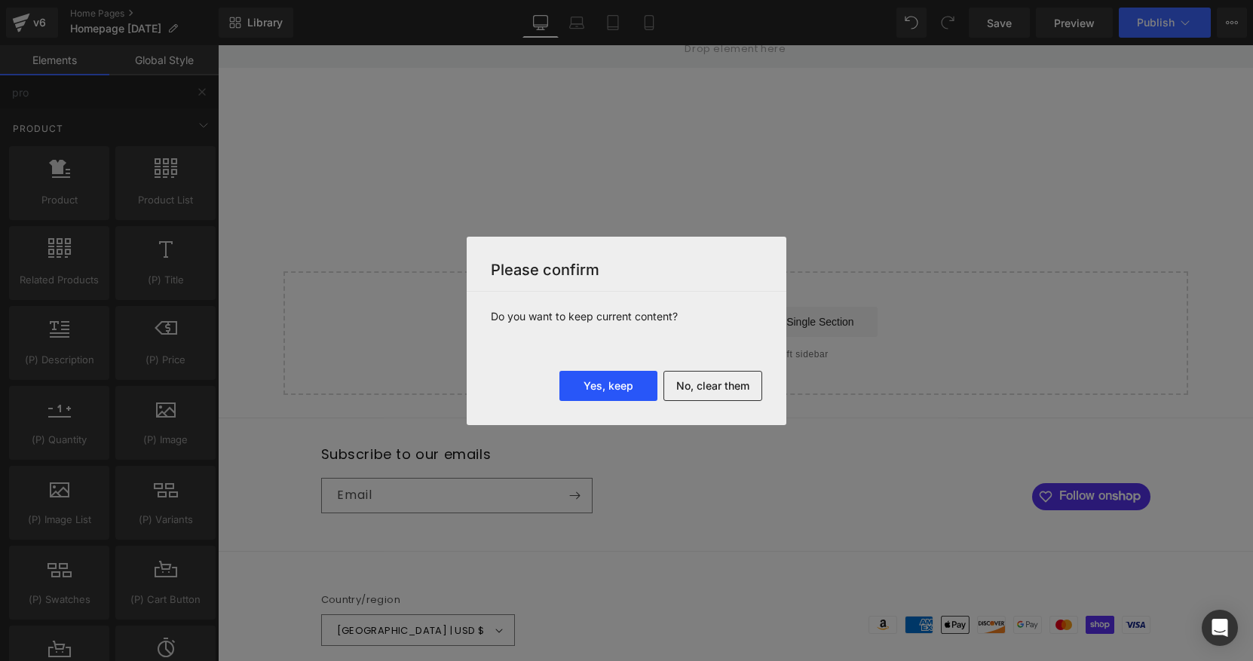
click at [626, 383] on button "Yes, keep" at bounding box center [608, 386] width 98 height 30
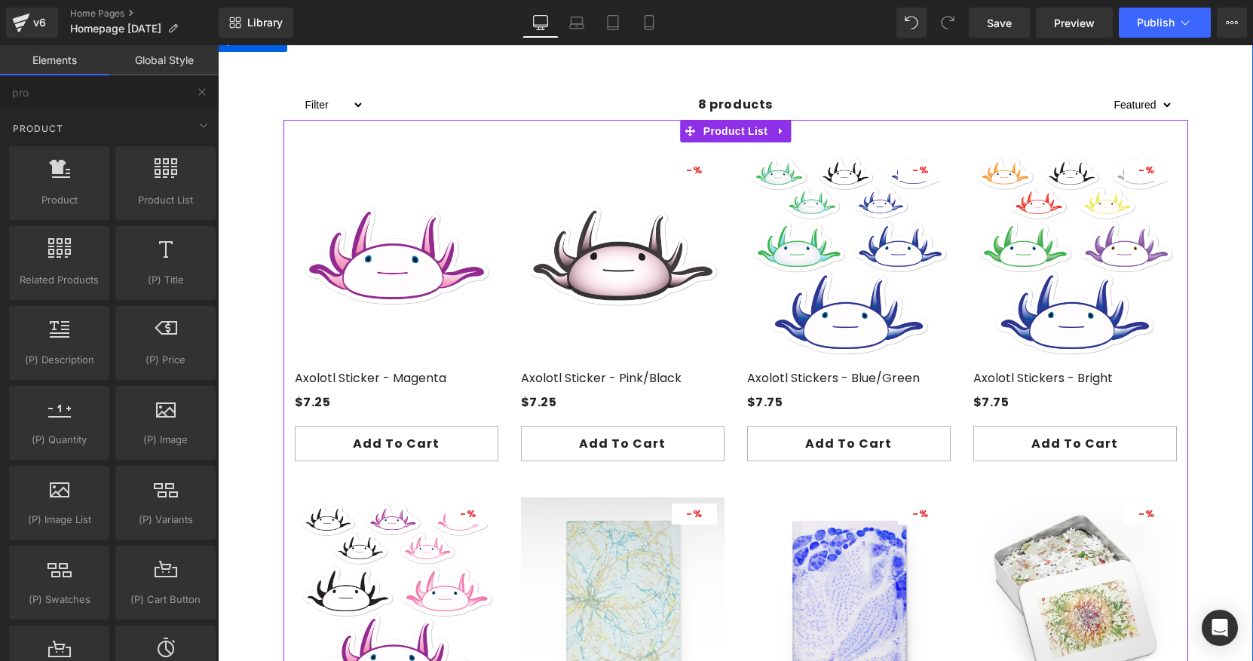
scroll to position [1086, 0]
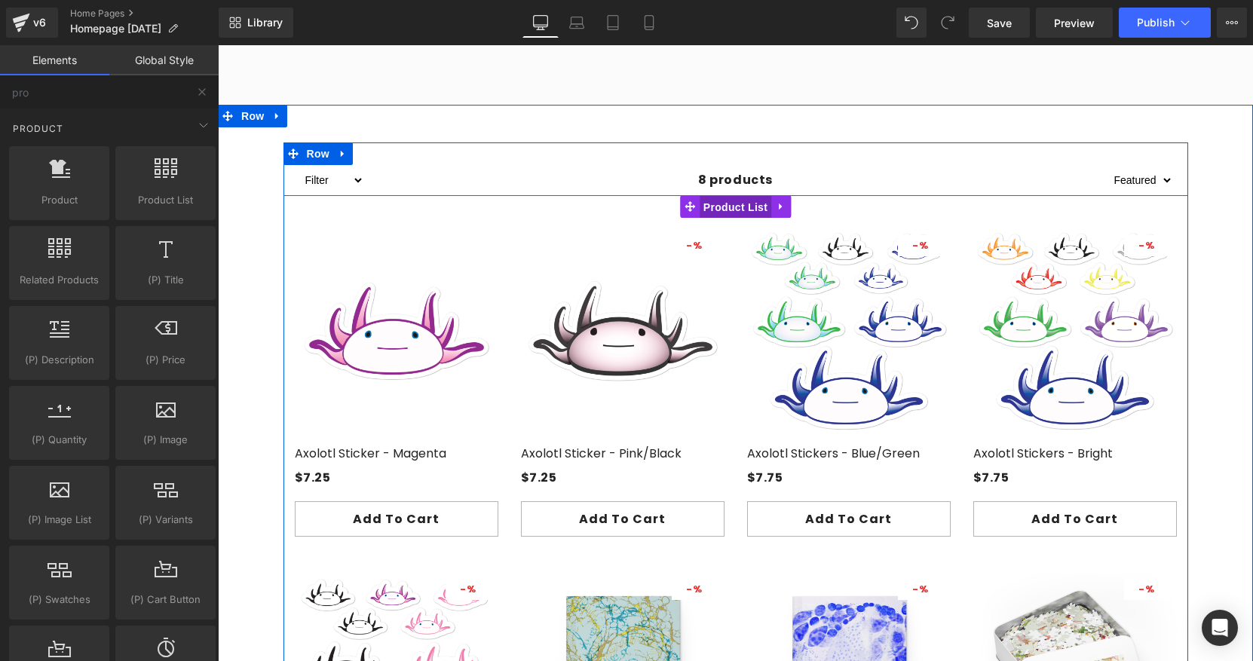
click at [740, 208] on span "Product List" at bounding box center [736, 207] width 72 height 23
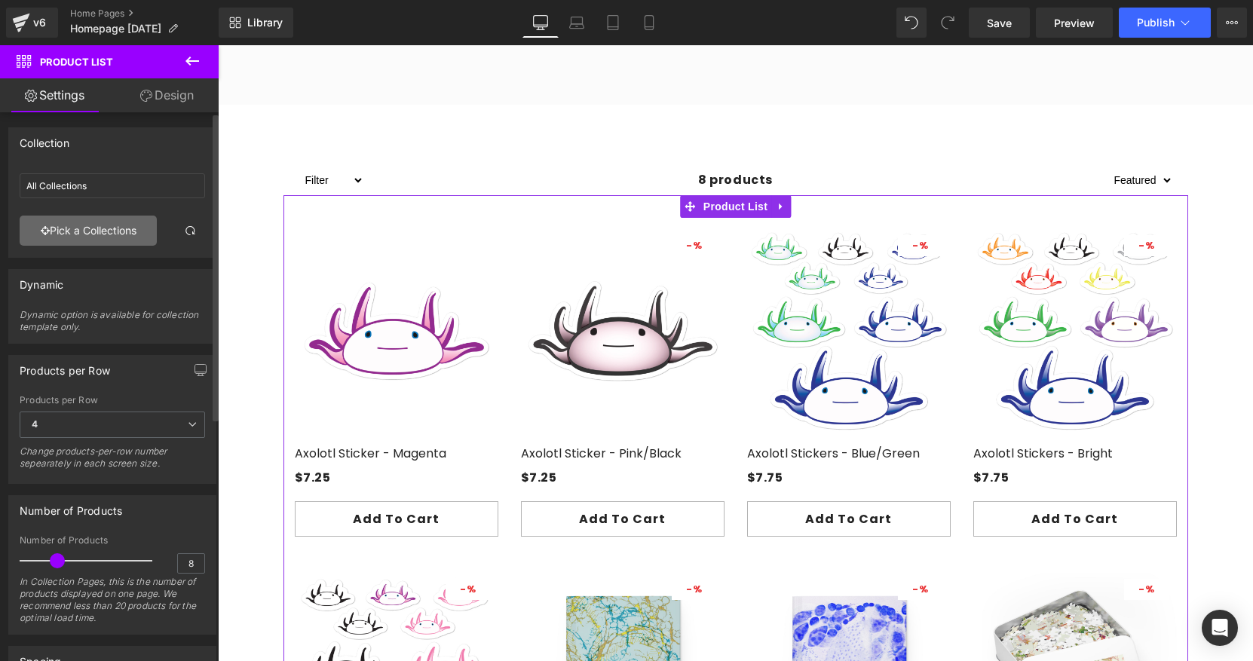
click at [122, 222] on link "Pick a Collections" at bounding box center [88, 231] width 137 height 30
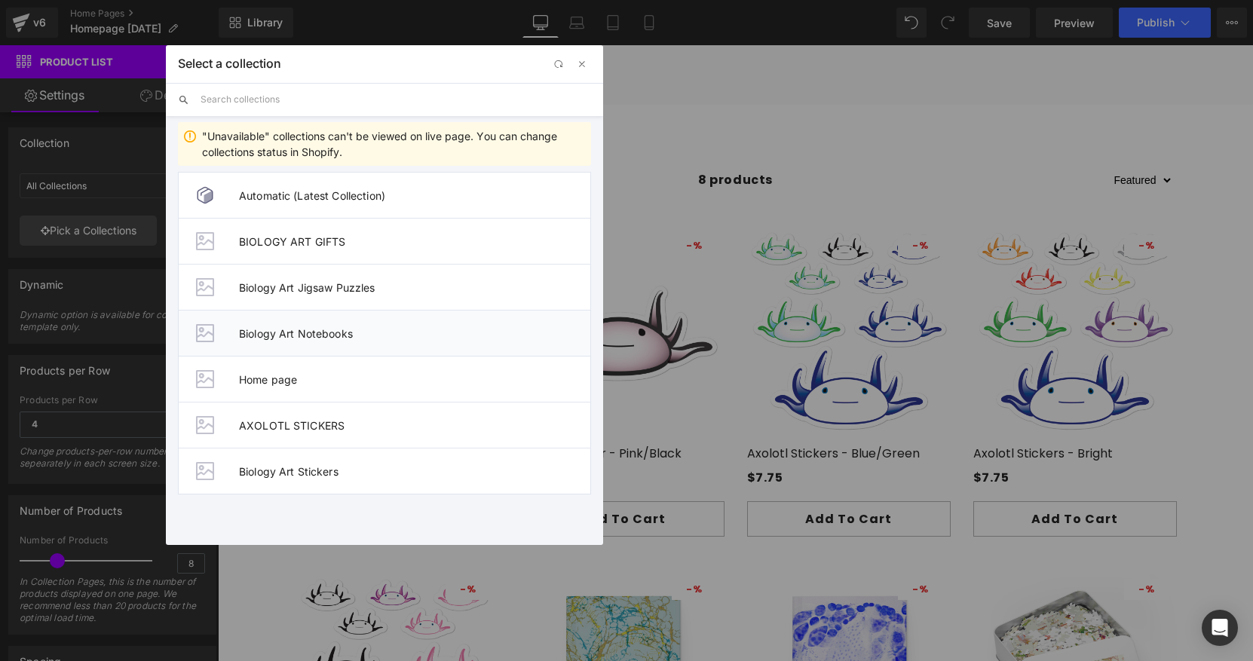
click at [262, 329] on span "Biology Art Notebooks" at bounding box center [414, 333] width 351 height 13
type input "Biology Art Notebooks"
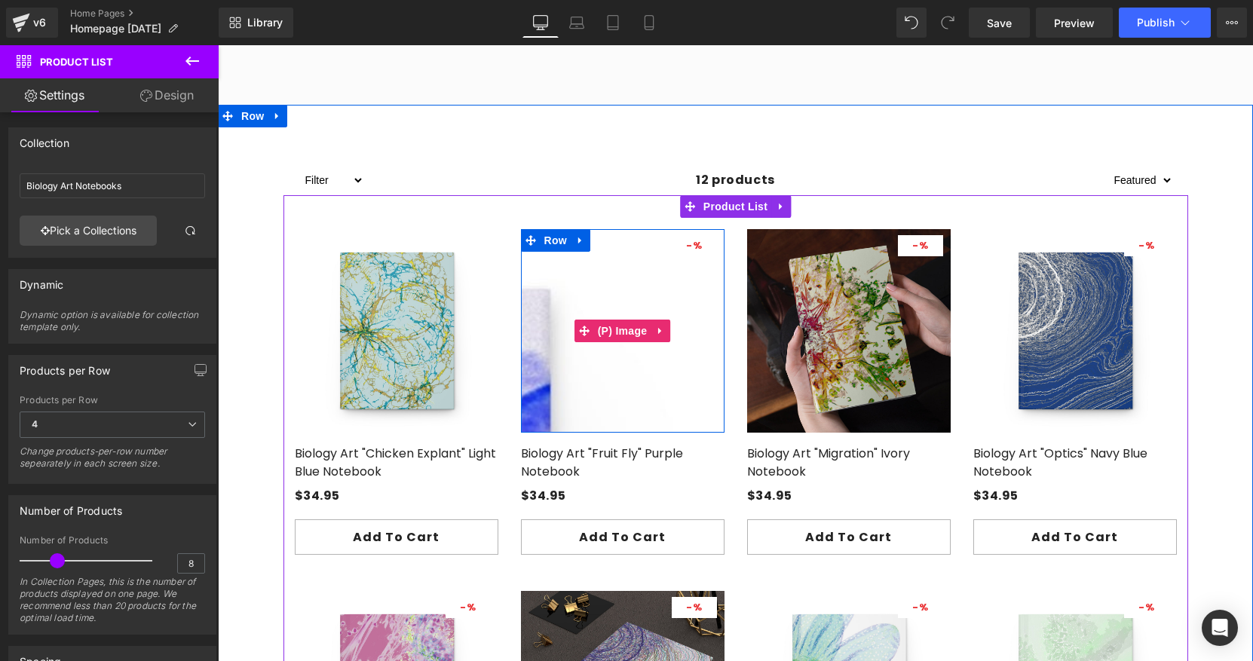
click at [692, 247] on span "-" at bounding box center [689, 245] width 7 height 15
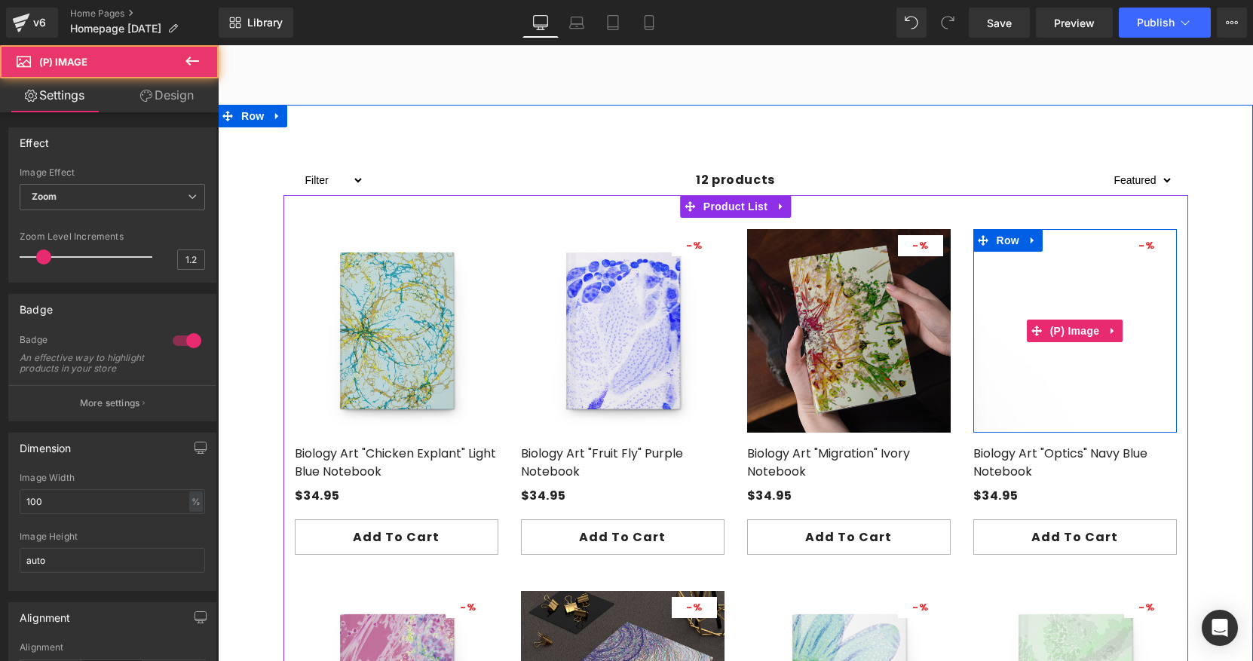
click at [1150, 245] on span "%" at bounding box center [1150, 245] width 10 height 14
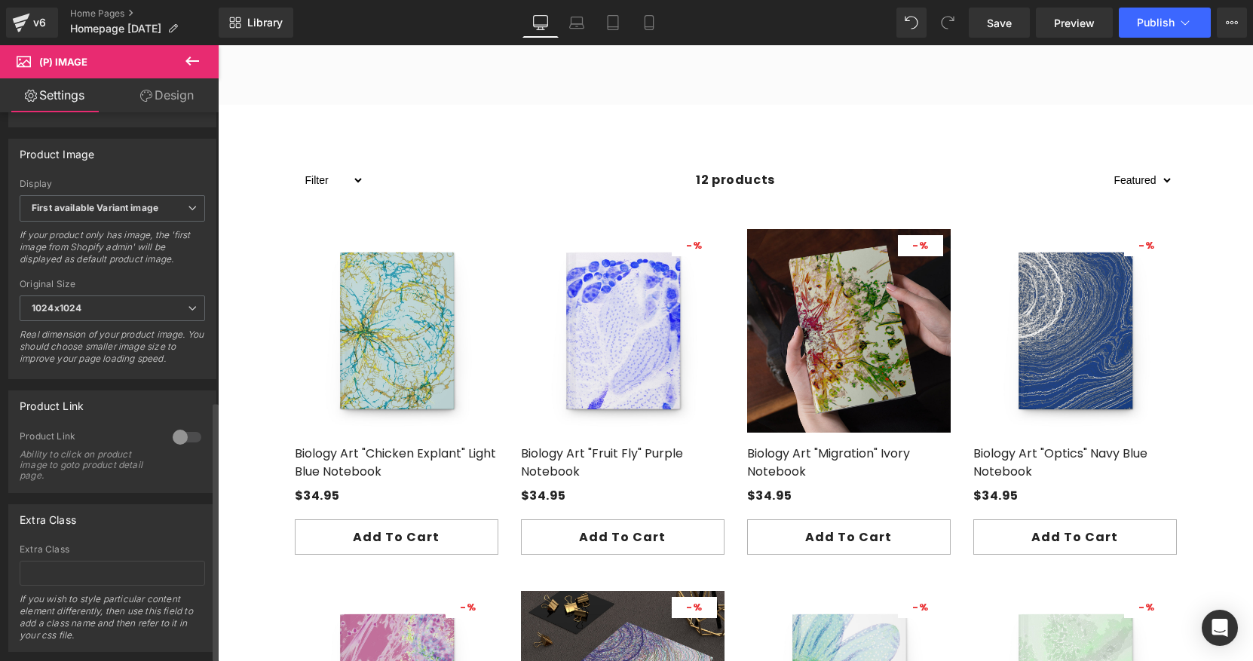
scroll to position [617, 0]
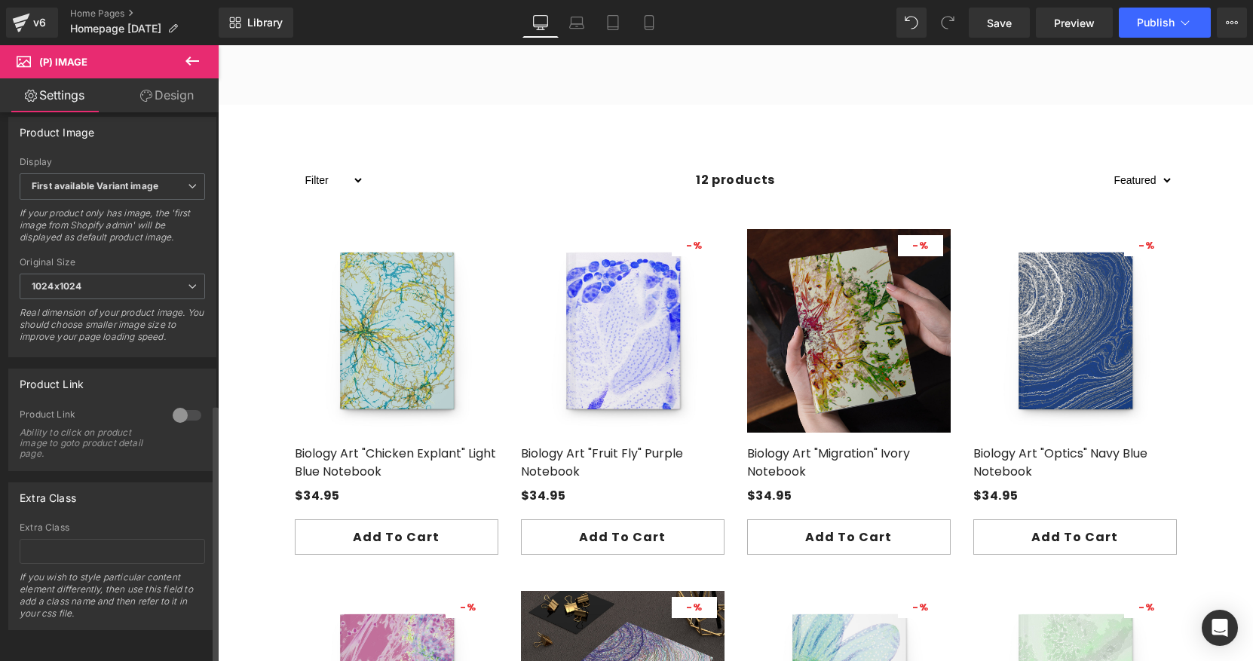
click at [185, 407] on div at bounding box center [187, 415] width 36 height 24
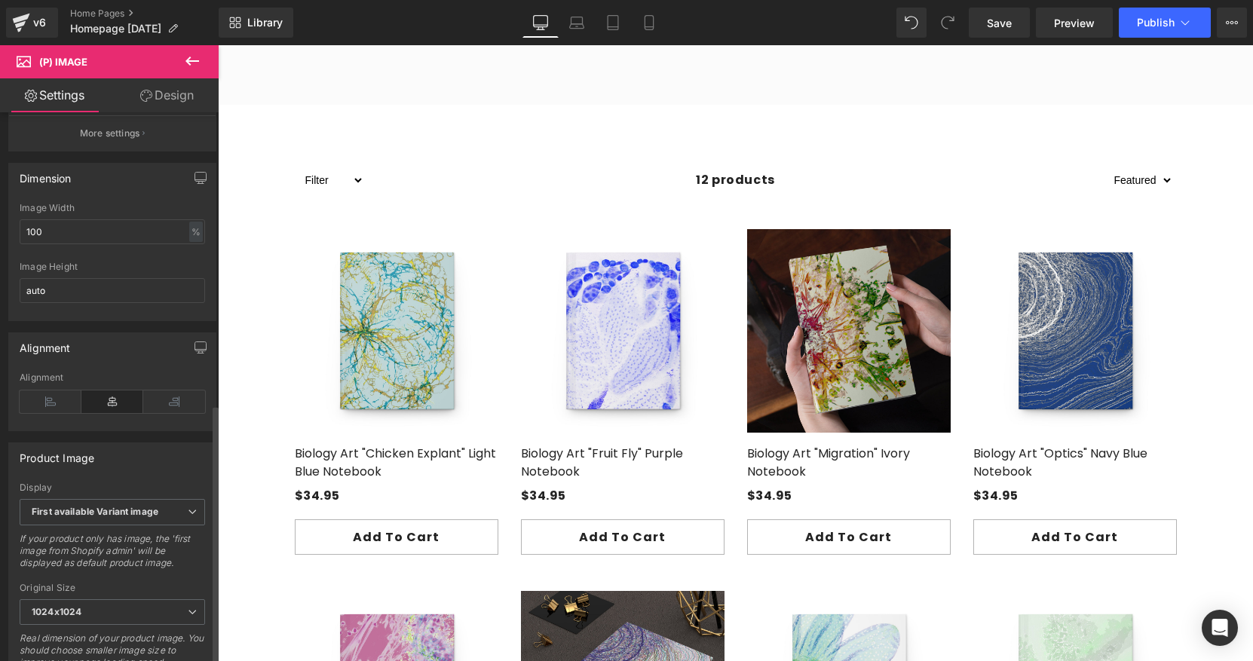
scroll to position [0, 0]
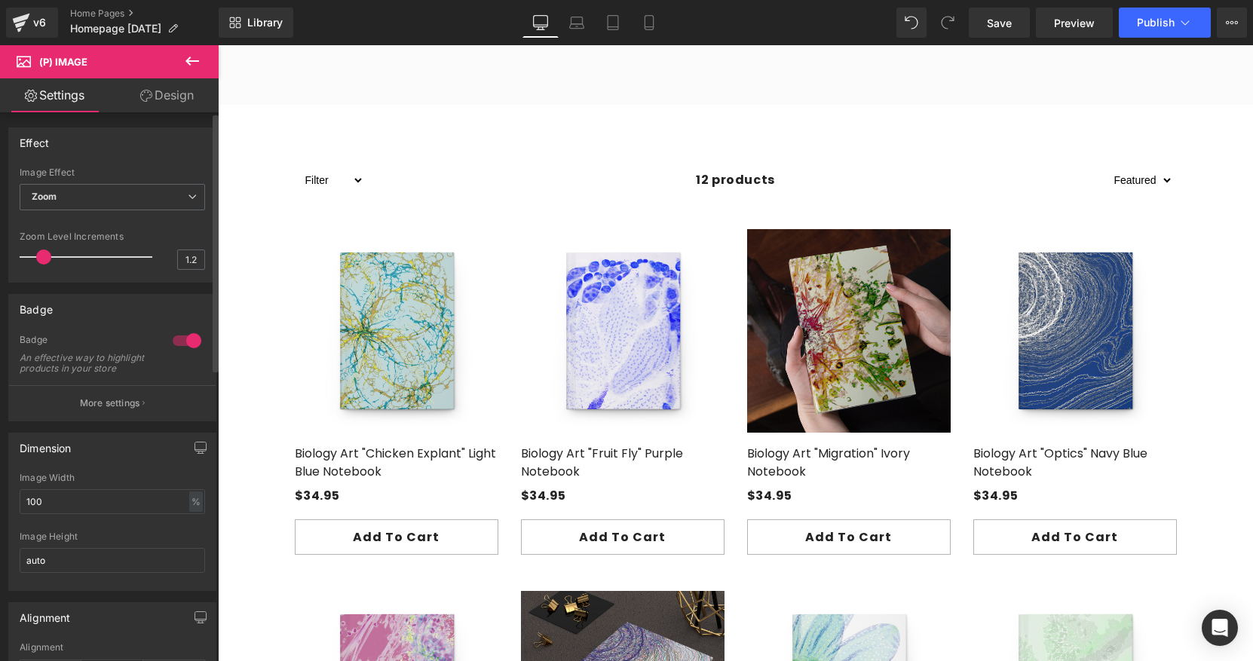
click at [172, 347] on div at bounding box center [187, 341] width 36 height 24
click at [179, 107] on link "Design" at bounding box center [166, 95] width 109 height 34
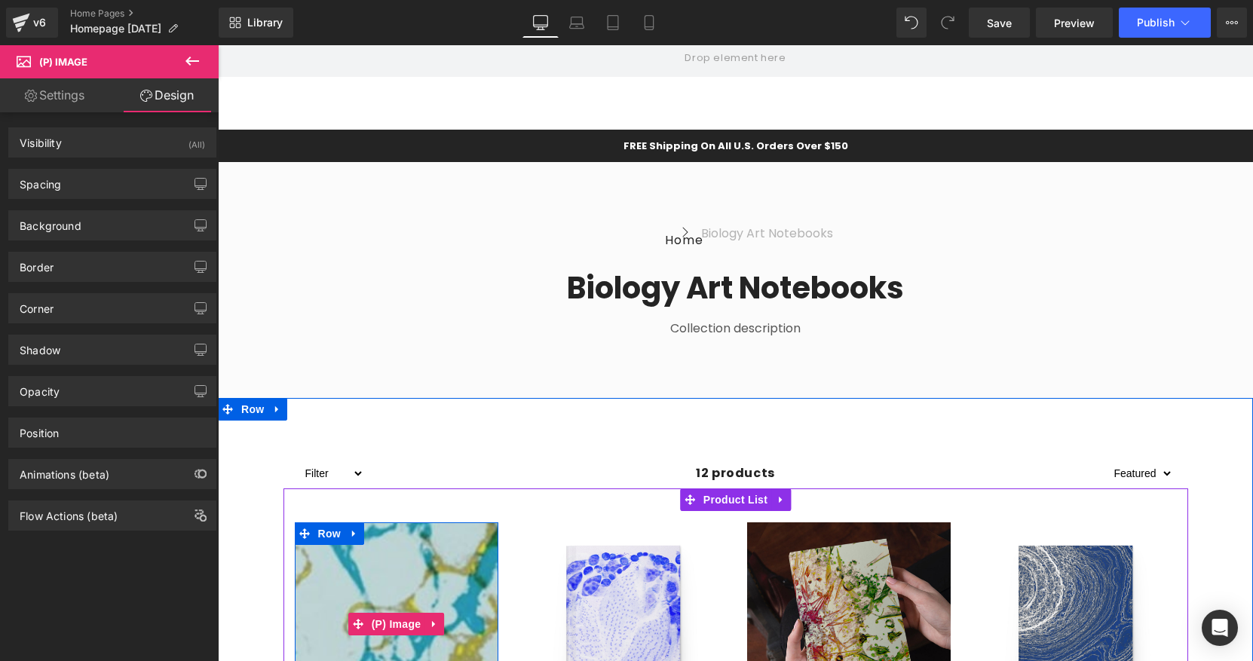
scroll to position [779, 0]
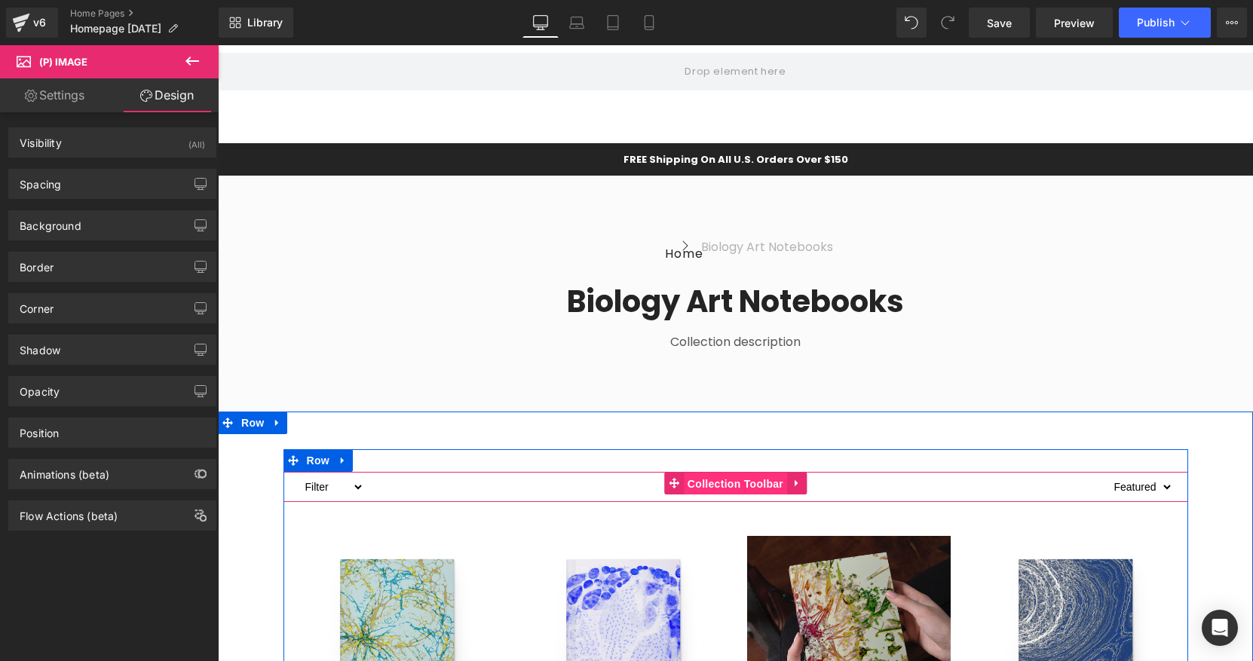
click at [783, 482] on span "Collection Toolbar" at bounding box center [735, 484] width 103 height 23
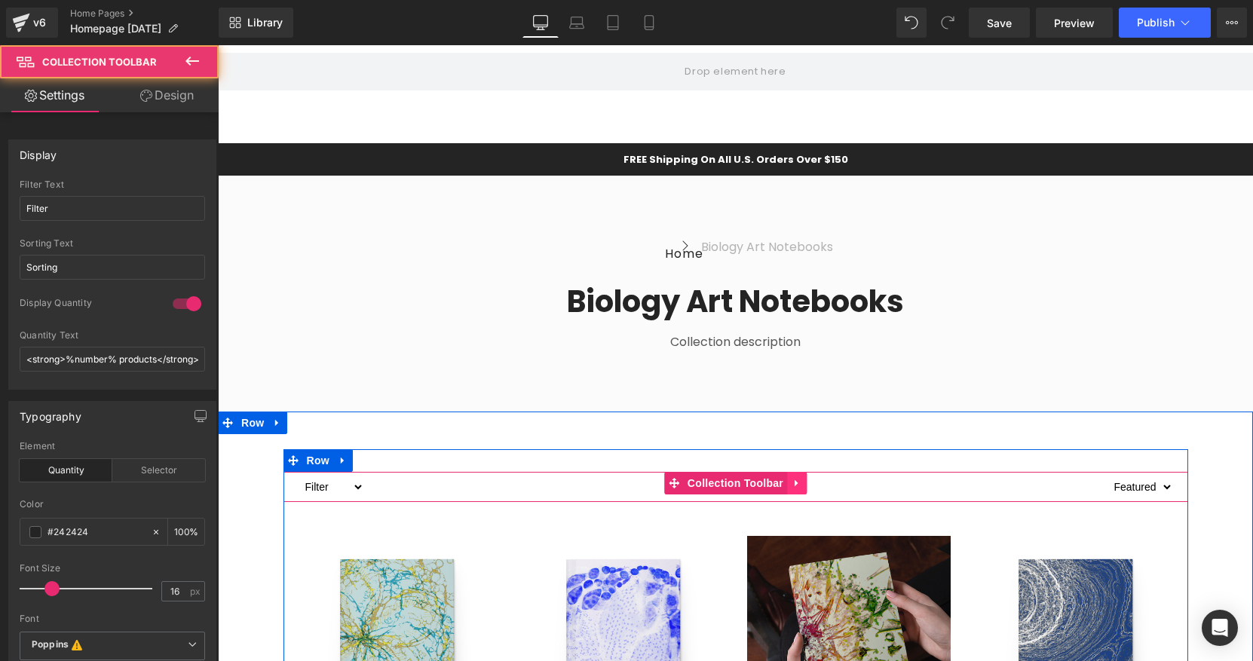
click at [792, 482] on icon at bounding box center [797, 482] width 11 height 11
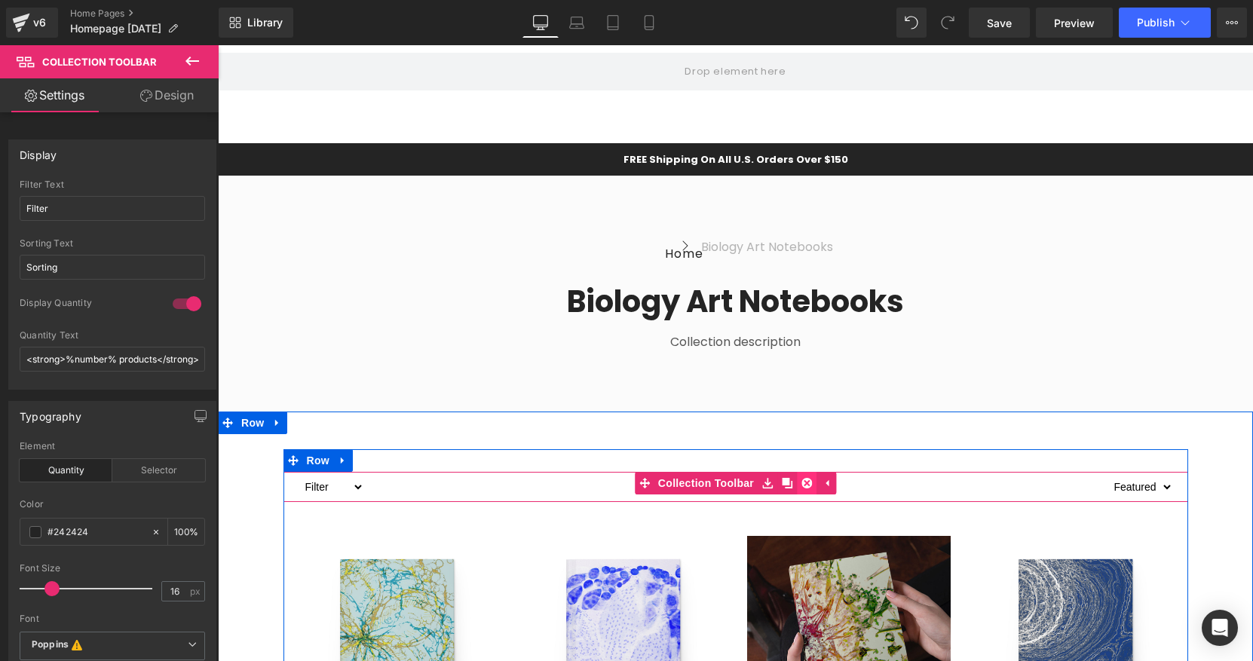
click at [803, 482] on icon at bounding box center [806, 483] width 11 height 11
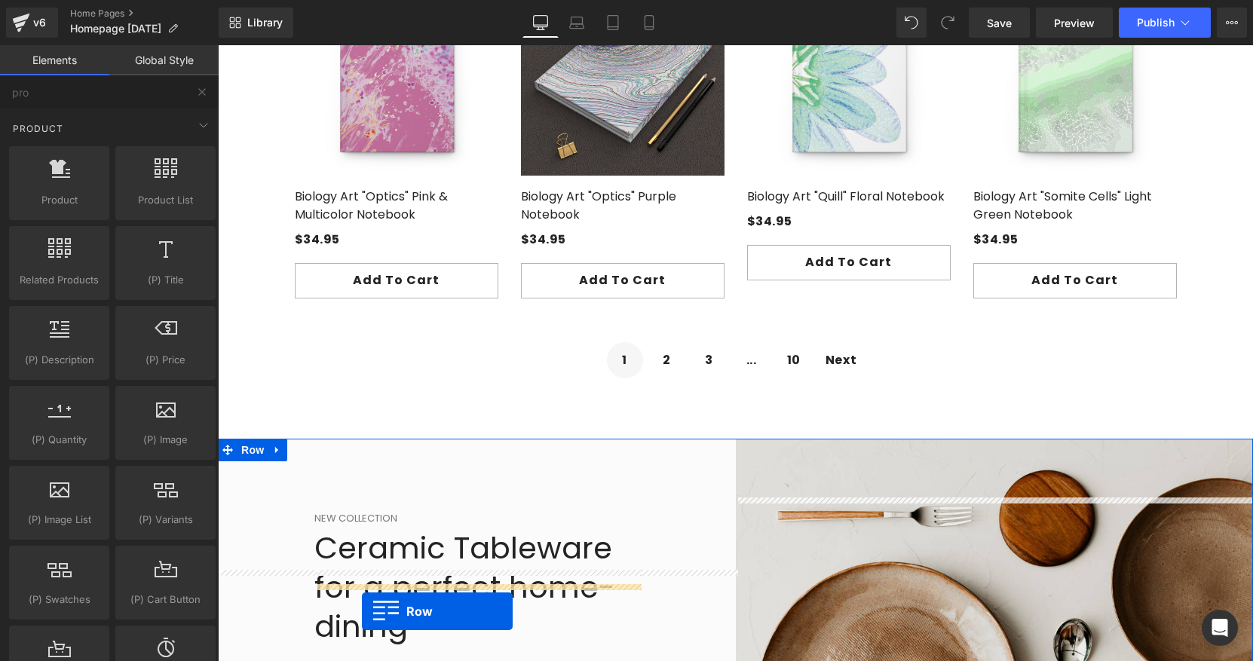
scroll to position [1732, 0]
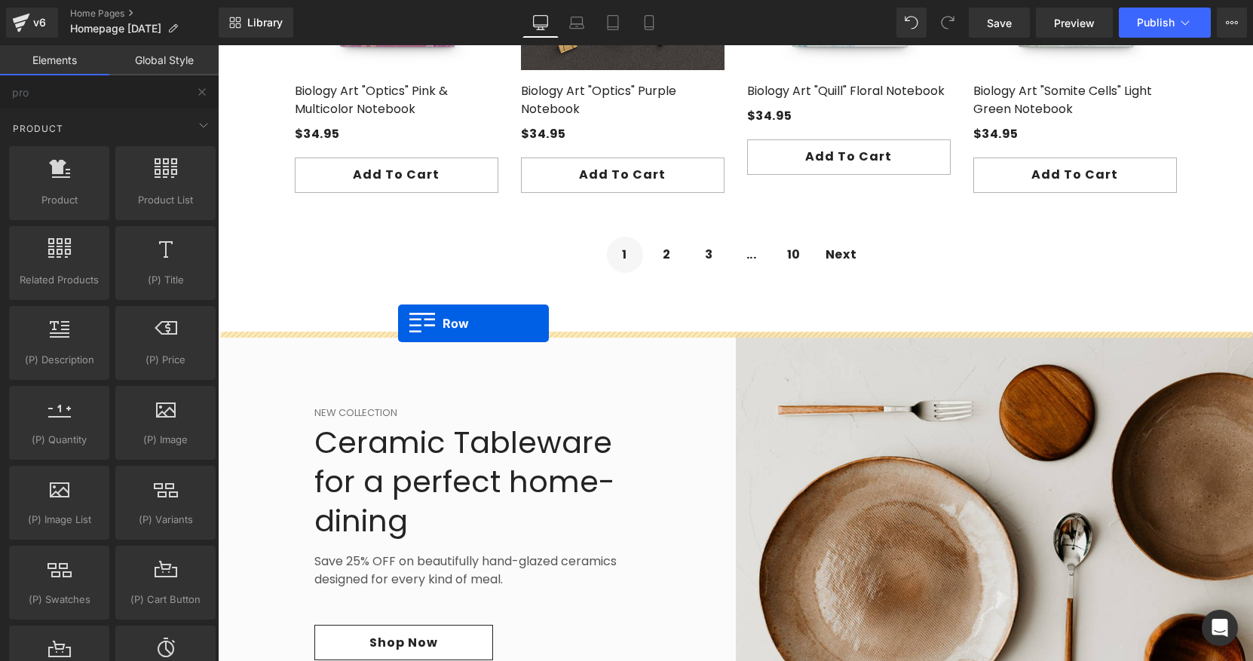
drag, startPoint x: 294, startPoint y: 147, endPoint x: 398, endPoint y: 323, distance: 204.8
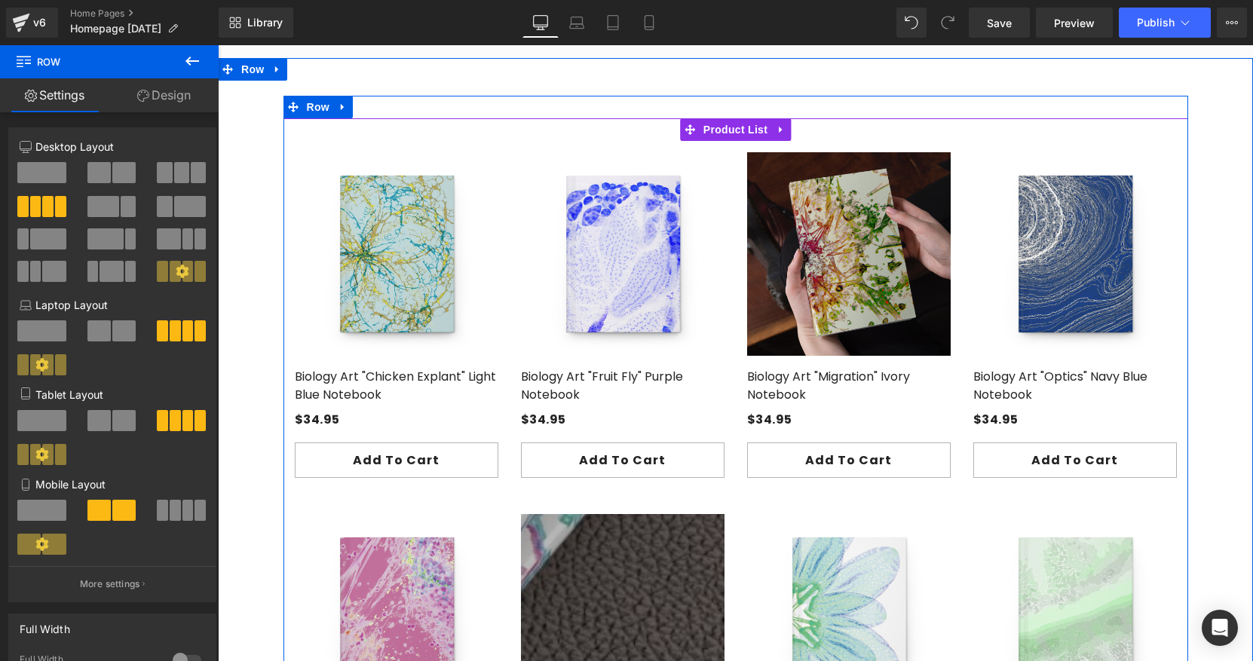
scroll to position [1038, 0]
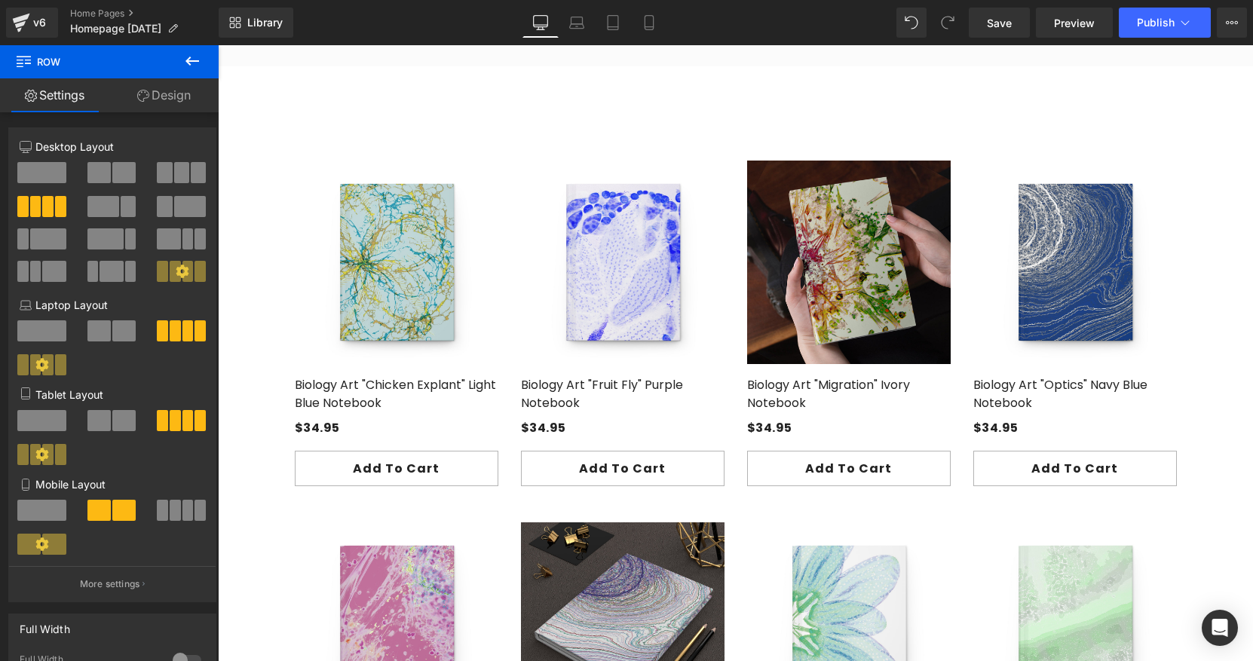
click at [177, 176] on span at bounding box center [181, 172] width 15 height 21
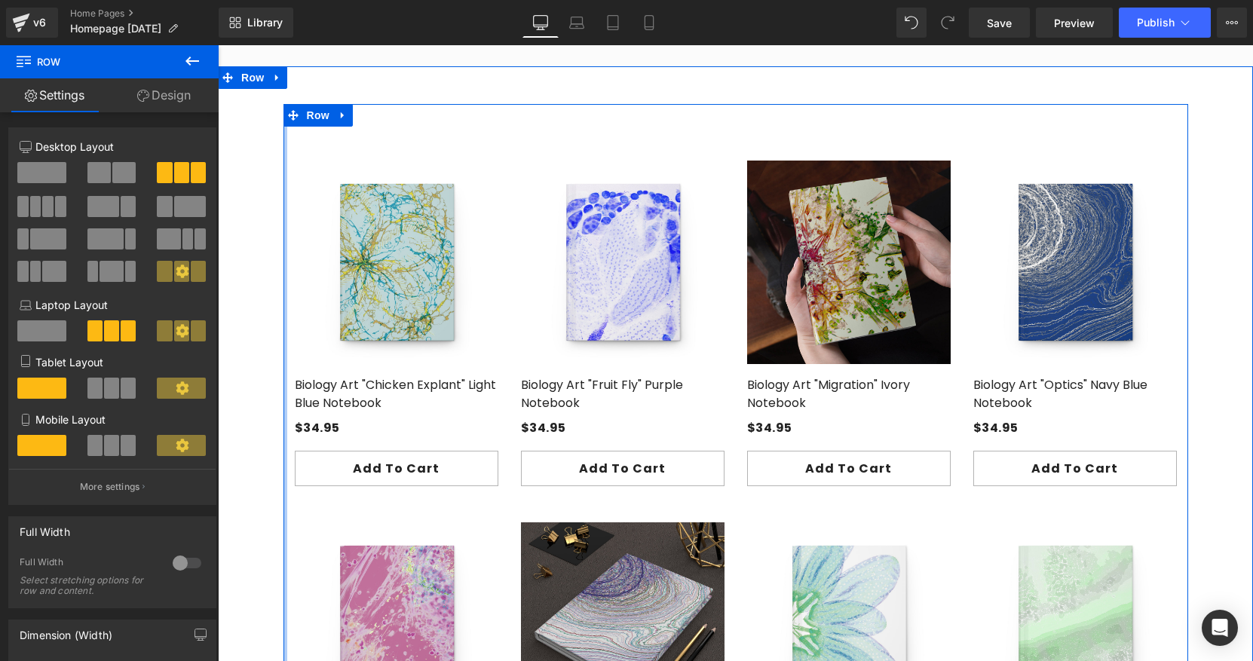
click at [286, 195] on div "- 3495 % (P) Image Row Biology Art "Chicken Explant" Light Blue Notebook (P) Ti…" at bounding box center [735, 496] width 905 height 784
click at [319, 113] on span "Row" at bounding box center [318, 116] width 30 height 23
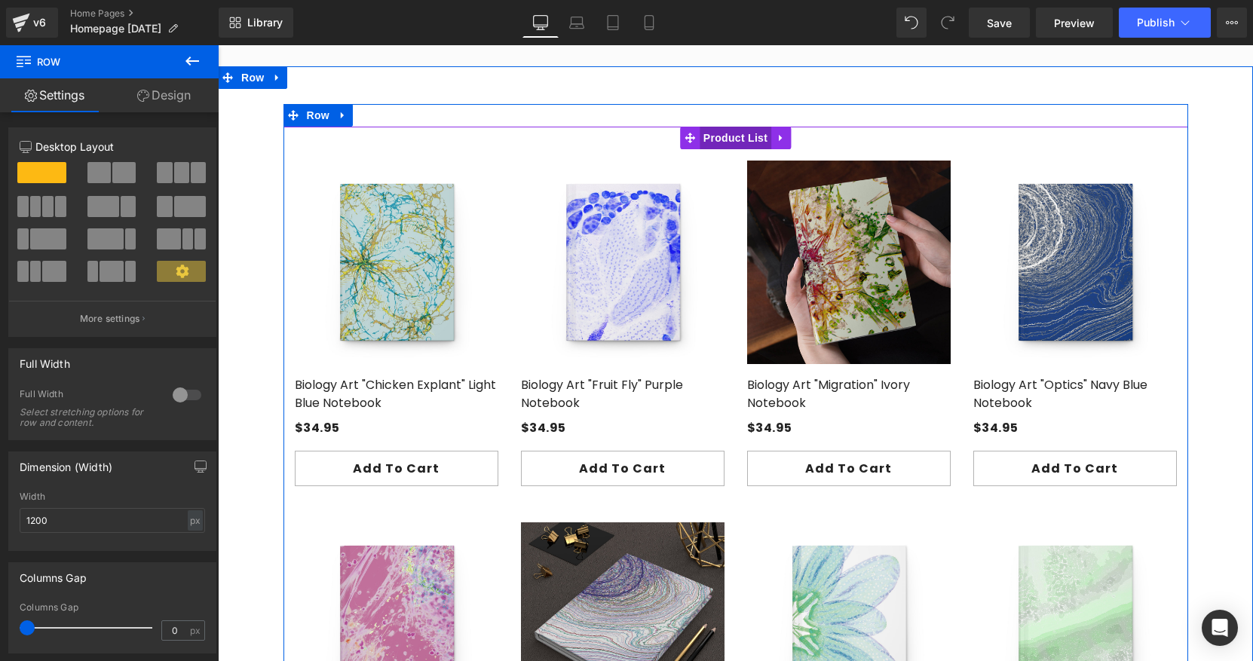
click at [728, 137] on span "Product List" at bounding box center [736, 138] width 72 height 23
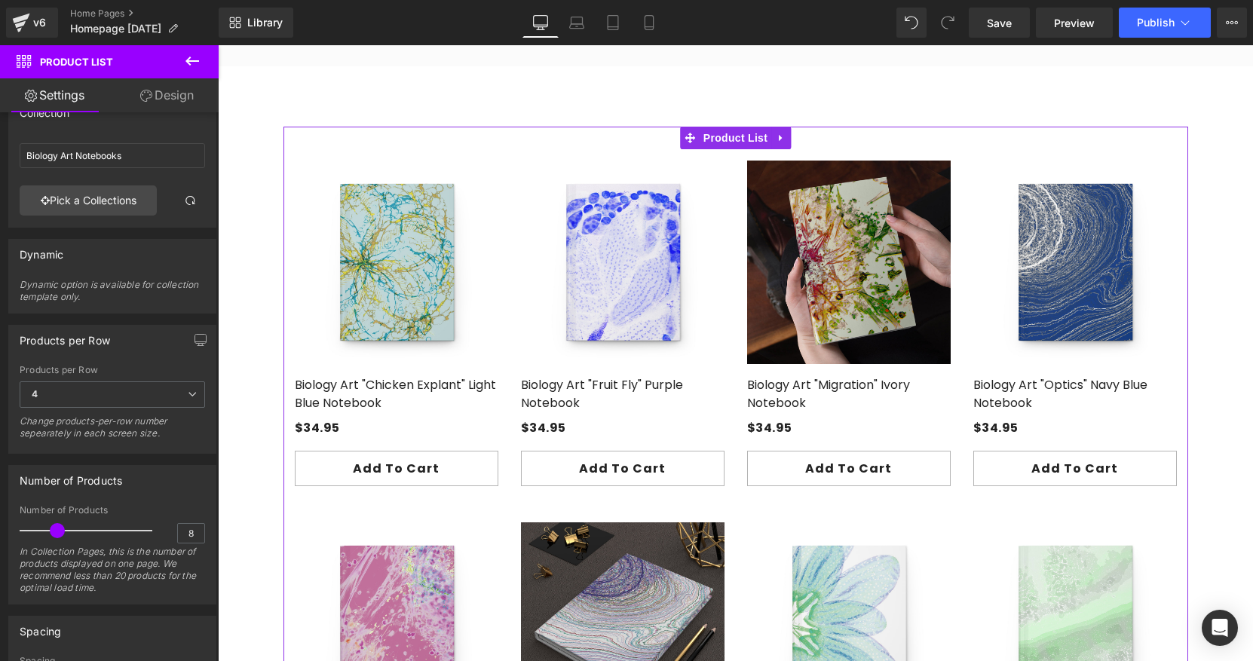
scroll to position [38, 0]
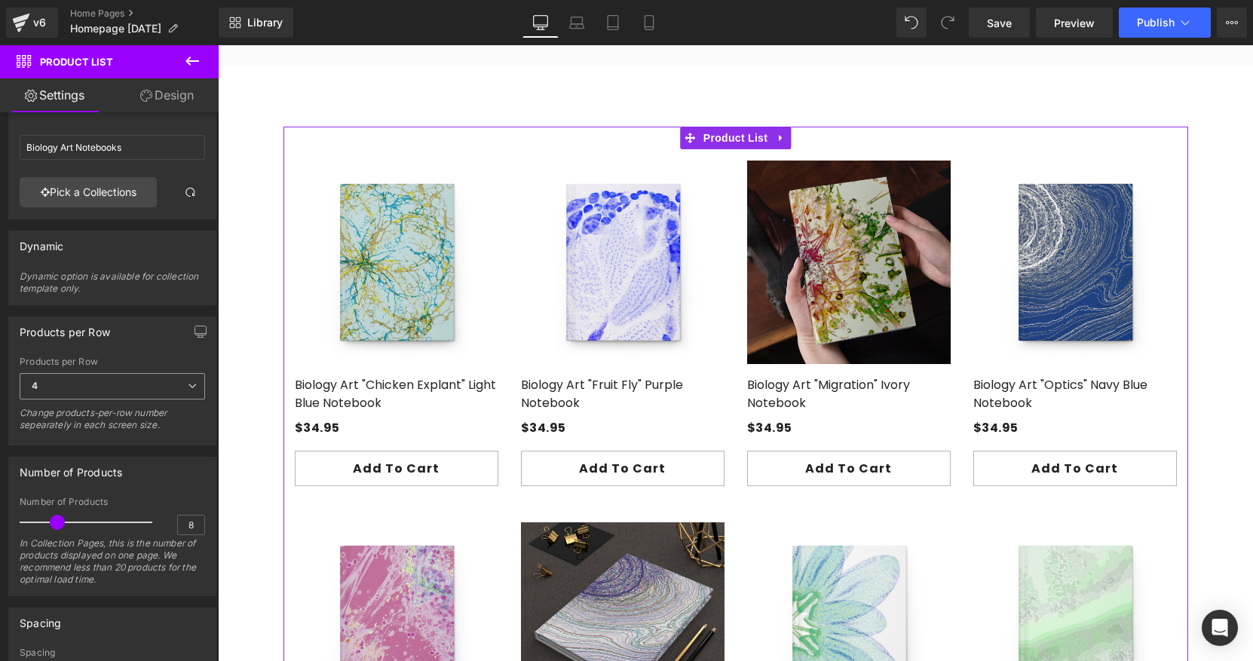
click at [112, 387] on span "4" at bounding box center [112, 386] width 185 height 26
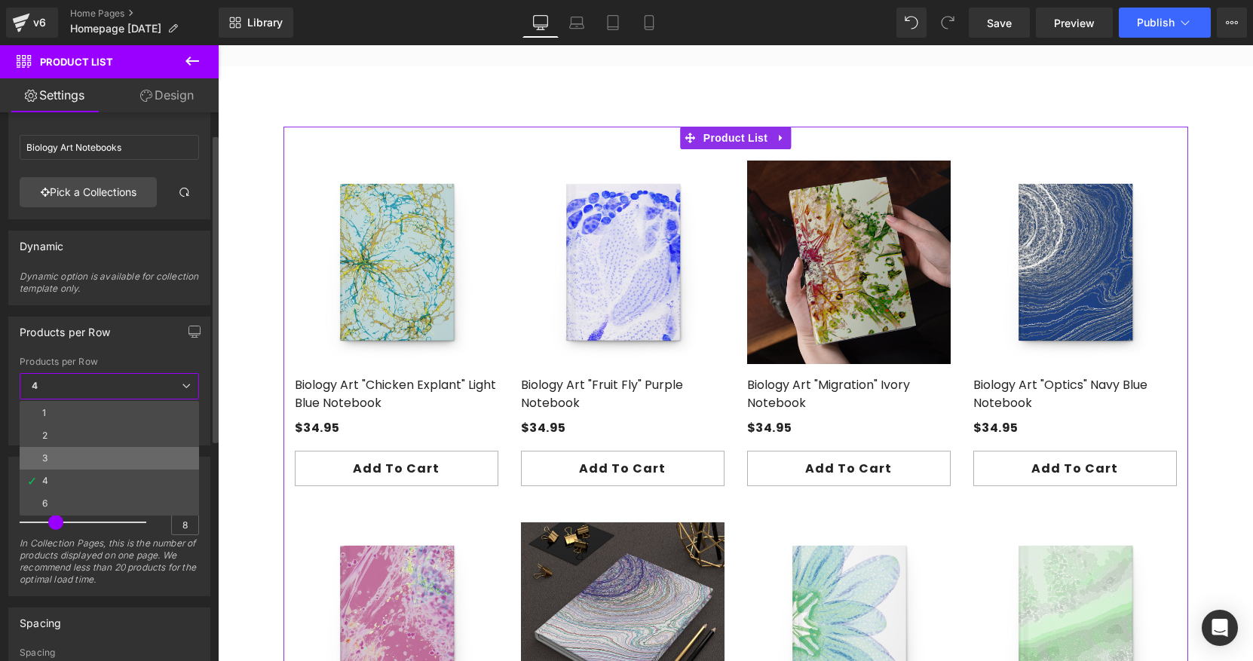
click at [82, 452] on li "3" at bounding box center [109, 458] width 179 height 23
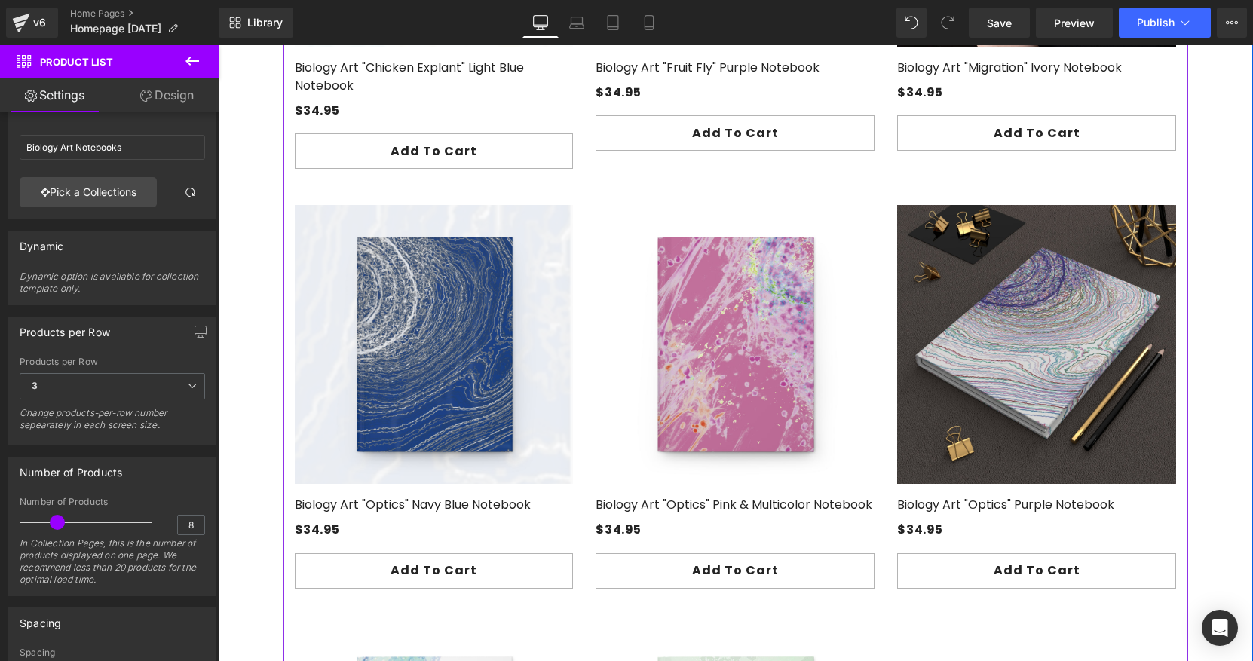
scroll to position [1441, 0]
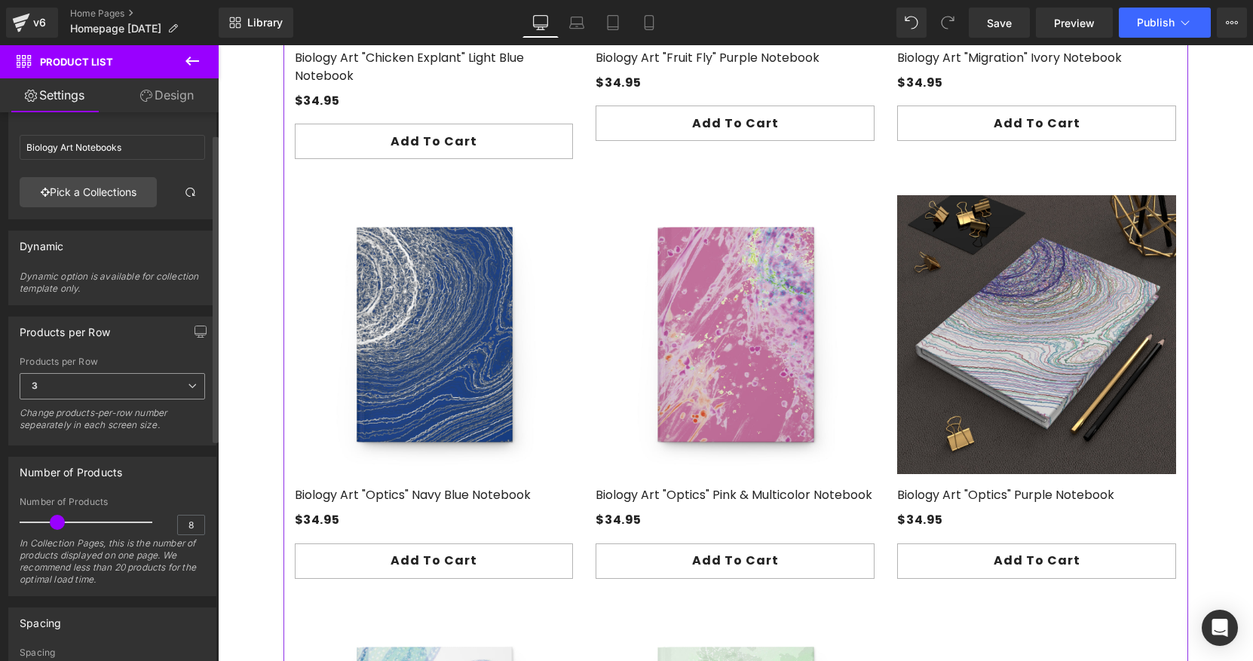
click at [78, 387] on span "3" at bounding box center [112, 386] width 185 height 26
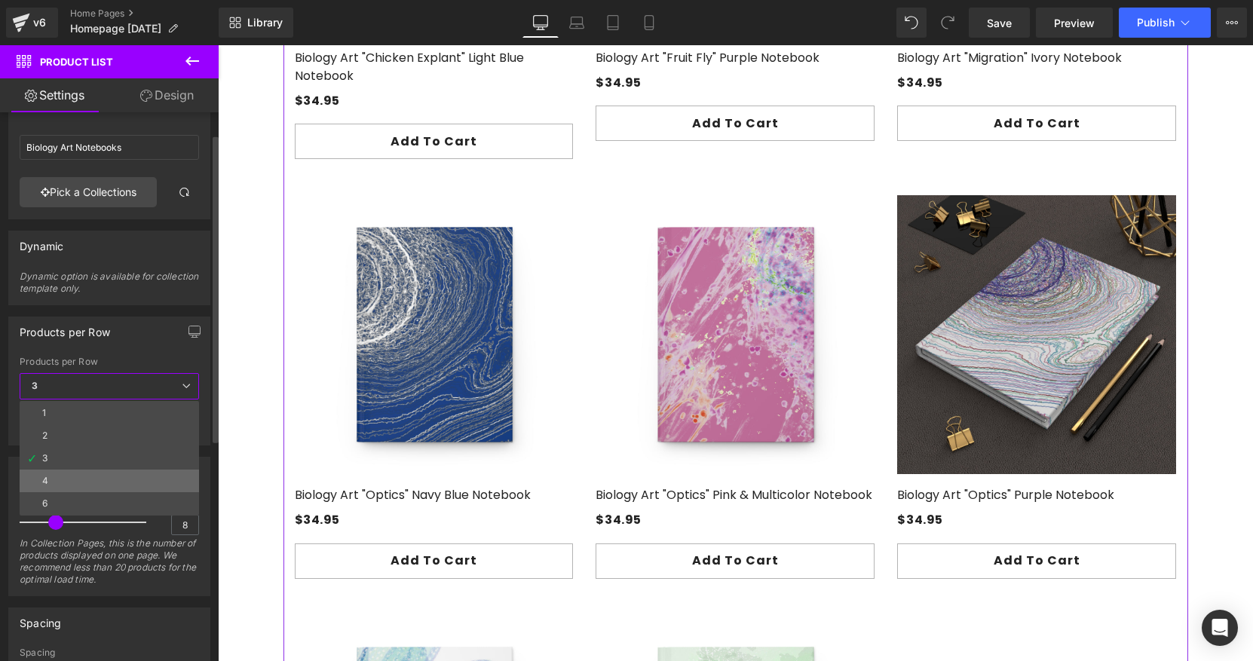
click at [54, 479] on li "4" at bounding box center [109, 481] width 179 height 23
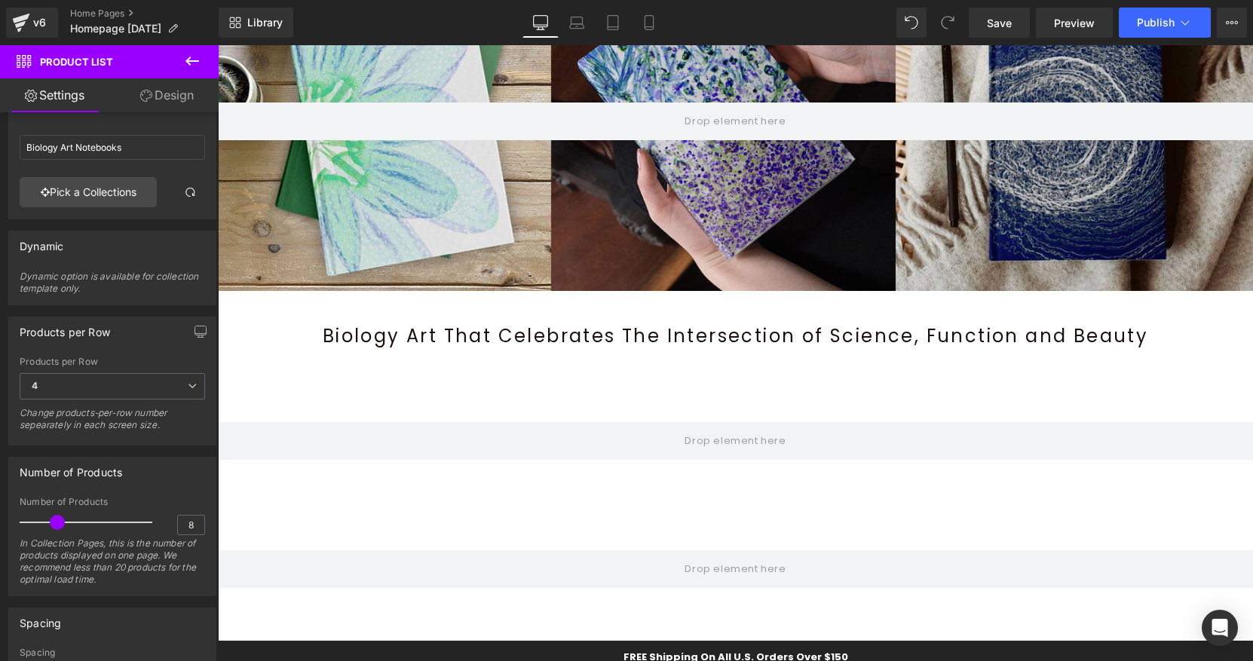
scroll to position [199, 0]
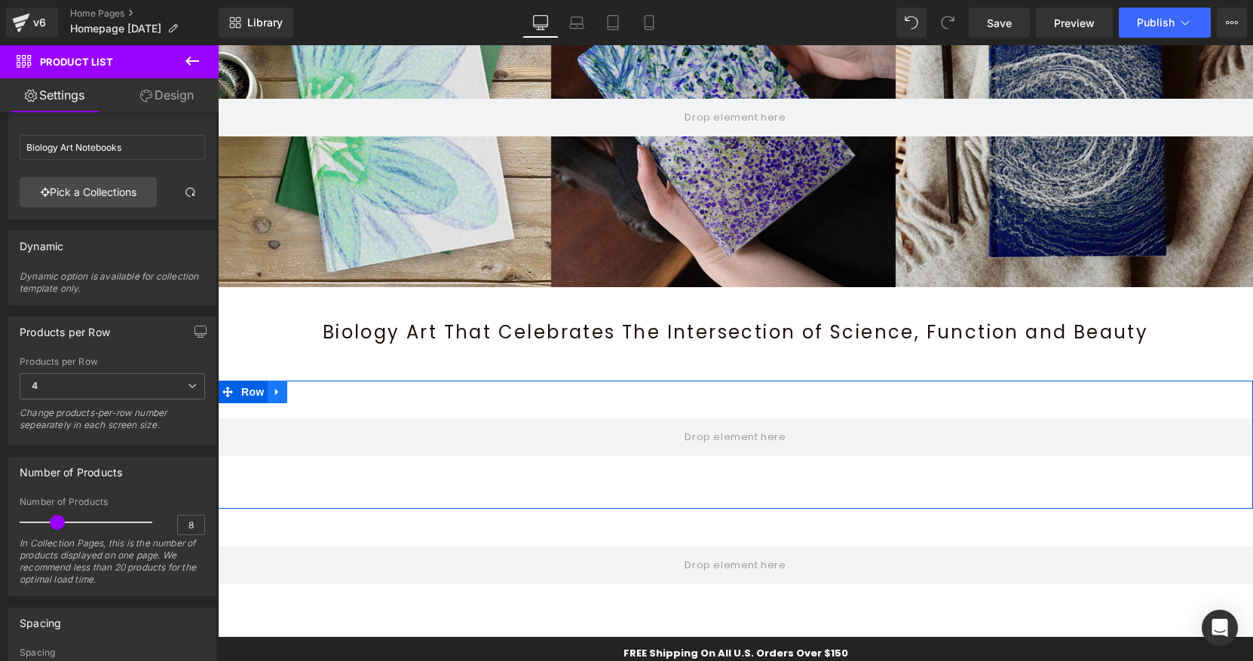
click at [282, 391] on icon at bounding box center [277, 392] width 11 height 11
click at [318, 397] on icon at bounding box center [316, 392] width 11 height 11
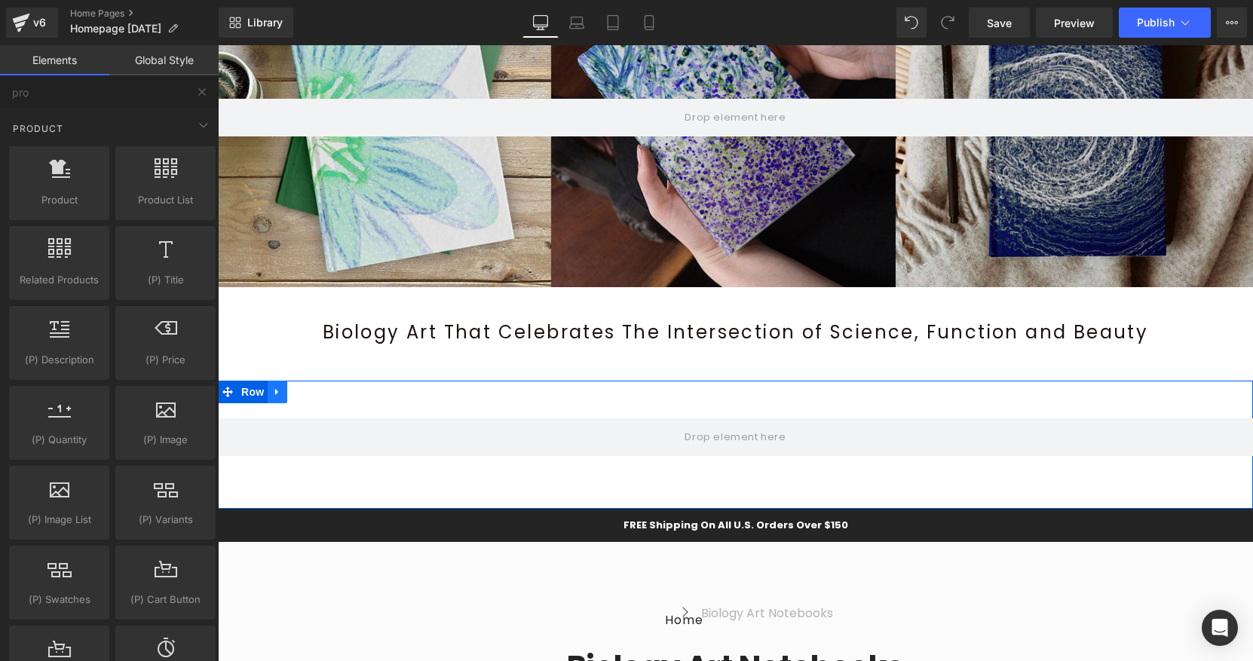
click at [280, 397] on icon at bounding box center [277, 392] width 11 height 11
click at [320, 392] on icon at bounding box center [316, 392] width 11 height 11
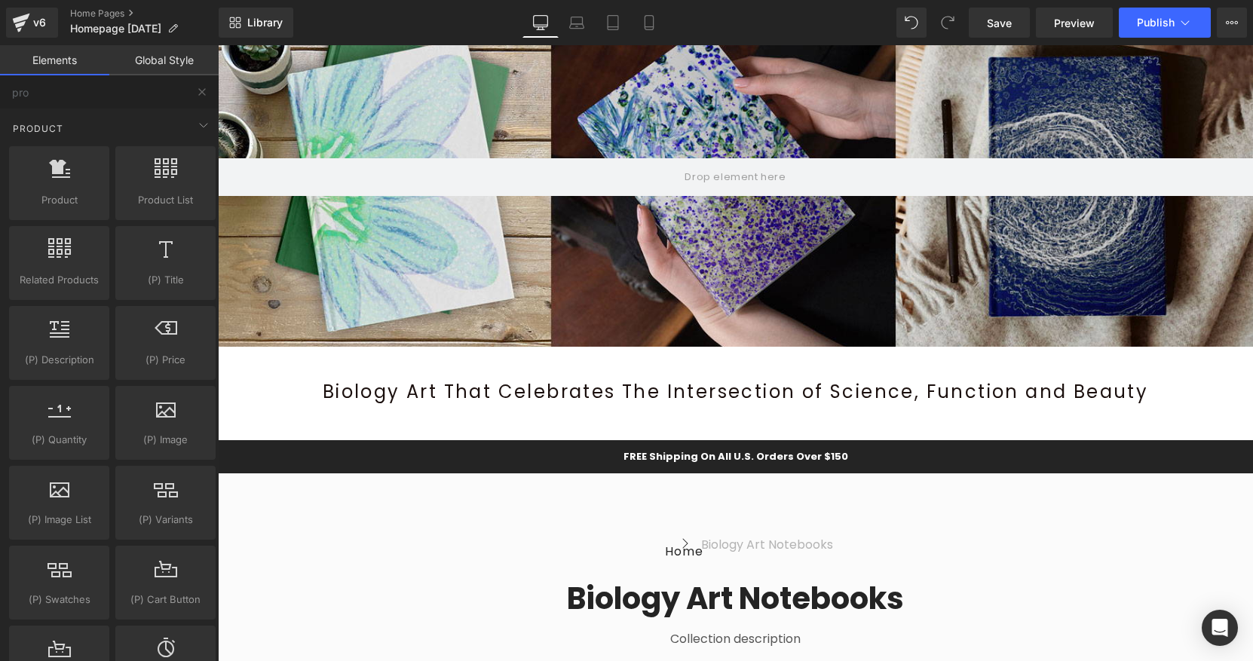
scroll to position [138, 0]
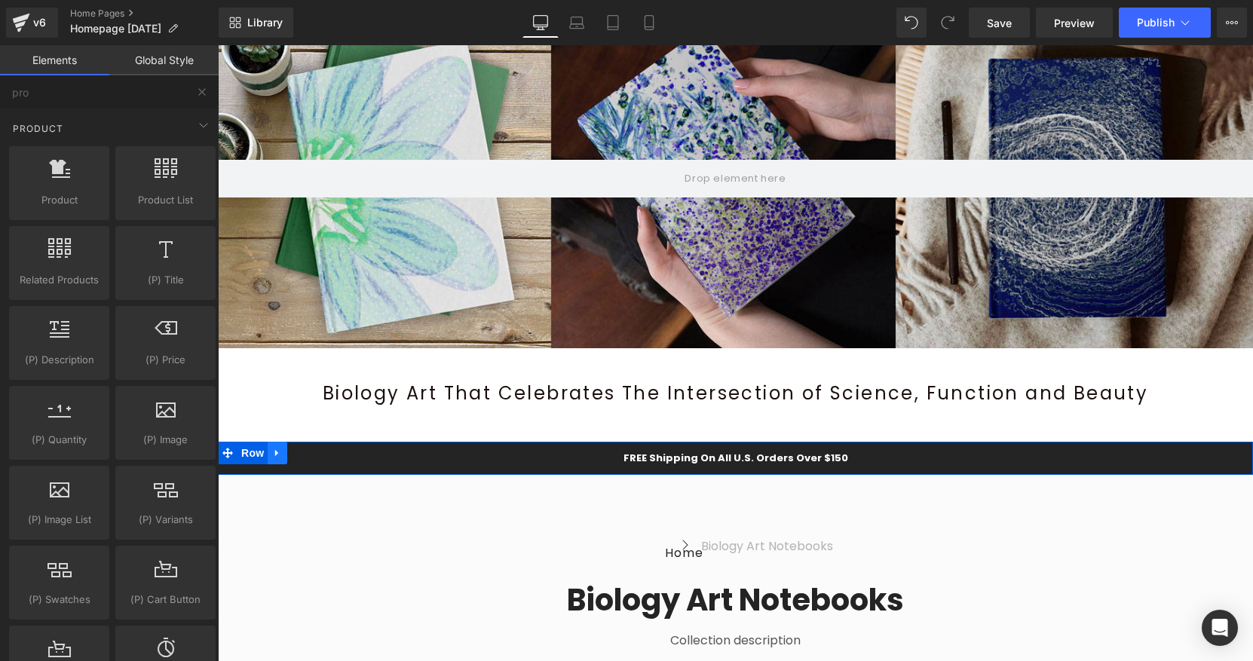
click at [279, 452] on icon at bounding box center [277, 453] width 11 height 11
click at [315, 453] on icon at bounding box center [316, 453] width 11 height 11
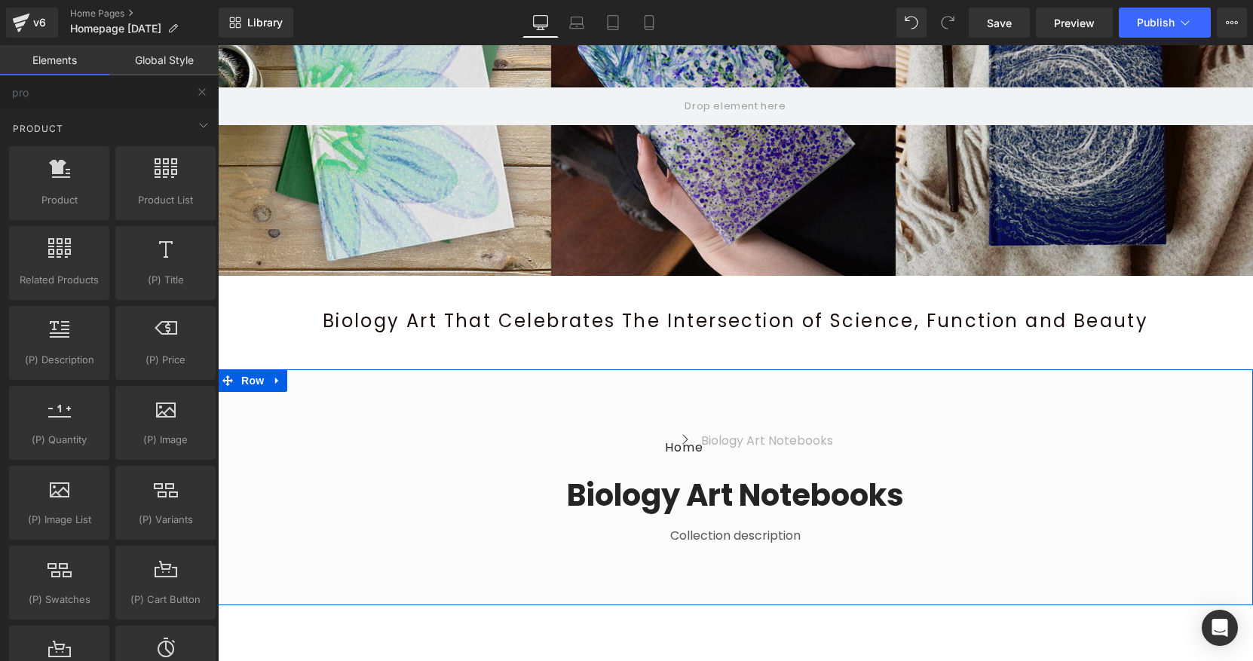
scroll to position [220, 0]
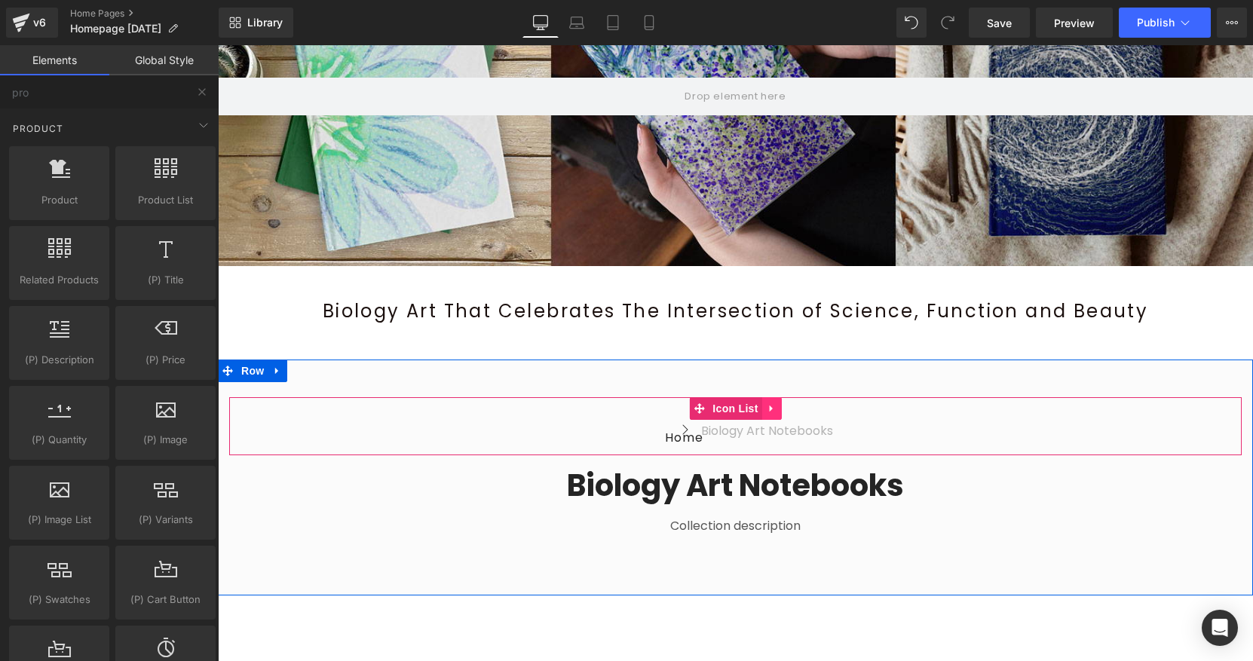
click at [769, 412] on icon at bounding box center [770, 409] width 3 height 7
click at [780, 409] on icon at bounding box center [781, 408] width 11 height 11
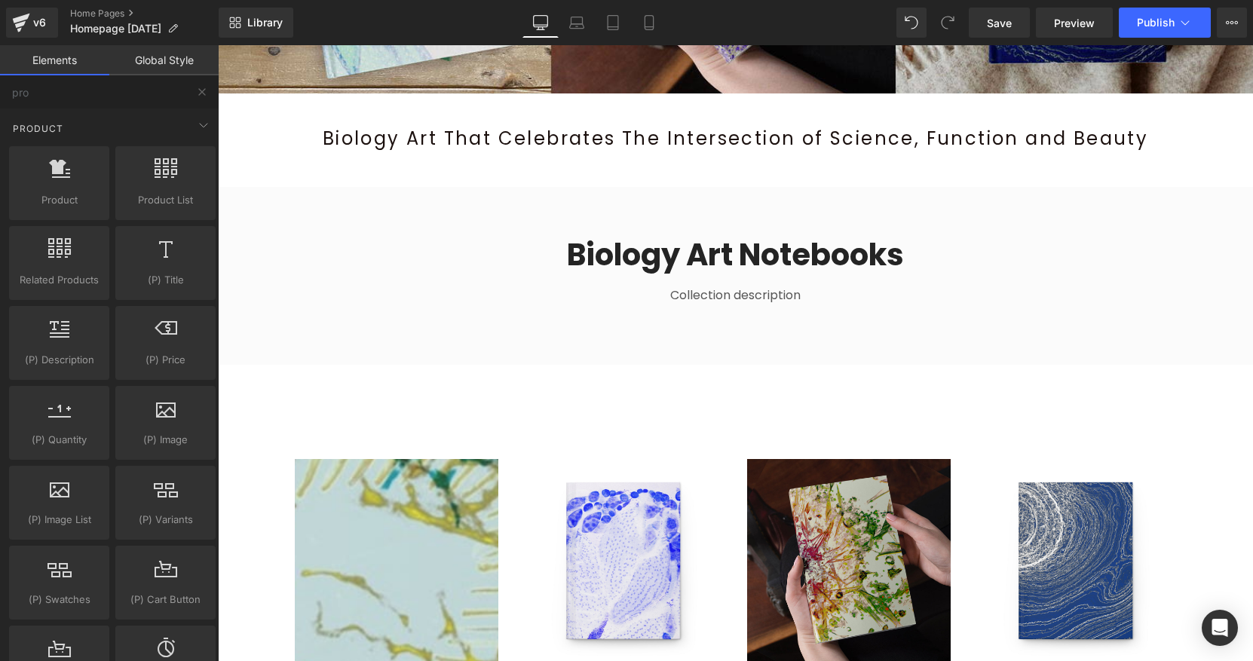
scroll to position [391, 0]
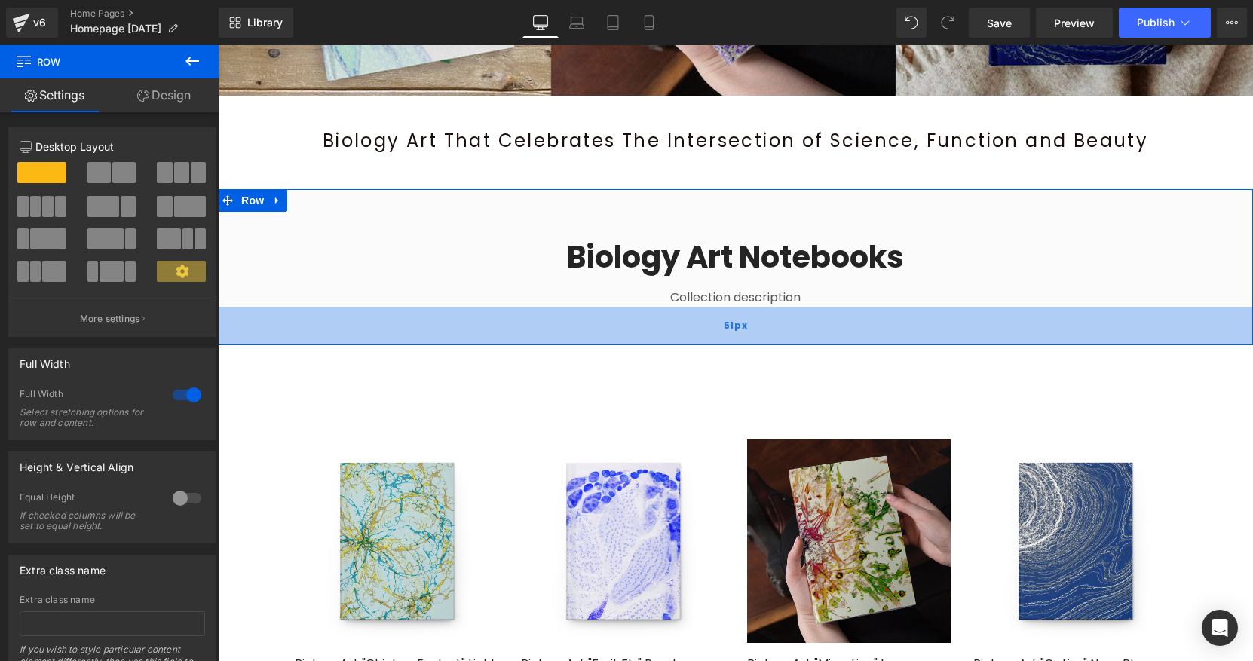
drag, startPoint x: 548, startPoint y: 348, endPoint x: 554, endPoint y: 326, distance: 22.7
click at [554, 326] on div "51px" at bounding box center [735, 326] width 1035 height 38
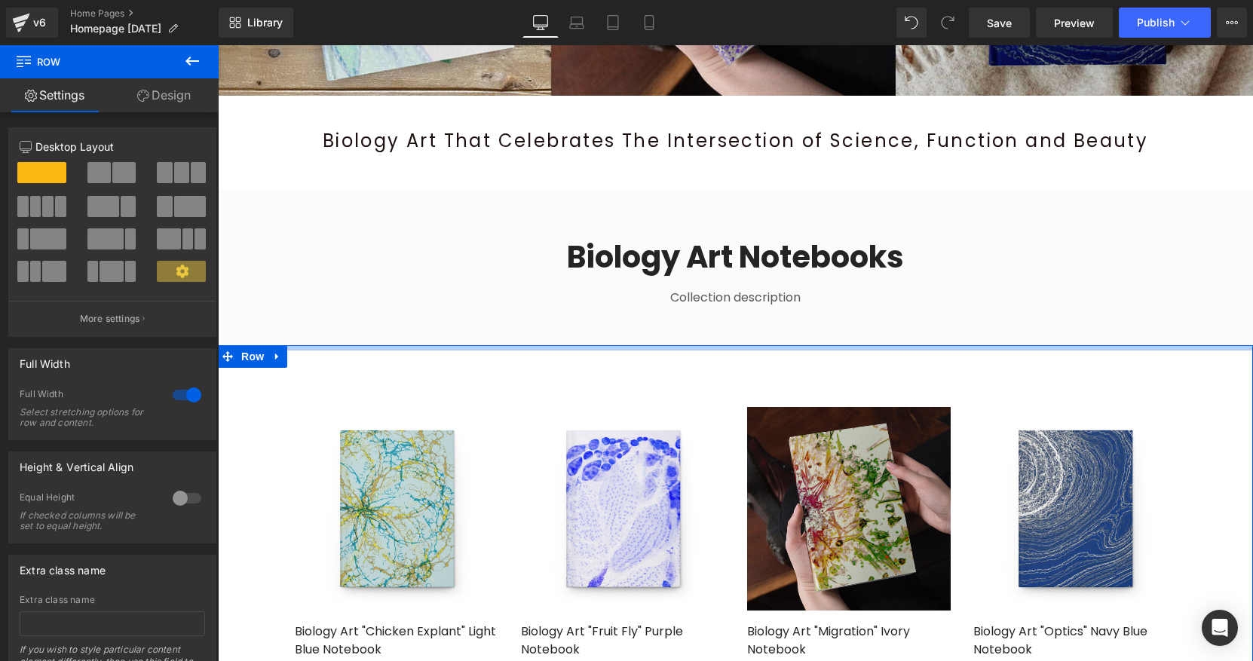
drag, startPoint x: 541, startPoint y: 367, endPoint x: 548, endPoint y: 335, distance: 33.3
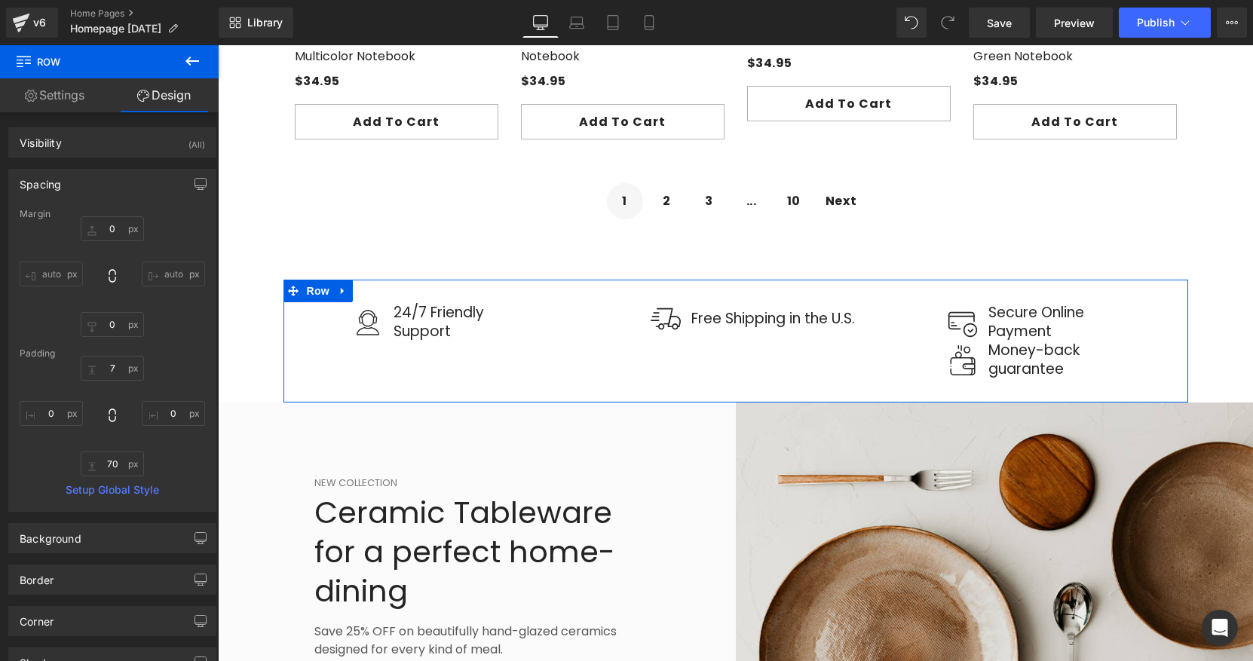
scroll to position [1355, 0]
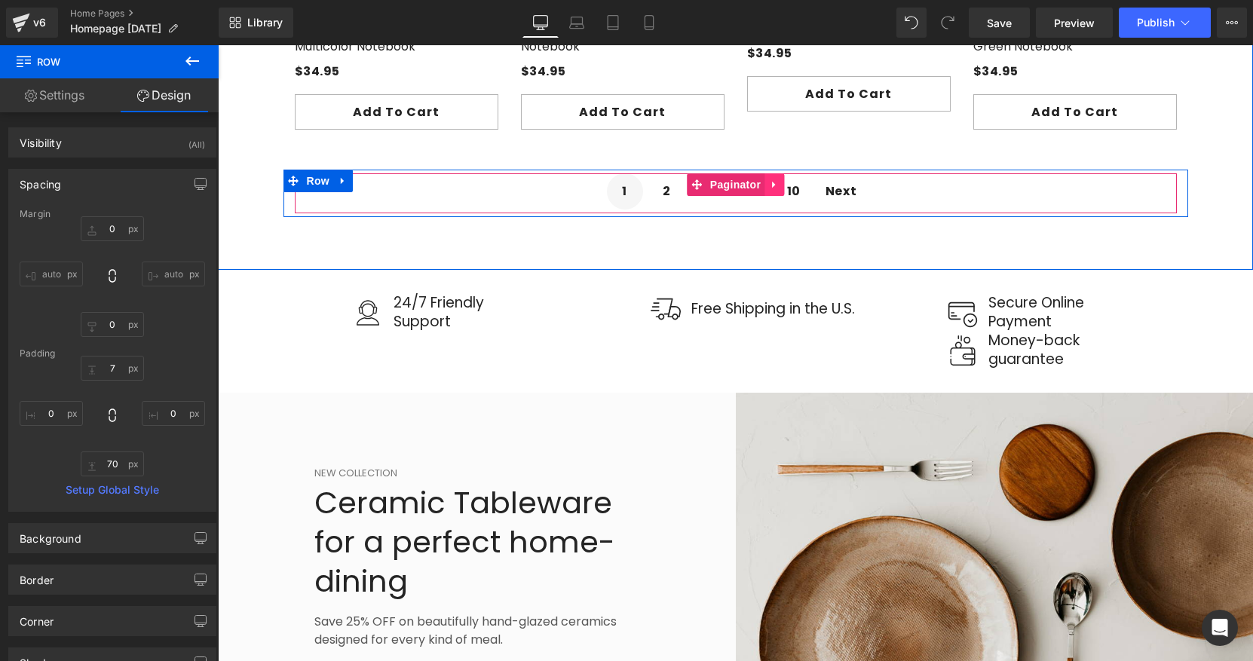
click at [774, 186] on icon at bounding box center [774, 184] width 11 height 11
click at [783, 185] on icon at bounding box center [784, 184] width 11 height 11
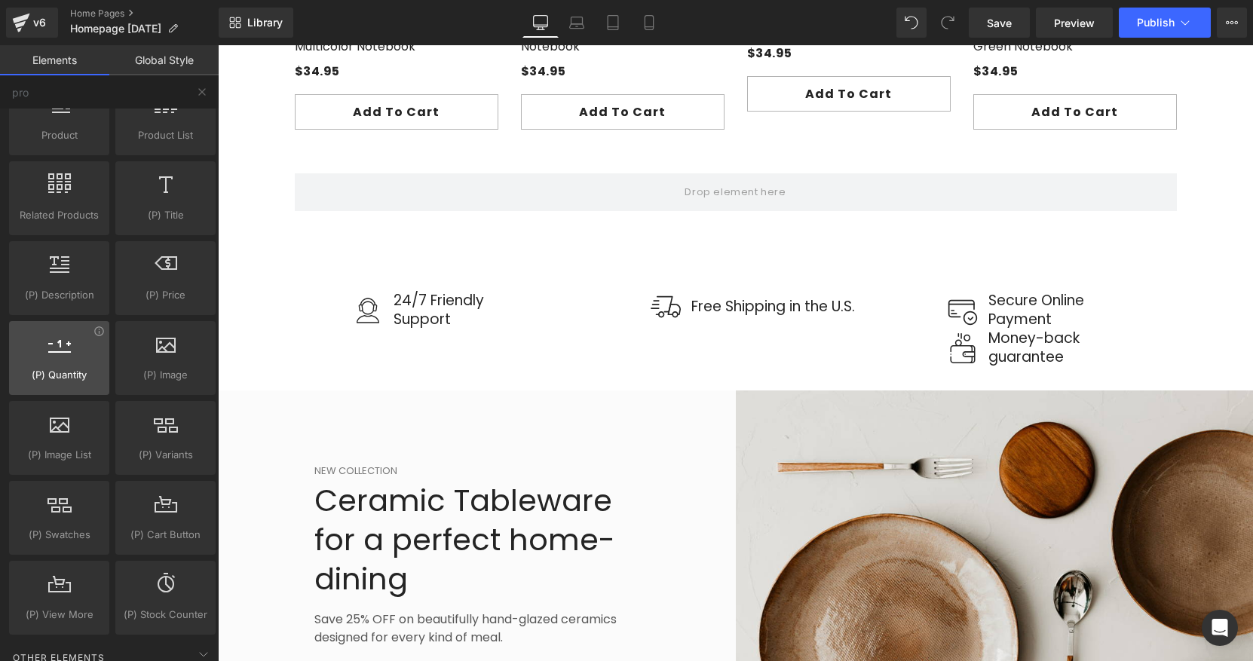
scroll to position [0, 0]
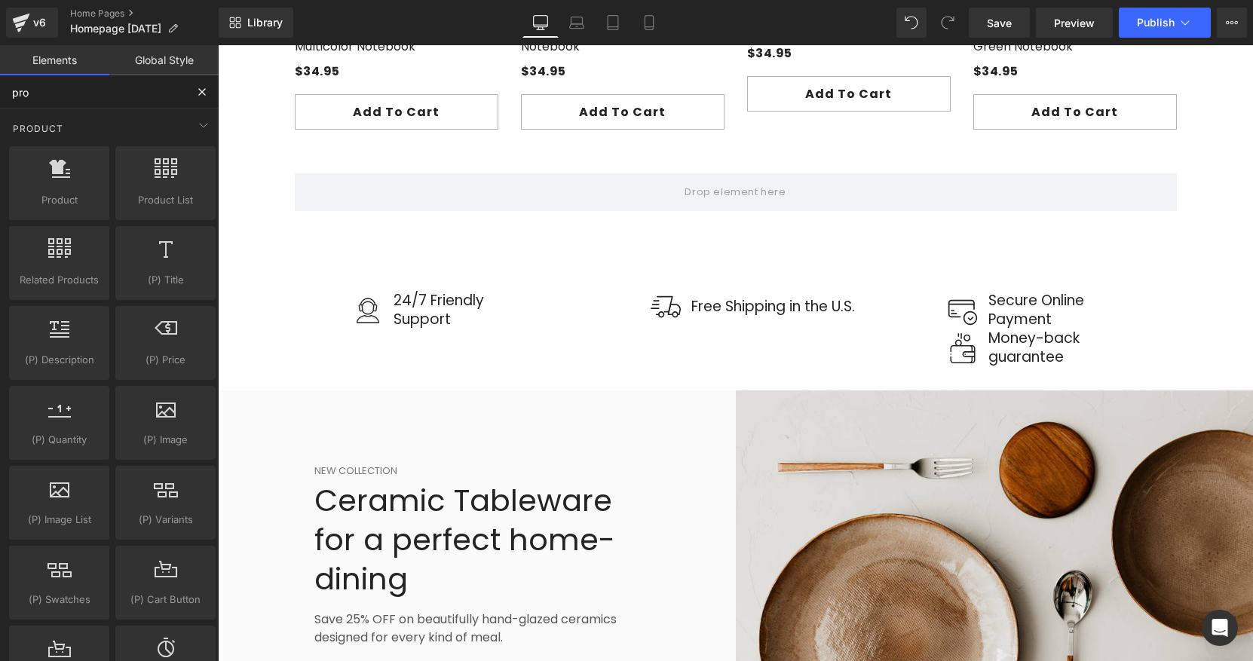
click at [80, 89] on input "pro" at bounding box center [92, 91] width 185 height 33
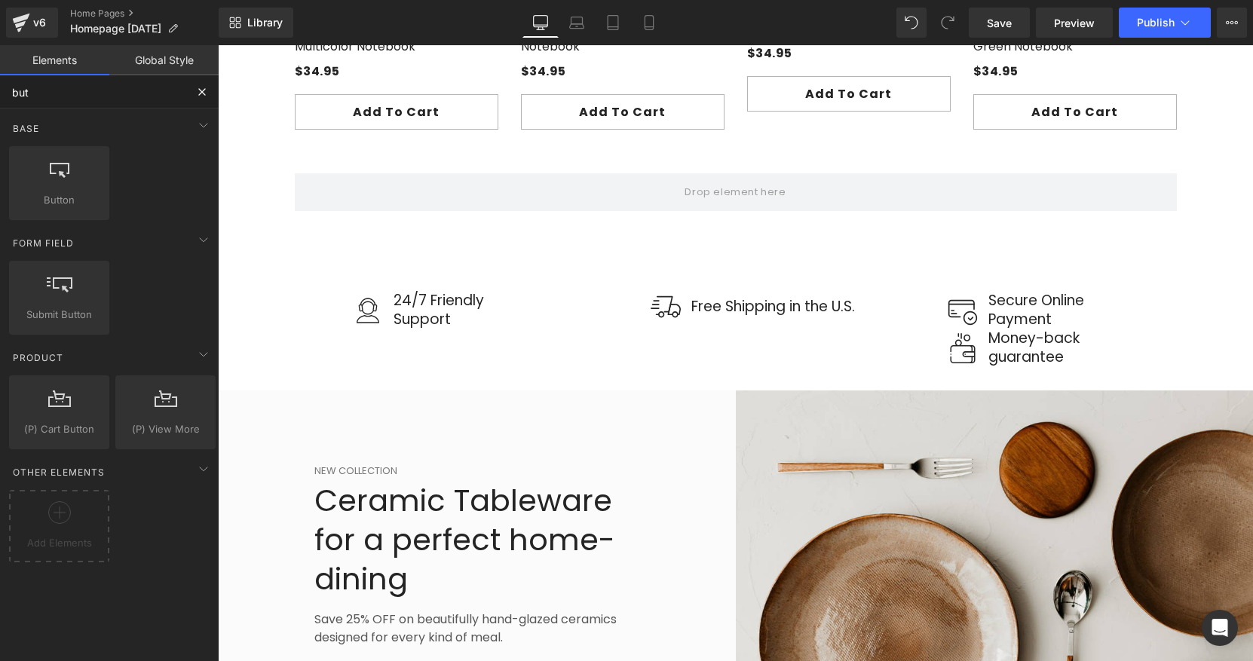
type input "butt"
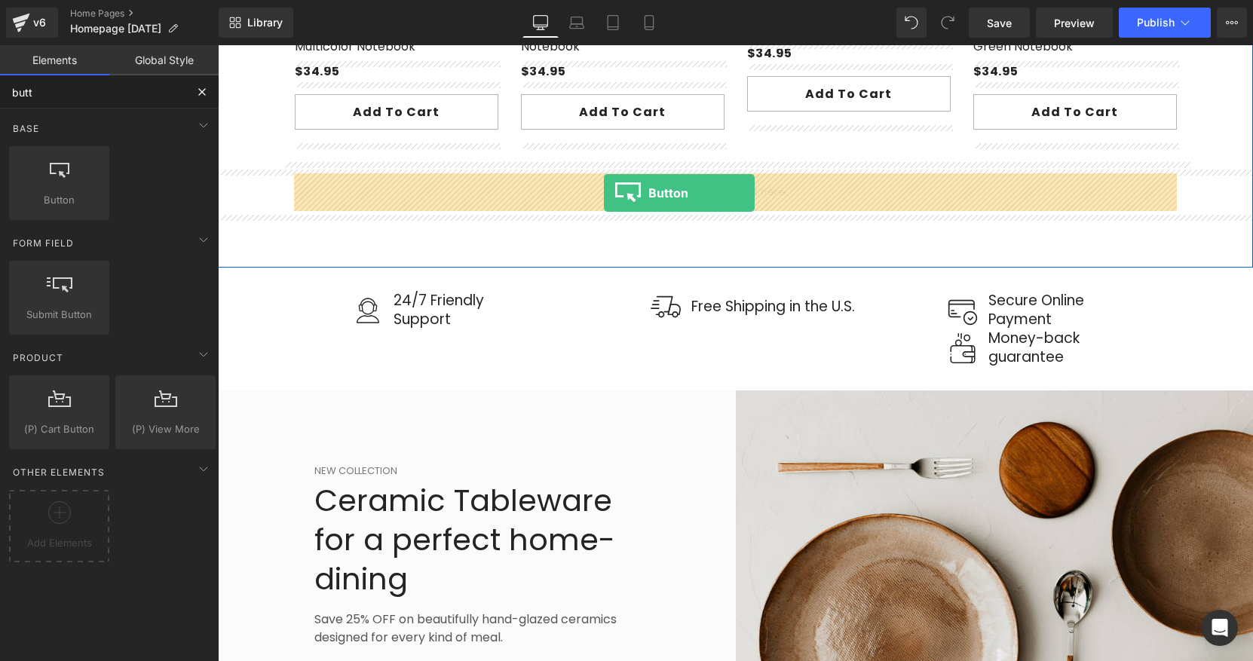
drag, startPoint x: 275, startPoint y: 216, endPoint x: 604, endPoint y: 193, distance: 329.5
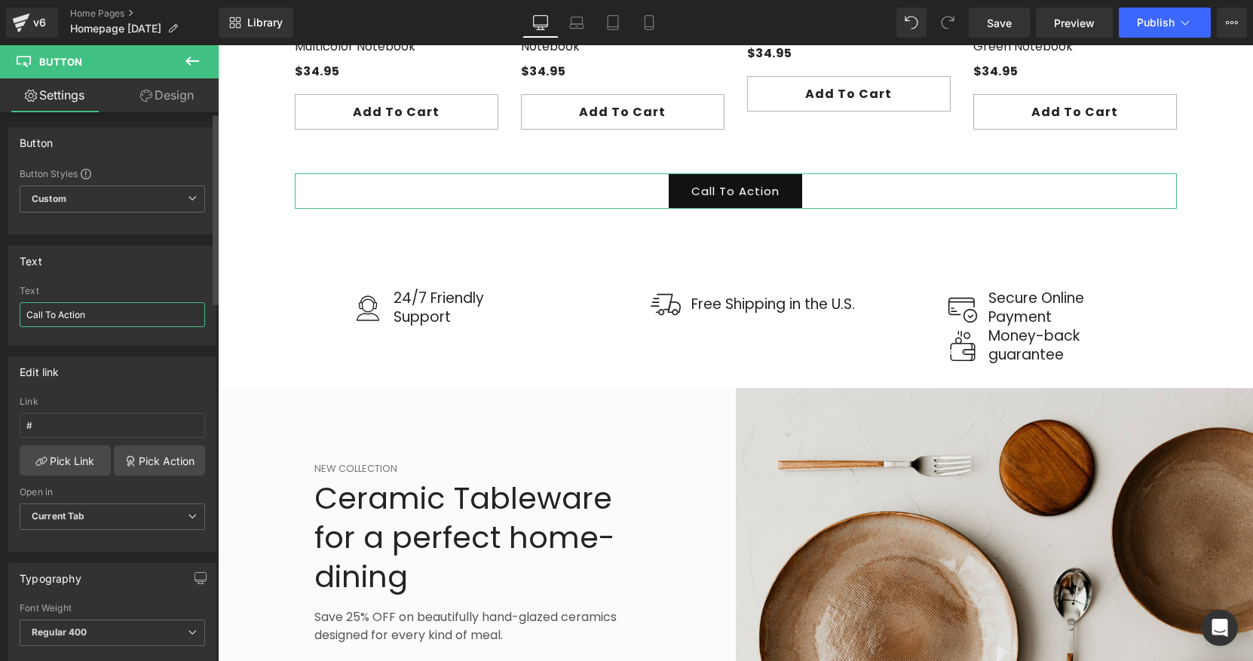
drag, startPoint x: 91, startPoint y: 322, endPoint x: 10, endPoint y: 301, distance: 84.1
click at [10, 301] on div "Call To Action Text Call To Action" at bounding box center [112, 315] width 207 height 59
type input "View All"
click at [55, 465] on link "Pick Link" at bounding box center [65, 461] width 91 height 30
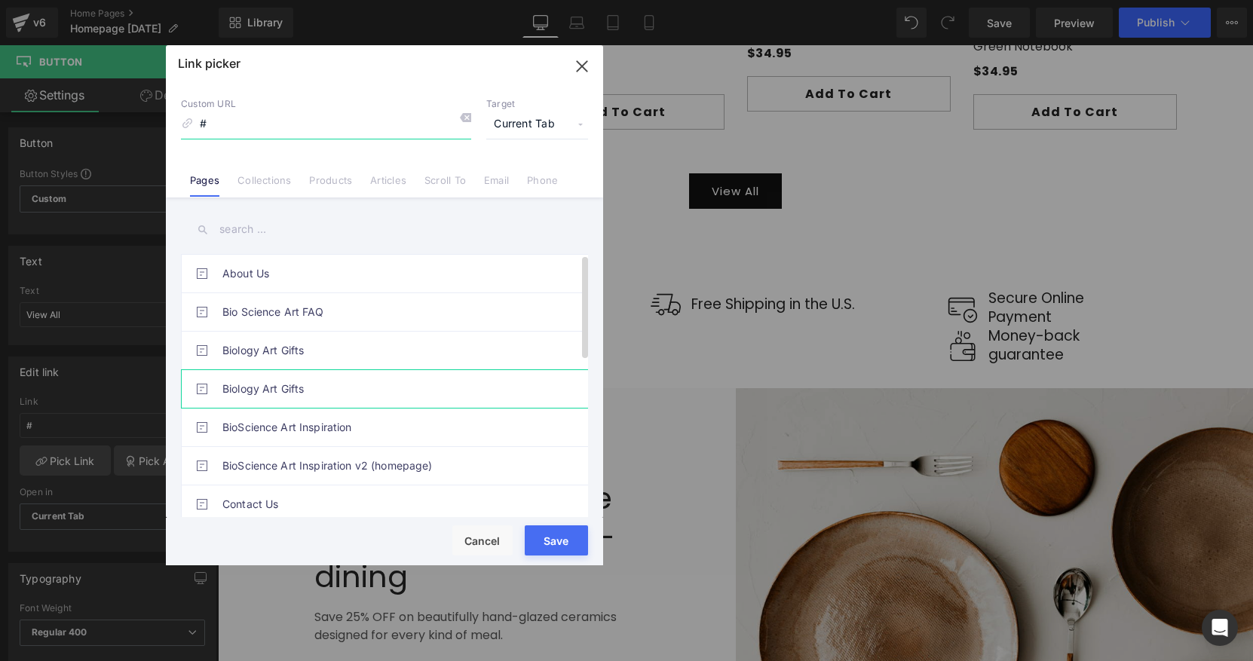
scroll to position [1, 0]
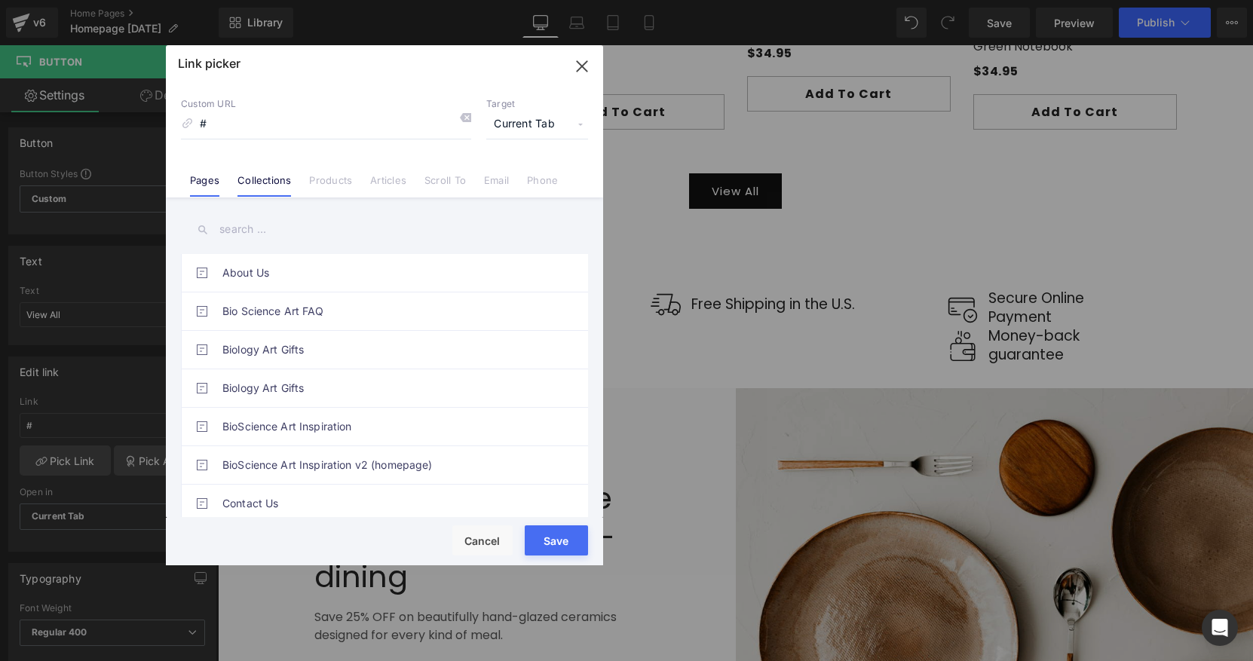
click at [271, 191] on link "Collections" at bounding box center [264, 185] width 54 height 23
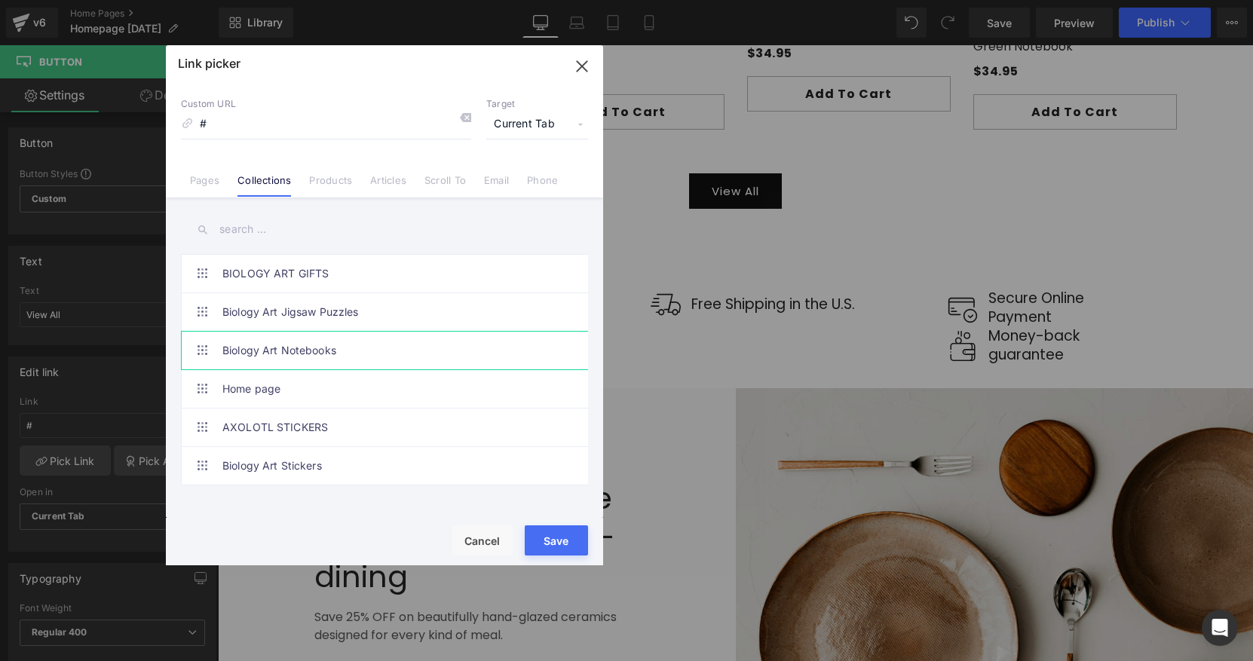
click at [302, 357] on link "Biology Art Notebooks" at bounding box center [388, 351] width 332 height 38
click at [563, 539] on button "Save" at bounding box center [556, 540] width 63 height 30
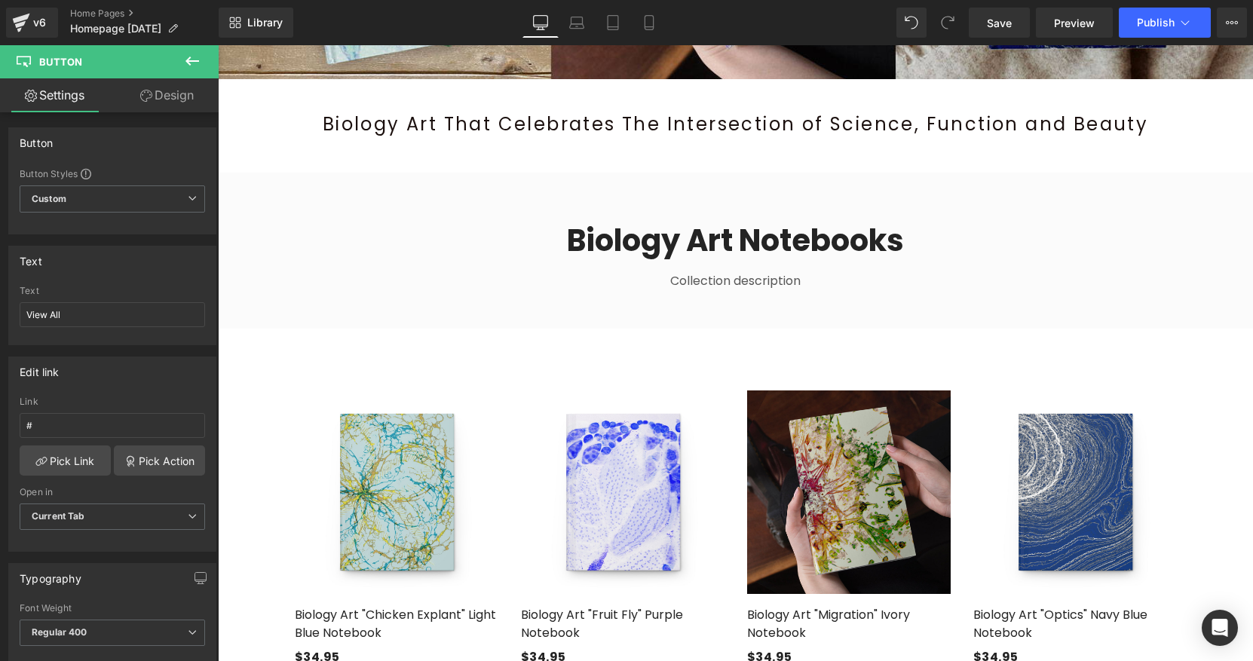
scroll to position [409, 0]
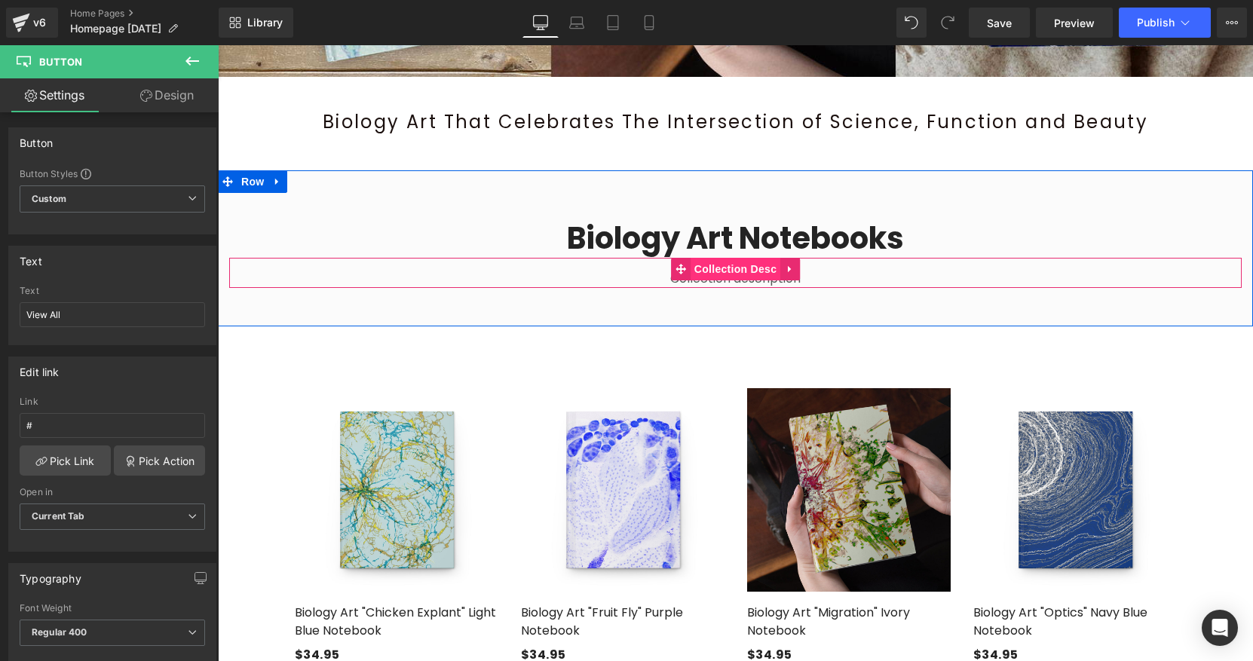
click at [746, 279] on span "Collection Desc" at bounding box center [736, 269] width 90 height 23
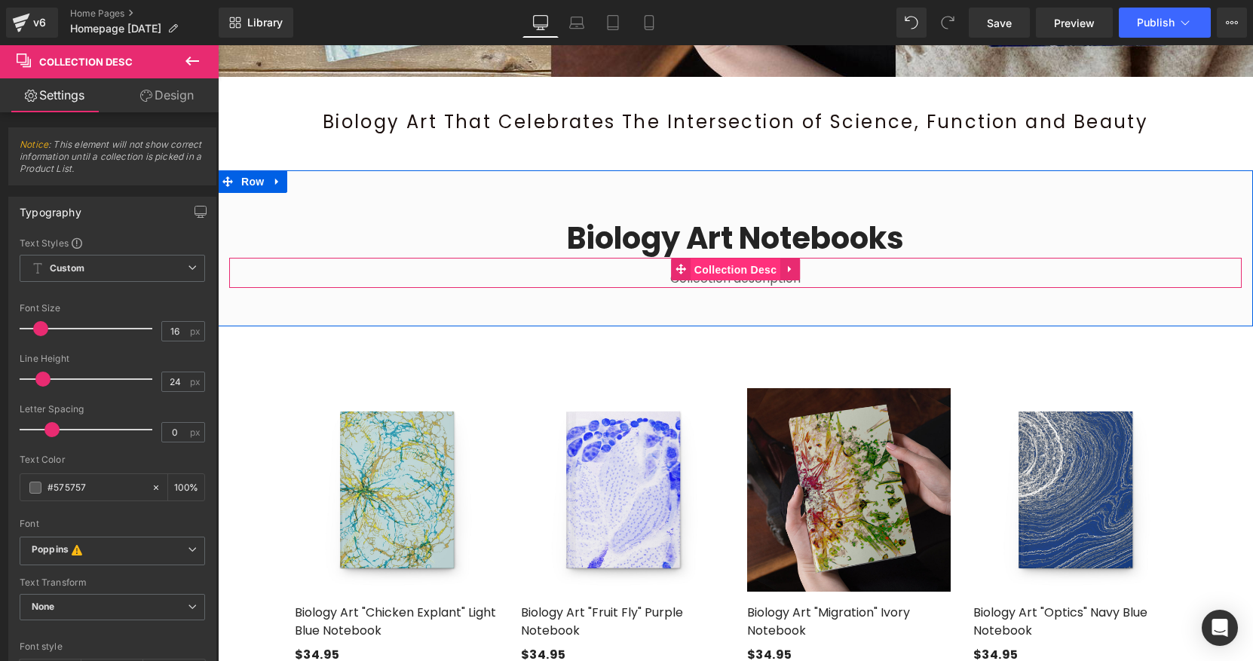
click at [756, 273] on span "Collection Desc" at bounding box center [736, 270] width 90 height 23
click at [832, 277] on div "Collection description" at bounding box center [735, 279] width 1012 height 18
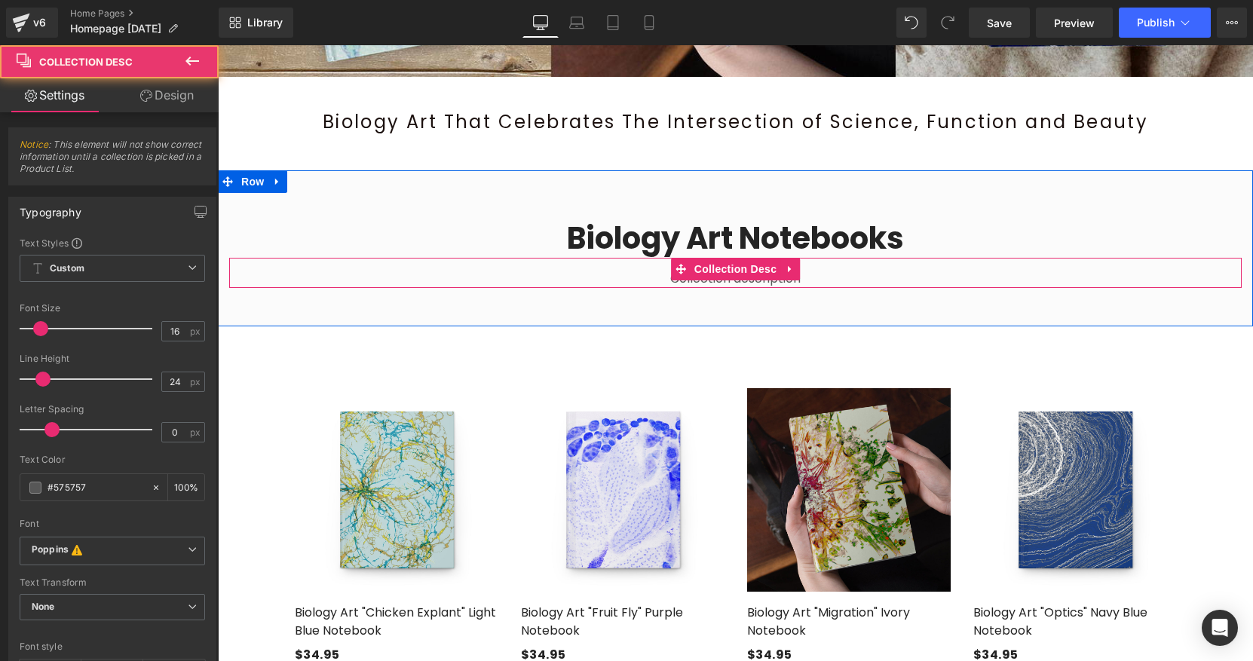
click at [651, 277] on div "Collection description" at bounding box center [735, 279] width 1012 height 18
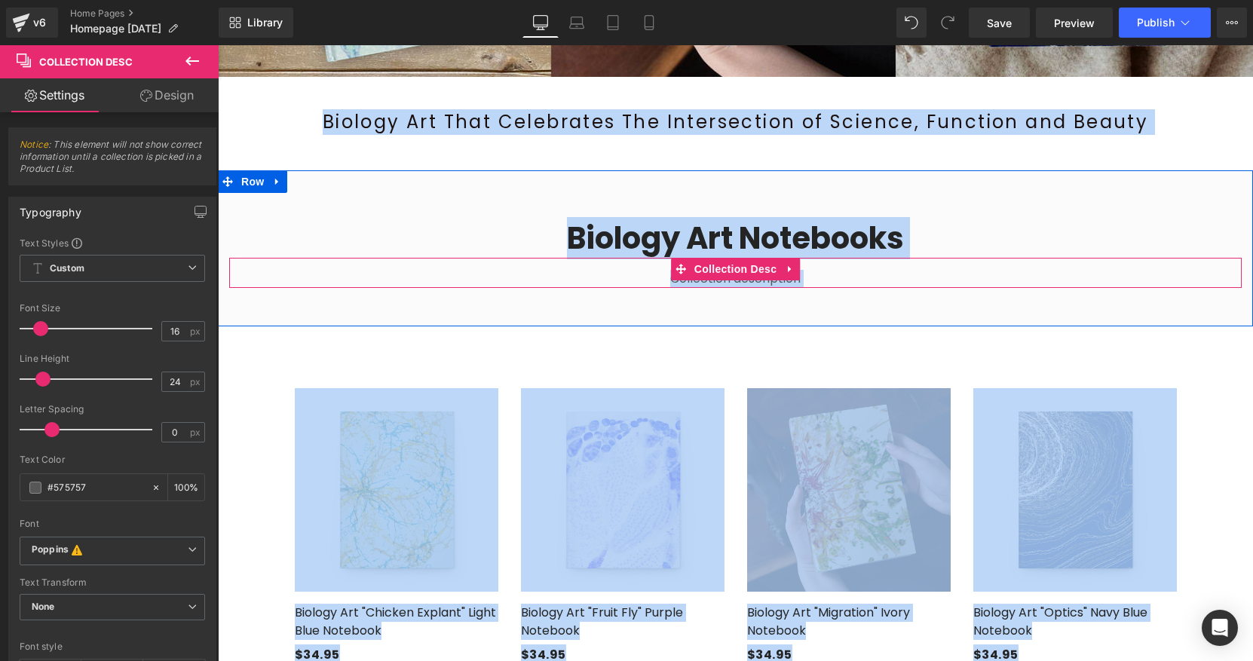
click at [814, 280] on div "Collection description" at bounding box center [735, 279] width 1012 height 18
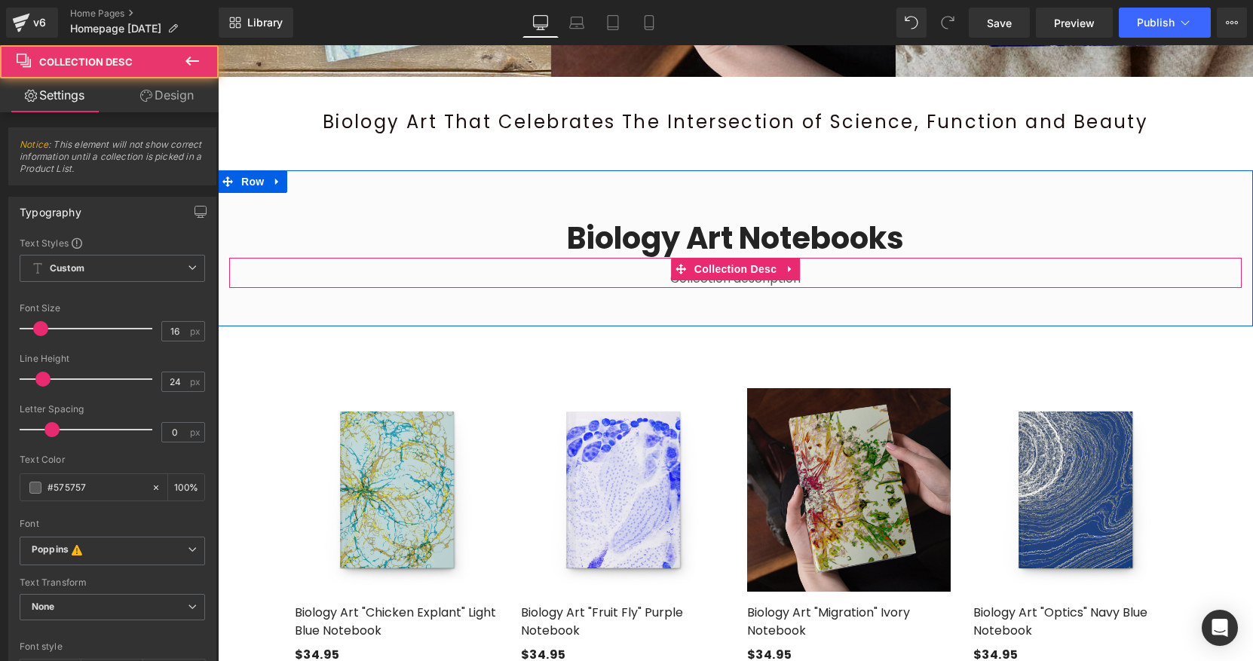
click at [810, 280] on div "Collection description" at bounding box center [735, 279] width 1012 height 18
click at [789, 282] on div "Collection description" at bounding box center [735, 279] width 1012 height 18
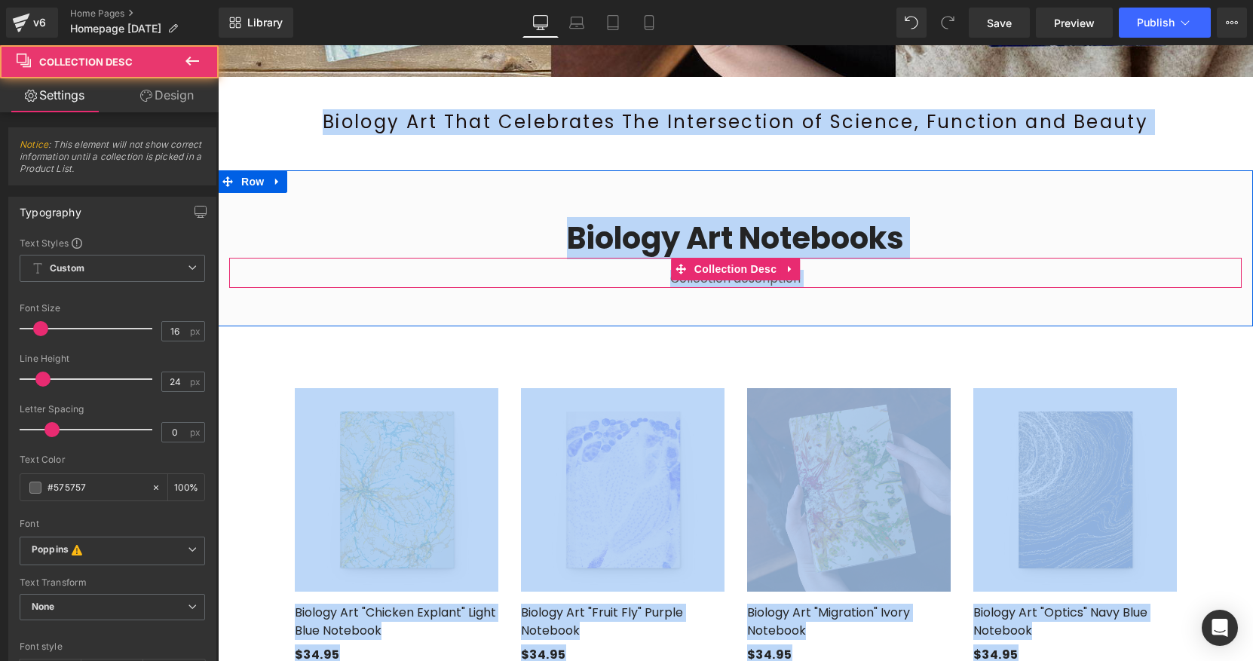
click at [789, 282] on div "Collection description" at bounding box center [735, 279] width 1012 height 18
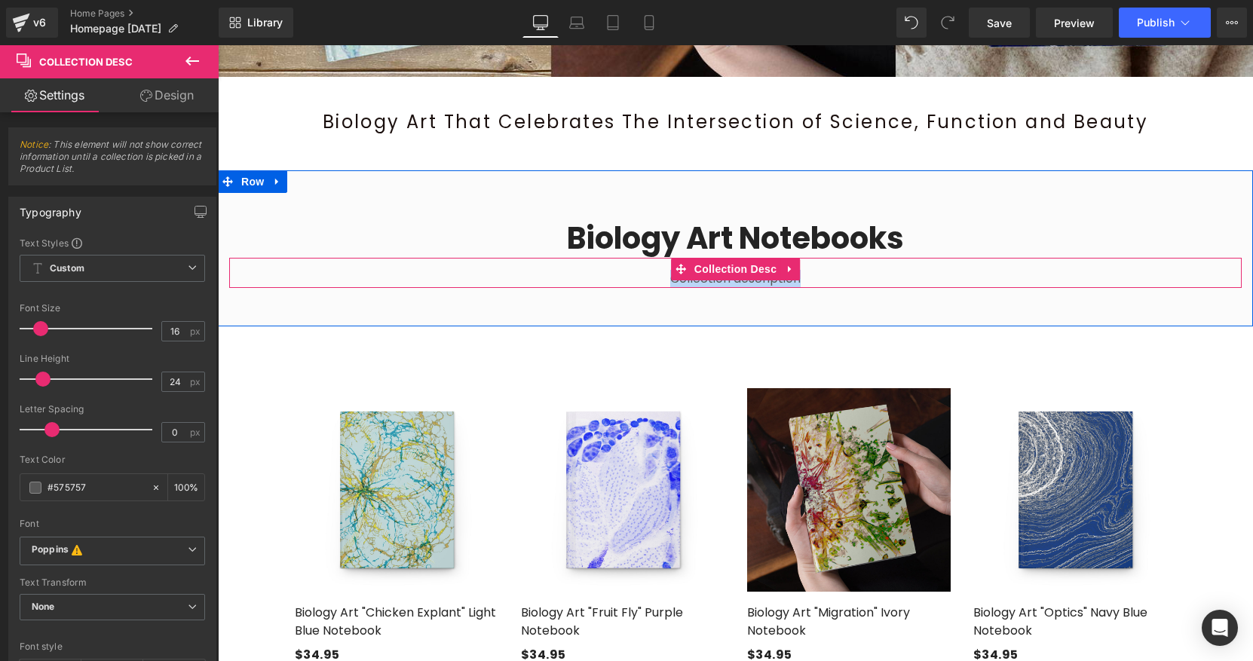
drag, startPoint x: 803, startPoint y: 283, endPoint x: 669, endPoint y: 281, distance: 134.2
click at [669, 281] on div "Collection description" at bounding box center [735, 279] width 1012 height 18
click at [740, 268] on span "Collection Desc" at bounding box center [736, 269] width 90 height 23
click at [786, 268] on icon at bounding box center [790, 269] width 11 height 11
click at [731, 270] on span "Collection Desc" at bounding box center [706, 269] width 90 height 23
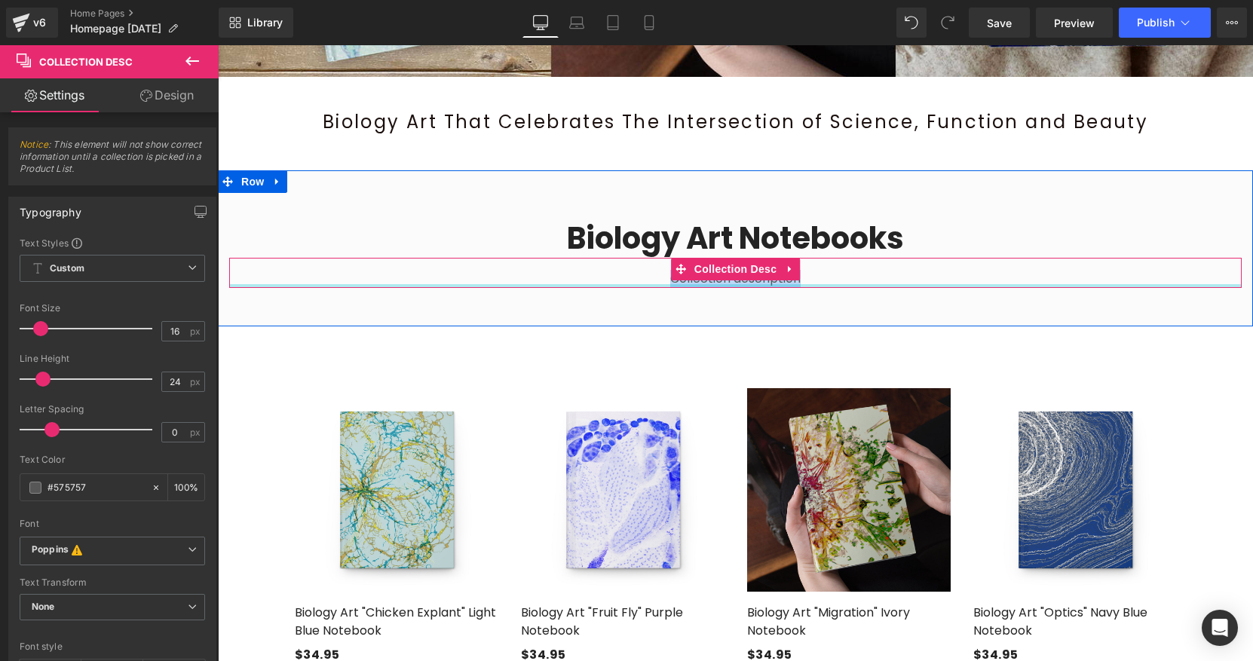
click at [727, 284] on div at bounding box center [735, 286] width 1012 height 4
click at [853, 280] on div "Collection description" at bounding box center [735, 279] width 1012 height 18
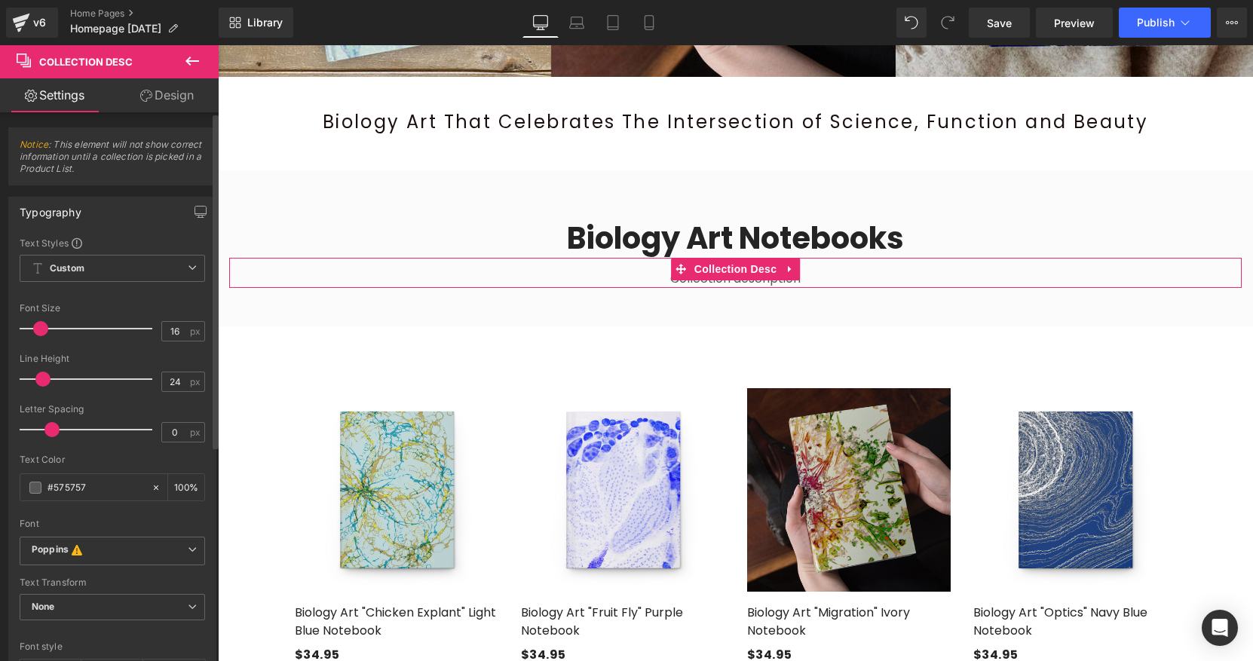
scroll to position [350, 0]
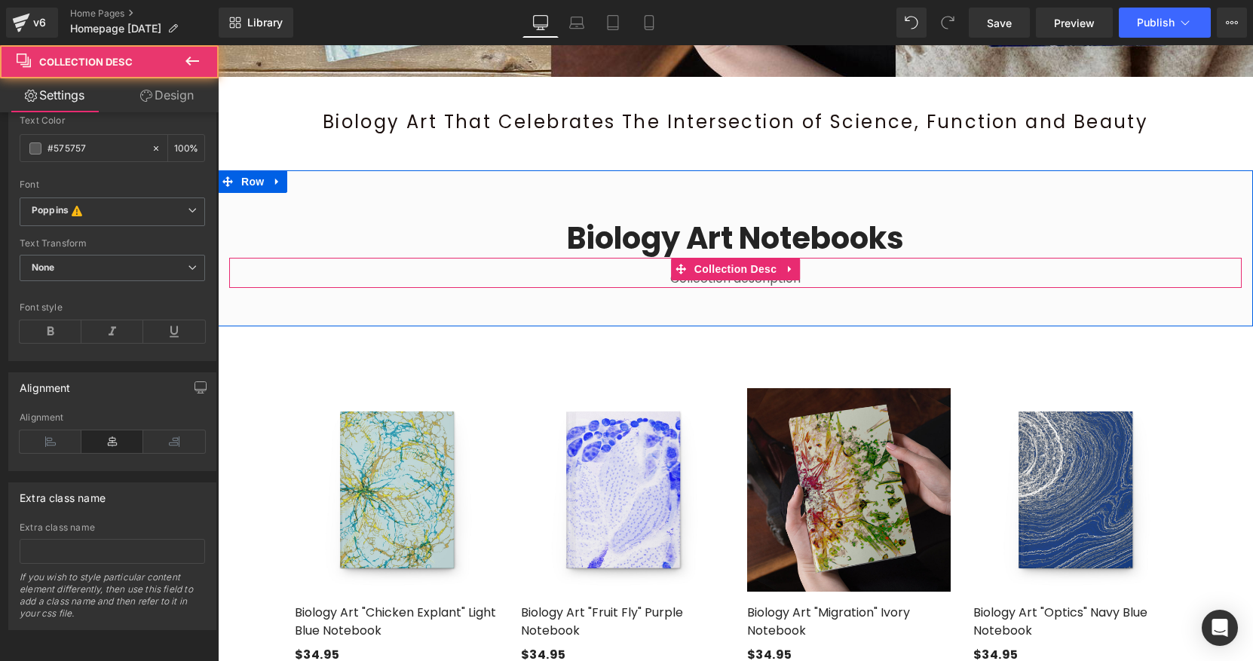
click at [659, 282] on div "Collection description" at bounding box center [735, 279] width 1012 height 18
click at [661, 281] on div "Collection description" at bounding box center [735, 279] width 1012 height 18
click at [663, 279] on div "Collection description" at bounding box center [735, 279] width 1012 height 18
click at [704, 283] on div "Collection description" at bounding box center [735, 279] width 1012 height 18
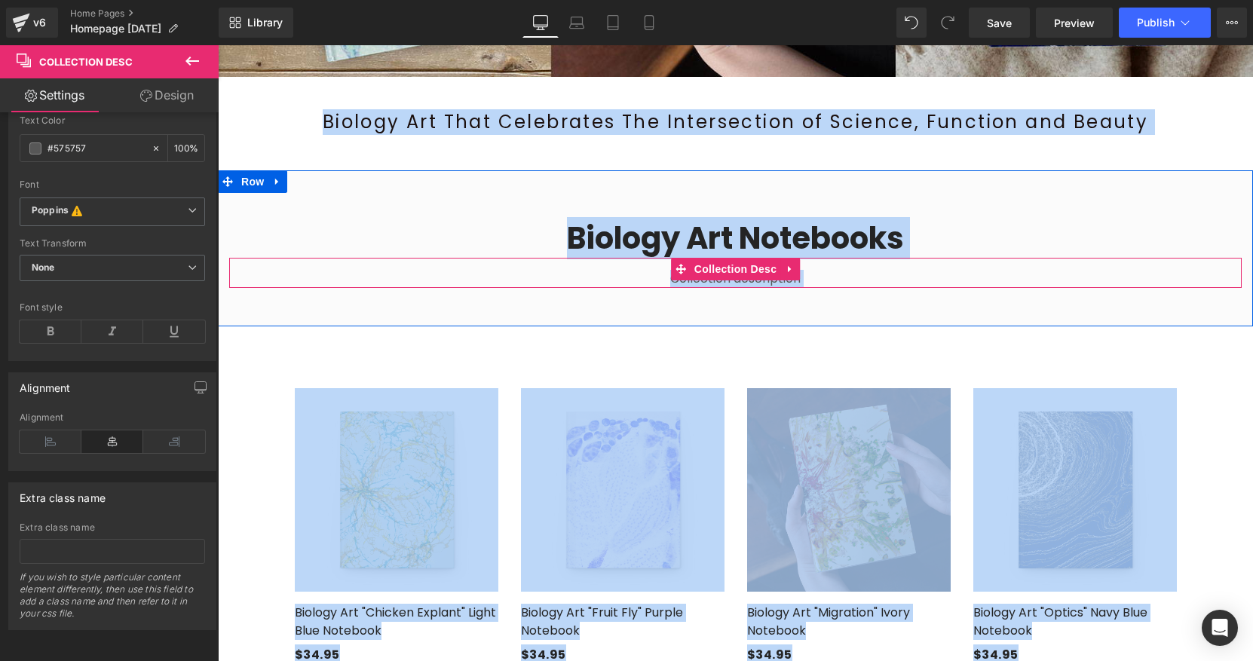
click at [704, 283] on div "Collection description" at bounding box center [735, 279] width 1012 height 18
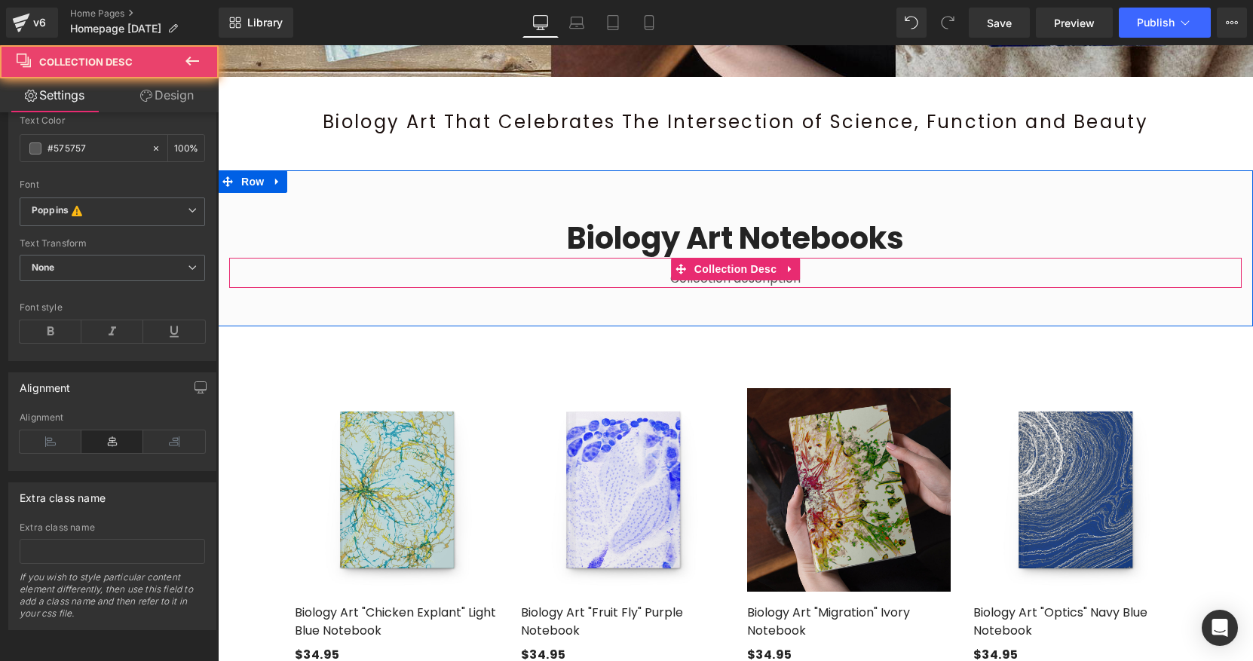
click at [704, 283] on div "Collection description" at bounding box center [735, 279] width 1012 height 18
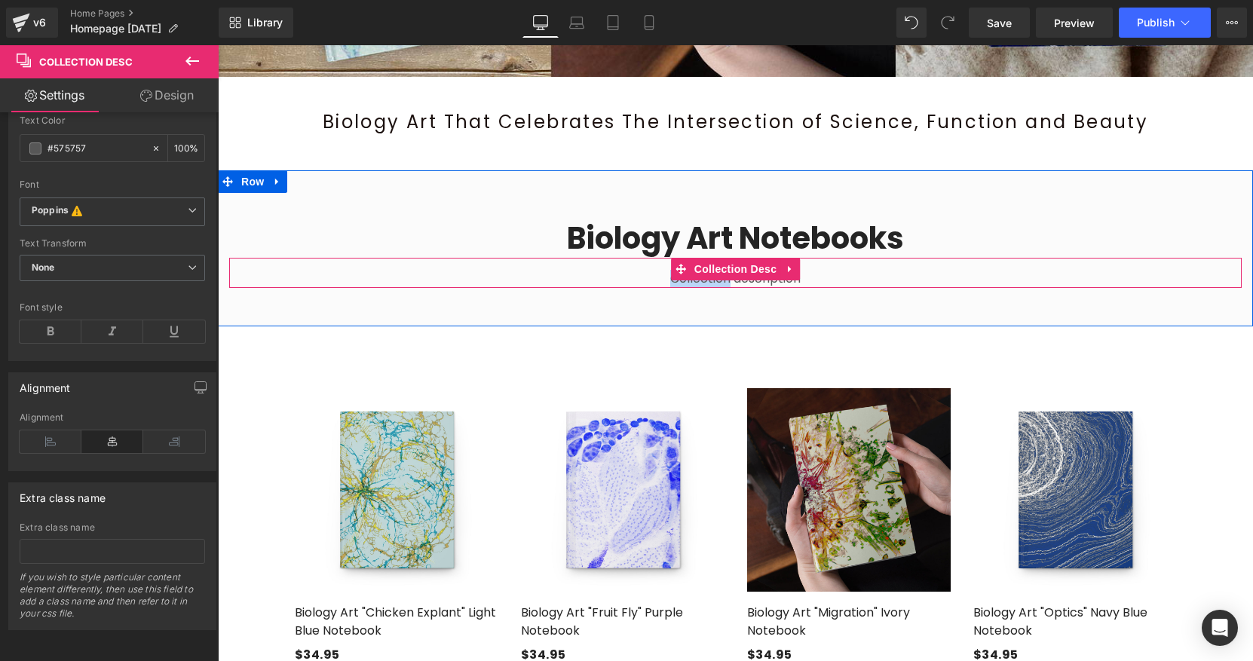
click at [844, 286] on div "Collection description Collection Desc" at bounding box center [735, 273] width 1012 height 30
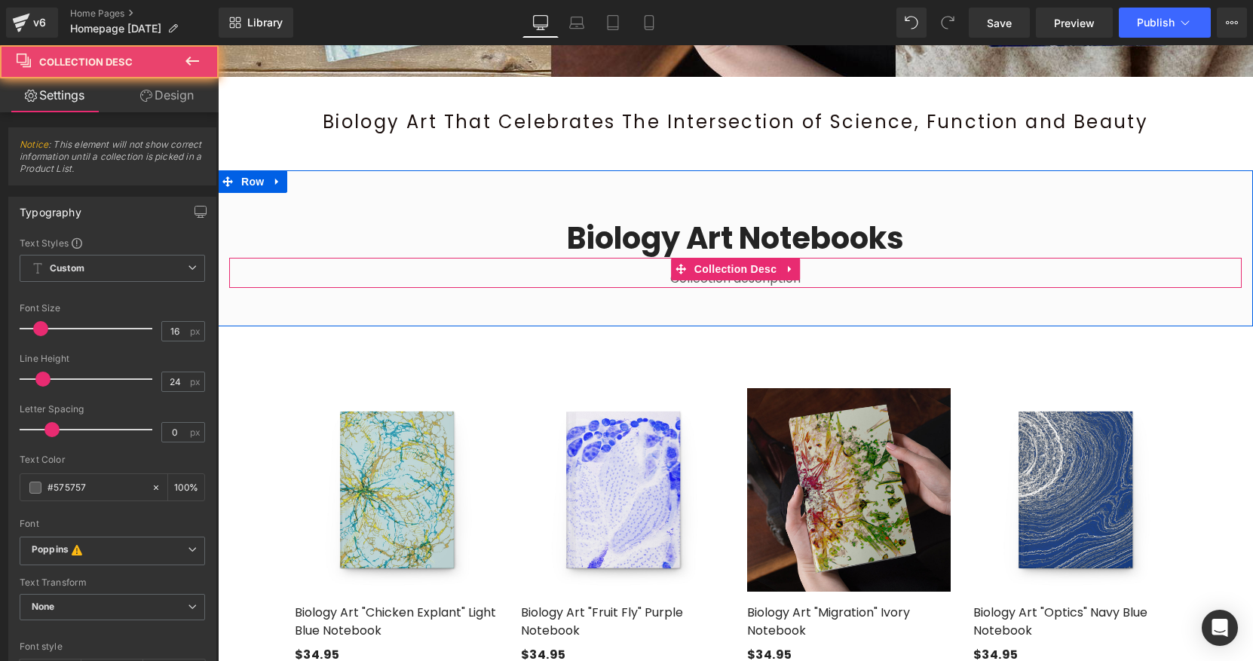
click at [822, 279] on div "Collection description" at bounding box center [735, 279] width 1012 height 18
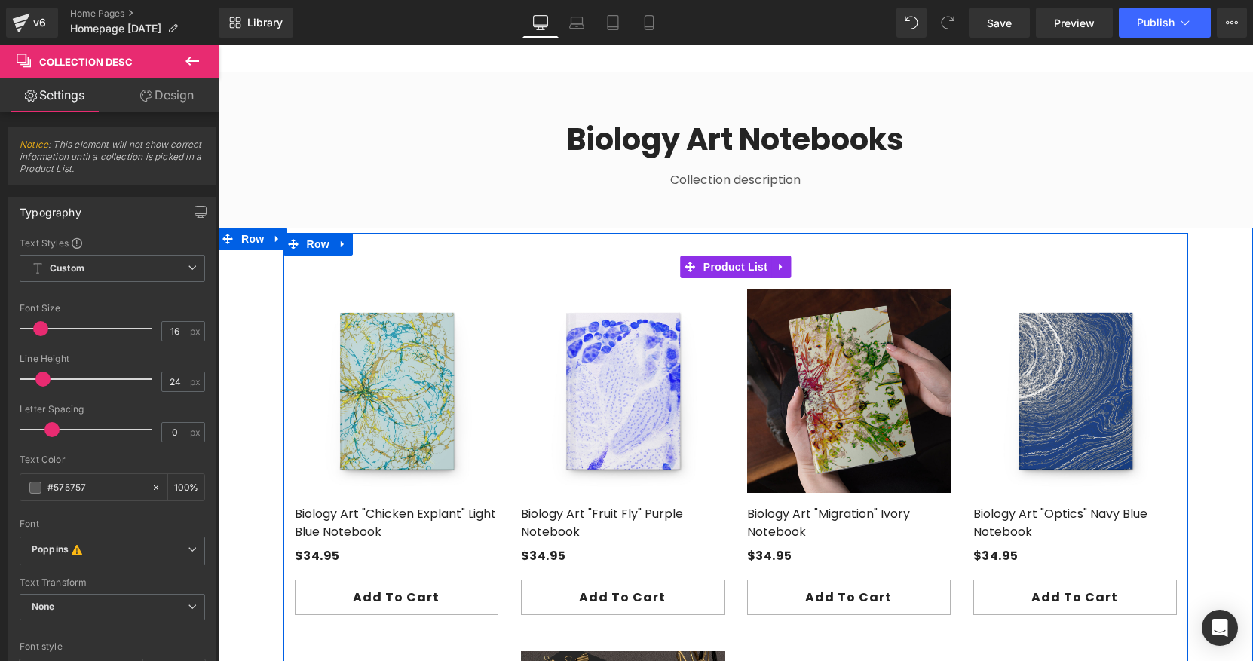
scroll to position [274, 0]
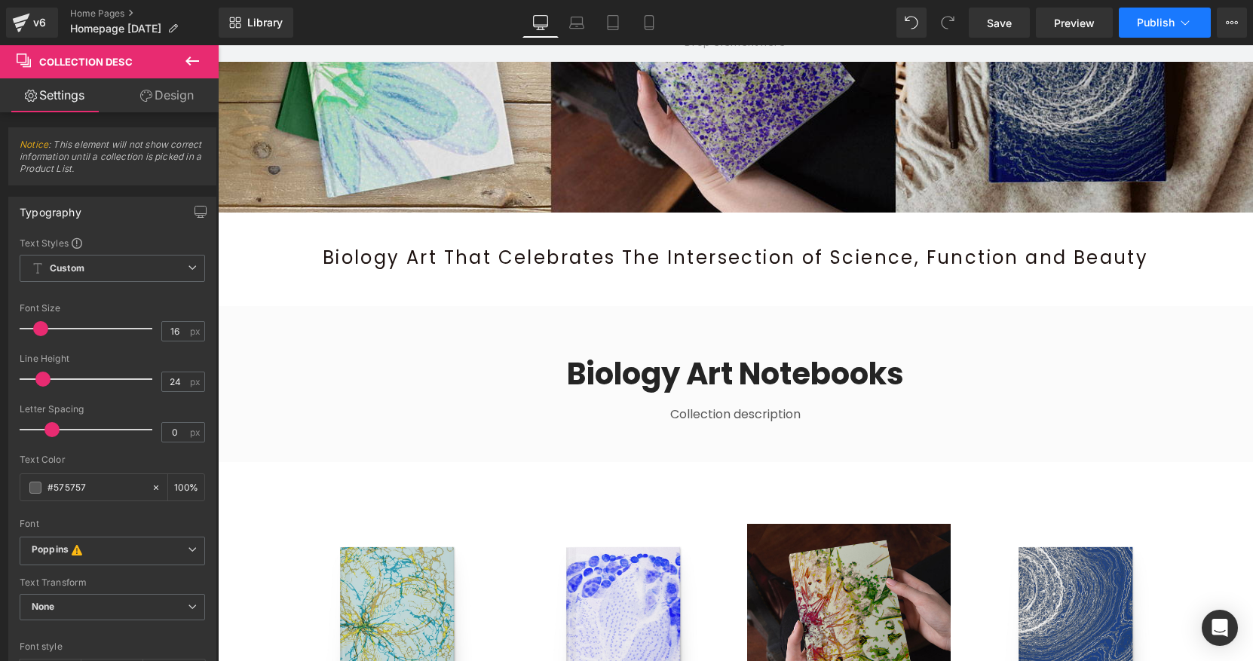
click at [1144, 24] on span "Publish" at bounding box center [1156, 23] width 38 height 12
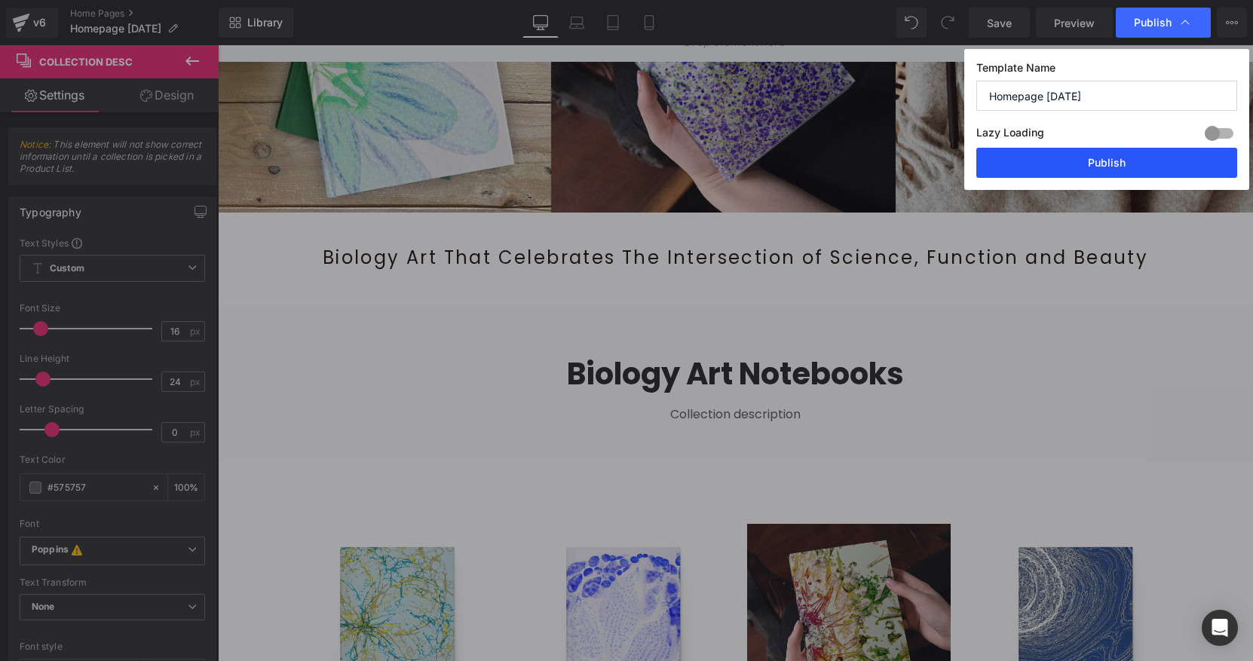
click at [1101, 160] on button "Publish" at bounding box center [1106, 163] width 261 height 30
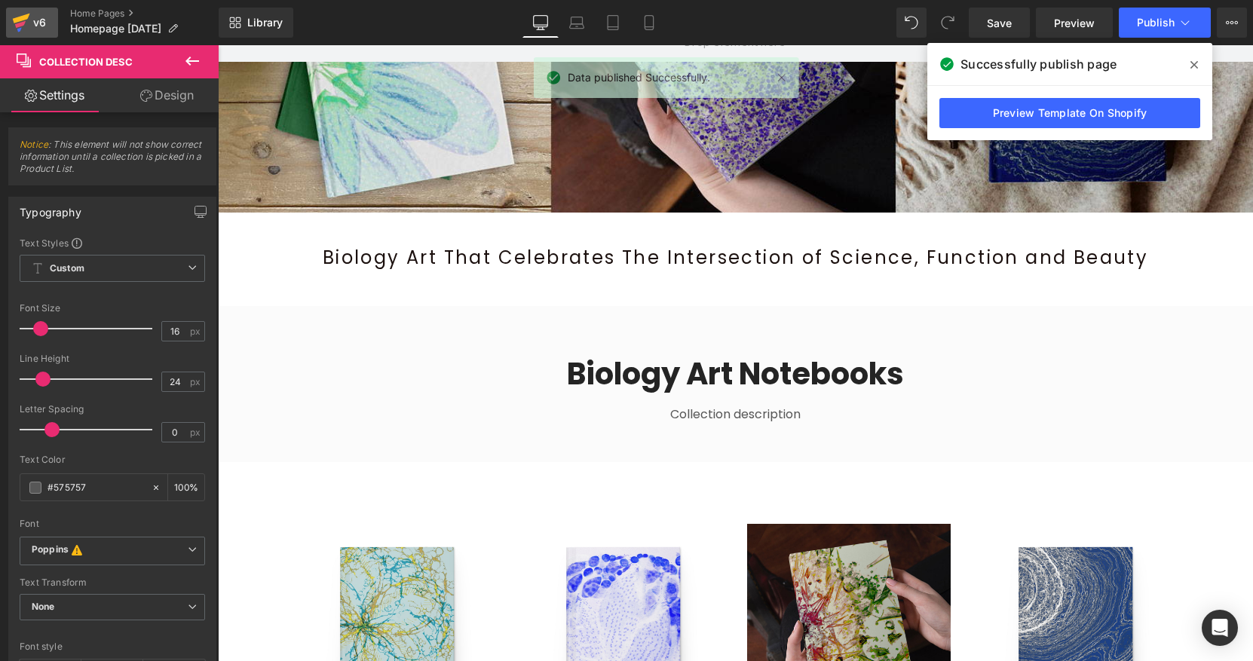
click at [40, 23] on div "v6" at bounding box center [39, 23] width 19 height 20
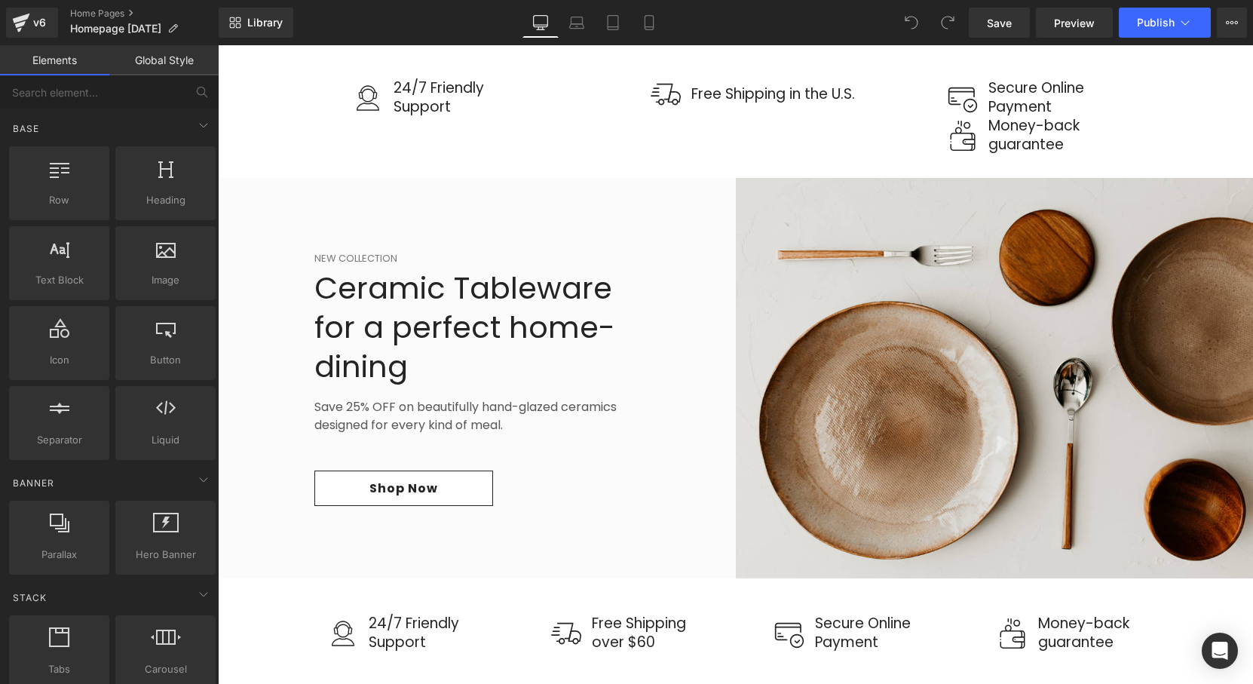
scroll to position [1628, 0]
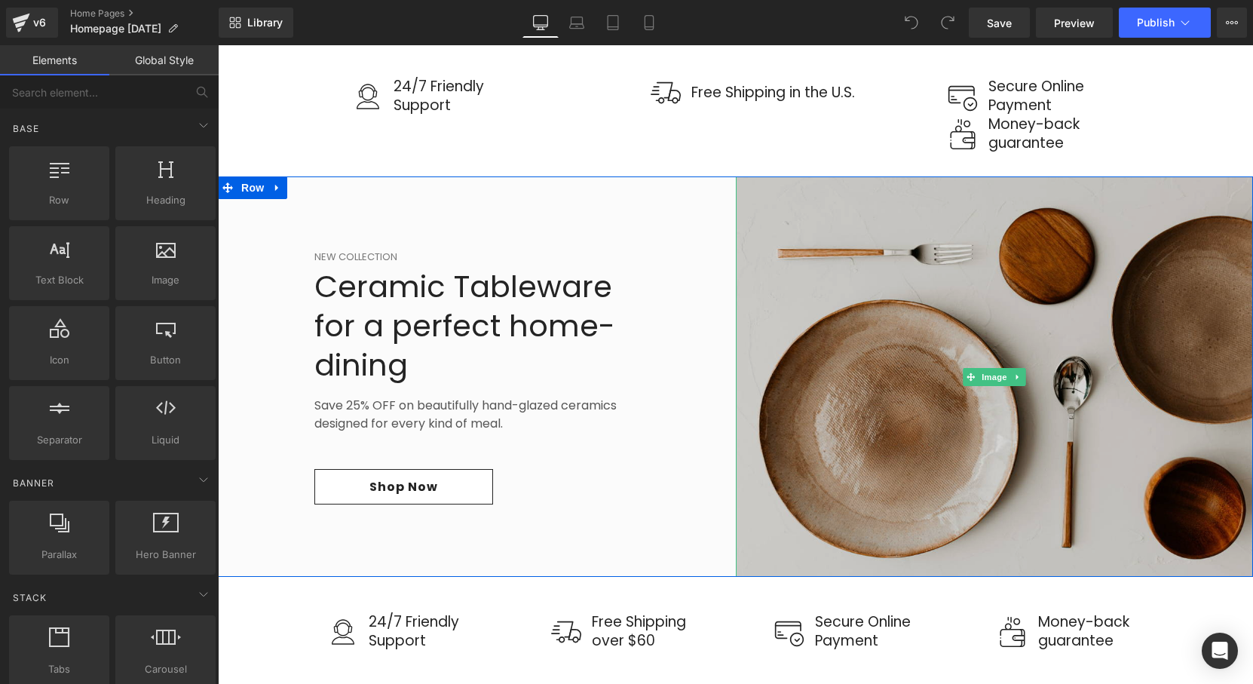
click at [1052, 302] on img at bounding box center [995, 376] width 518 height 400
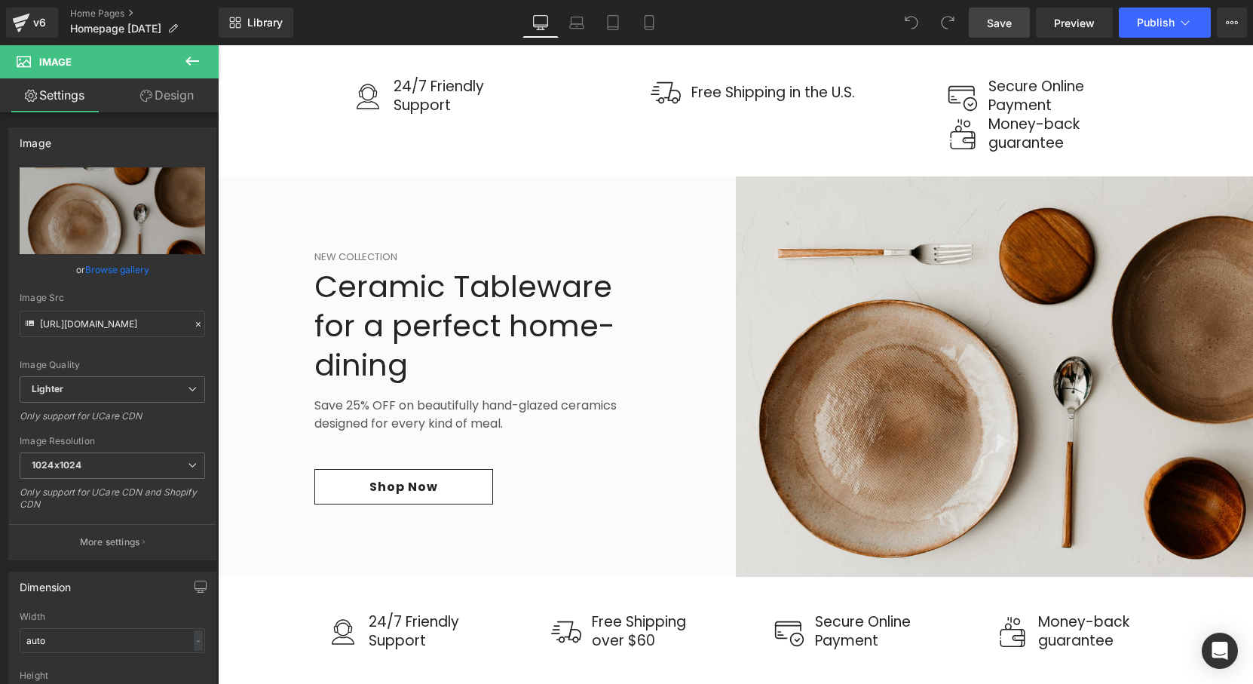
click at [981, 17] on link "Save" at bounding box center [999, 23] width 61 height 30
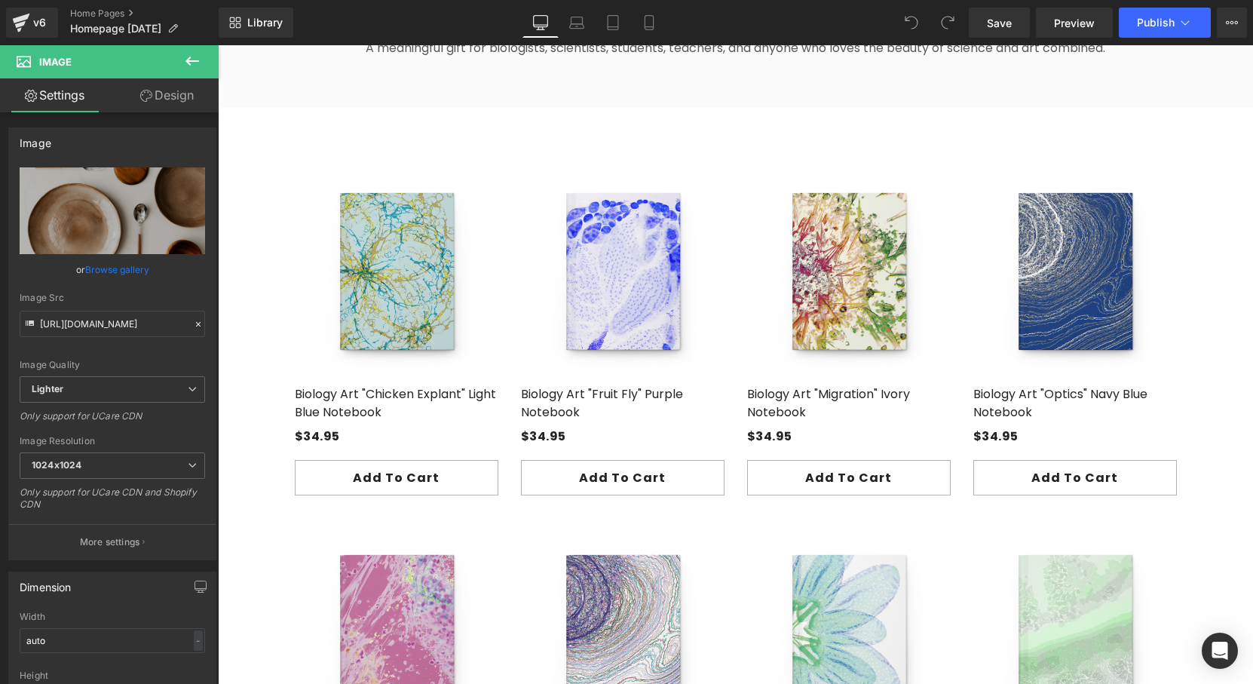
scroll to position [664, 0]
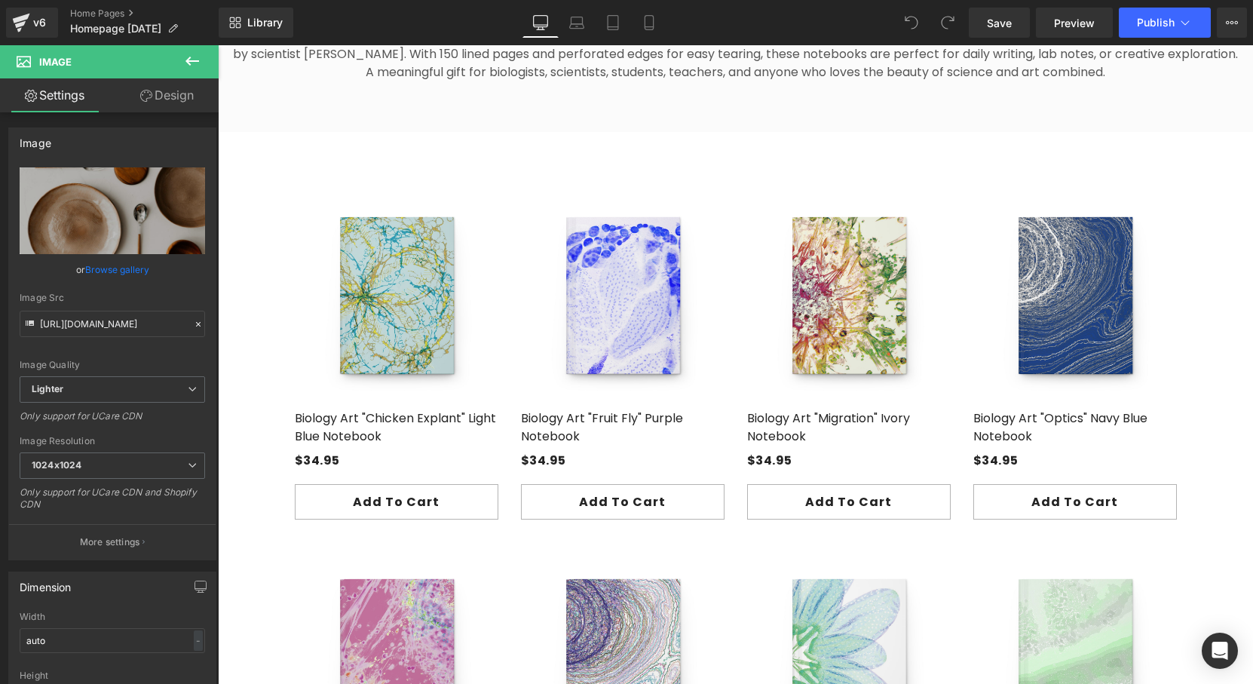
click at [191, 62] on icon at bounding box center [192, 61] width 18 height 18
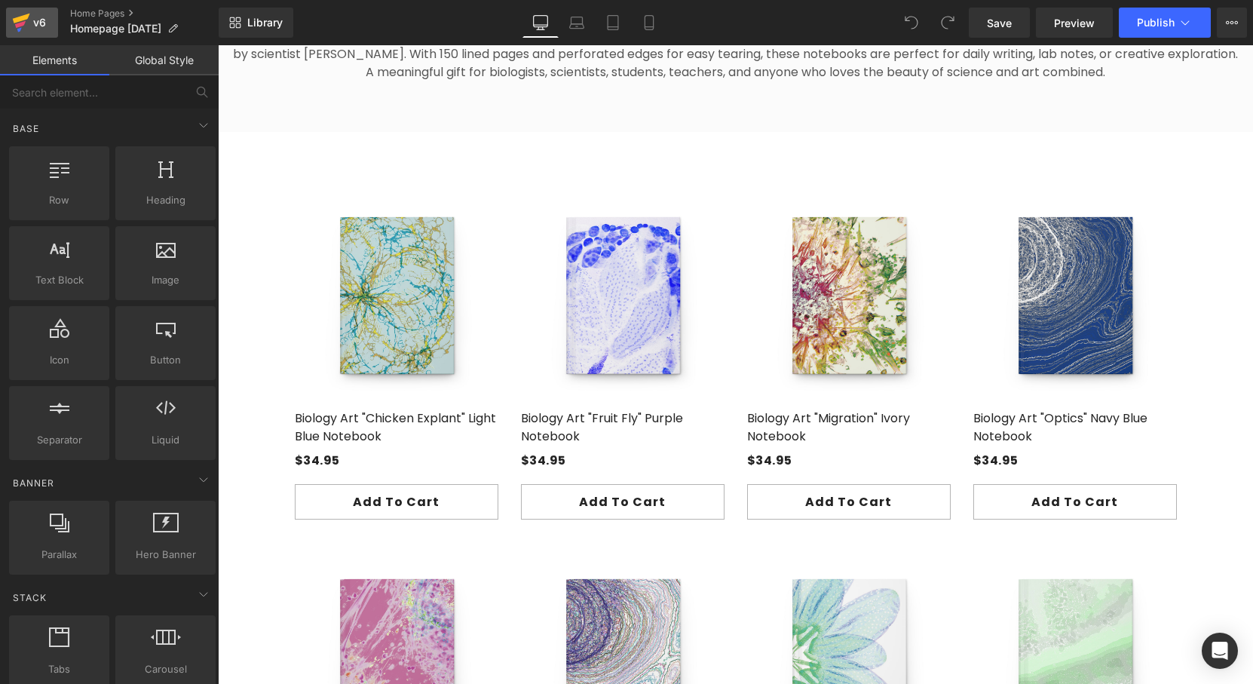
click at [35, 24] on div "v6" at bounding box center [39, 23] width 19 height 20
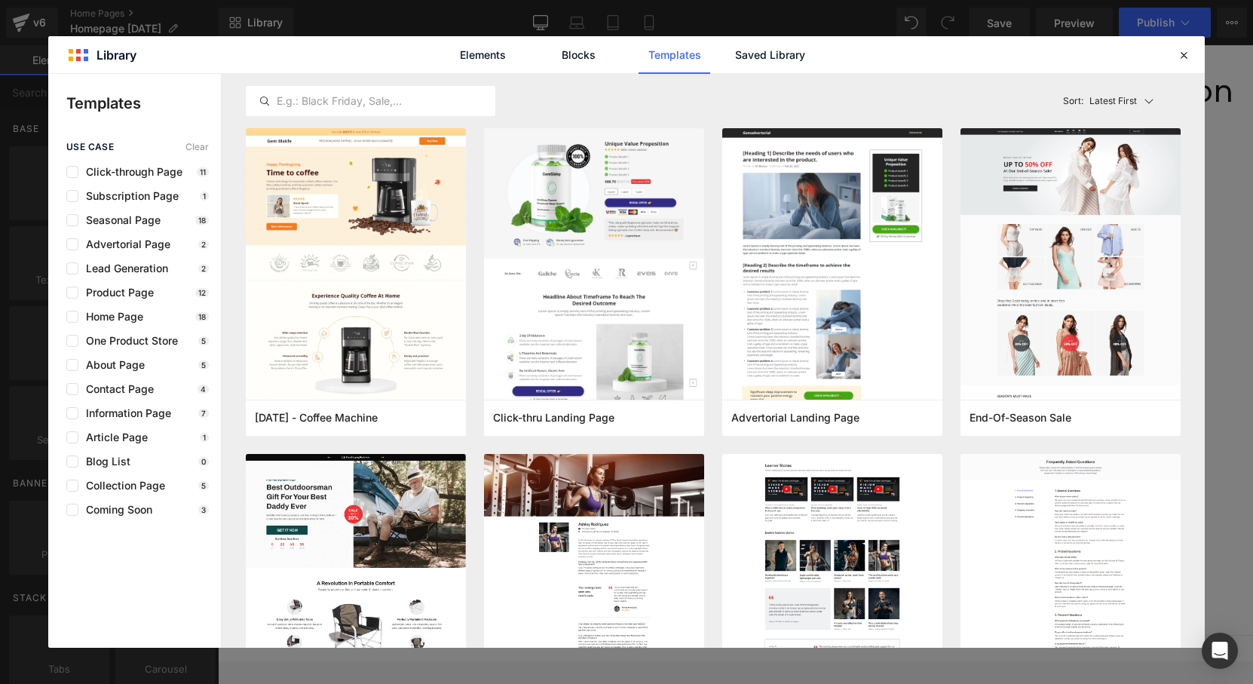
scroll to position [1193, 0]
